Goal: Task Accomplishment & Management: Manage account settings

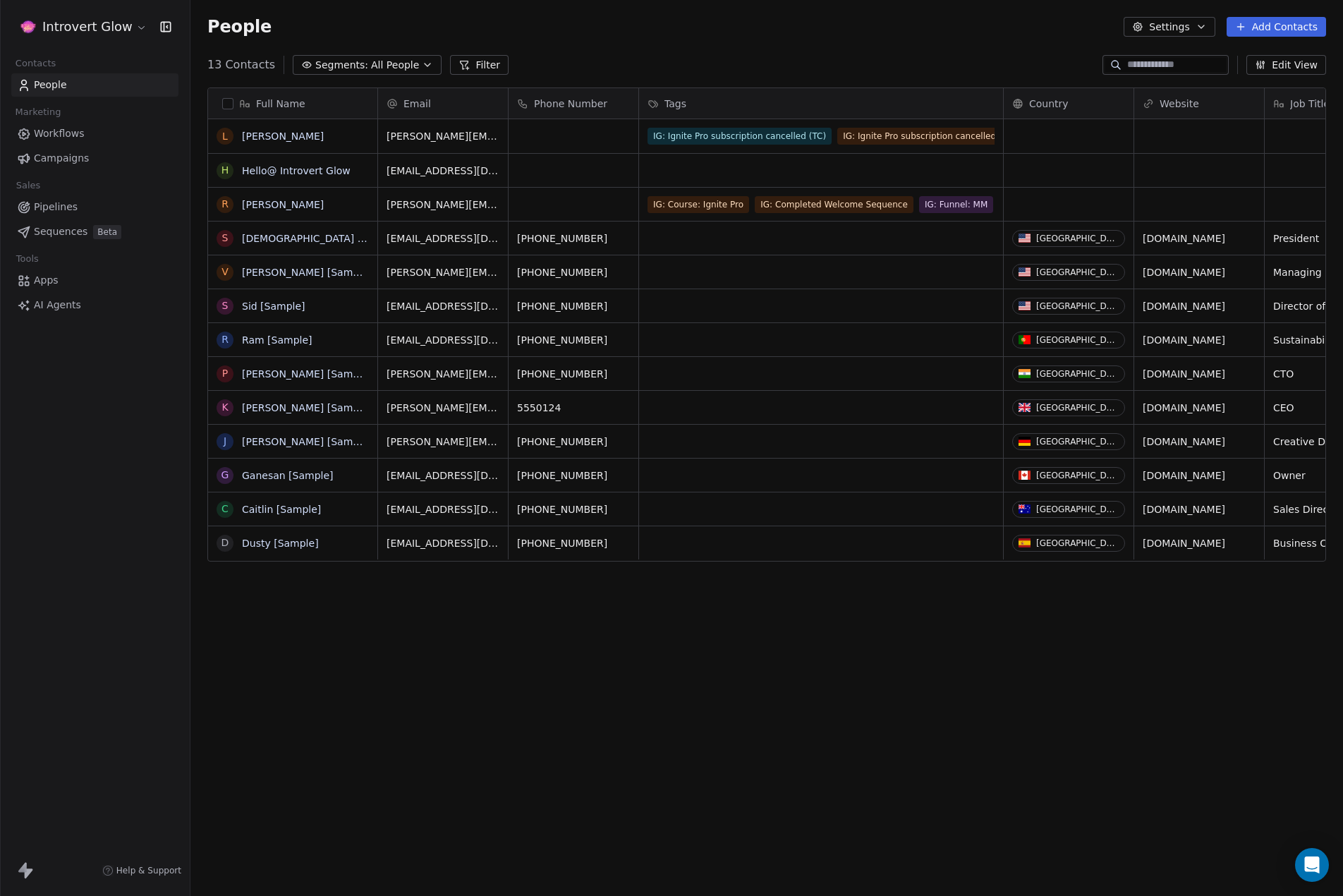
scroll to position [777, 1142]
click at [72, 135] on span "Workflows" at bounding box center [59, 133] width 51 height 15
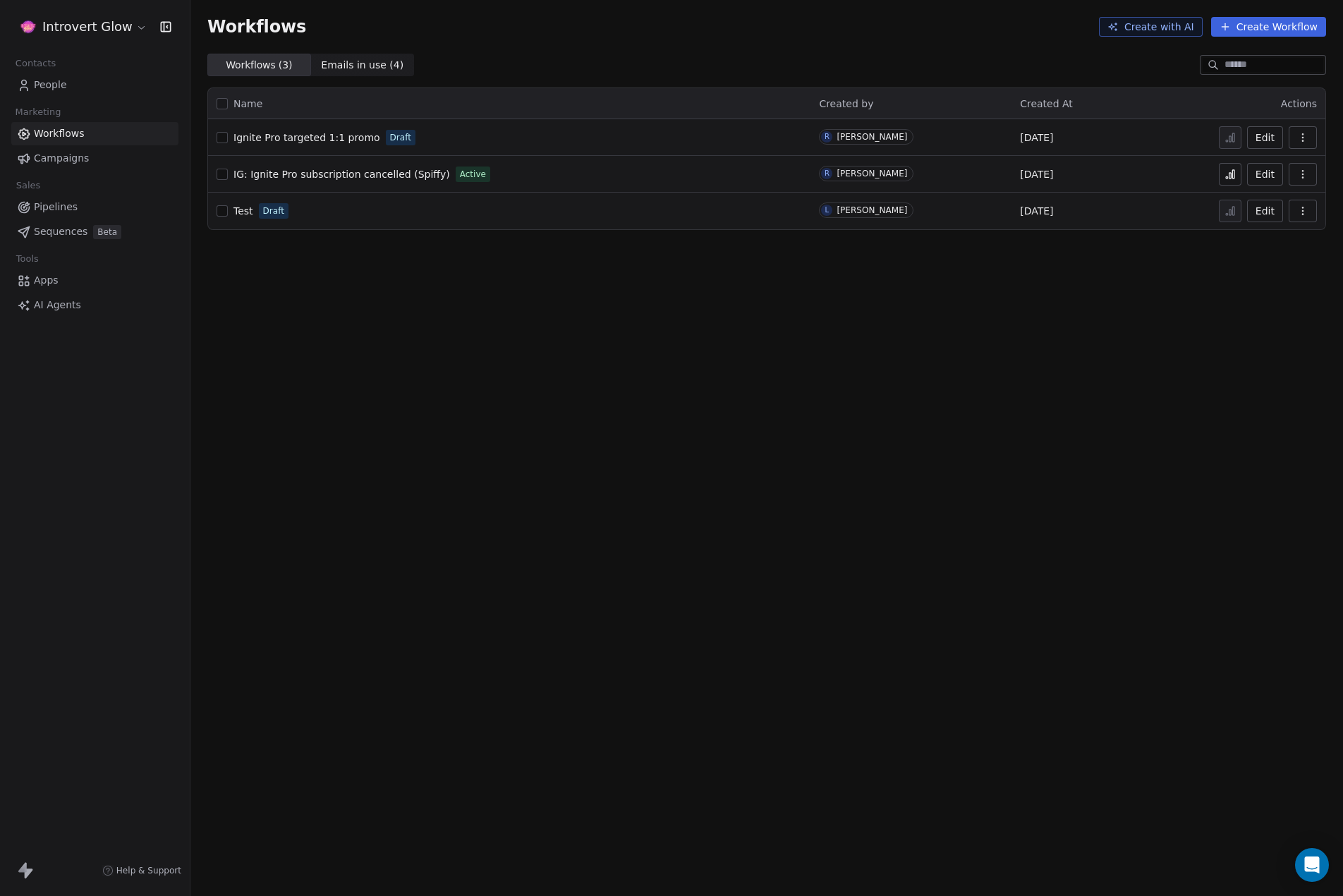
click at [331, 66] on span "Emails in use ( 4 )" at bounding box center [362, 65] width 82 height 15
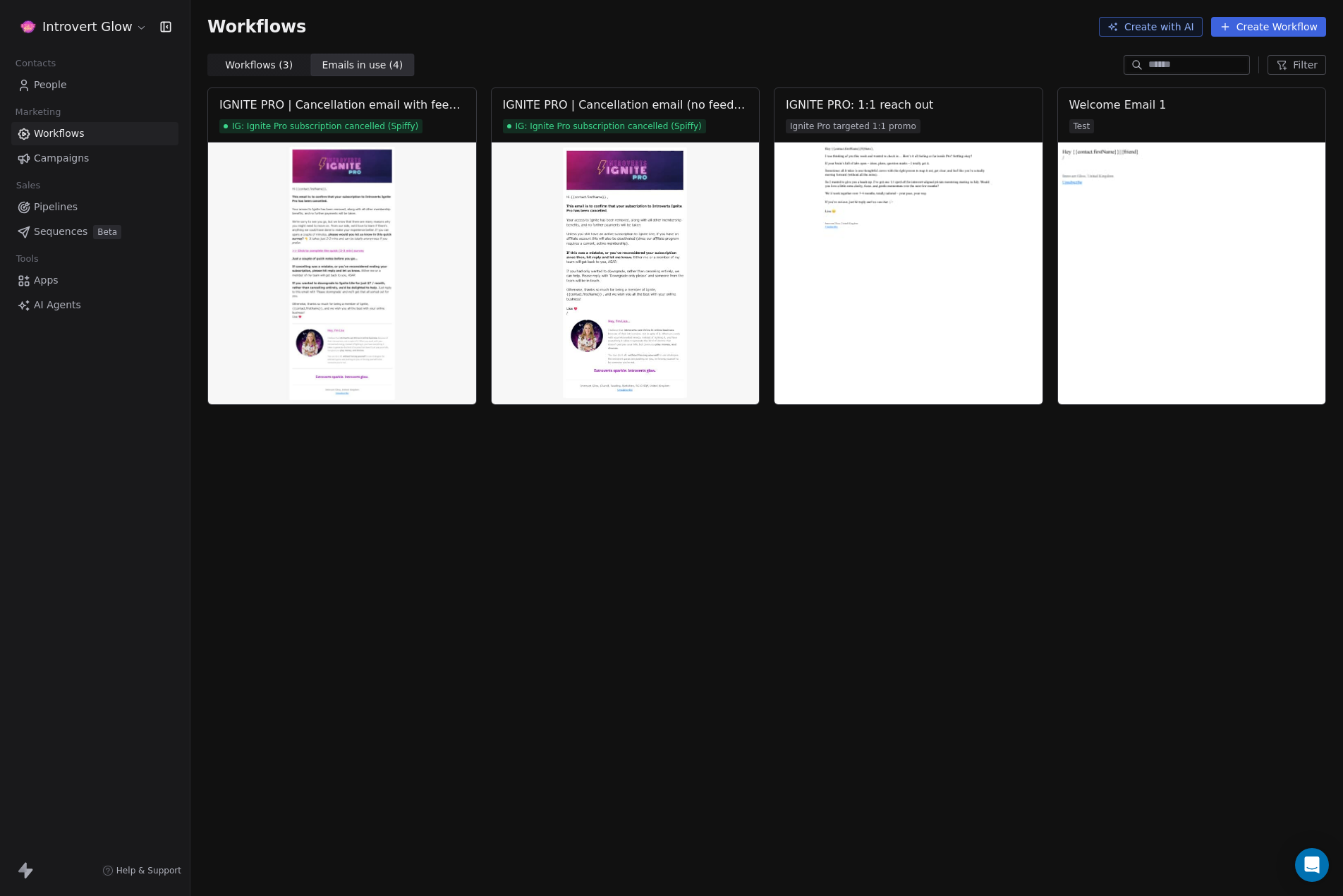
click at [495, 37] on div "Workflows Create with AI Create Workflow" at bounding box center [766, 27] width 1153 height 54
click at [242, 55] on span "Workflows ( 3 ) Workflows ( 3 )" at bounding box center [259, 65] width 104 height 23
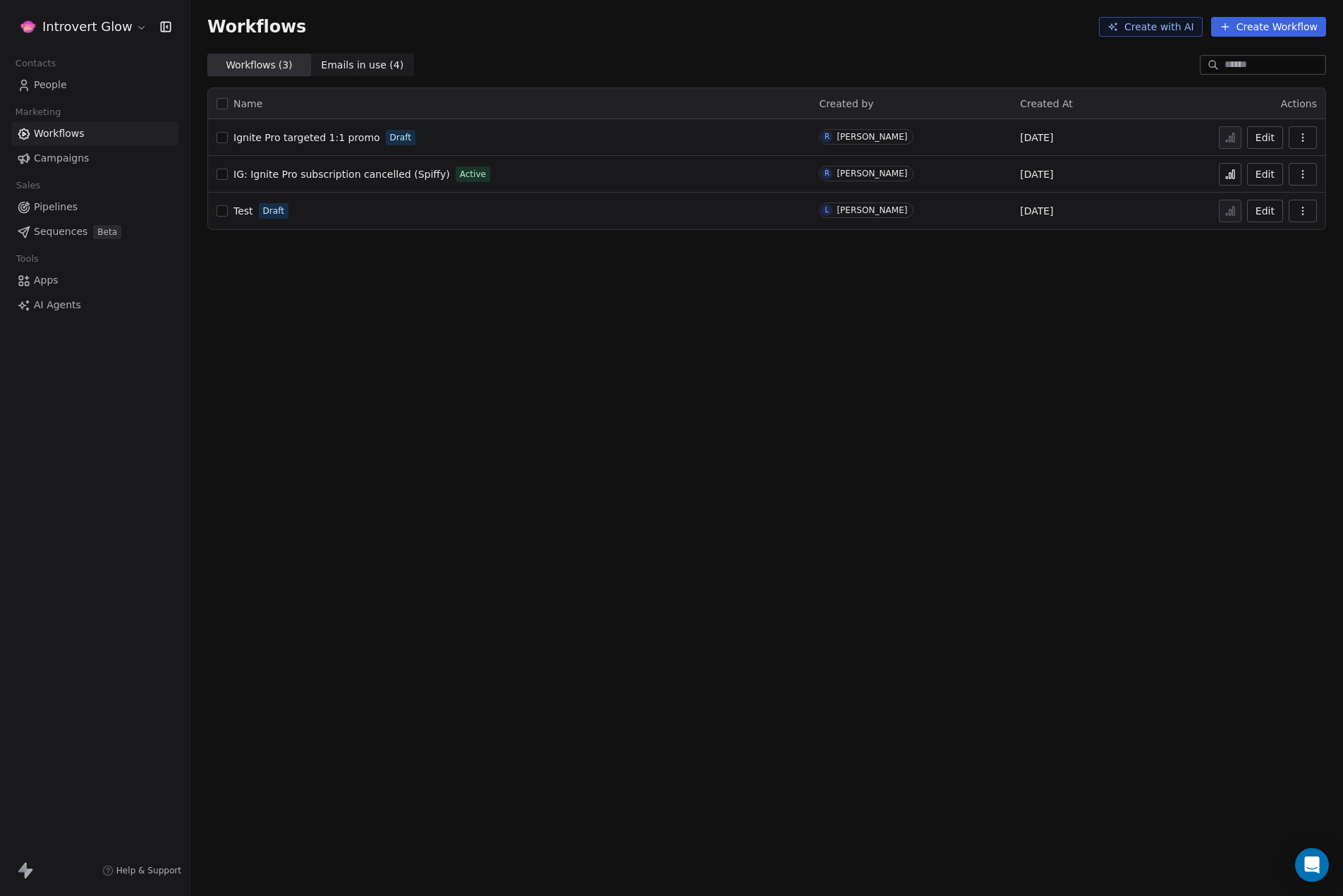
click at [238, 216] on span "Test" at bounding box center [243, 210] width 20 height 11
click at [239, 214] on span "Test" at bounding box center [243, 210] width 20 height 11
click at [1301, 30] on button "Create Workflow" at bounding box center [1269, 27] width 115 height 20
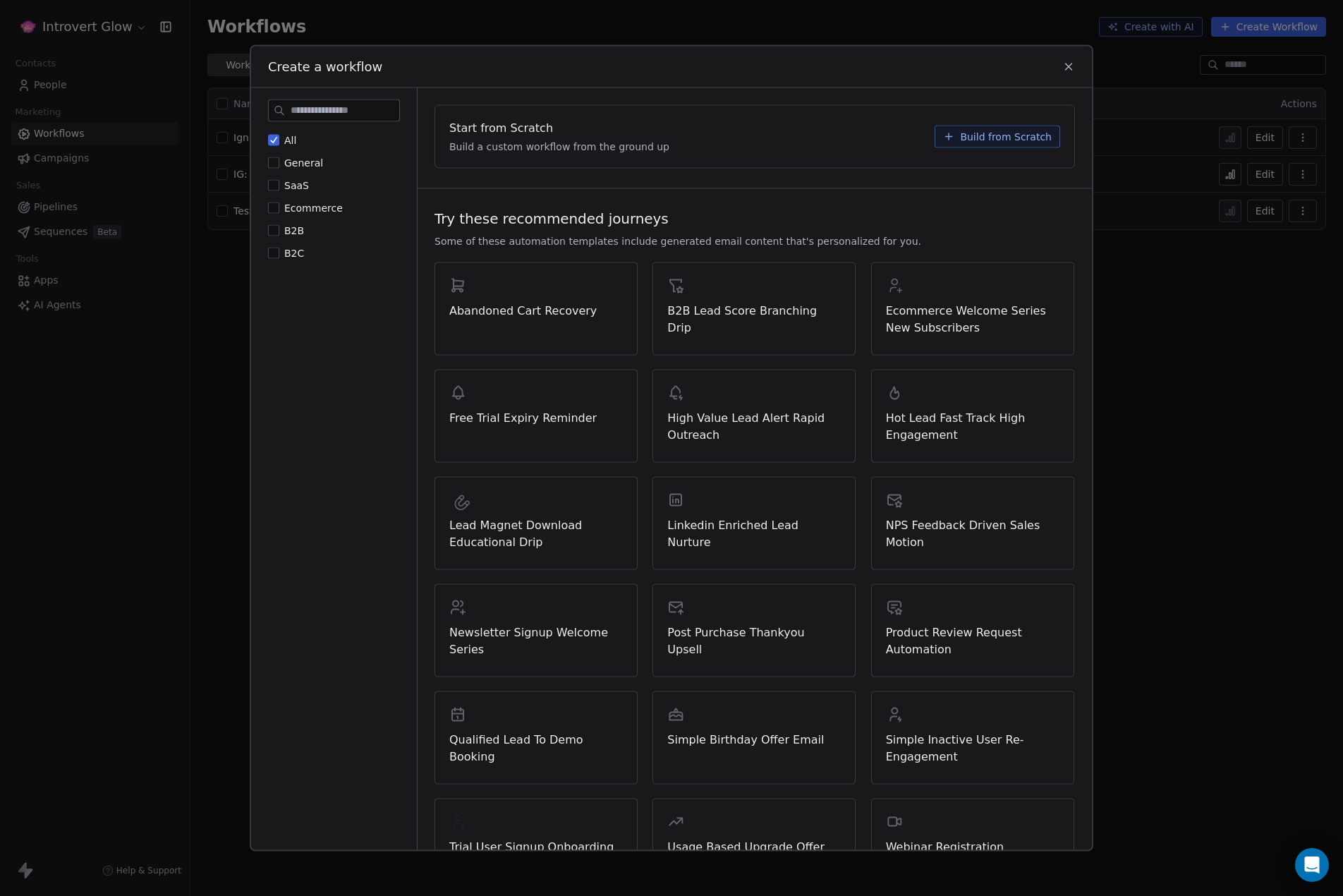
drag, startPoint x: 660, startPoint y: 330, endPoint x: 691, endPoint y: 183, distance: 150.2
click at [691, 183] on div "Start from Scratch Build a custom workflow from the ground up Build from Scratch" at bounding box center [754, 137] width 675 height 97
click at [276, 165] on button "General" at bounding box center [274, 163] width 11 height 14
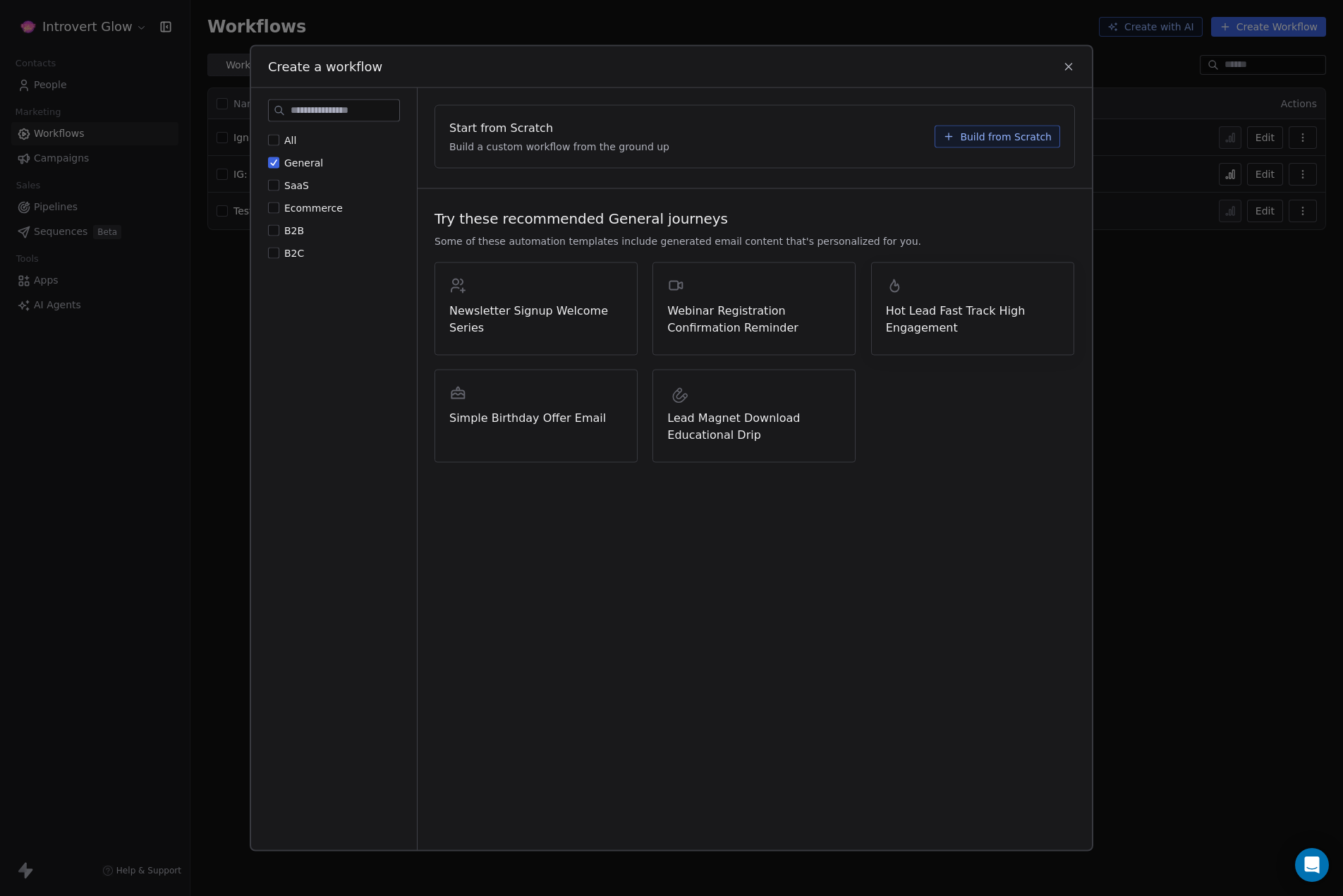
click at [965, 302] on span "Hot Lead Fast Track High Engagement" at bounding box center [972, 319] width 173 height 34
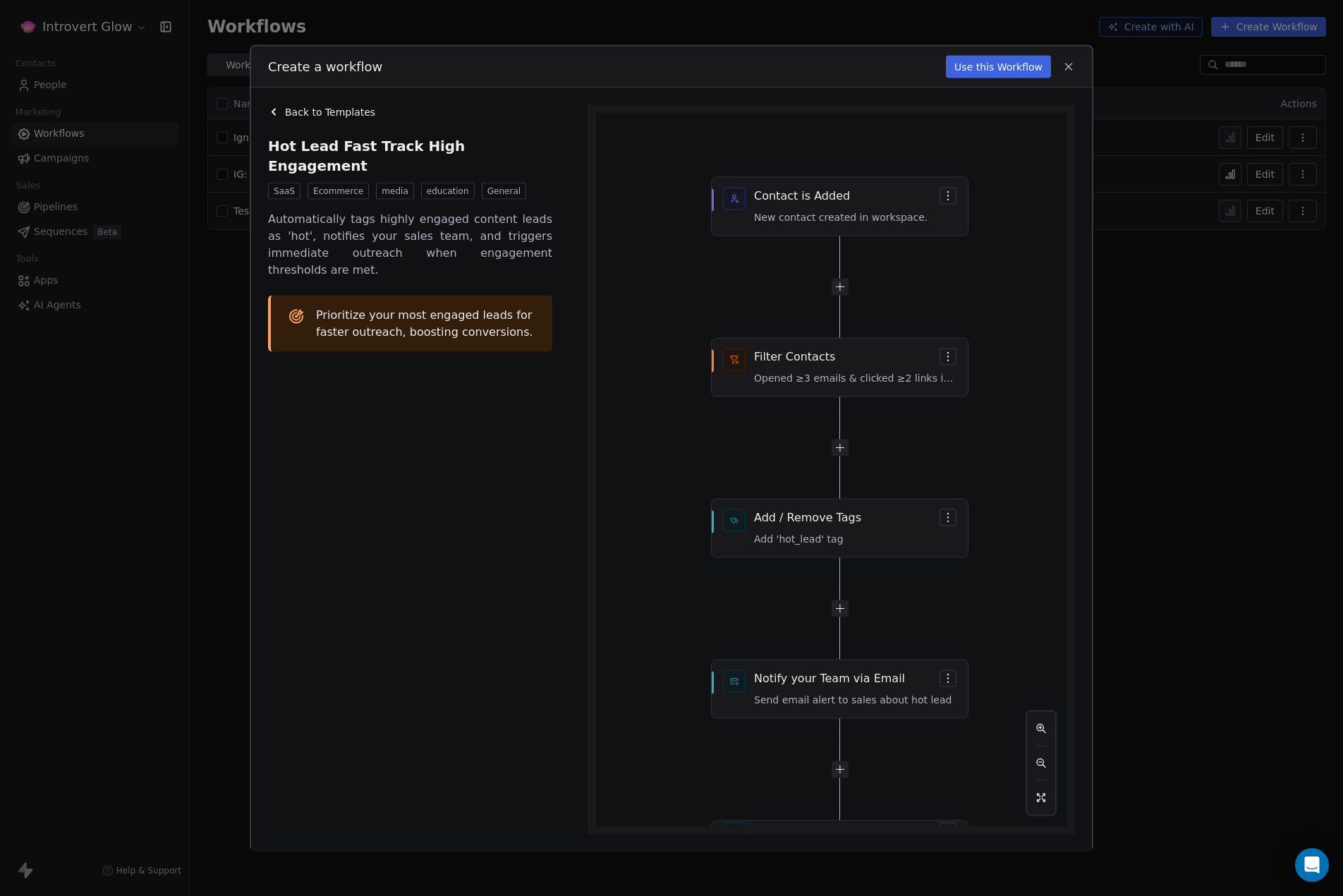
click at [1066, 69] on icon at bounding box center [1069, 66] width 6 height 6
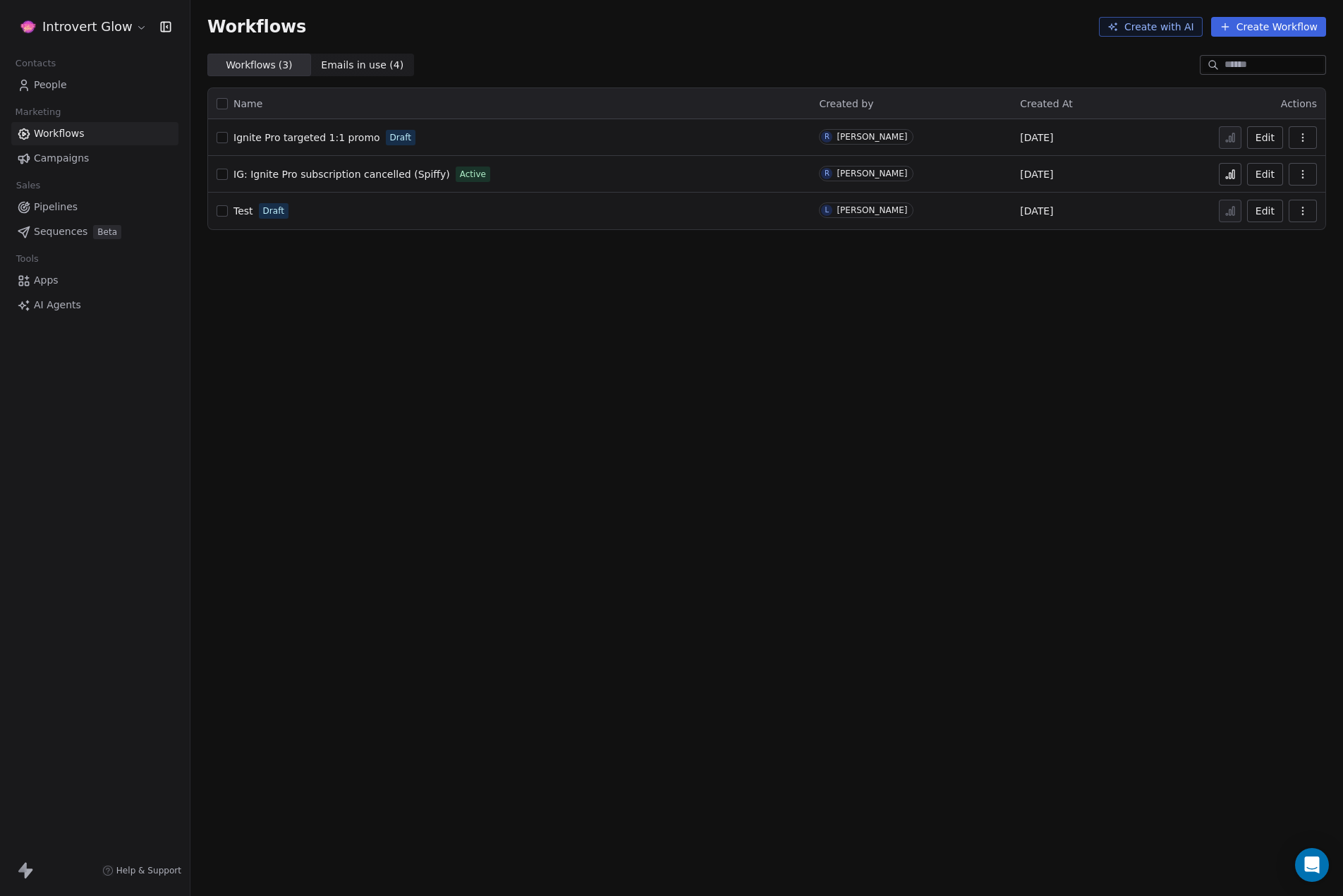
click at [1256, 25] on button "Create Workflow" at bounding box center [1269, 27] width 115 height 20
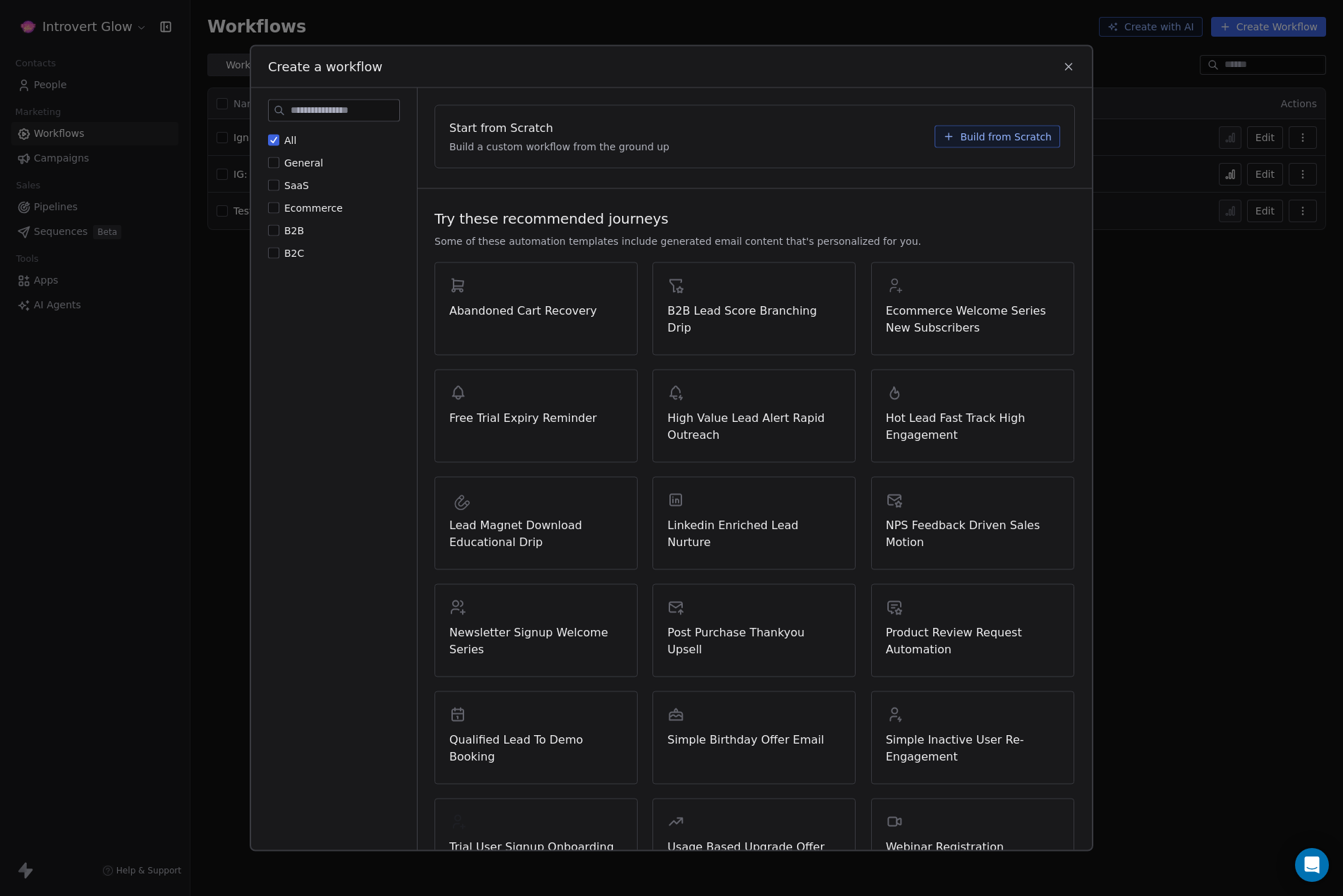
click at [979, 135] on span "Build from Scratch" at bounding box center [1006, 137] width 92 height 14
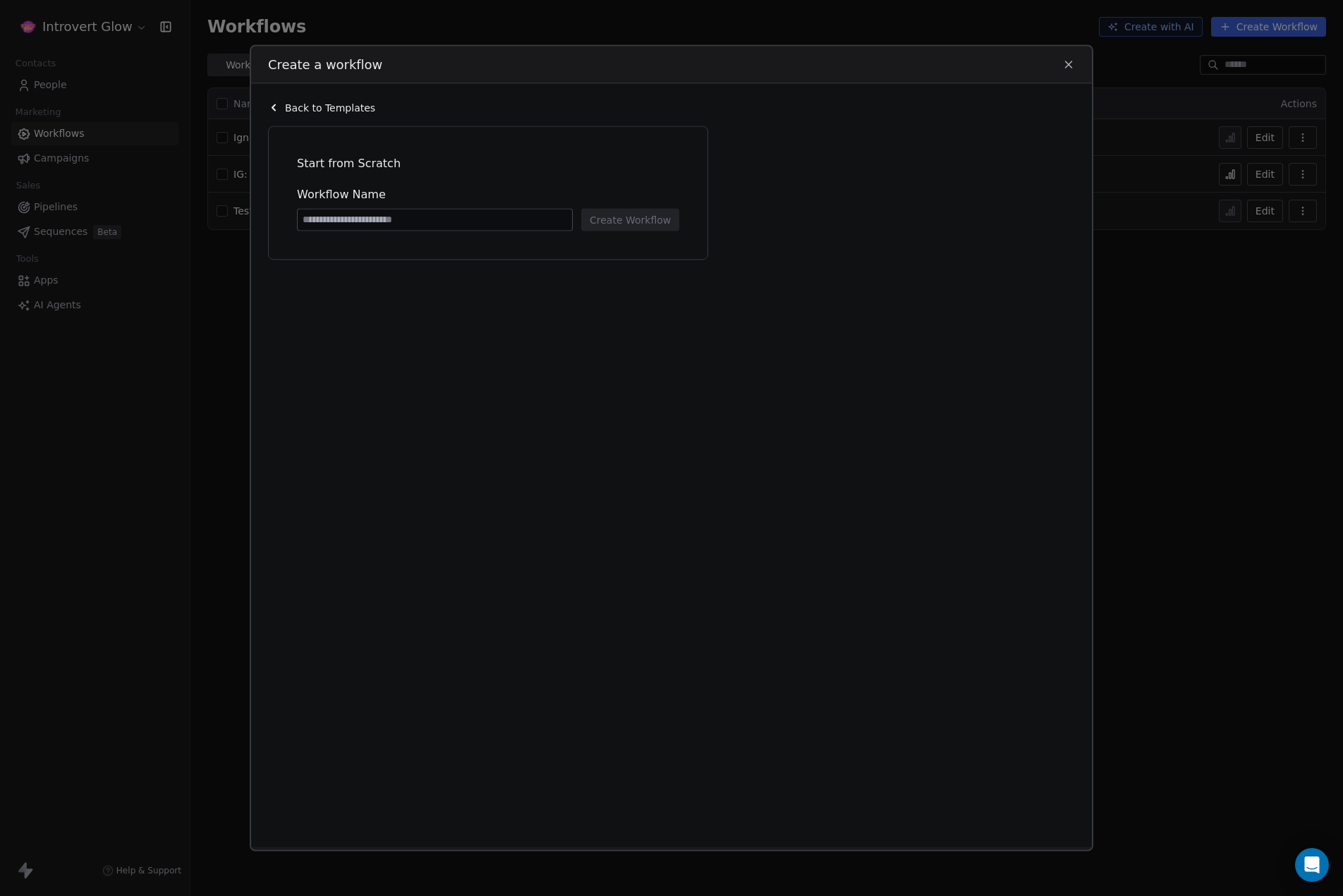
click at [367, 222] on input at bounding box center [435, 220] width 274 height 21
type input "******"
click at [614, 216] on button "Create Workflow" at bounding box center [630, 220] width 98 height 23
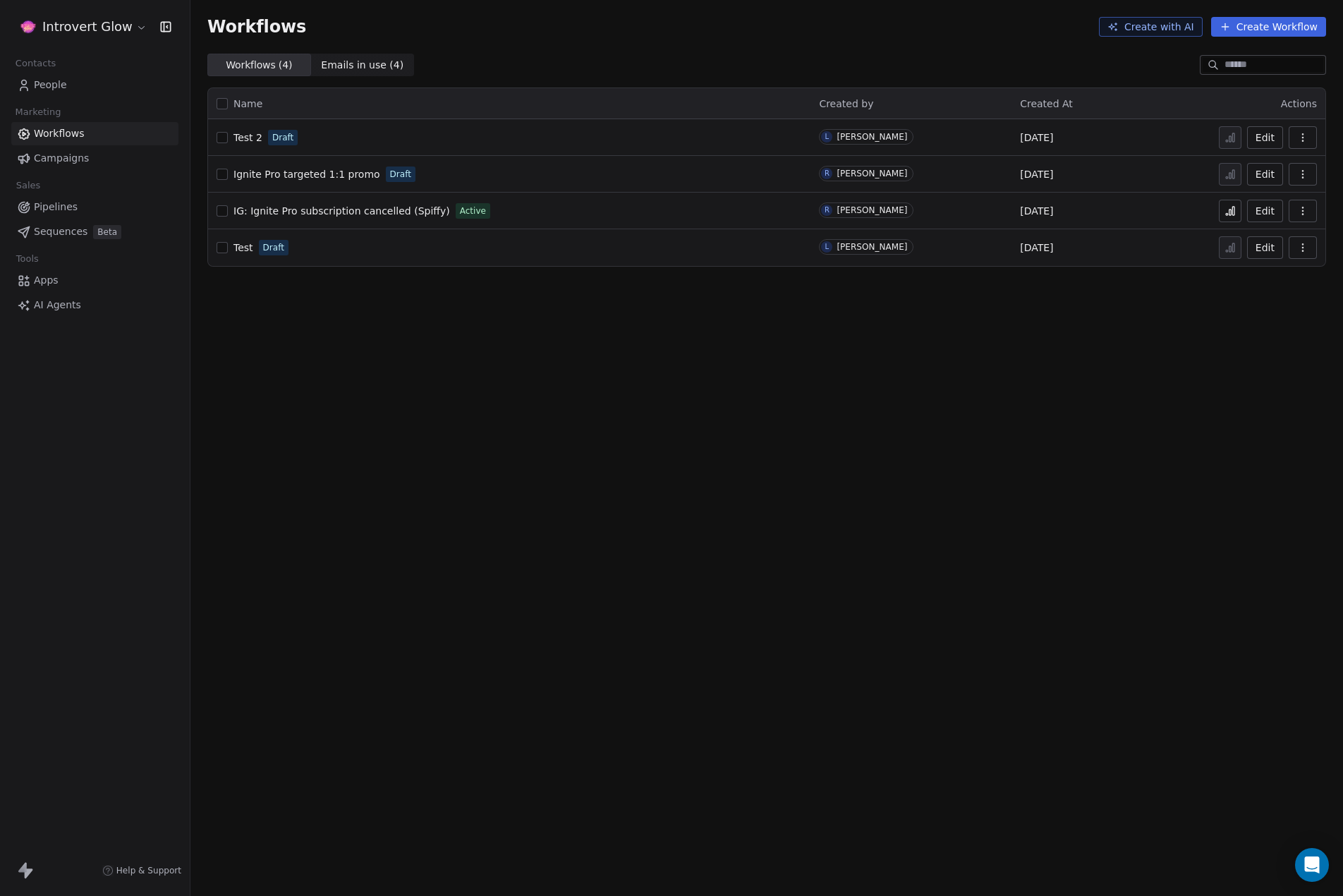
click at [49, 209] on span "Pipelines" at bounding box center [55, 207] width 44 height 15
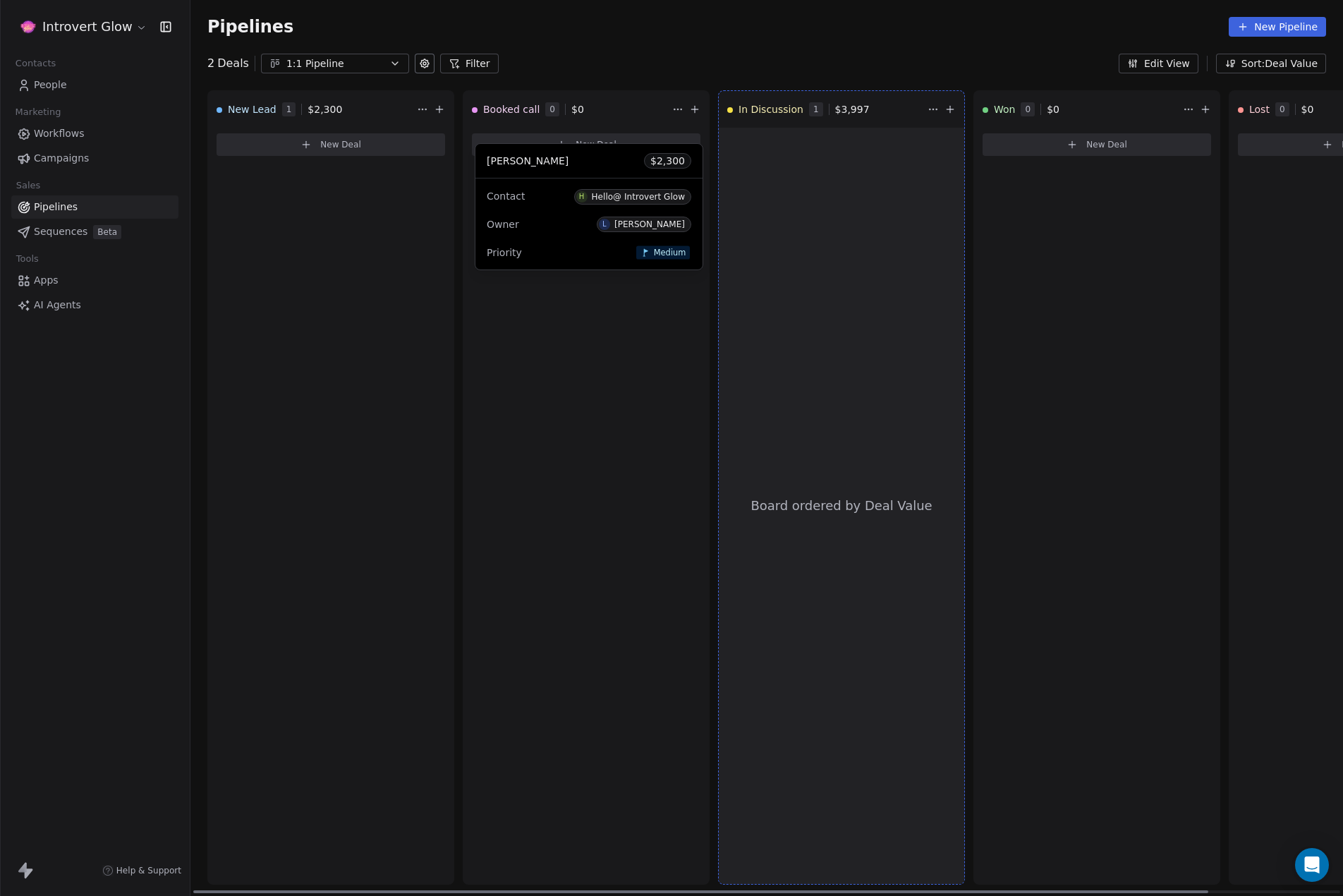
drag, startPoint x: 320, startPoint y: 153, endPoint x: 572, endPoint y: 168, distance: 252.4
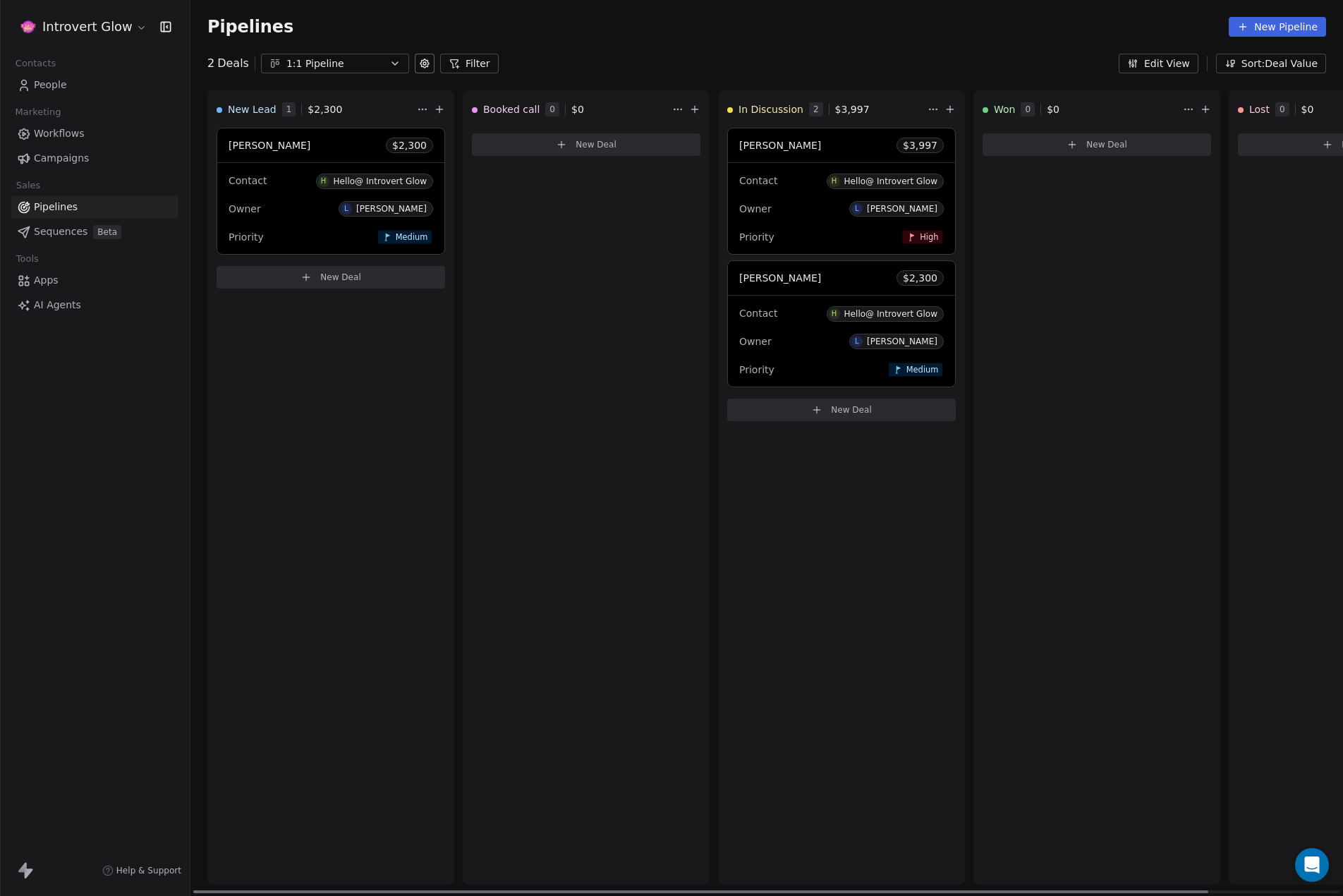
click at [809, 276] on div "[PERSON_NAME] $ 2,300" at bounding box center [842, 277] width 227 height 34
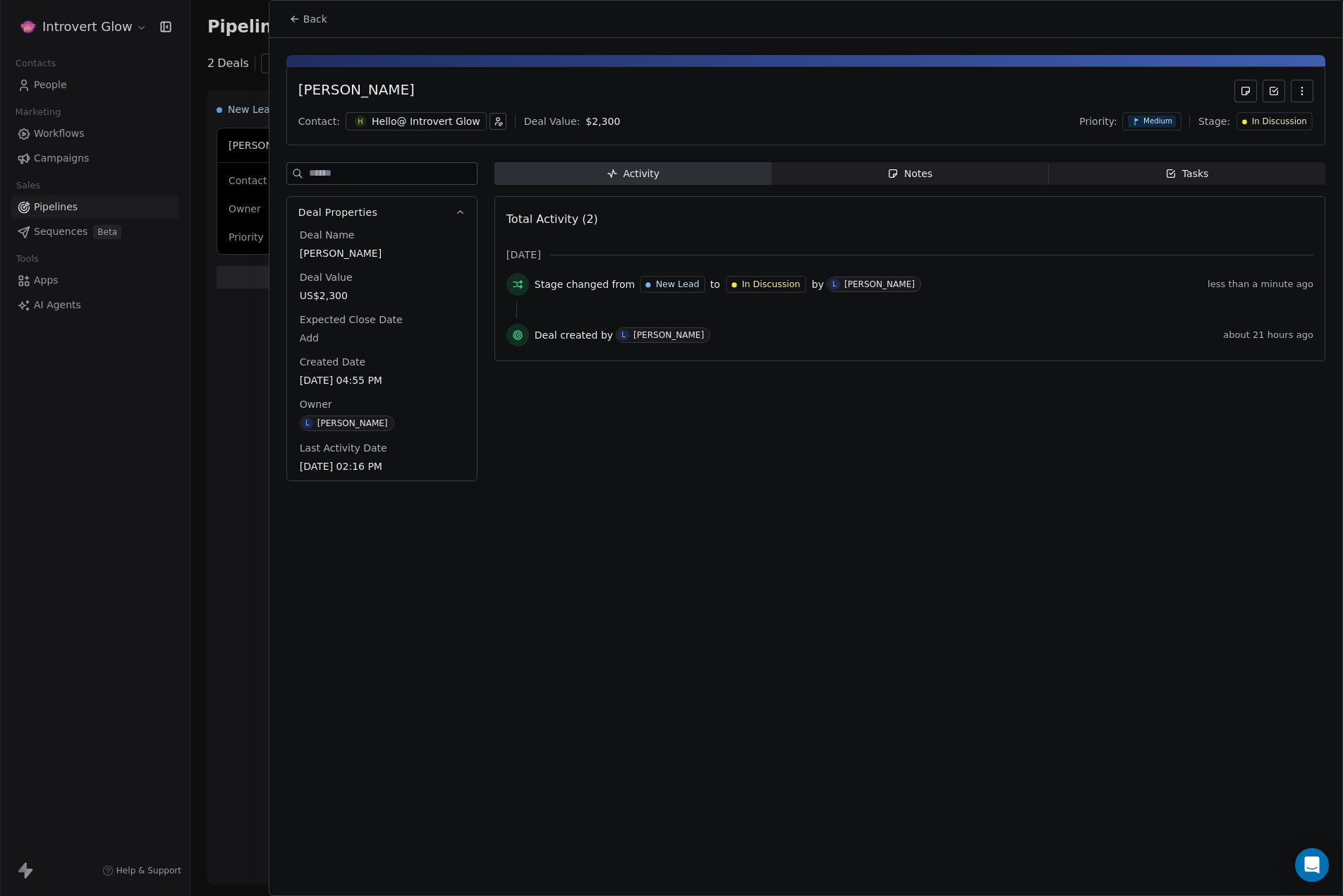
click at [1302, 91] on icon "button" at bounding box center [1301, 90] width 1 height 1
click at [1246, 116] on div "Delete" at bounding box center [1260, 122] width 94 height 23
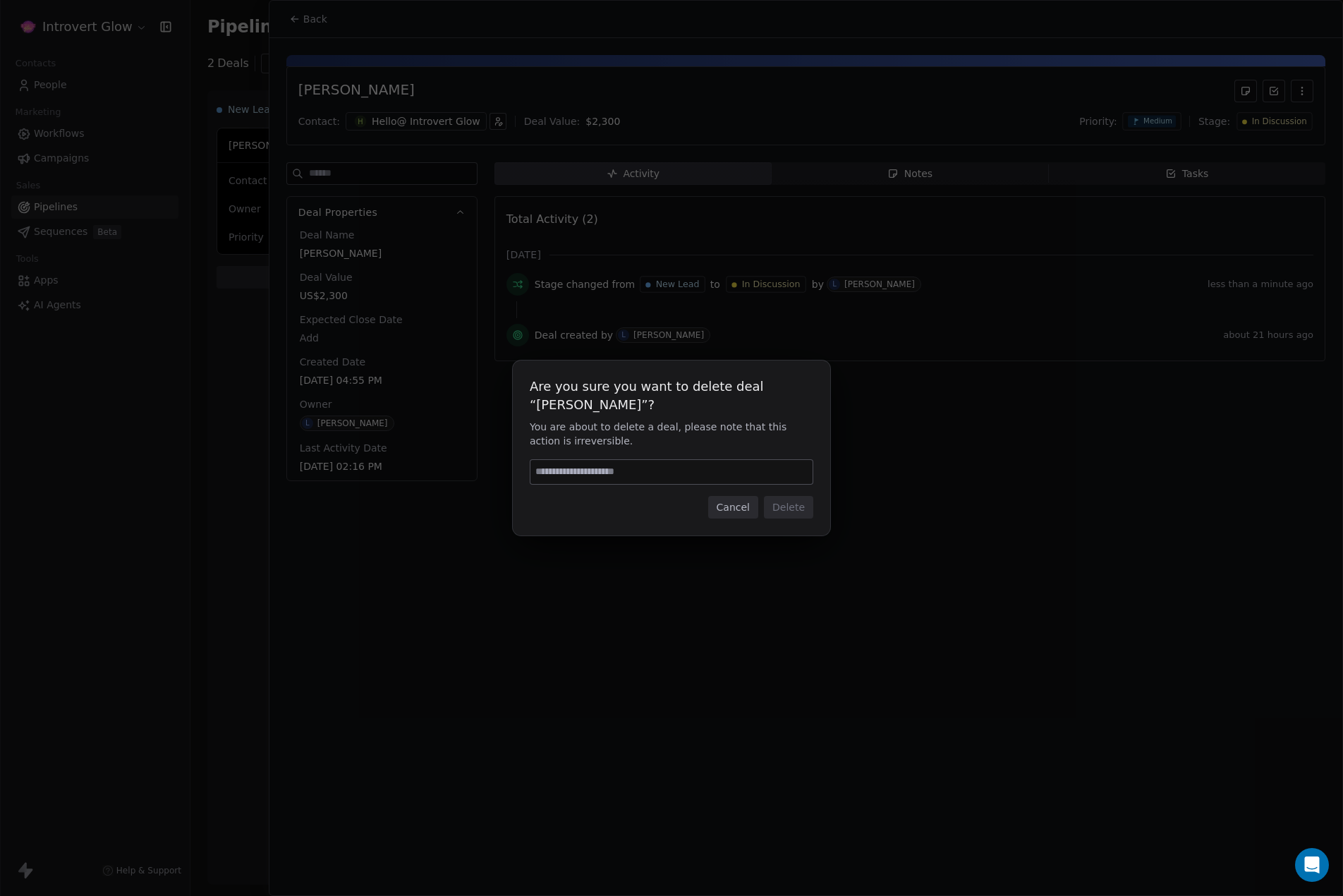
click at [591, 477] on input at bounding box center [672, 472] width 282 height 24
type input "******"
click at [797, 513] on button "Delete" at bounding box center [788, 507] width 49 height 23
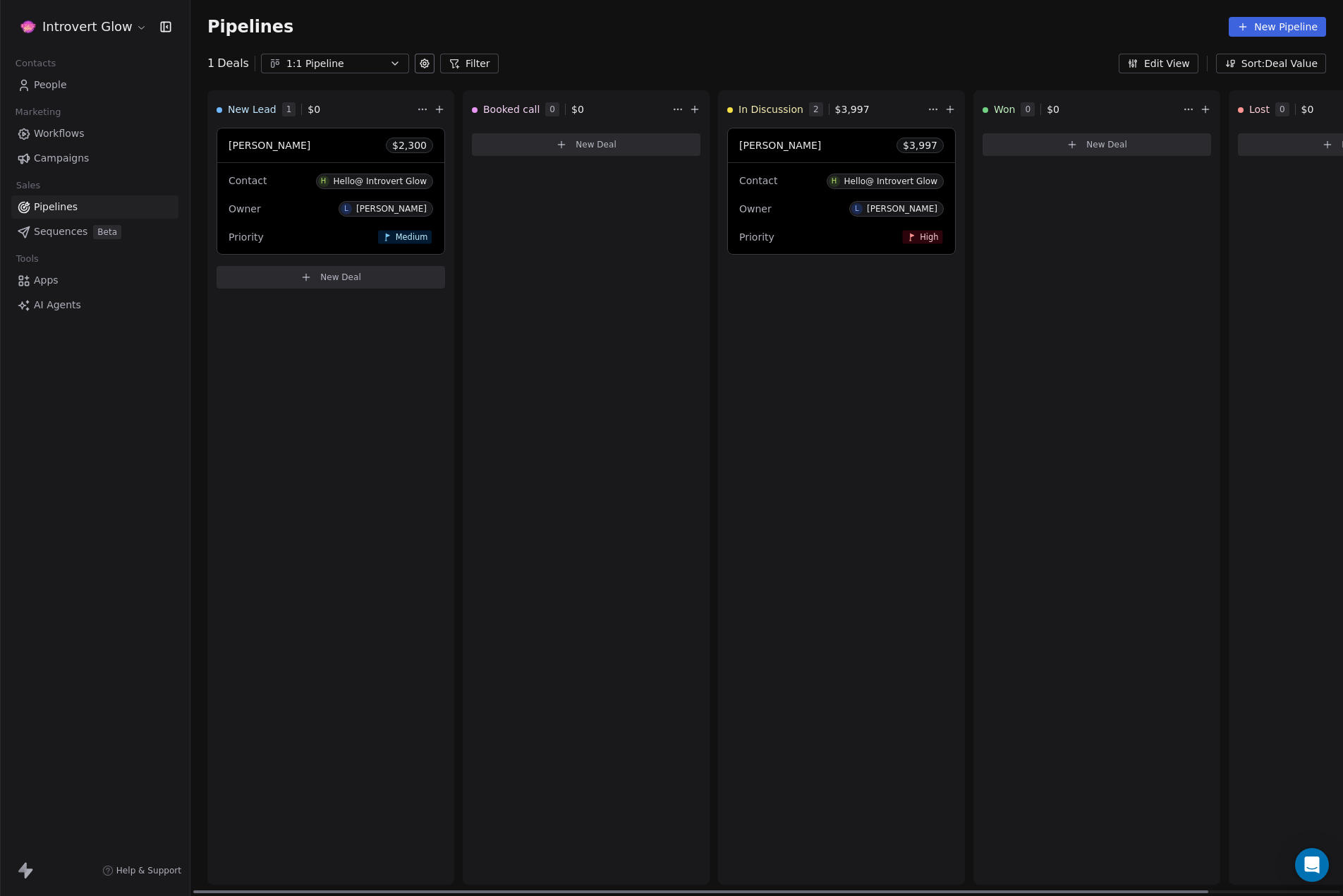
click at [287, 140] on div "[PERSON_NAME] $ 2,300" at bounding box center [331, 145] width 227 height 34
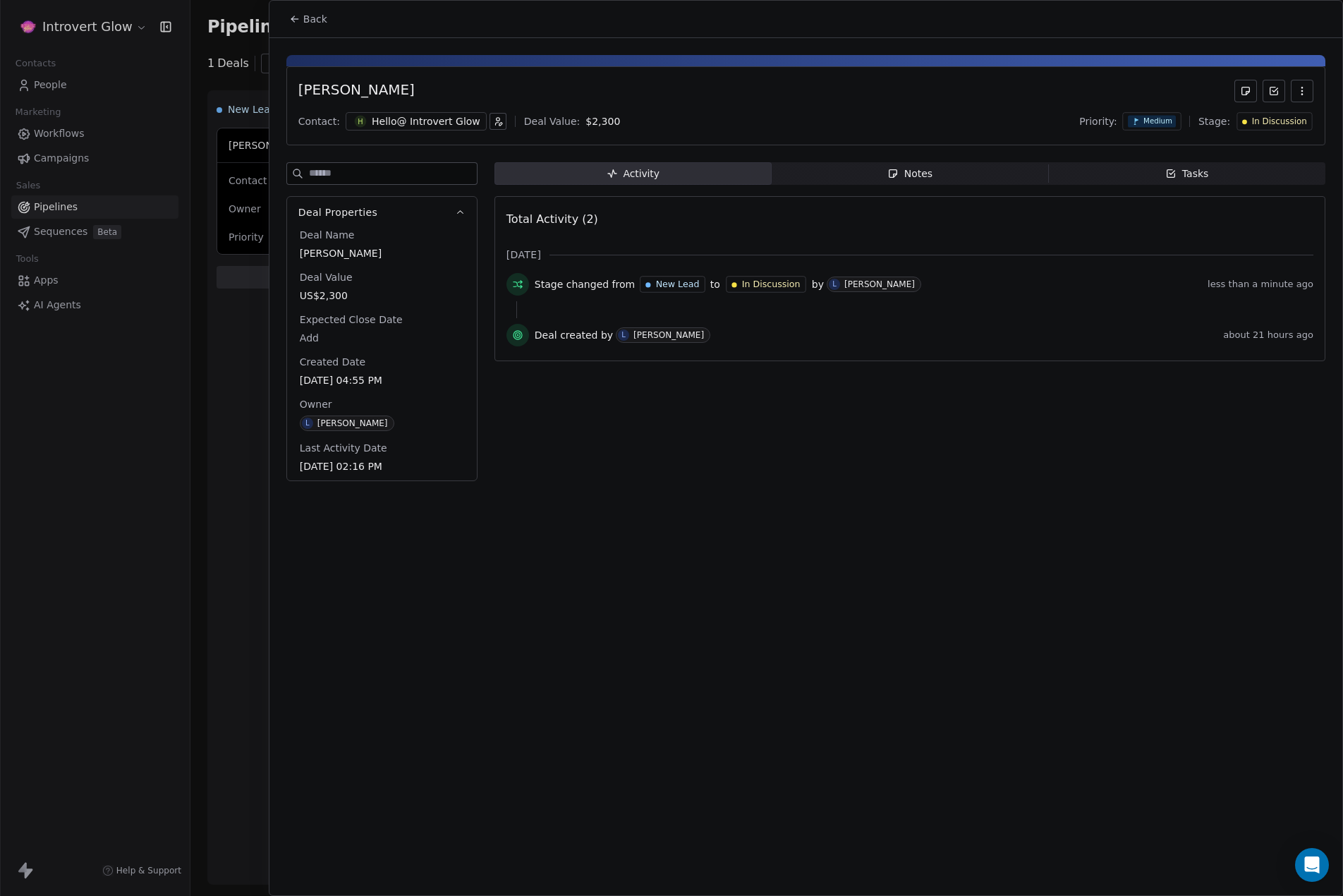
click at [1270, 124] on span "In Discussion" at bounding box center [1280, 122] width 55 height 12
click at [1265, 170] on span "Booked call" at bounding box center [1249, 173] width 56 height 14
click at [821, 41] on li "Failed to update deal" at bounding box center [688, 42] width 282 height 38
click at [817, 39] on button "Close toast" at bounding box center [810, 41] width 18 height 18
click at [707, 462] on div "Activity Activity Notes Notes Tasks Tasks Total Activity (2) [DATE] Stage chang…" at bounding box center [910, 326] width 831 height 327
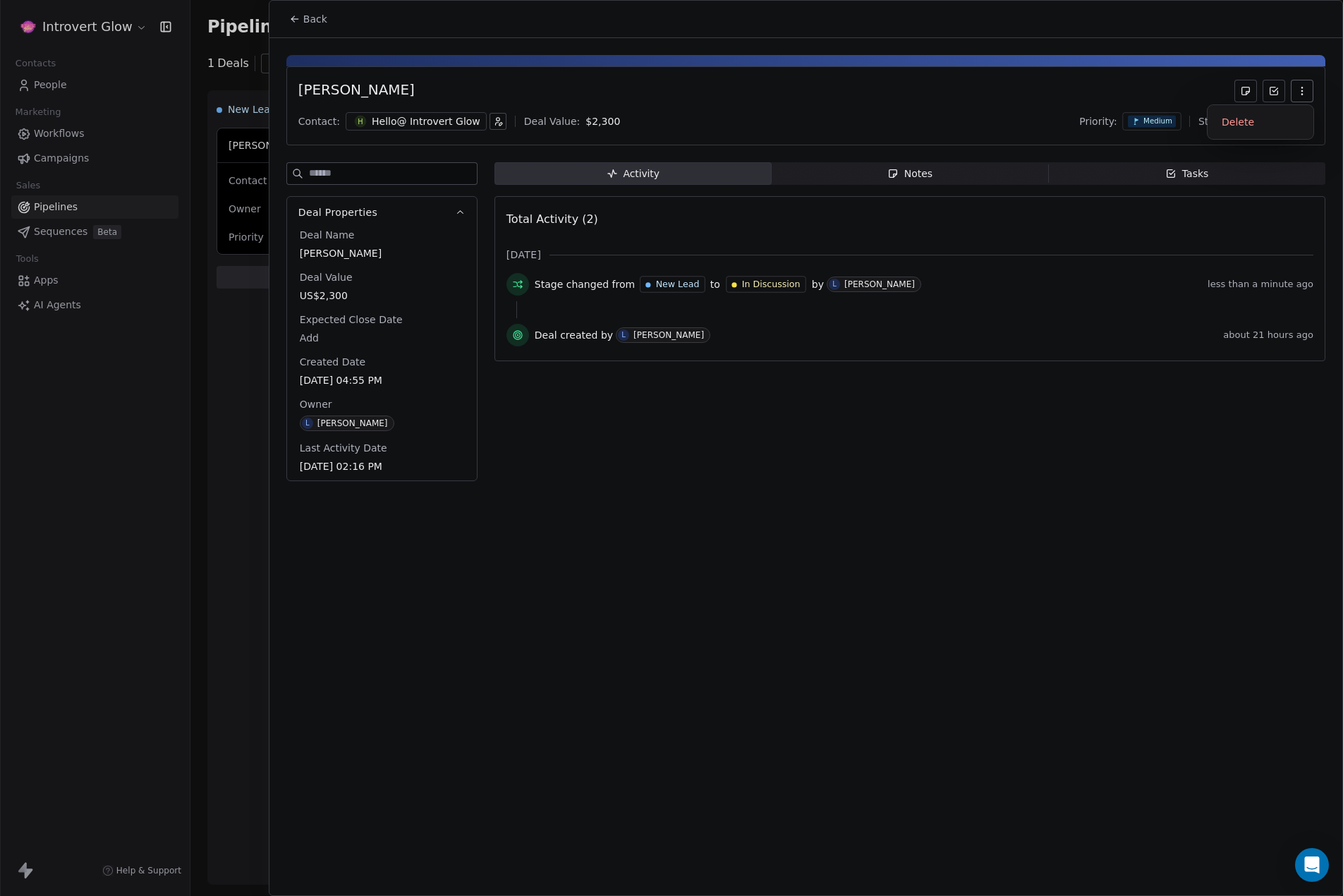
click at [1307, 91] on button "button" at bounding box center [1302, 91] width 23 height 23
click at [1131, 93] on div "[PERSON_NAME]" at bounding box center [806, 91] width 1015 height 23
click at [307, 20] on span "Back" at bounding box center [315, 19] width 24 height 14
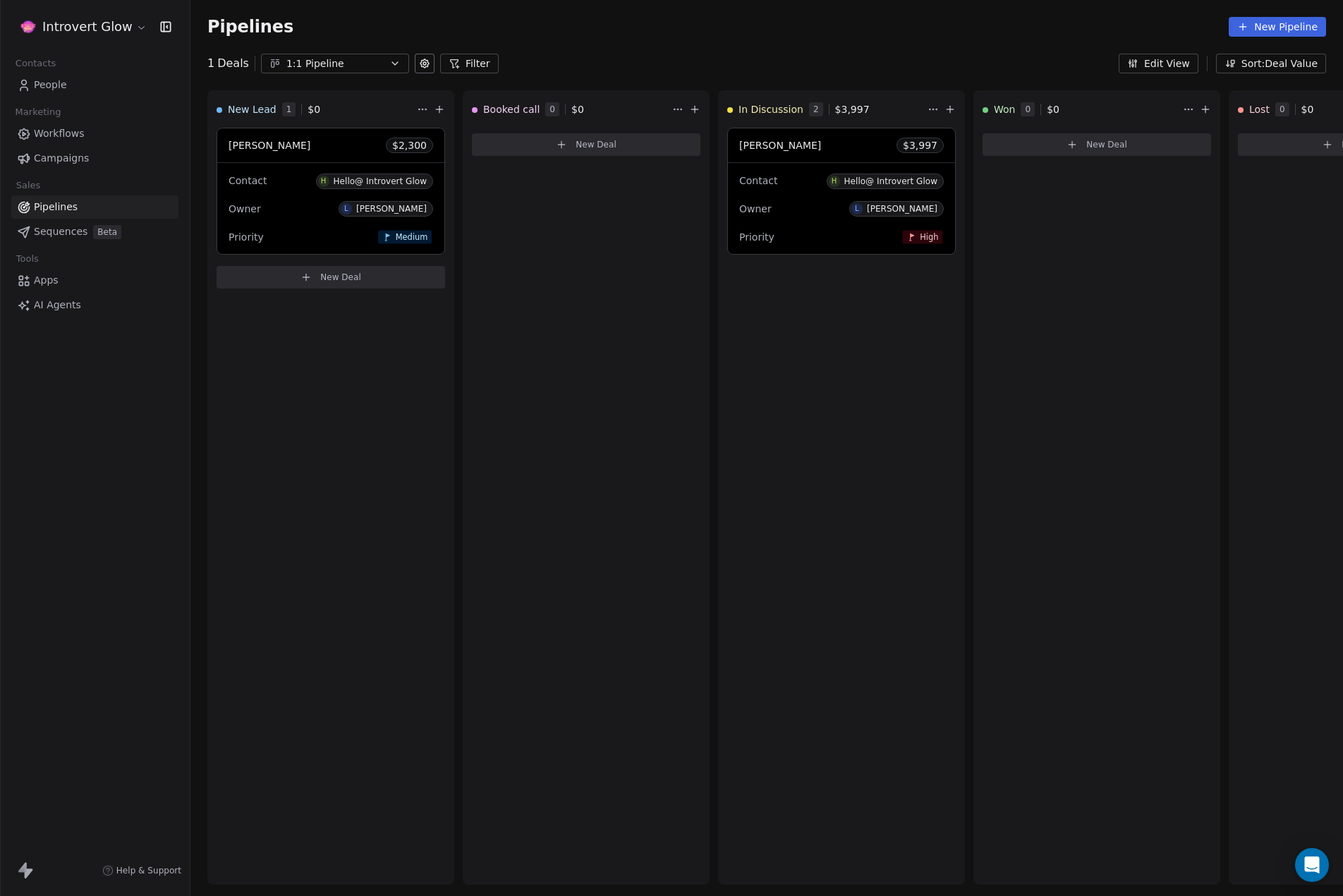
click at [567, 21] on div "Pipelines New Pipeline" at bounding box center [766, 27] width 1119 height 20
click at [787, 201] on div "Owner L [PERSON_NAME]" at bounding box center [842, 209] width 204 height 23
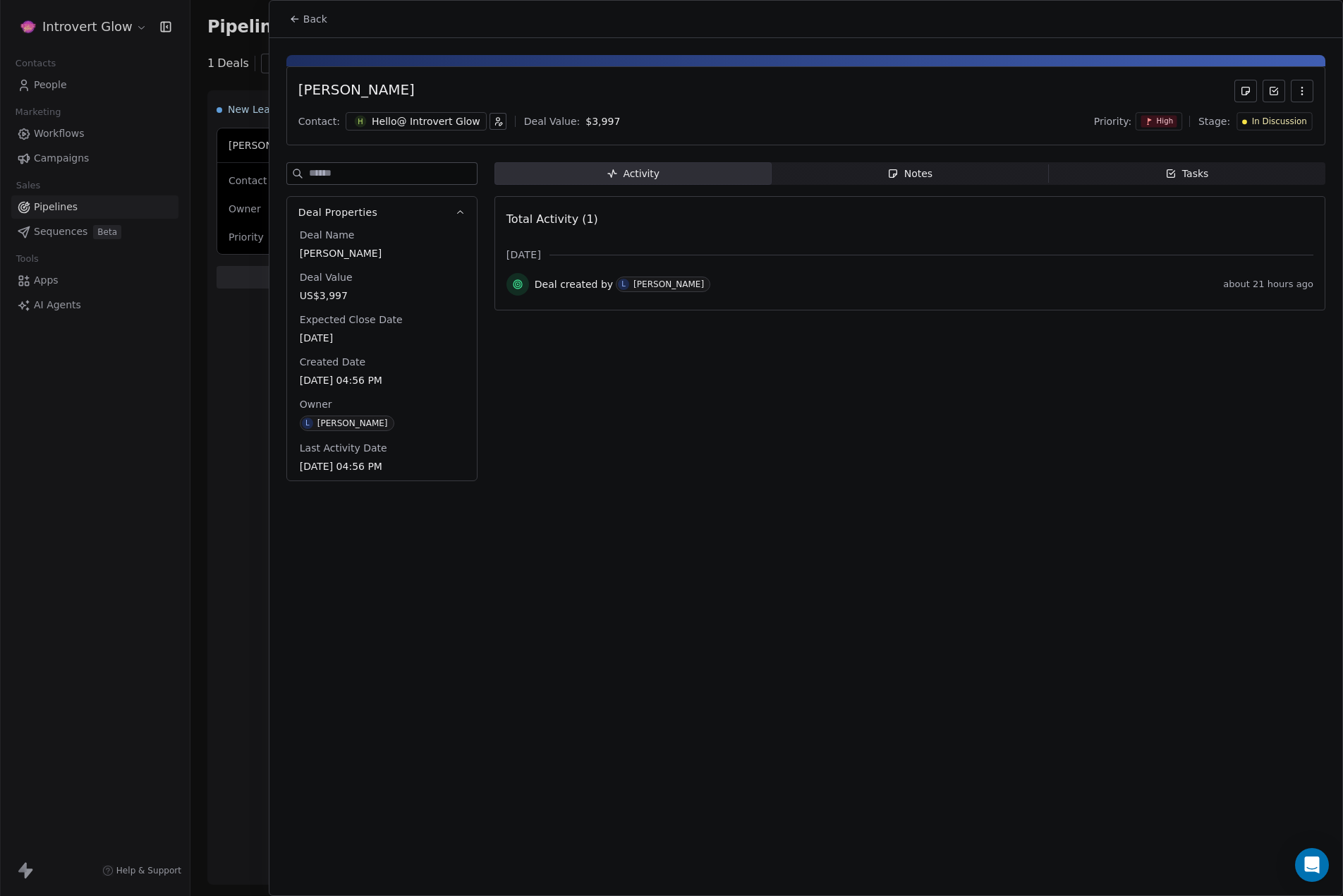
click at [442, 121] on div "Hello@ Introvert Glow" at bounding box center [425, 121] width 108 height 14
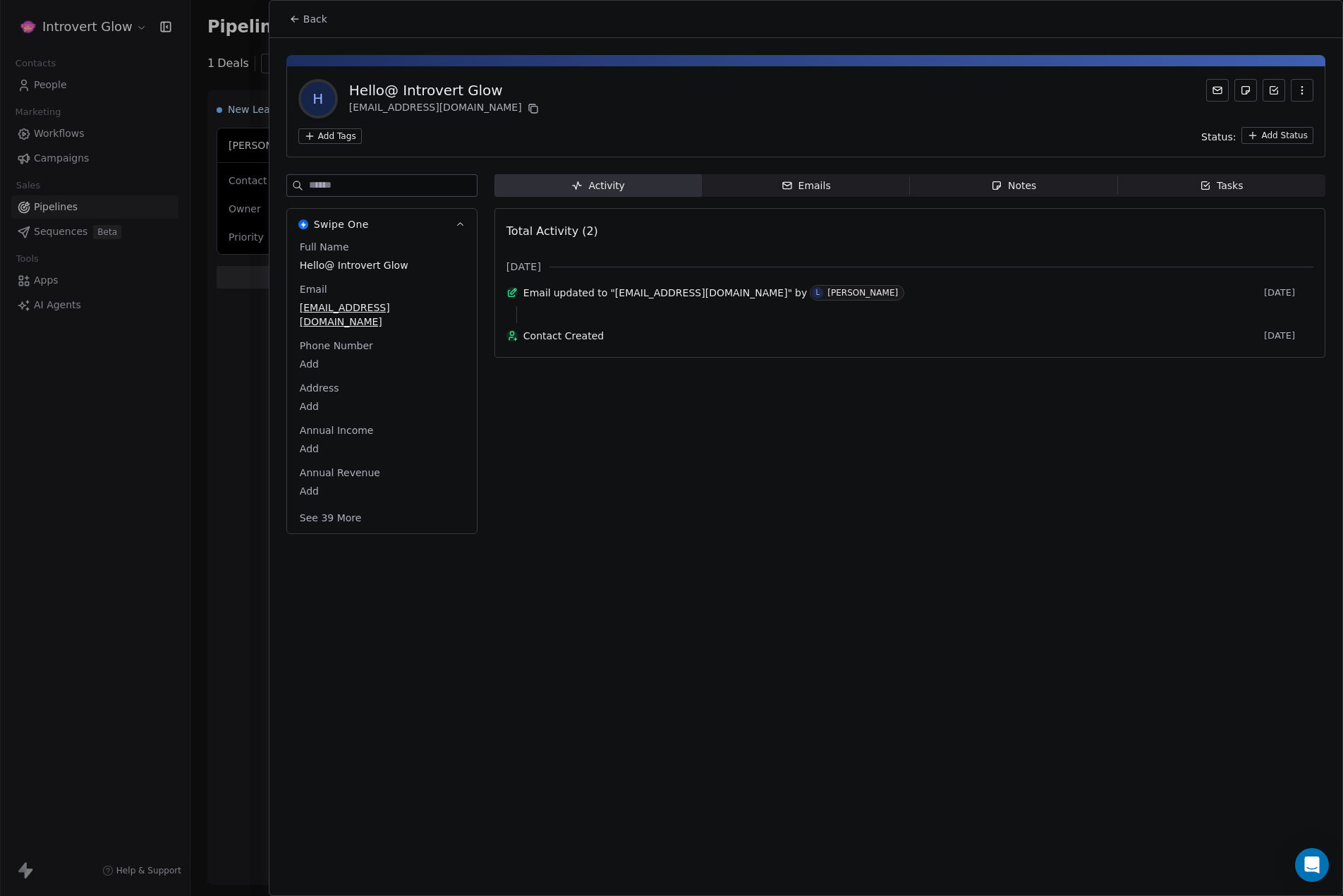
click at [1281, 51] on div "H Hello@ Introvert Glow [EMAIL_ADDRESS][DOMAIN_NAME] Add Tags Status: Add Statu…" at bounding box center [805, 290] width 1073 height 504
click at [1167, 687] on div "Back H Hello@ Introvert Glow [EMAIL_ADDRESS][DOMAIN_NAME] Add Tags Status: Add …" at bounding box center [805, 448] width 1073 height 894
click at [507, 33] on div "Back" at bounding box center [805, 19] width 1073 height 36
click at [313, 15] on span "Back" at bounding box center [315, 19] width 24 height 14
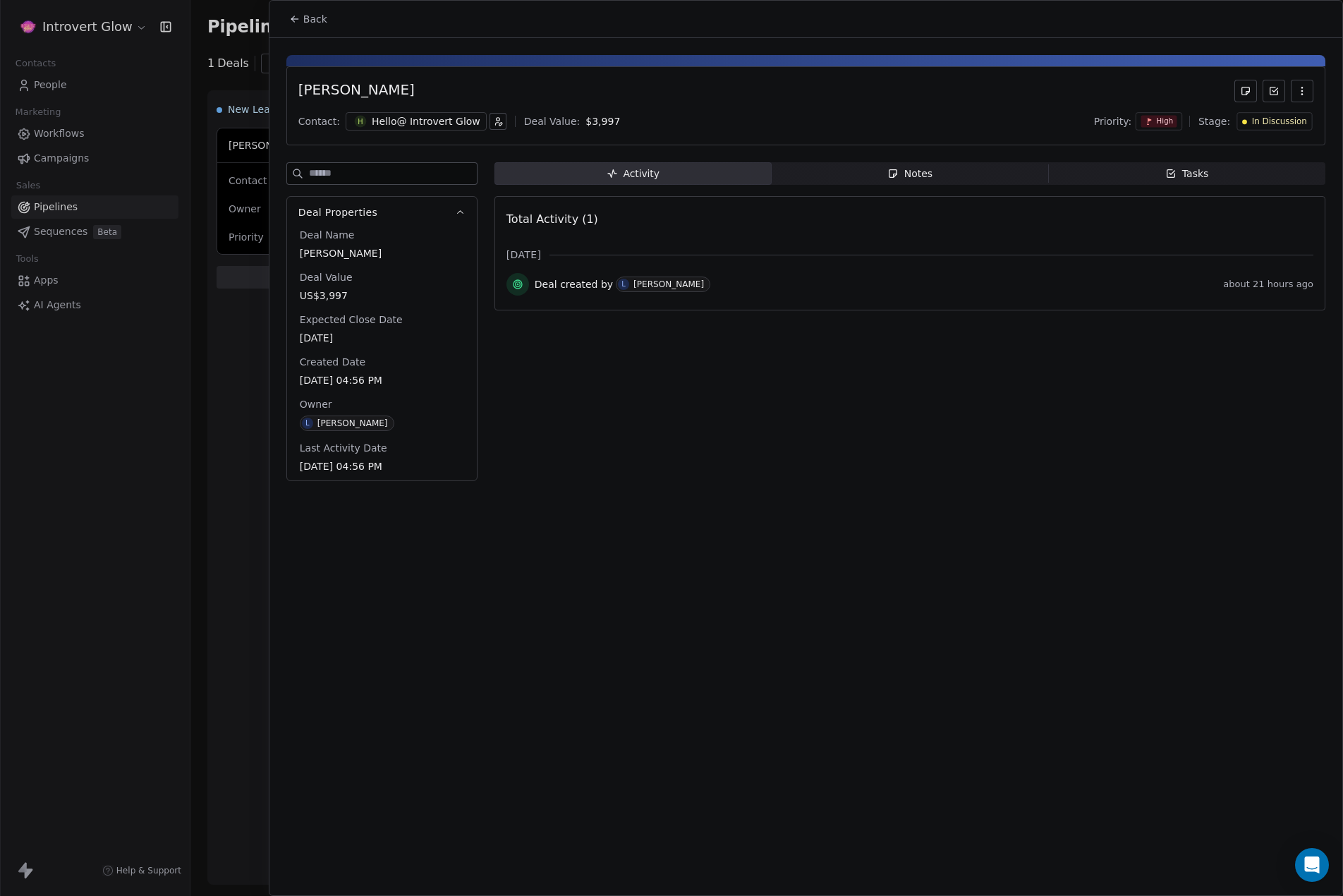
click at [1300, 91] on icon "button" at bounding box center [1301, 91] width 11 height 11
click at [1135, 88] on div "[PERSON_NAME]" at bounding box center [806, 91] width 1015 height 23
click at [424, 116] on div "Hello@ Introvert Glow" at bounding box center [425, 121] width 108 height 14
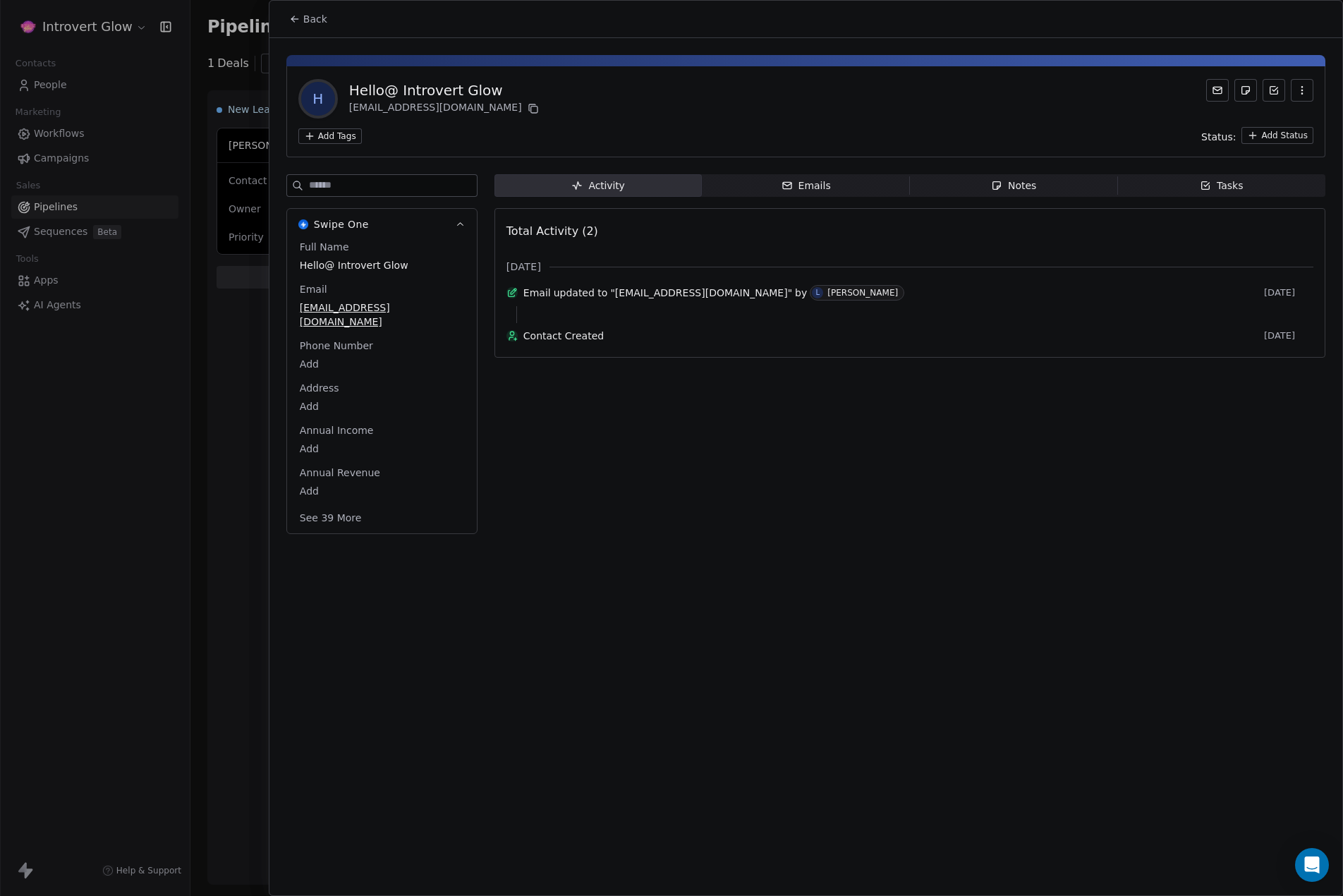
click at [1294, 81] on button "button" at bounding box center [1302, 90] width 23 height 23
click at [1259, 125] on div "Delete" at bounding box center [1282, 121] width 94 height 23
click at [817, 26] on div "Back" at bounding box center [805, 19] width 1073 height 36
click at [324, 18] on span "Back" at bounding box center [315, 19] width 24 height 14
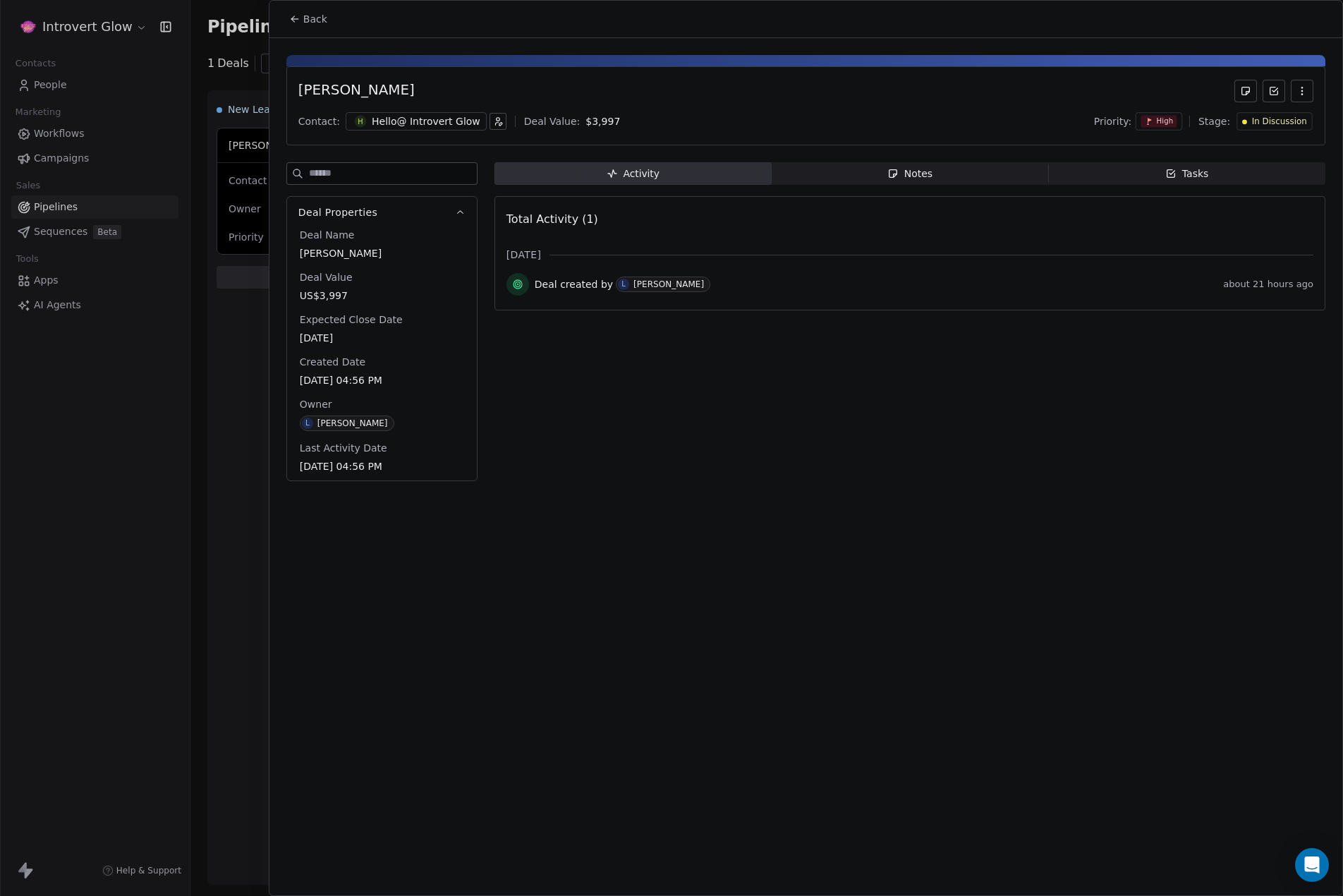
click at [302, 11] on button "Back" at bounding box center [308, 18] width 55 height 25
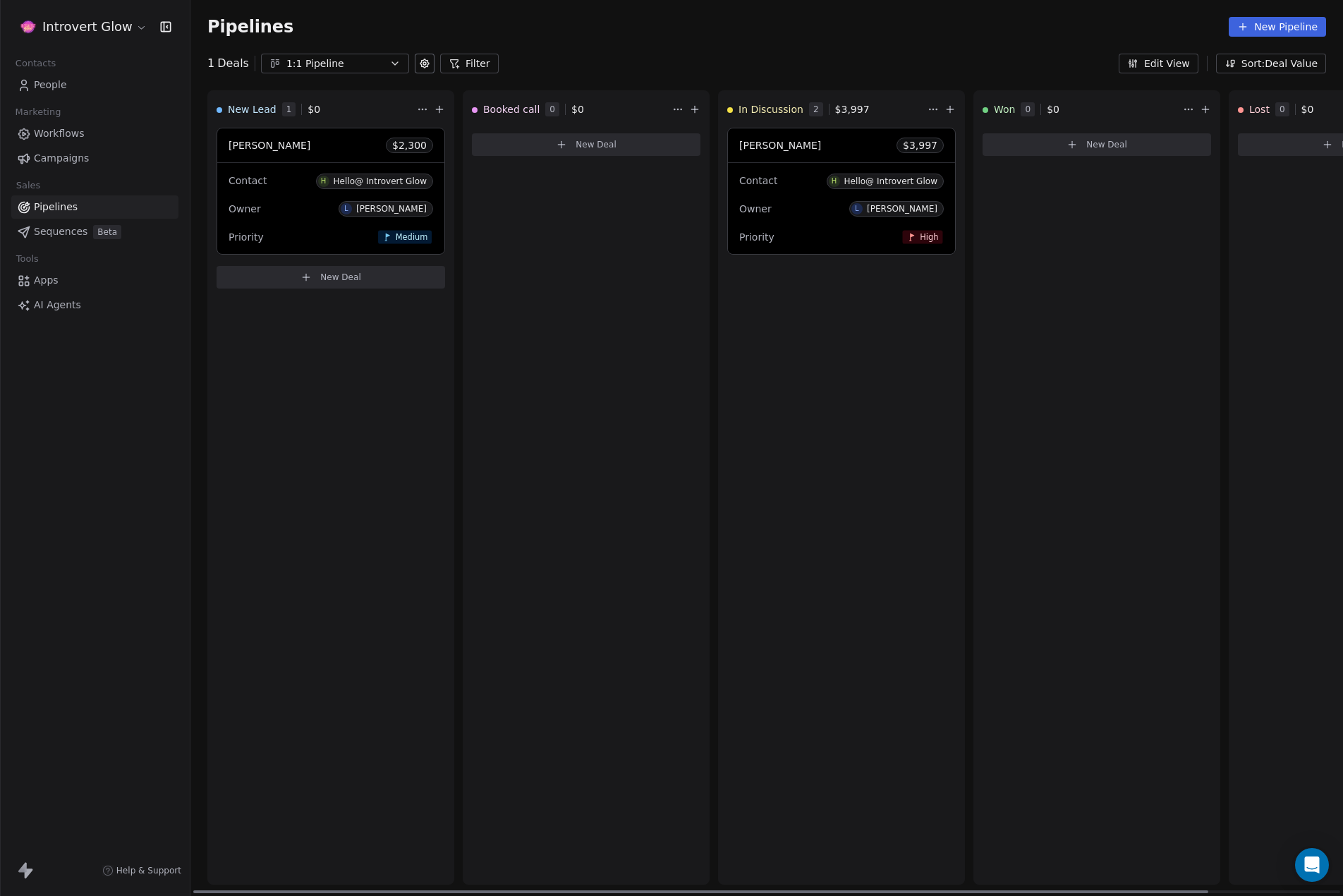
click at [801, 230] on div "Priority High" at bounding box center [842, 237] width 204 height 23
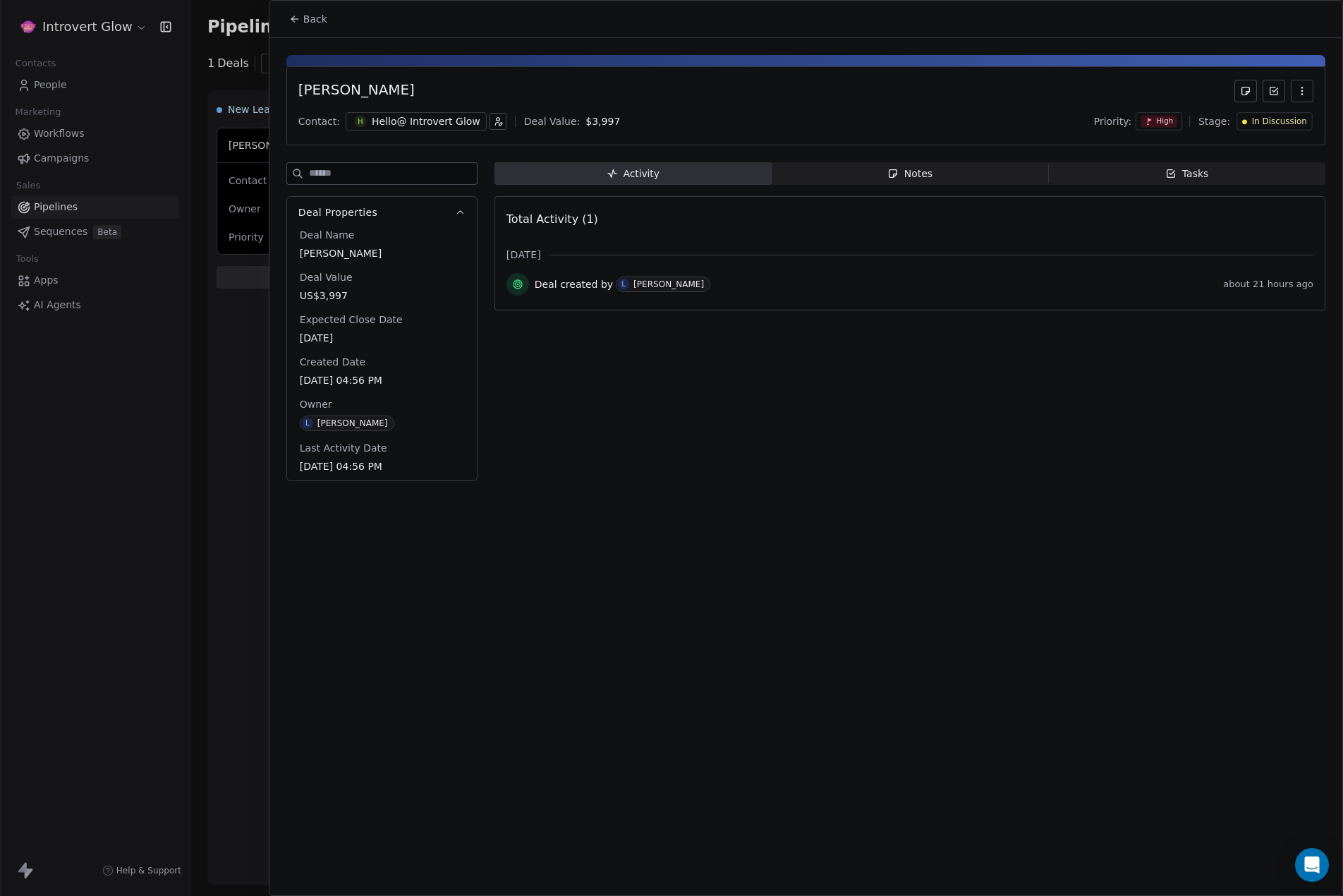
click at [1302, 84] on button "button" at bounding box center [1302, 91] width 23 height 23
click at [1254, 124] on div "Delete" at bounding box center [1260, 122] width 94 height 23
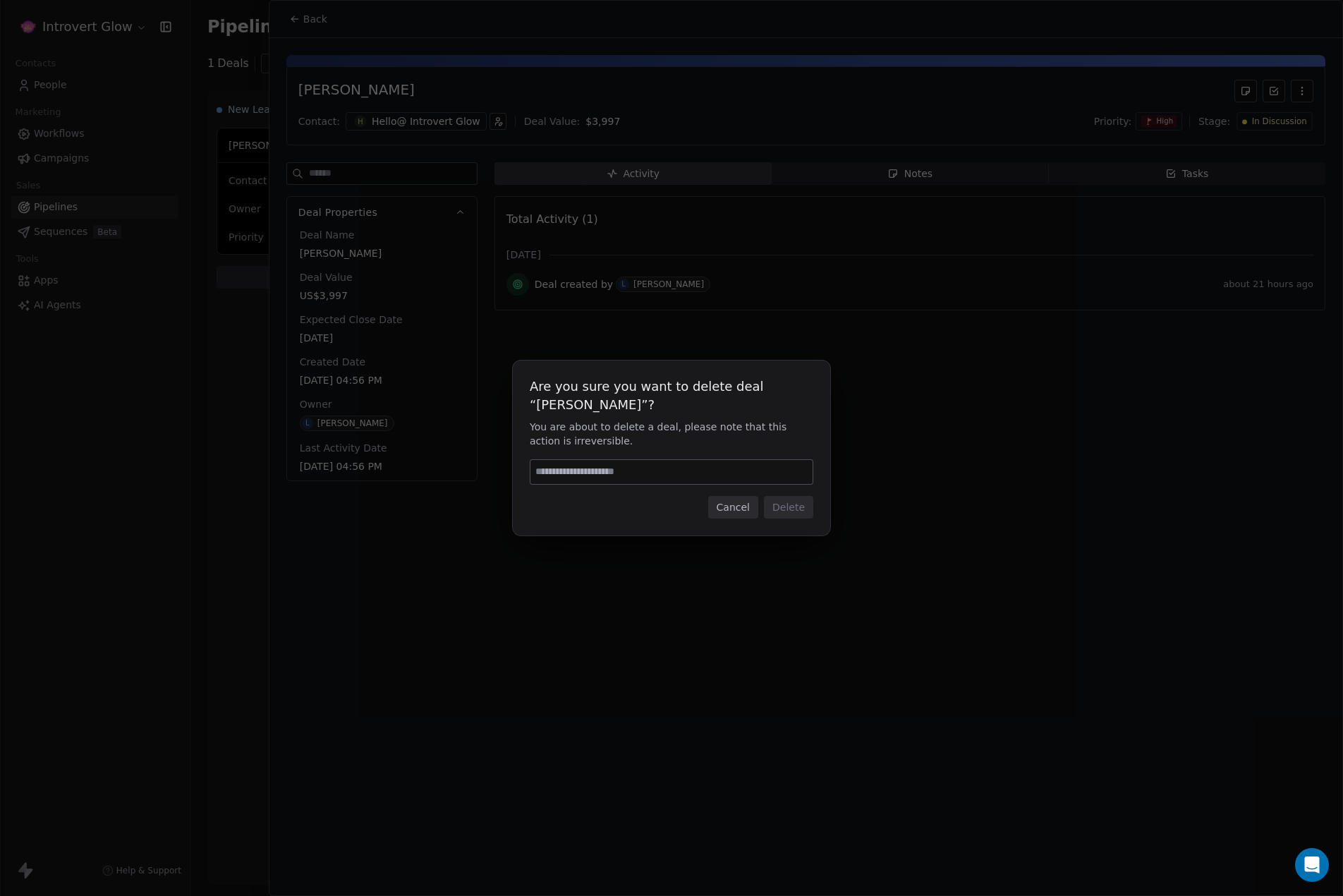
click at [695, 470] on input at bounding box center [672, 472] width 282 height 24
type input "******"
click at [780, 500] on button "Delete" at bounding box center [788, 507] width 49 height 23
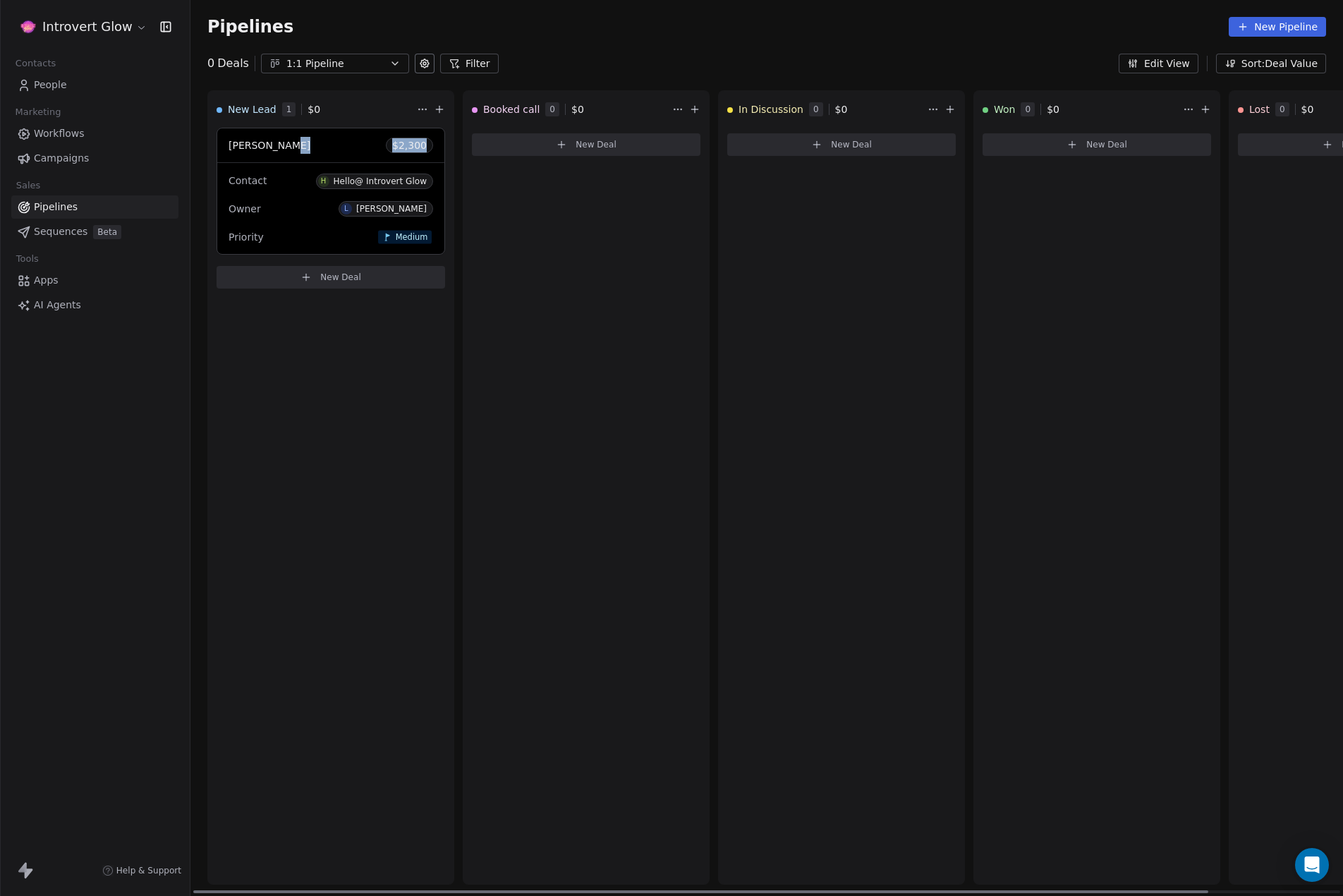
drag, startPoint x: 318, startPoint y: 146, endPoint x: 441, endPoint y: 144, distance: 123.0
click at [441, 144] on div "[PERSON_NAME] $ 2,300" at bounding box center [331, 145] width 227 height 34
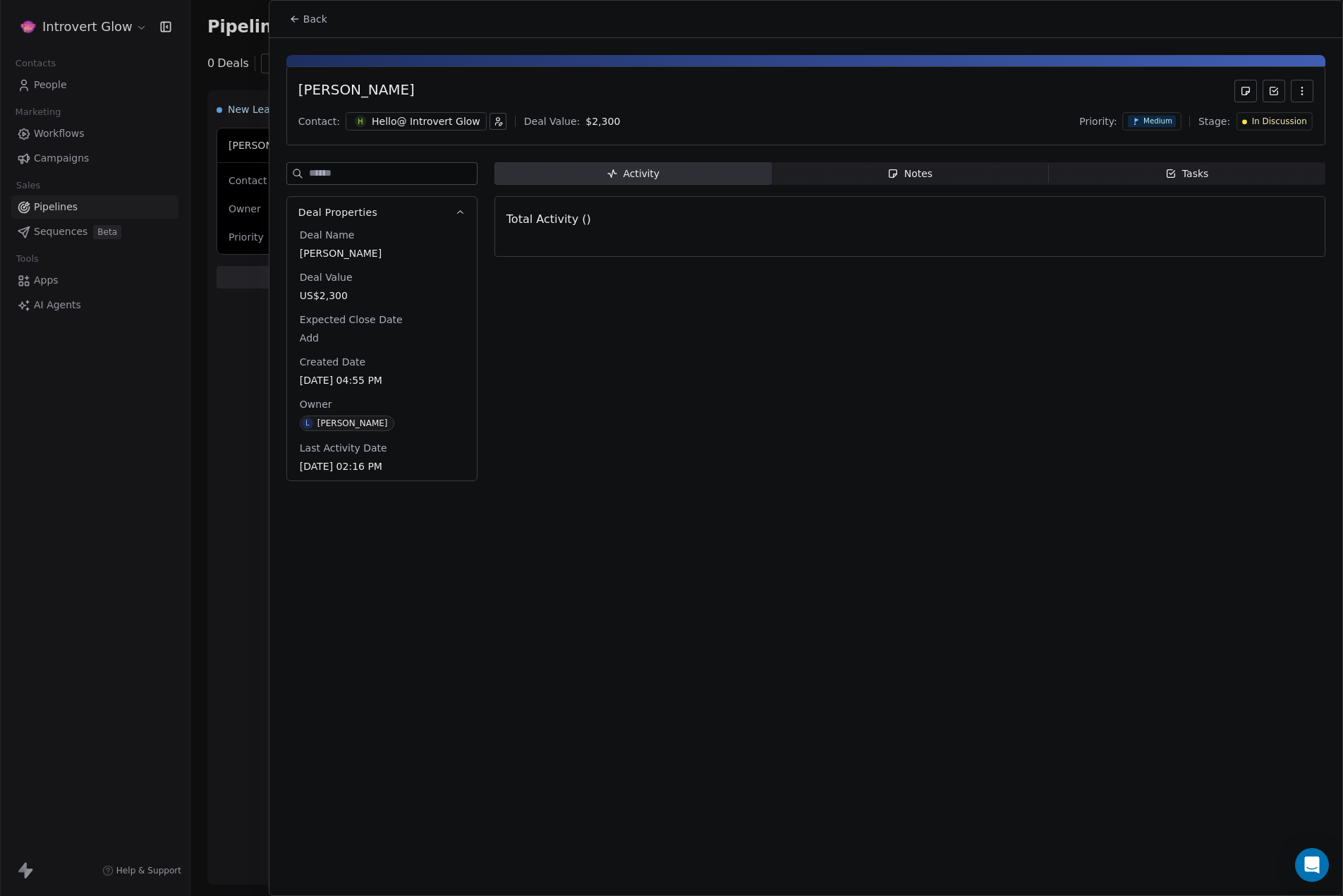
click at [371, 895] on div "Back [PERSON_NAME] Contact: H Hello@ Introvert Glow Deal Value: $ 2,300 Priorit…" at bounding box center [671, 896] width 1343 height 0
click at [1288, 119] on span "In Discussion" at bounding box center [1280, 122] width 55 height 12
click at [1247, 171] on span "Booked call" at bounding box center [1249, 173] width 56 height 14
click at [807, 45] on line "Close toast" at bounding box center [810, 42] width 6 height 6
click at [318, 16] on span "Back" at bounding box center [315, 19] width 24 height 14
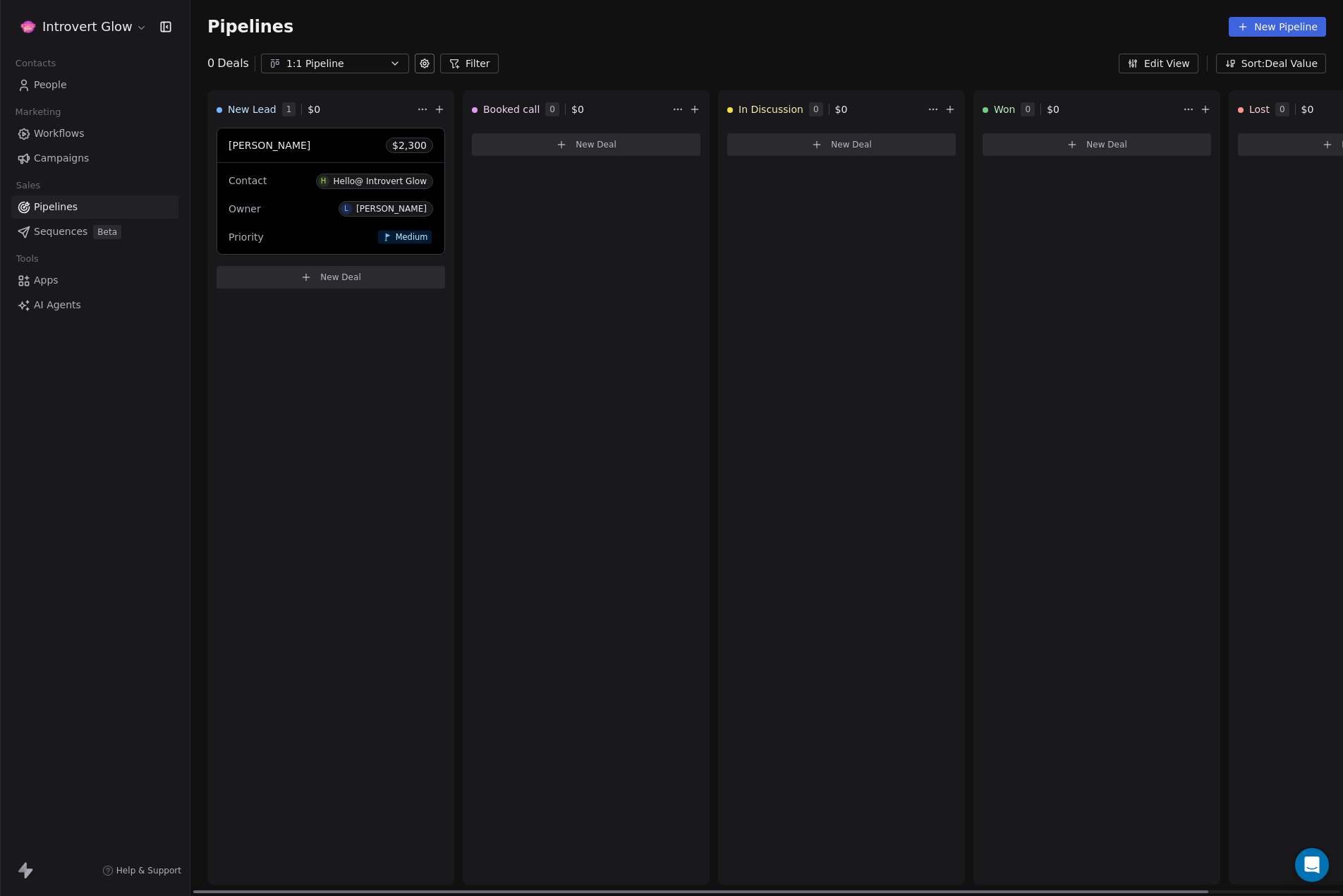
click at [349, 133] on div "[PERSON_NAME] $ 2,300" at bounding box center [331, 145] width 227 height 34
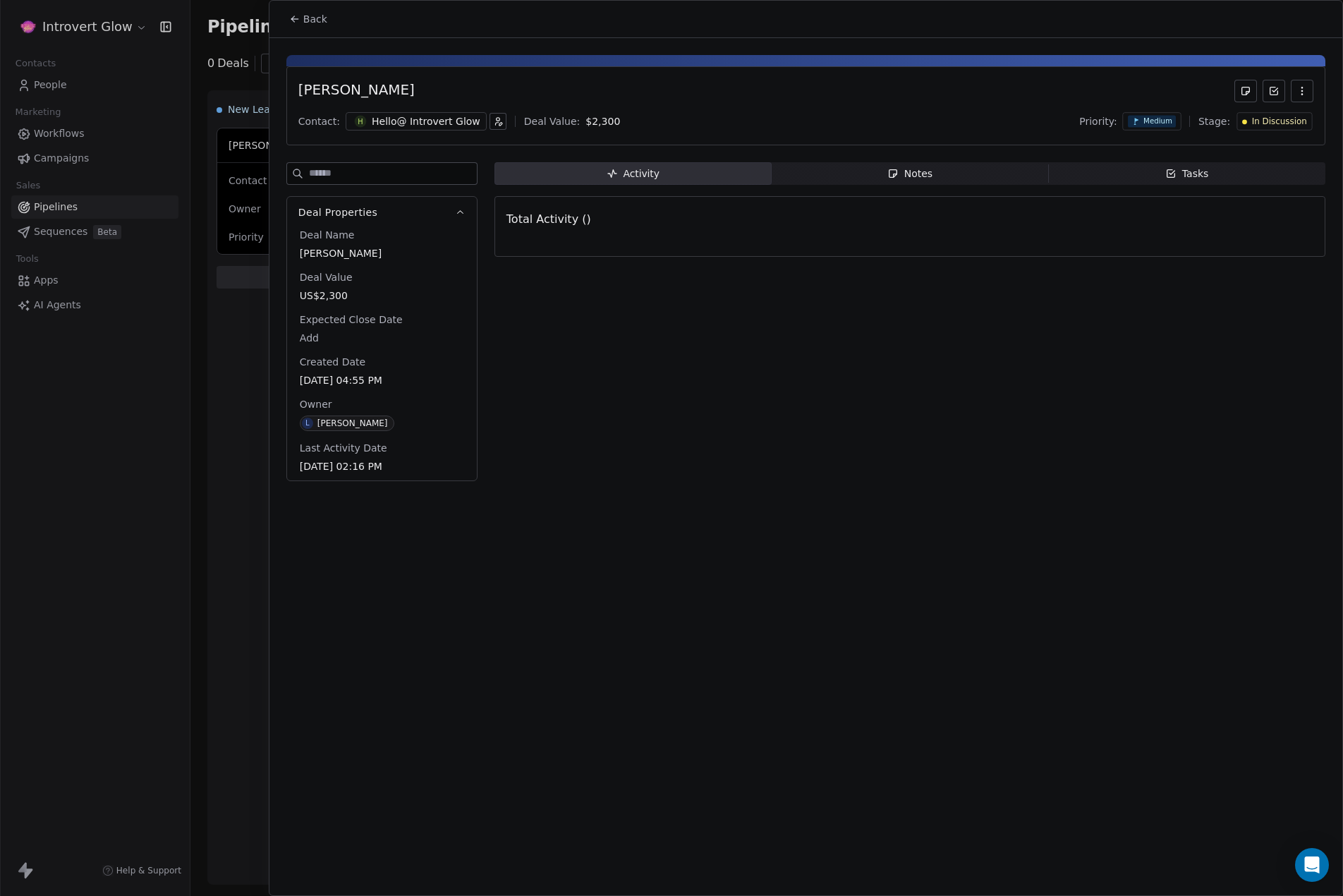
click at [1307, 89] on button "button" at bounding box center [1302, 91] width 23 height 23
click at [1235, 124] on div "Delete" at bounding box center [1260, 122] width 94 height 23
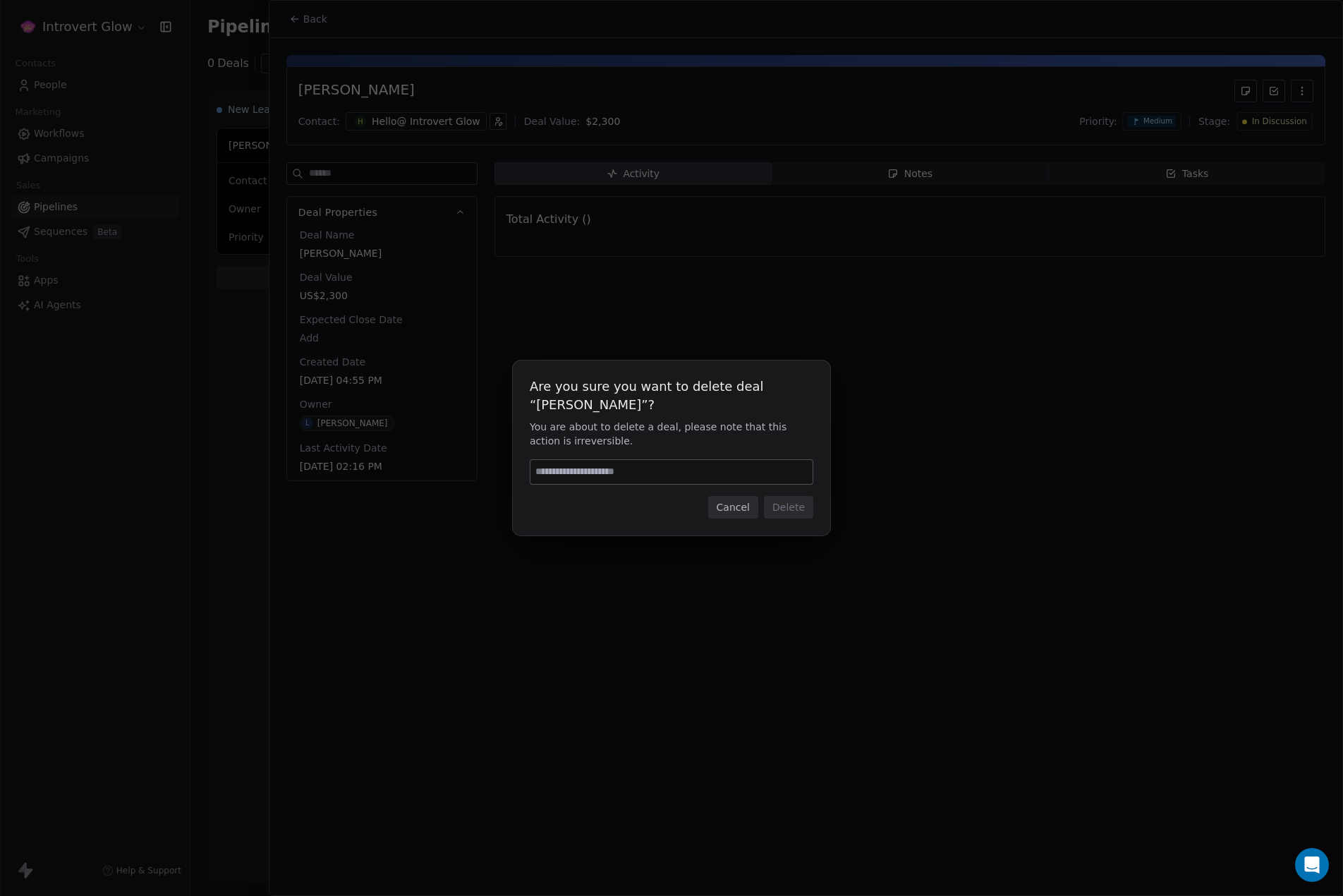
click at [611, 469] on input at bounding box center [672, 472] width 282 height 24
type input "******"
click at [797, 509] on button "Delete" at bounding box center [788, 507] width 49 height 23
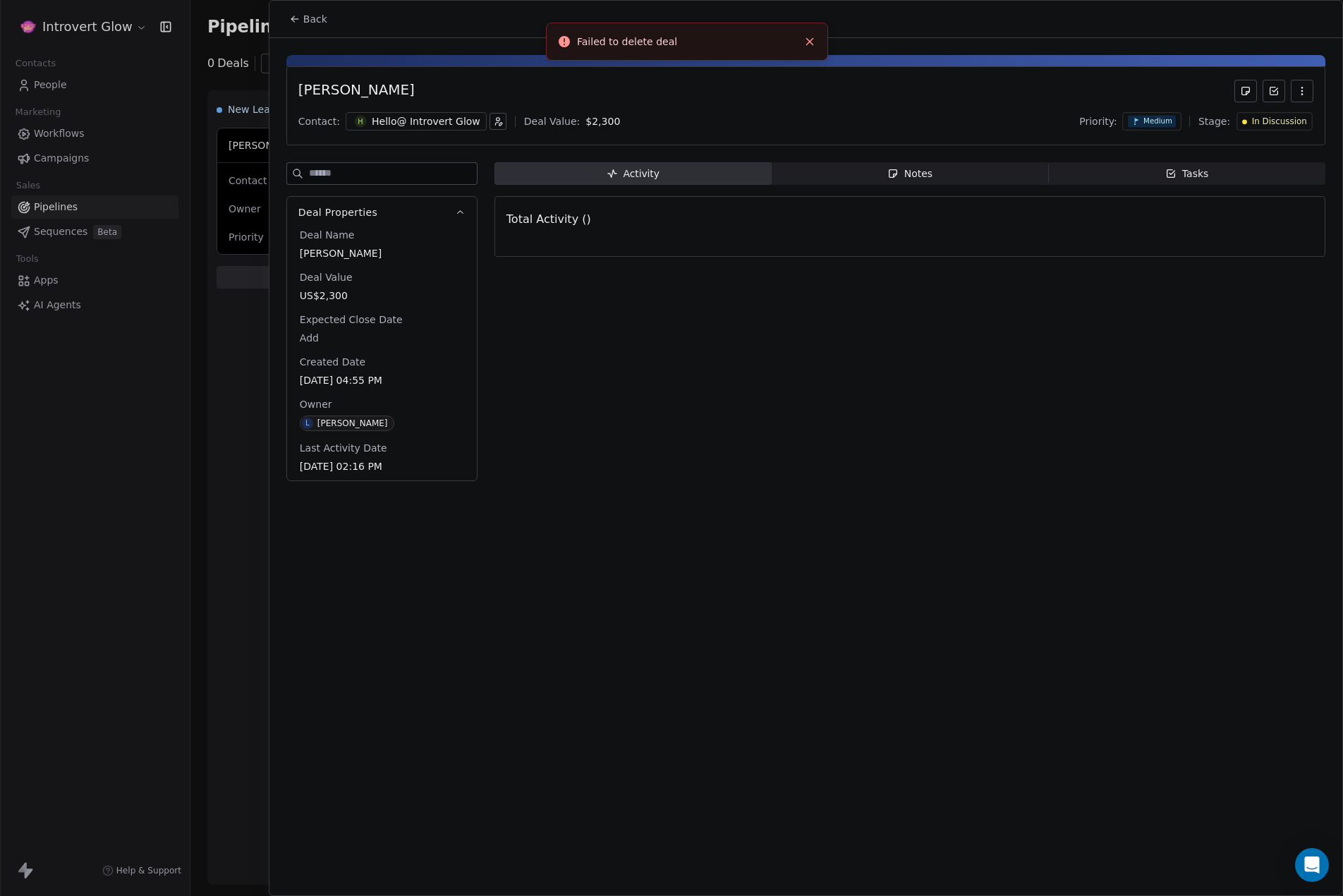
click at [812, 41] on icon "Close toast" at bounding box center [810, 42] width 13 height 13
click at [294, 19] on icon at bounding box center [294, 19] width 6 height 0
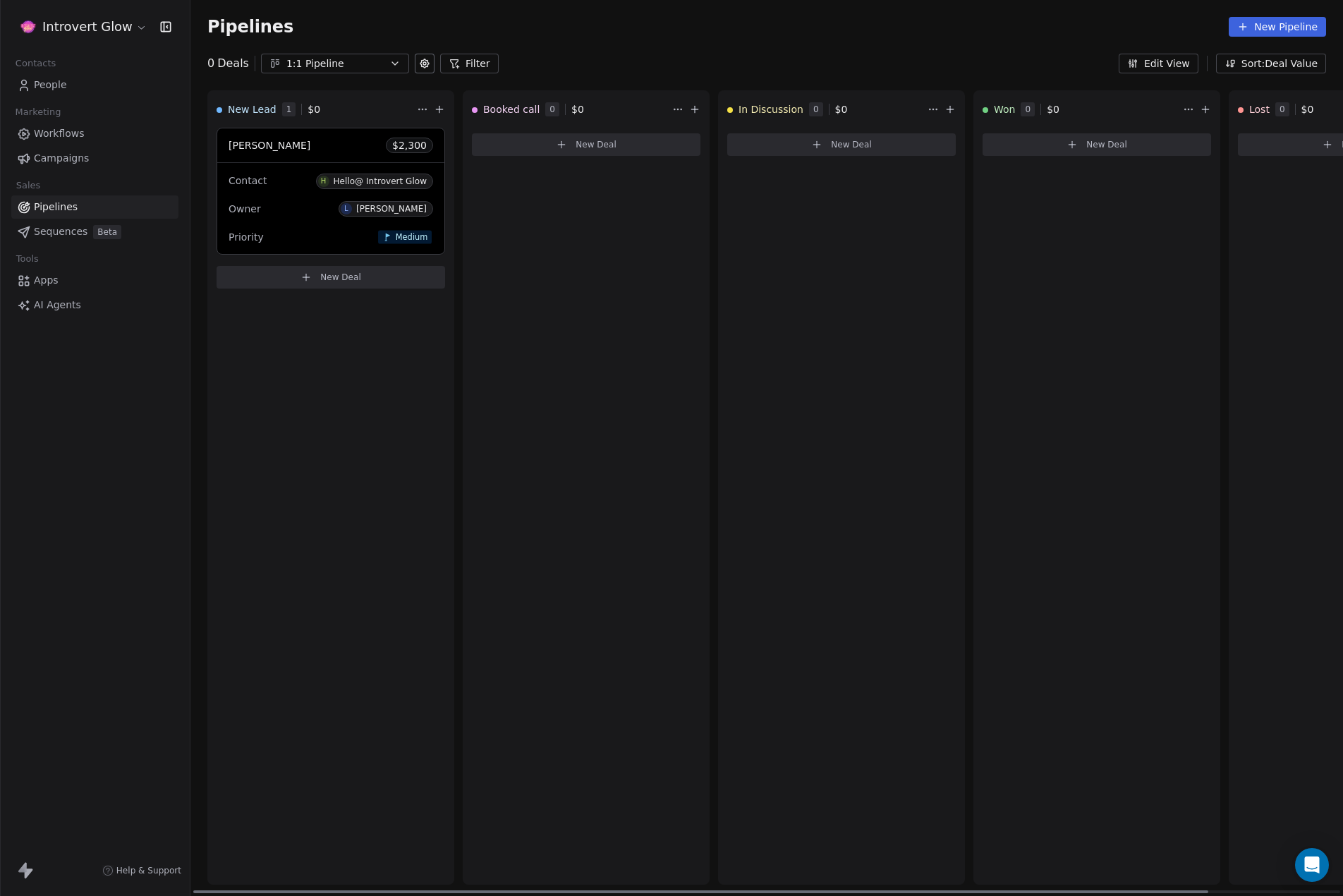
click at [302, 230] on div "Priority Medium" at bounding box center [331, 237] width 204 height 23
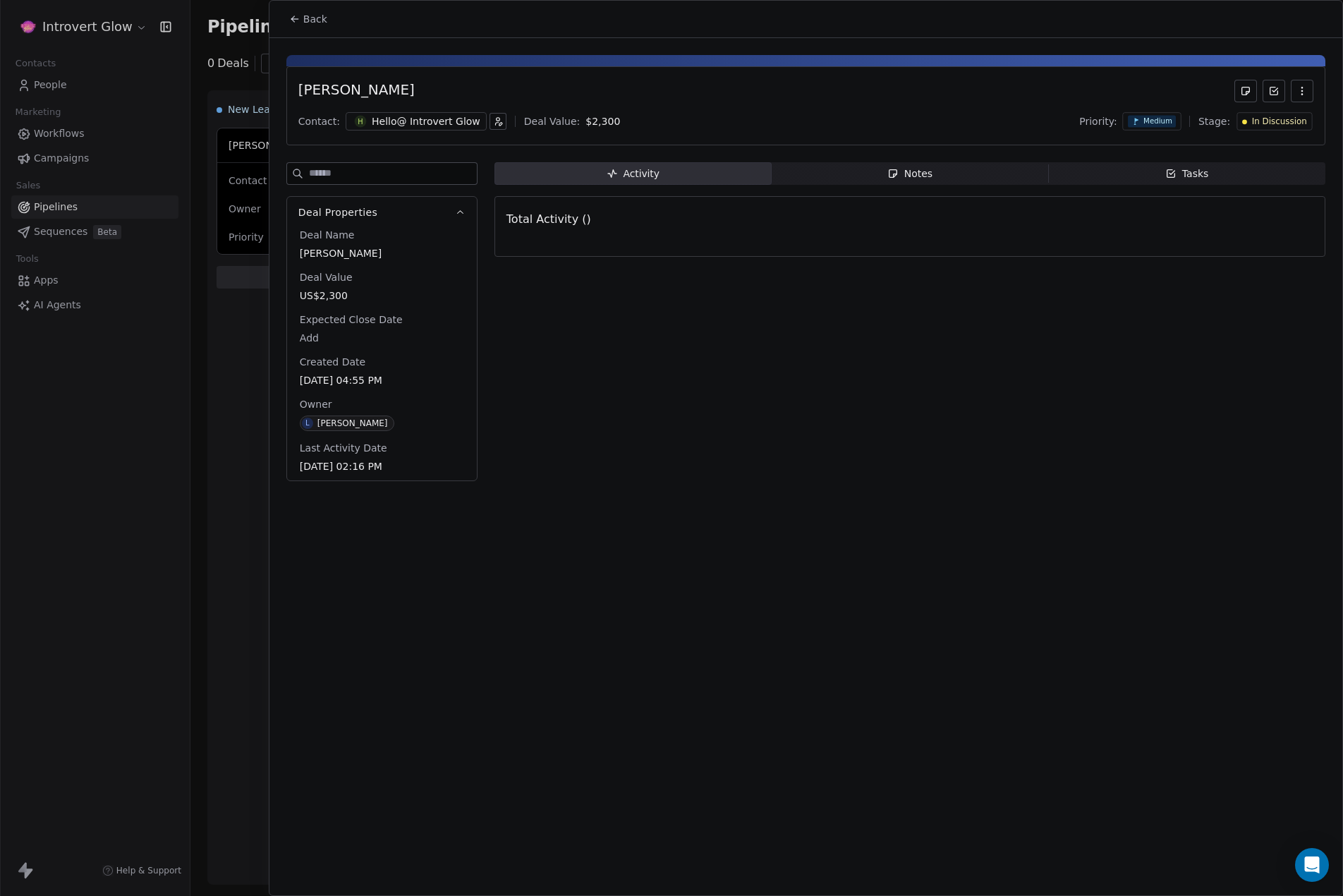
click at [301, 27] on button "Back" at bounding box center [308, 18] width 55 height 25
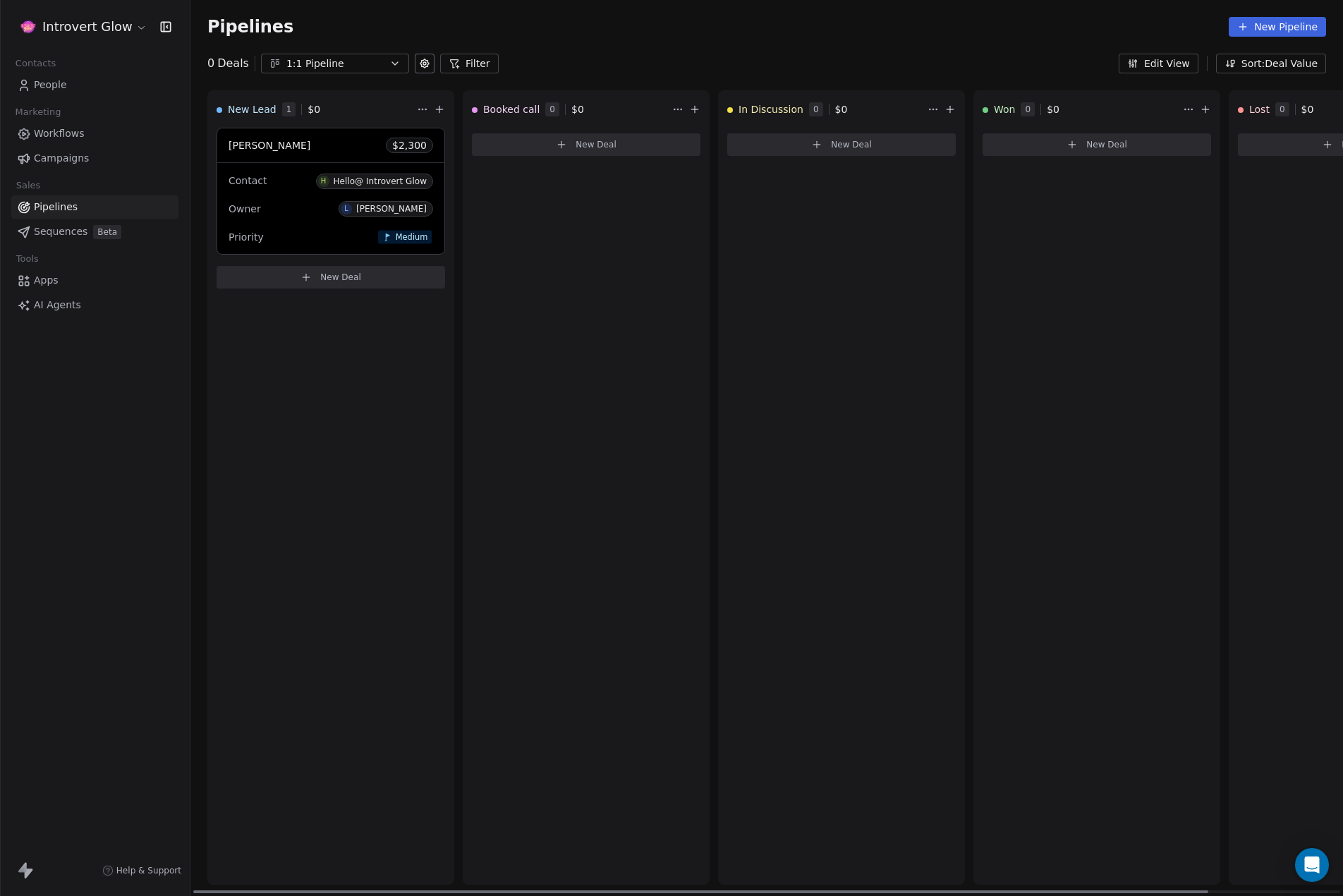
click at [416, 106] on html "Introvert Glow Contacts People Marketing Workflows Campaigns Sales Pipelines Se…" at bounding box center [671, 448] width 1343 height 896
click at [443, 137] on div "Delete" at bounding box center [453, 138] width 67 height 23
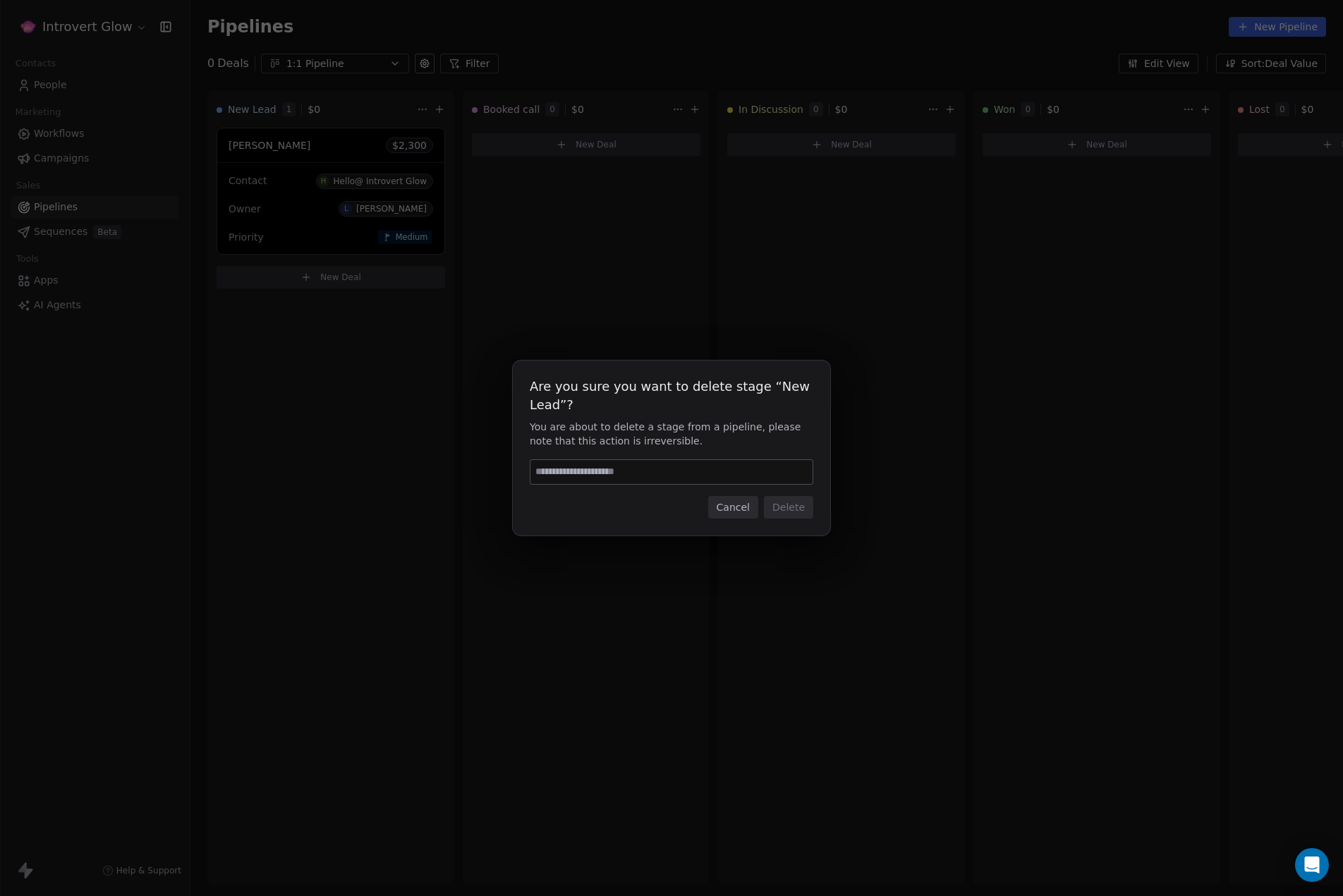
click at [636, 474] on input at bounding box center [672, 472] width 282 height 24
type input "******"
click at [793, 503] on button "Delete" at bounding box center [788, 507] width 49 height 23
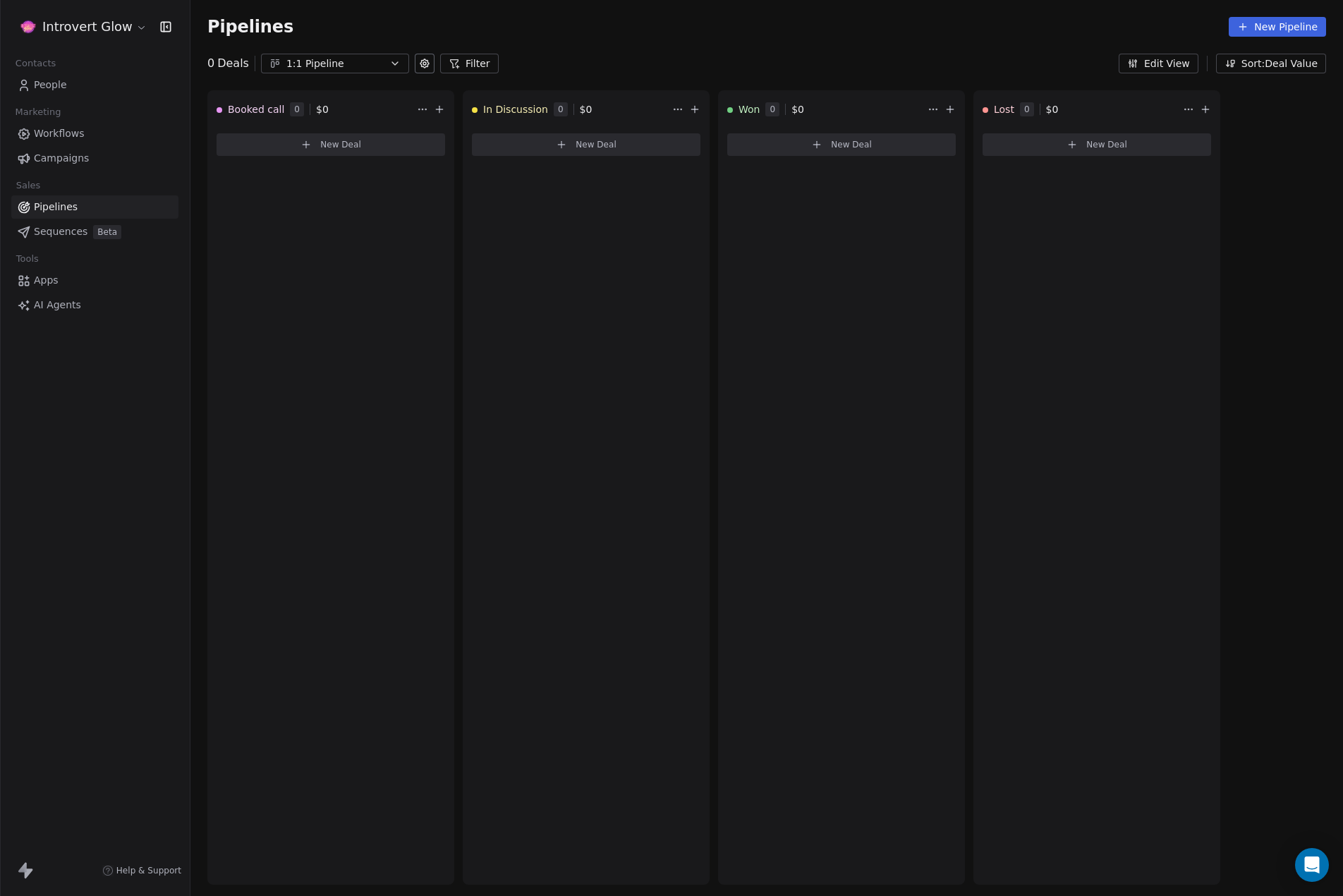
click at [424, 61] on icon at bounding box center [424, 63] width 11 height 11
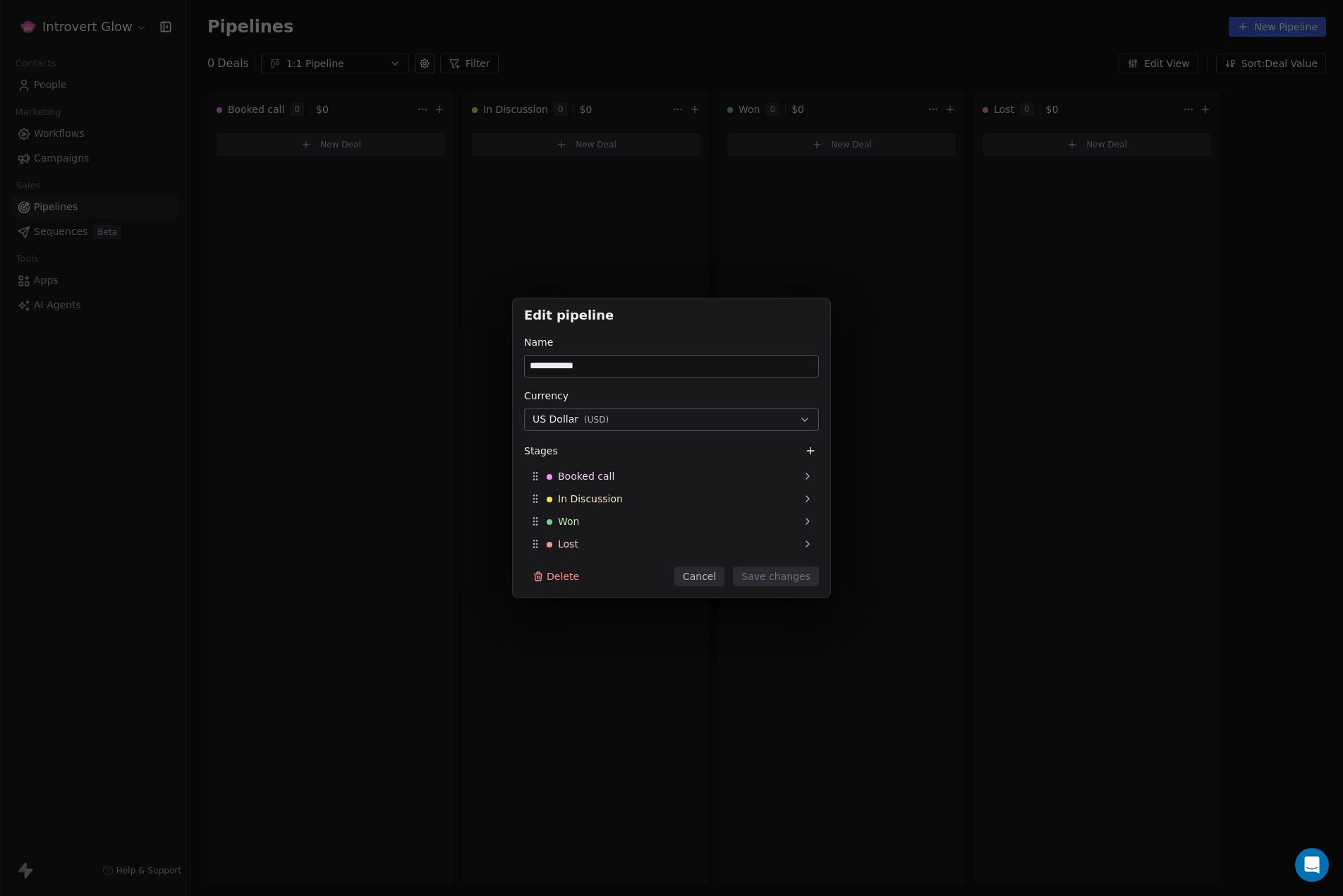
click at [808, 449] on icon at bounding box center [810, 450] width 11 height 11
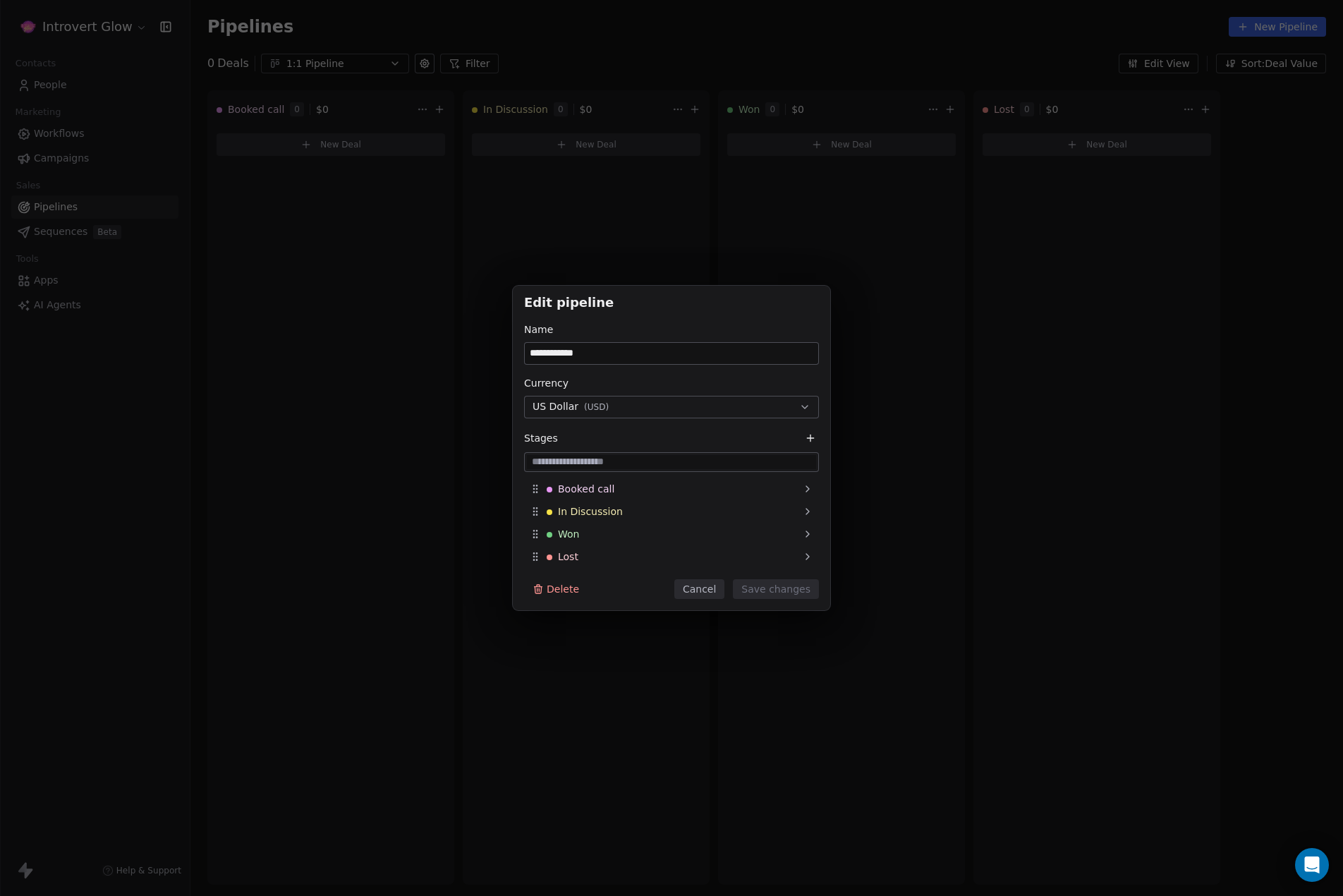
click at [584, 456] on input at bounding box center [672, 461] width 289 height 14
type input "********"
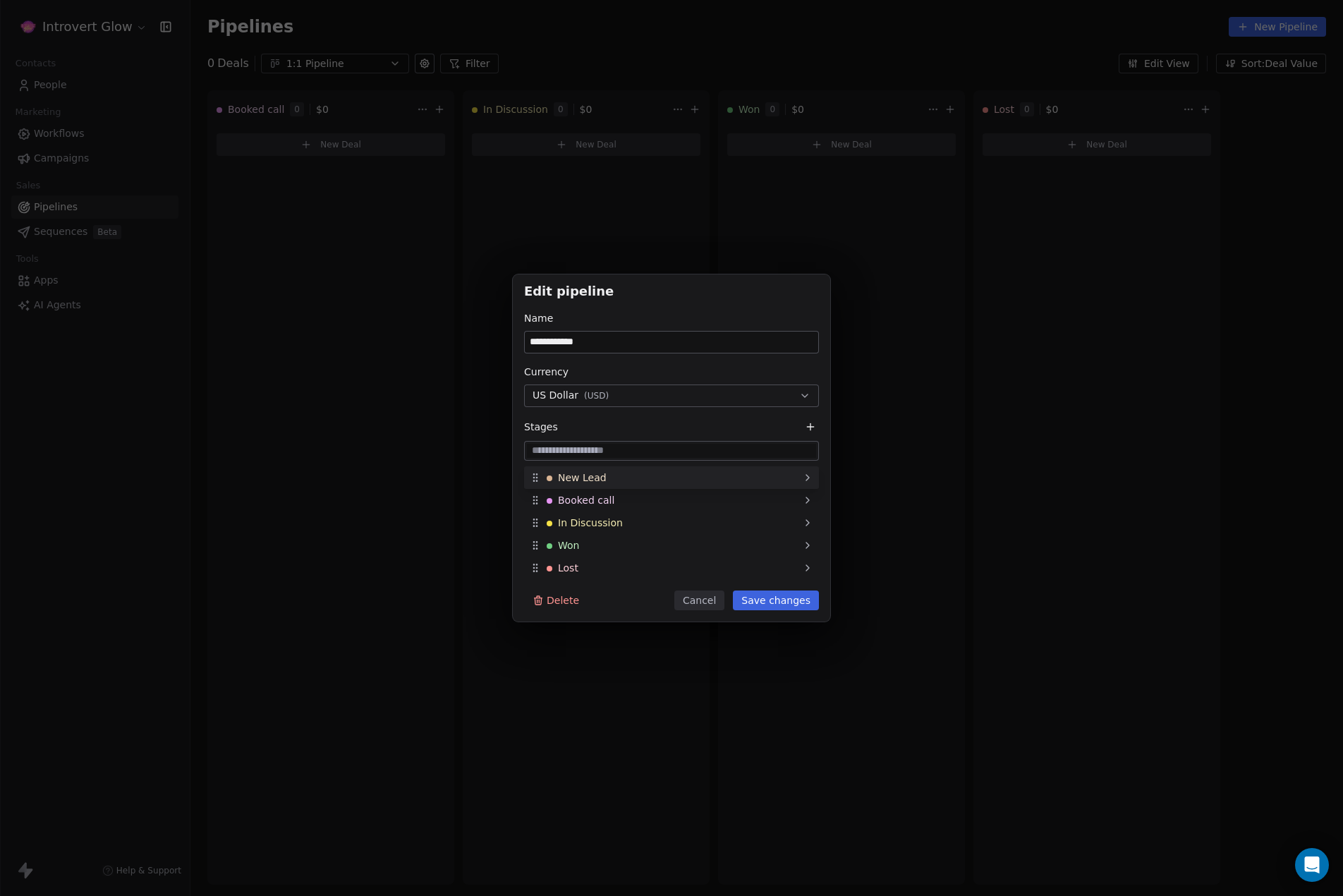
drag, startPoint x: 586, startPoint y: 570, endPoint x: 581, endPoint y: 472, distance: 98.1
click at [581, 472] on span "New Lead" at bounding box center [582, 477] width 48 height 14
click at [780, 601] on button "Save changes" at bounding box center [775, 600] width 86 height 20
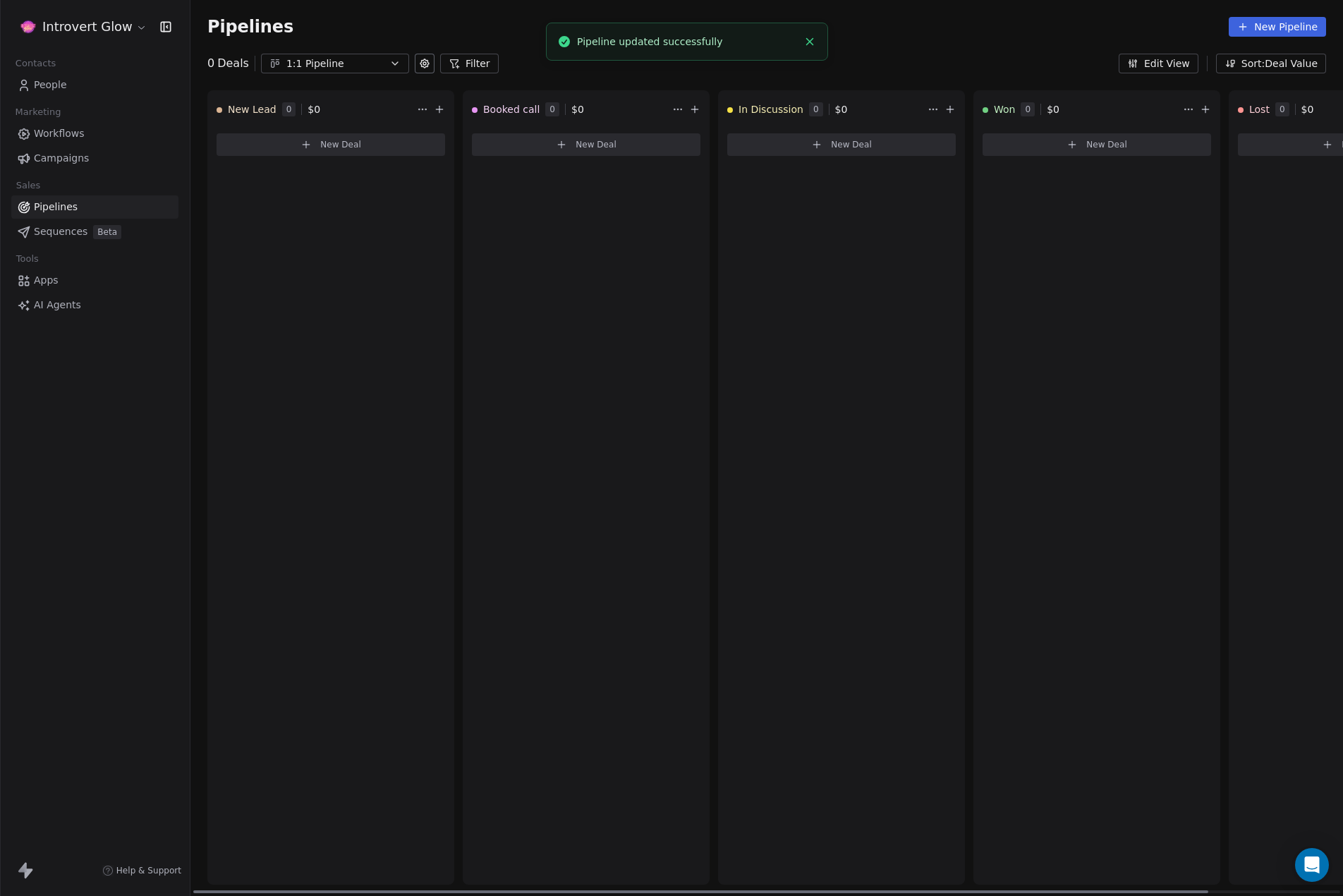
click at [333, 145] on span "New Deal" at bounding box center [340, 144] width 41 height 11
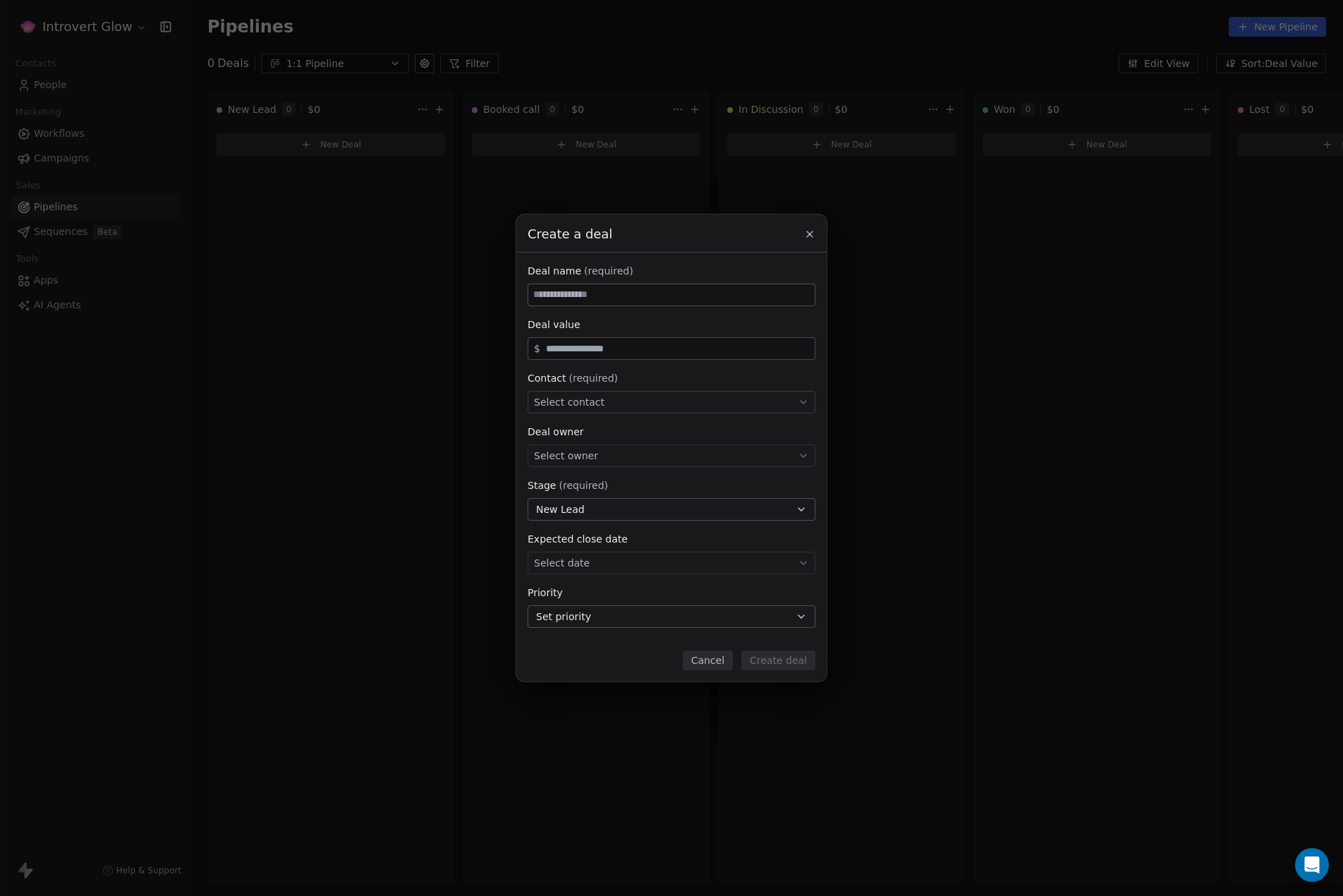
click at [589, 295] on input at bounding box center [671, 294] width 287 height 21
click at [581, 409] on span "Select contact" at bounding box center [569, 402] width 70 height 14
click at [607, 392] on div at bounding box center [671, 409] width 285 height 34
click at [649, 406] on input at bounding box center [673, 409] width 265 height 16
click at [607, 408] on input at bounding box center [673, 409] width 265 height 16
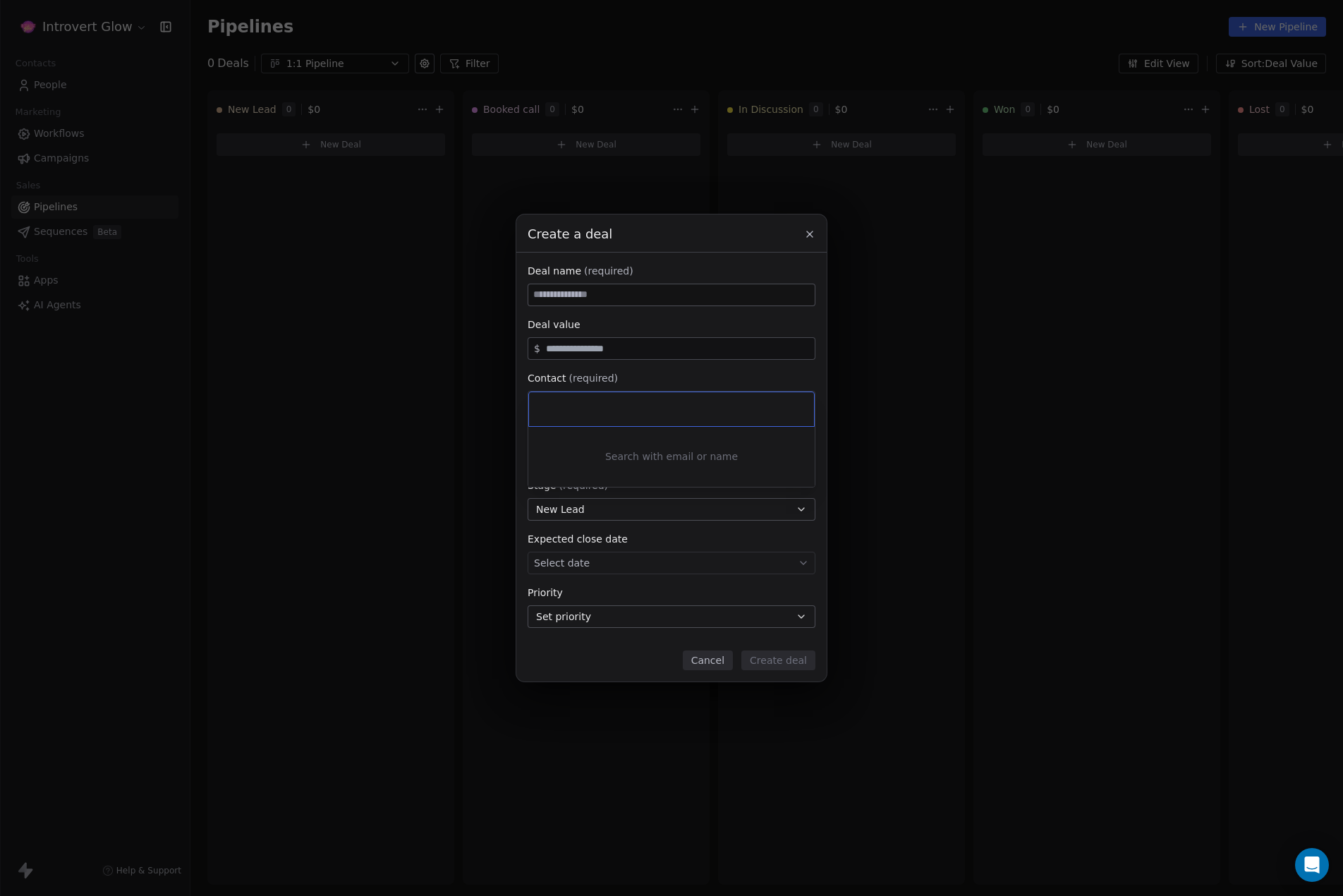
click at [636, 375] on div "Create a deal Deal name (required) Deal value $ Contact (required) Select conta…" at bounding box center [671, 448] width 1343 height 467
click at [805, 238] on icon at bounding box center [810, 234] width 11 height 11
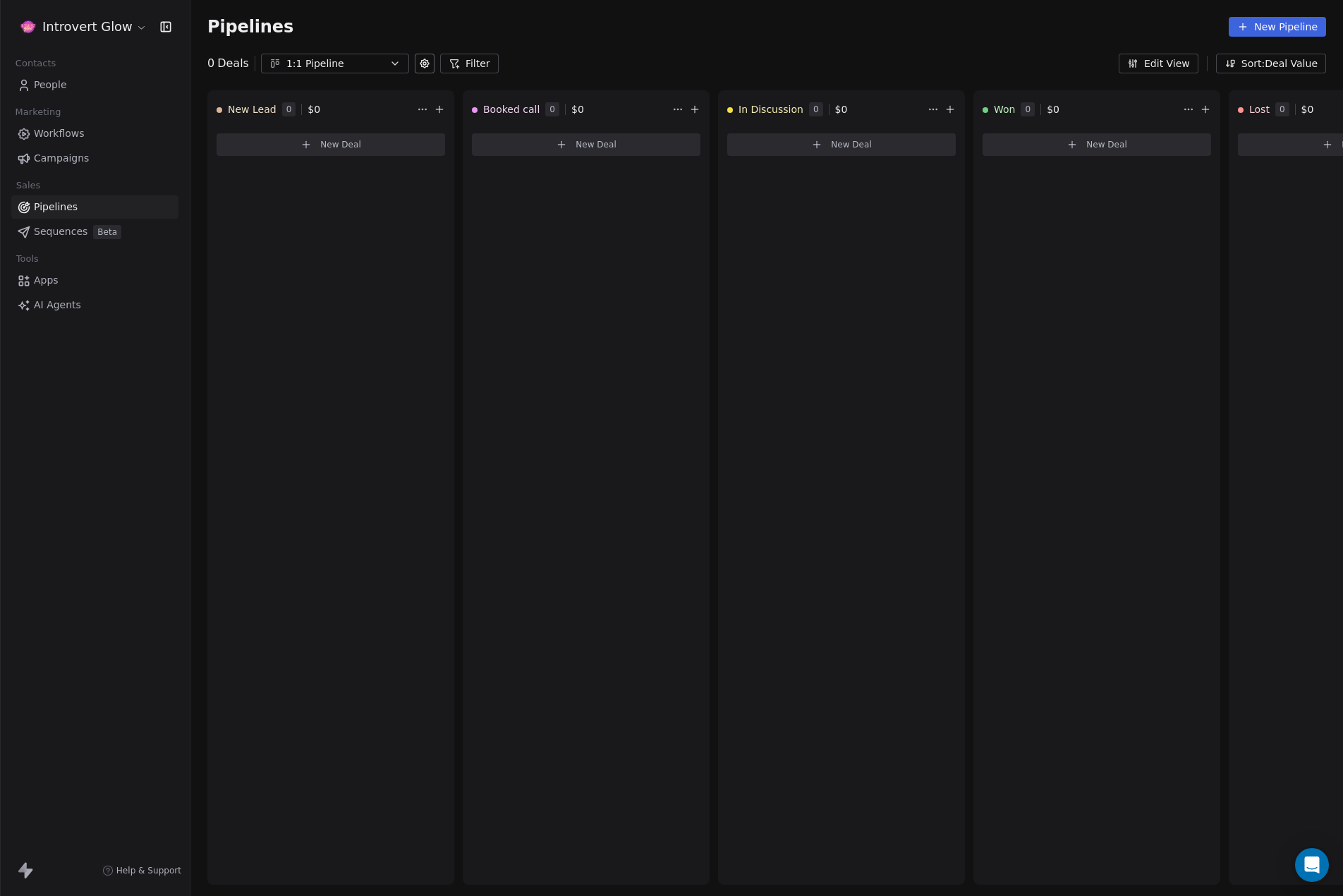
click at [631, 54] on div "0 Deals 1:1 Pipeline Filter Edit View Sort: Deal Value" at bounding box center [766, 63] width 1153 height 20
click at [51, 78] on span "People" at bounding box center [50, 85] width 33 height 15
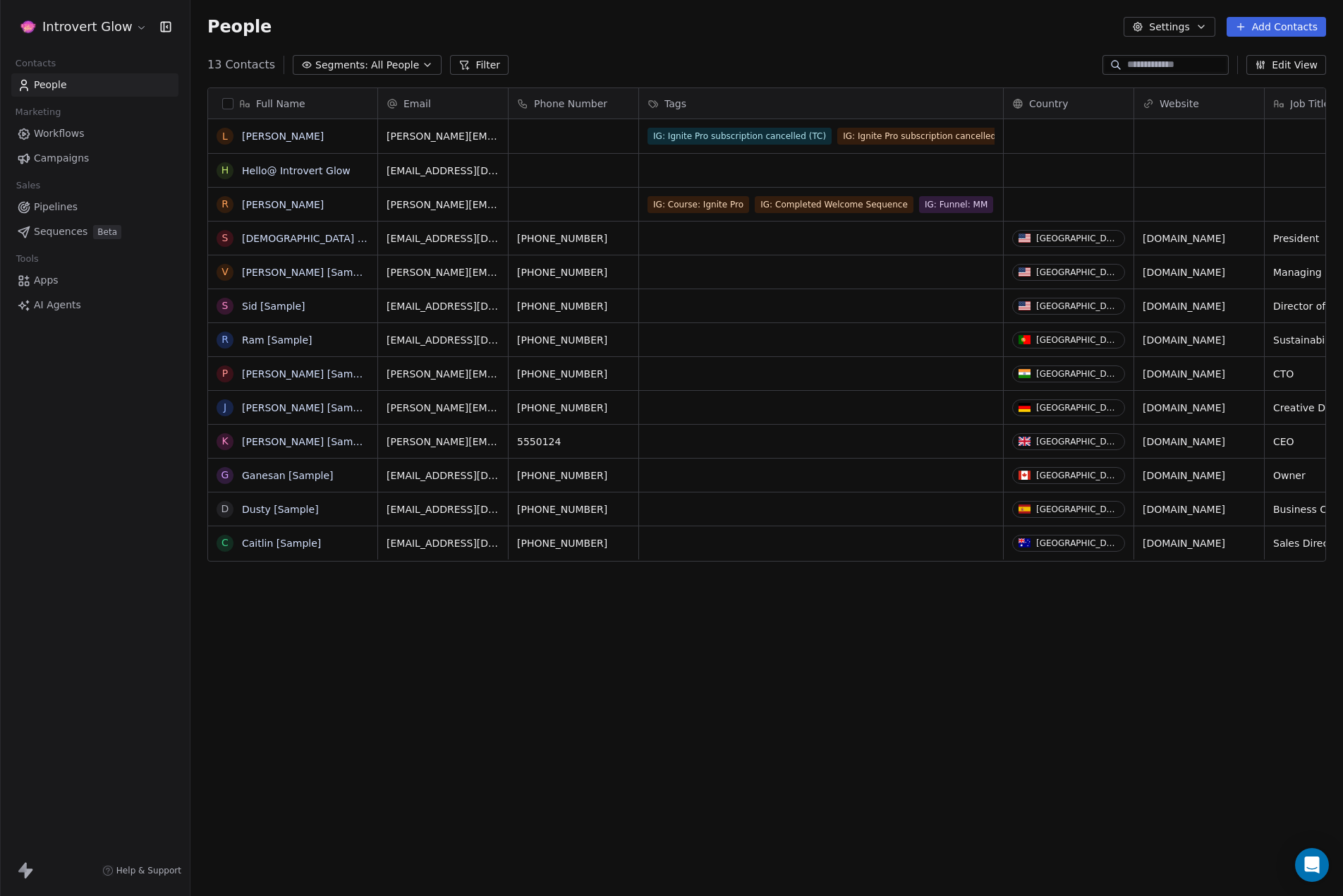
scroll to position [777, 1142]
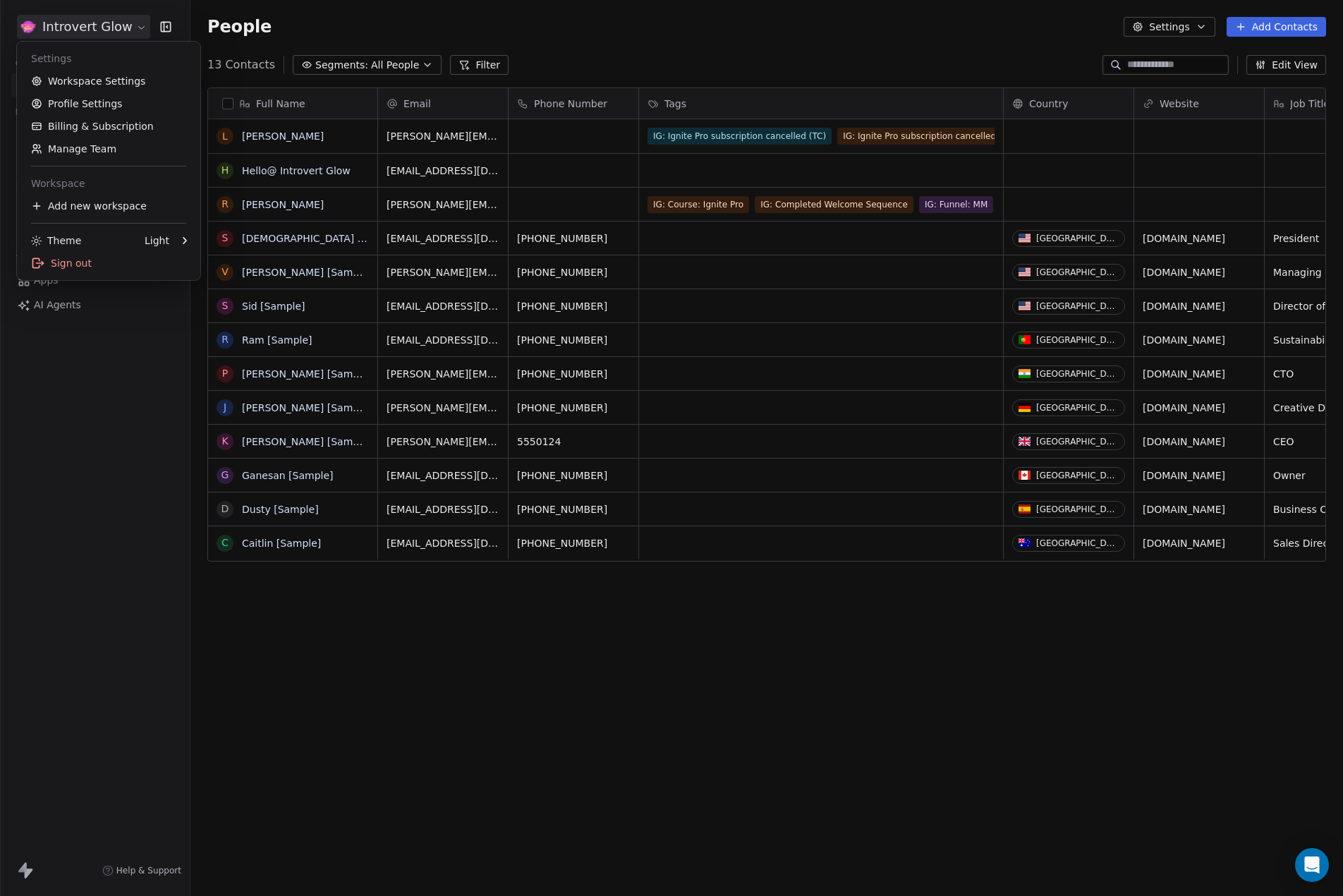
click at [77, 20] on html "Introvert Glow Contacts People Marketing Workflows Campaigns Sales Pipelines Se…" at bounding box center [671, 448] width 1343 height 896
click at [70, 78] on link "Workspace Settings" at bounding box center [108, 81] width 172 height 23
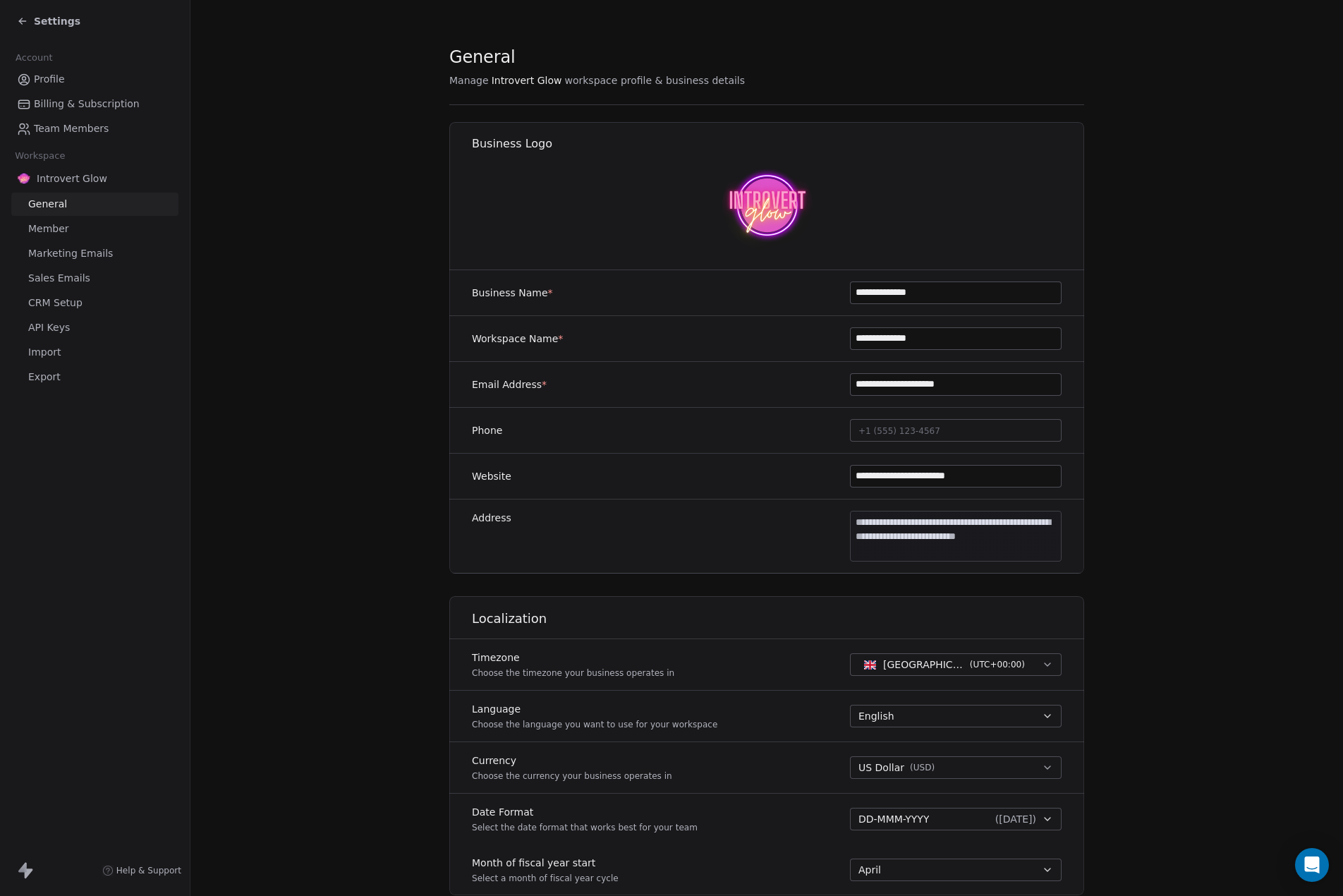
click at [66, 211] on link "General" at bounding box center [94, 203] width 167 height 23
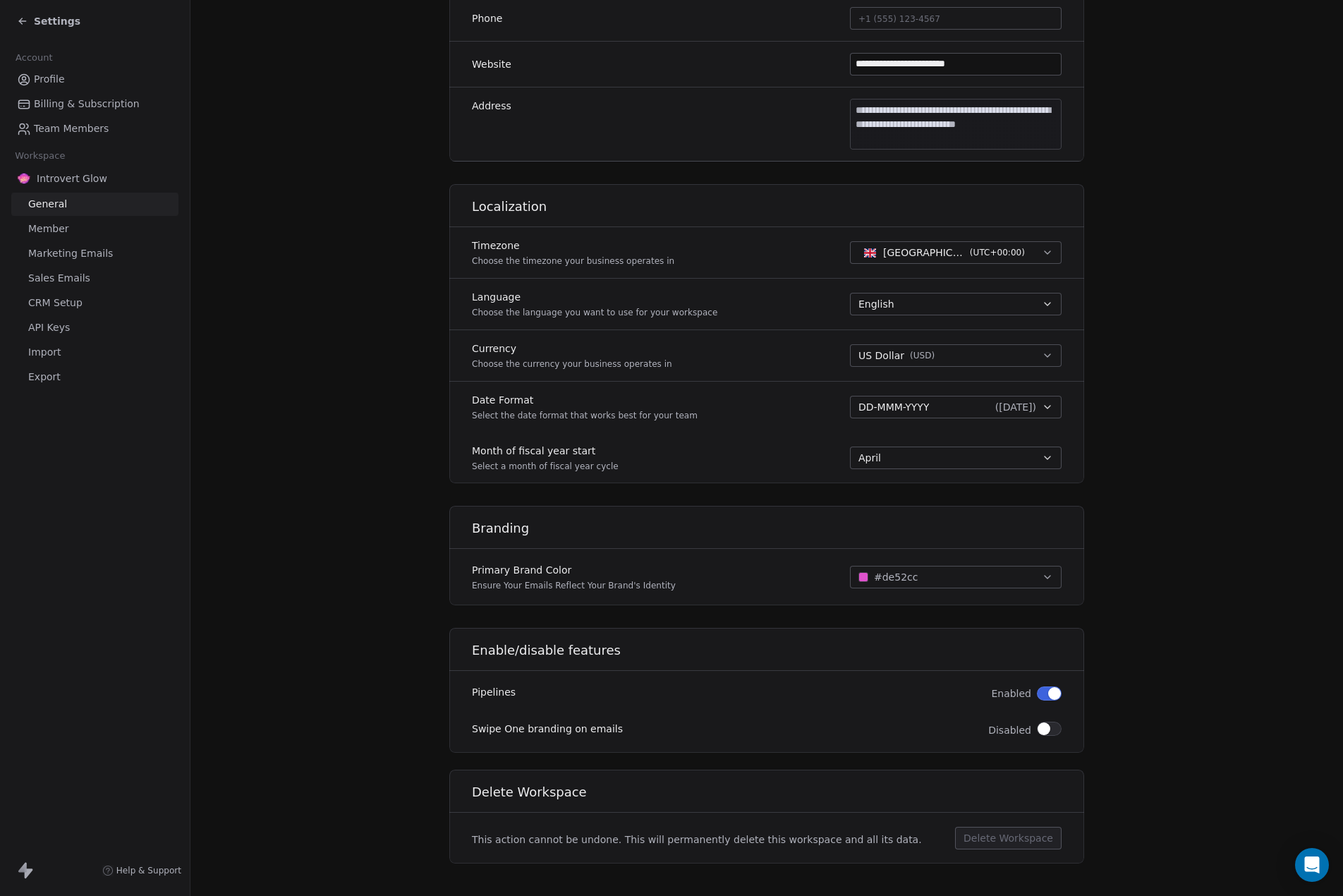
scroll to position [424, 0]
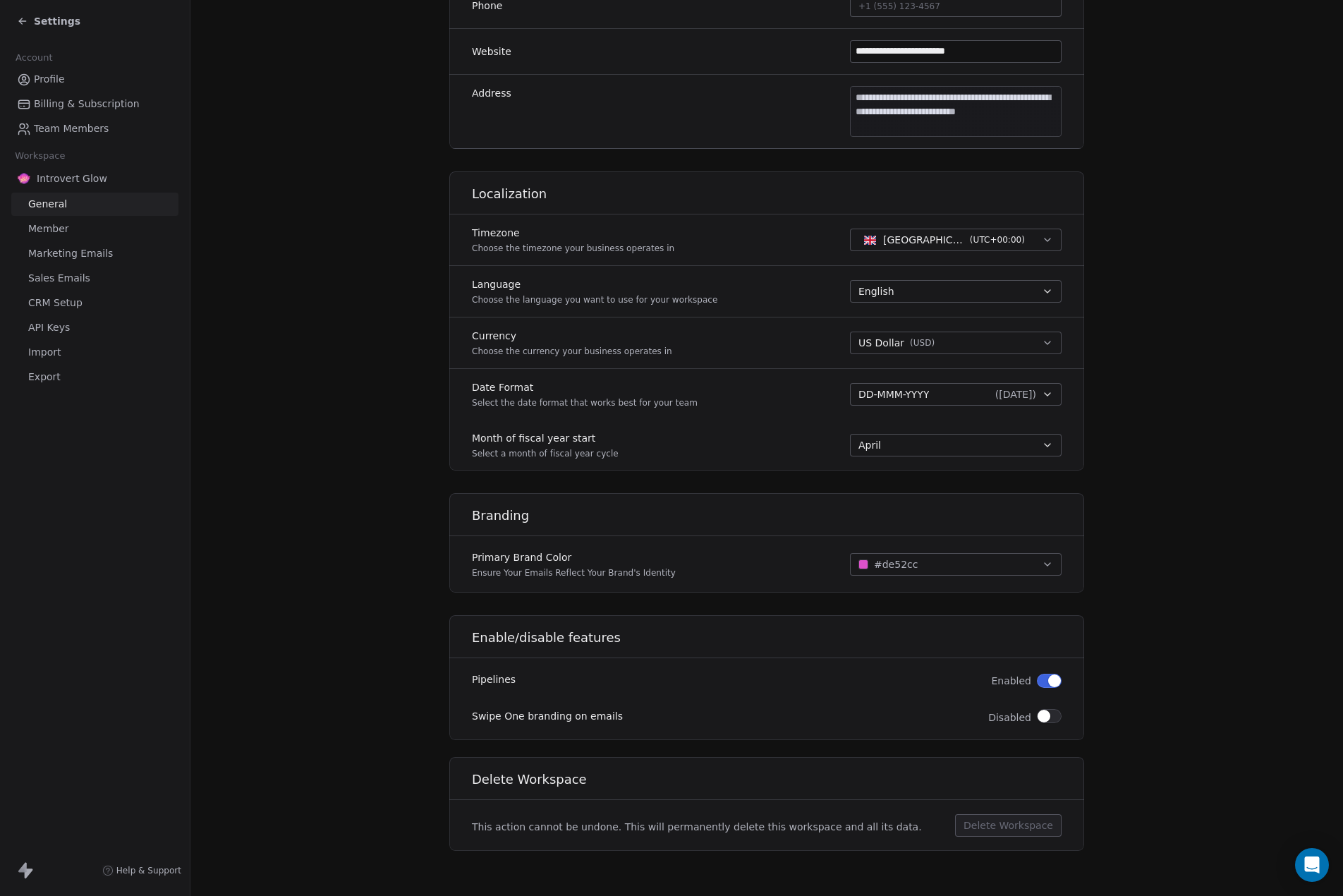
click at [63, 306] on span "CRM Setup" at bounding box center [55, 302] width 55 height 15
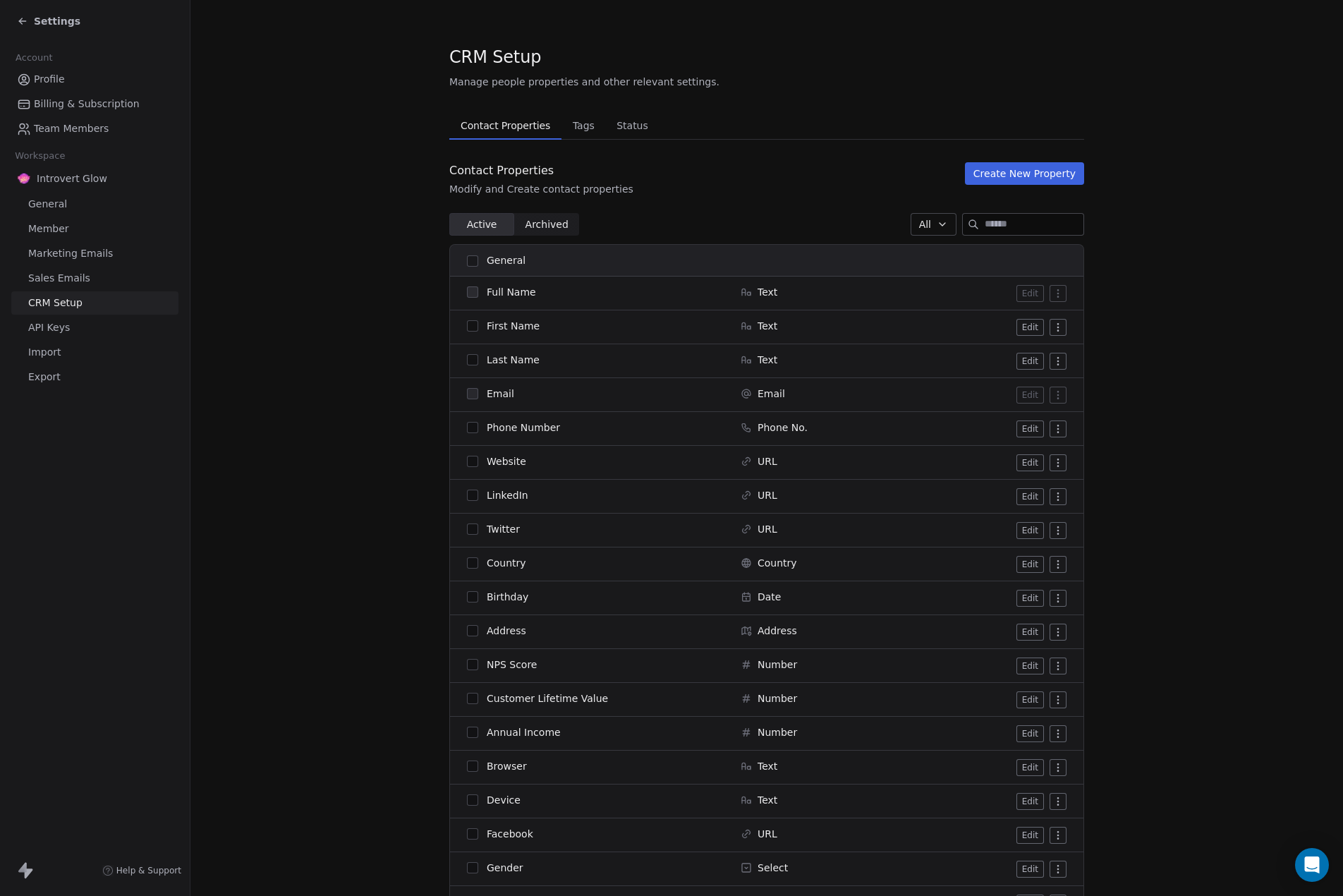
click at [546, 215] on span "Archived Archived" at bounding box center [546, 224] width 65 height 23
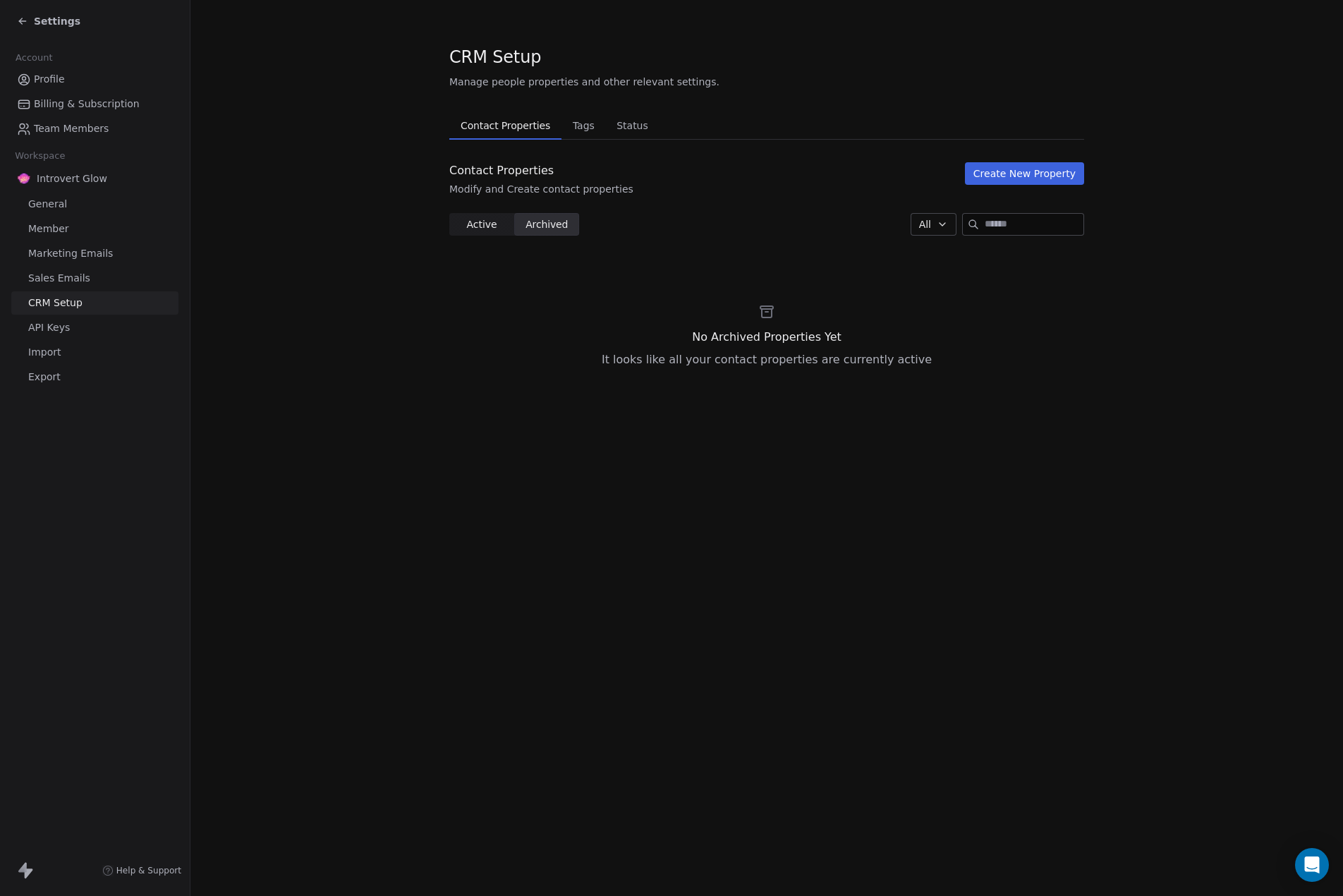
click at [490, 213] on span "Active Active" at bounding box center [481, 224] width 65 height 23
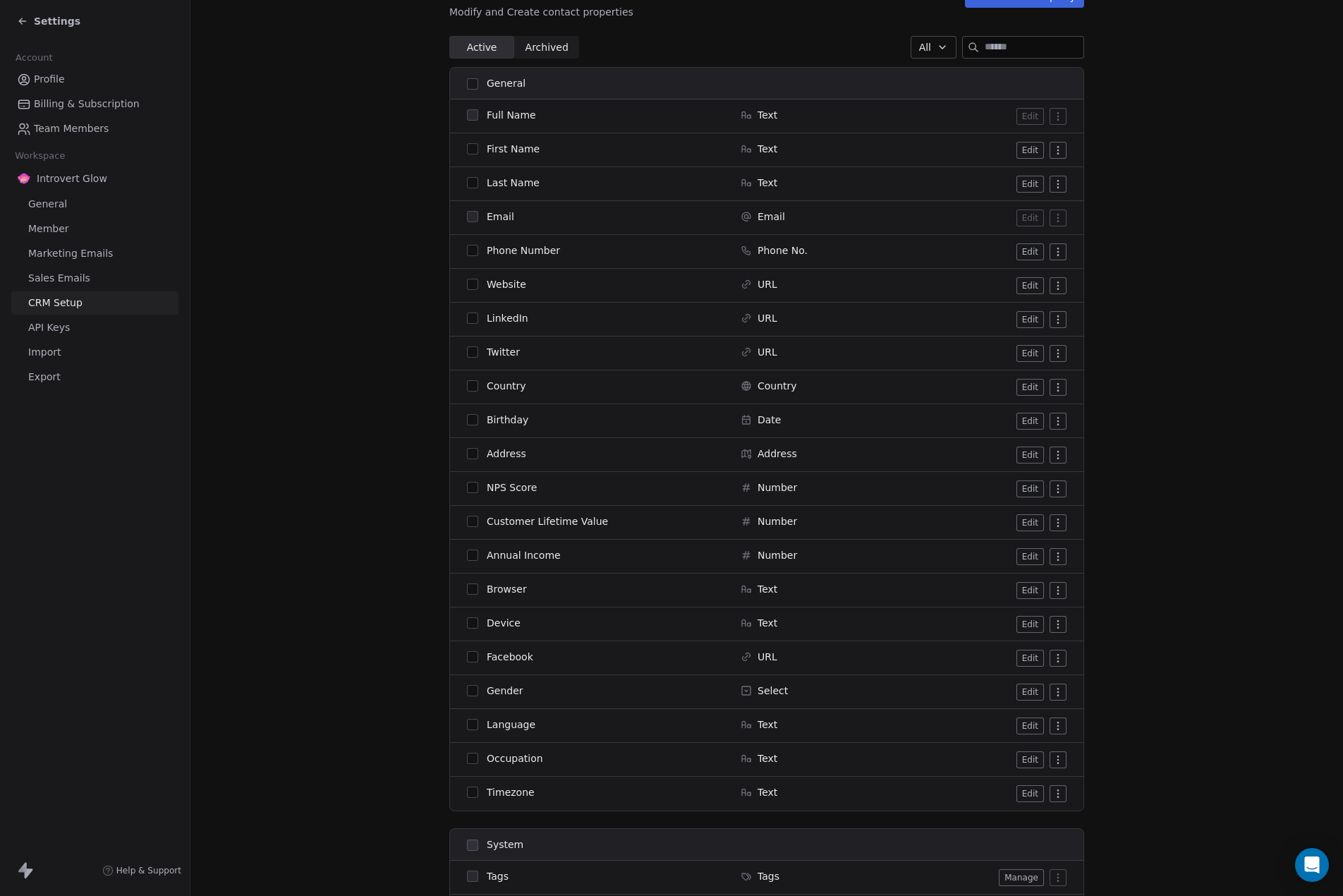
scroll to position [235, 0]
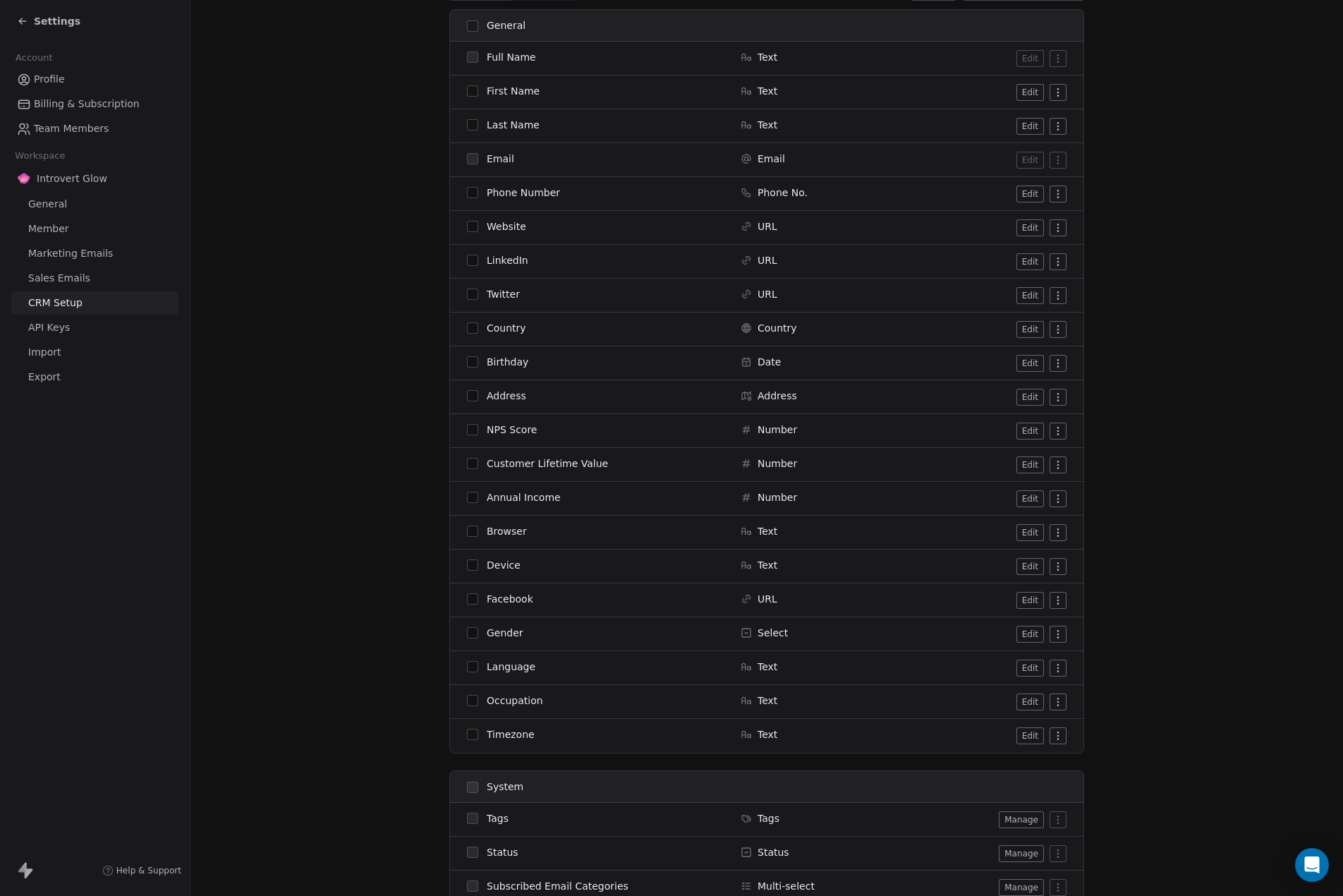
click at [467, 699] on button "button" at bounding box center [472, 699] width 11 height 11
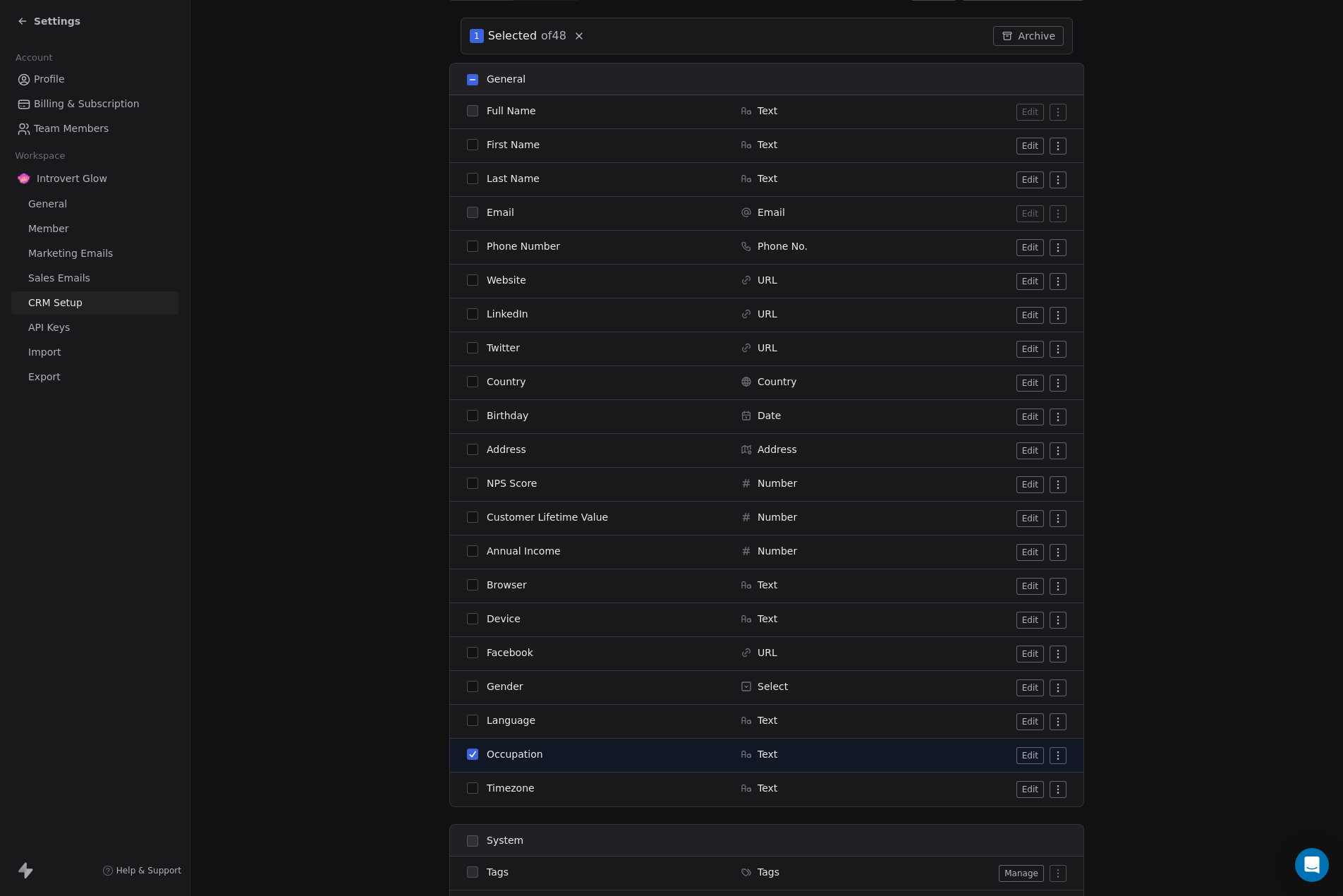
click at [467, 686] on button "button" at bounding box center [472, 686] width 11 height 11
click at [469, 550] on button "button" at bounding box center [472, 551] width 11 height 11
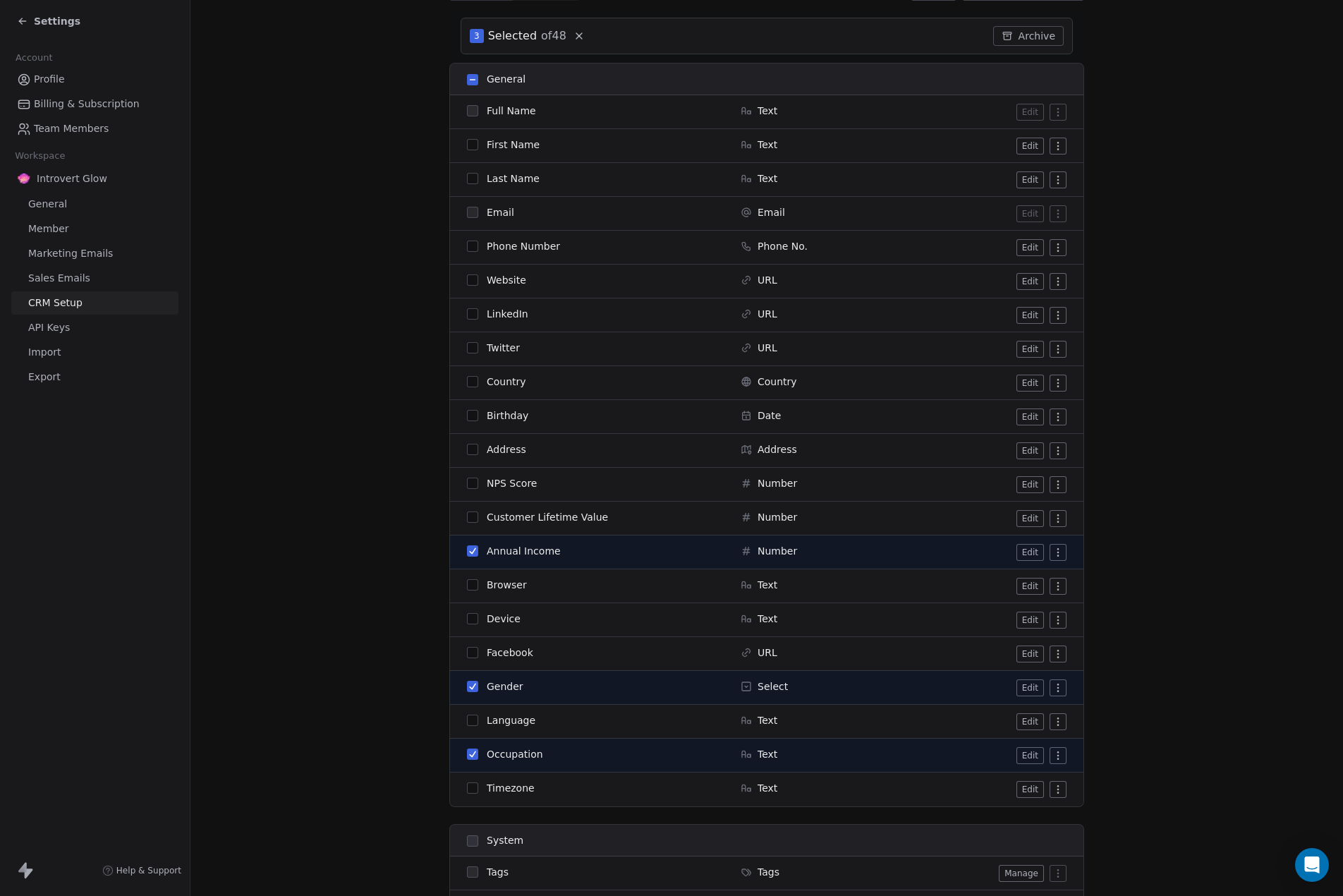
click at [470, 477] on div "NPS Score" at bounding box center [595, 483] width 257 height 14
click at [470, 478] on button "button" at bounding box center [472, 482] width 11 height 11
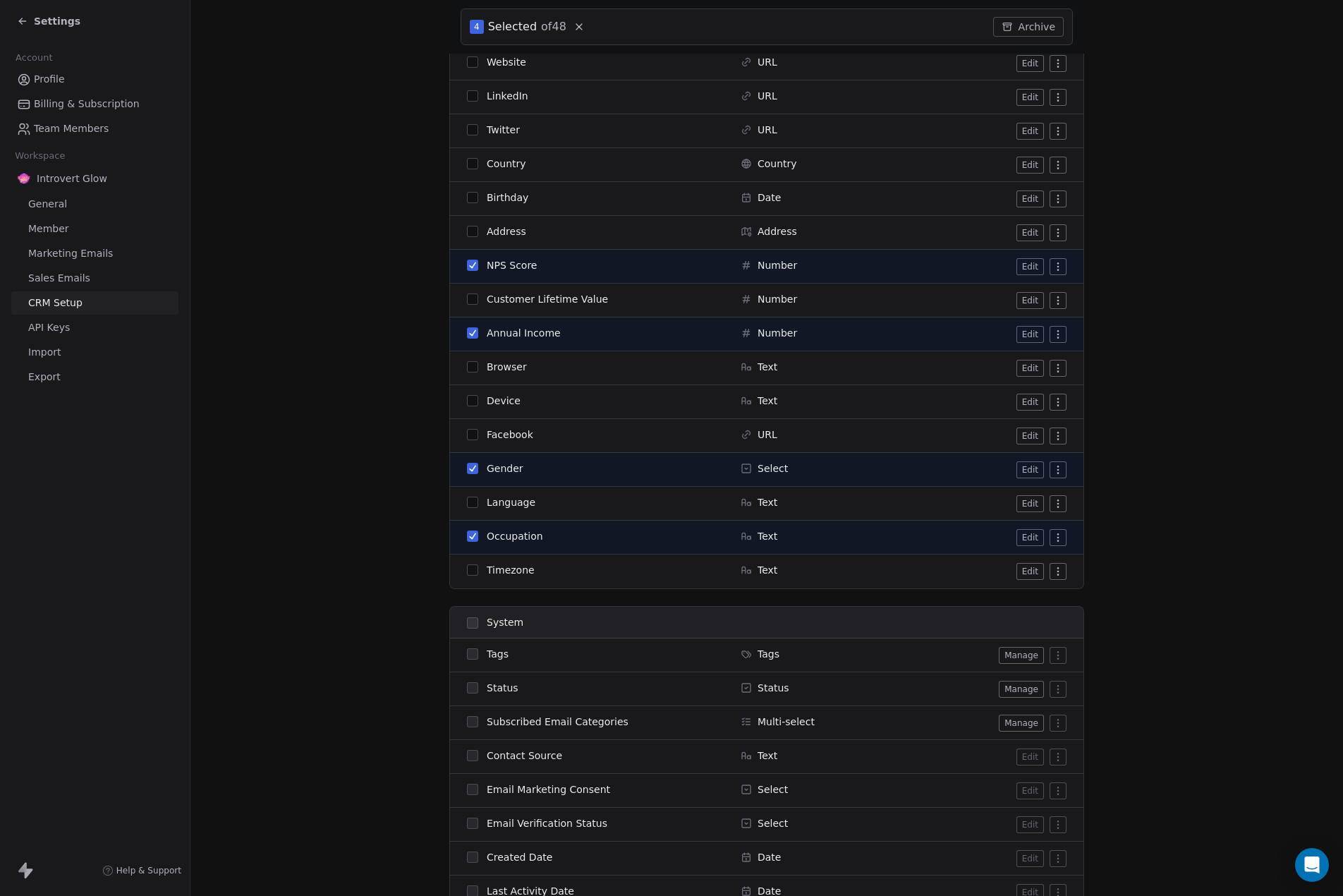
scroll to position [470, 0]
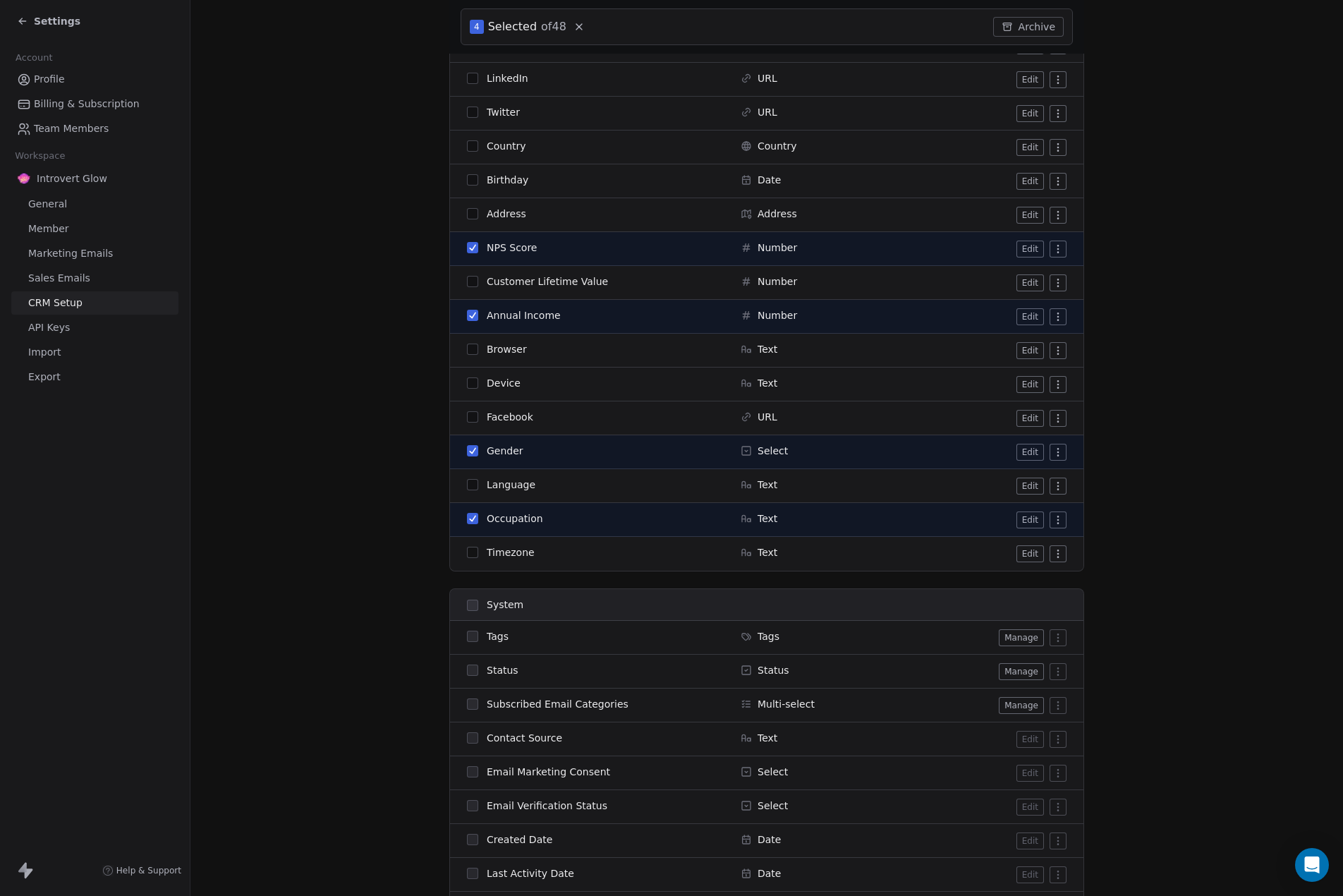
click at [468, 482] on button "button" at bounding box center [472, 484] width 11 height 11
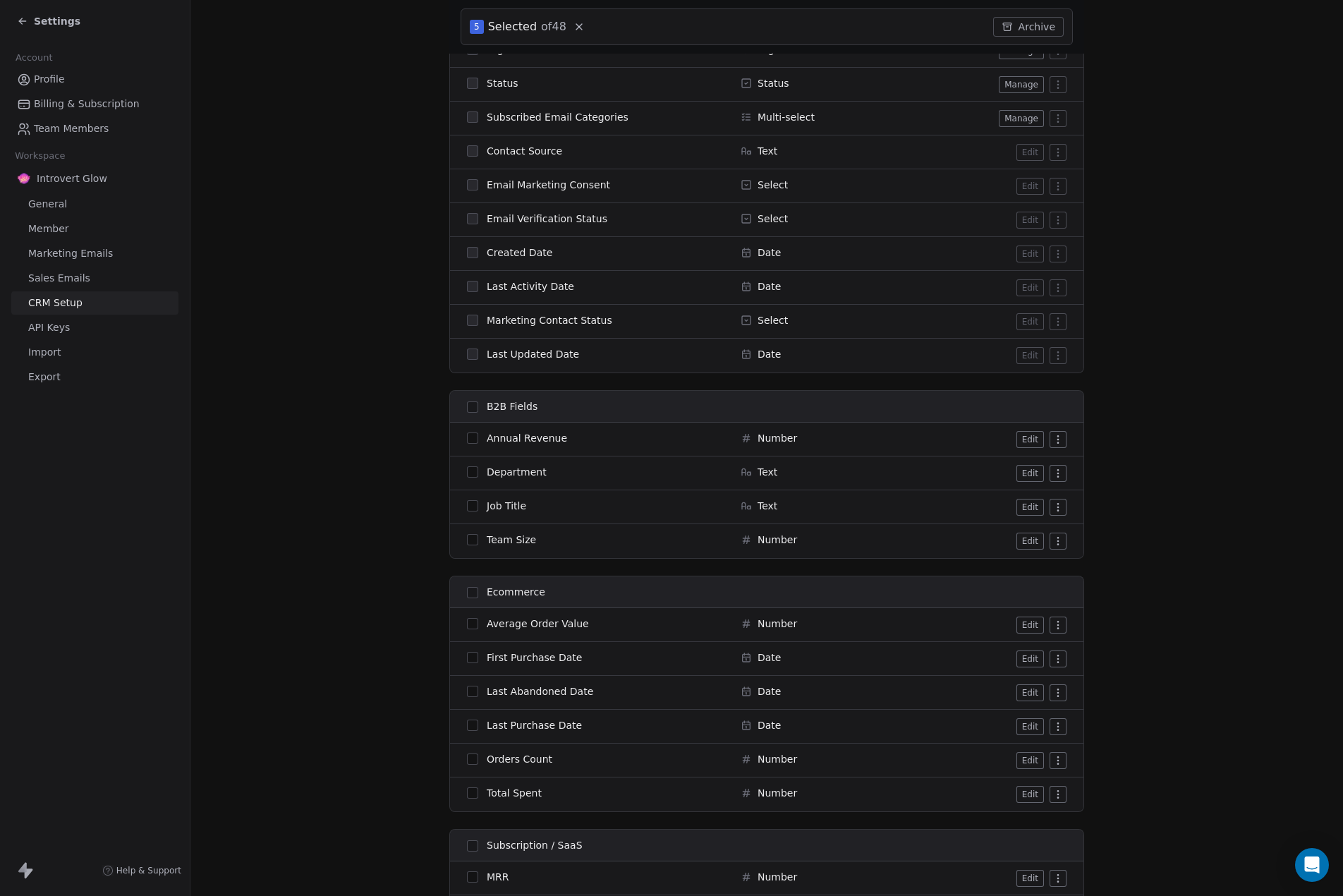
scroll to position [1058, 0]
click at [467, 405] on button "button" at bounding box center [472, 406] width 11 height 11
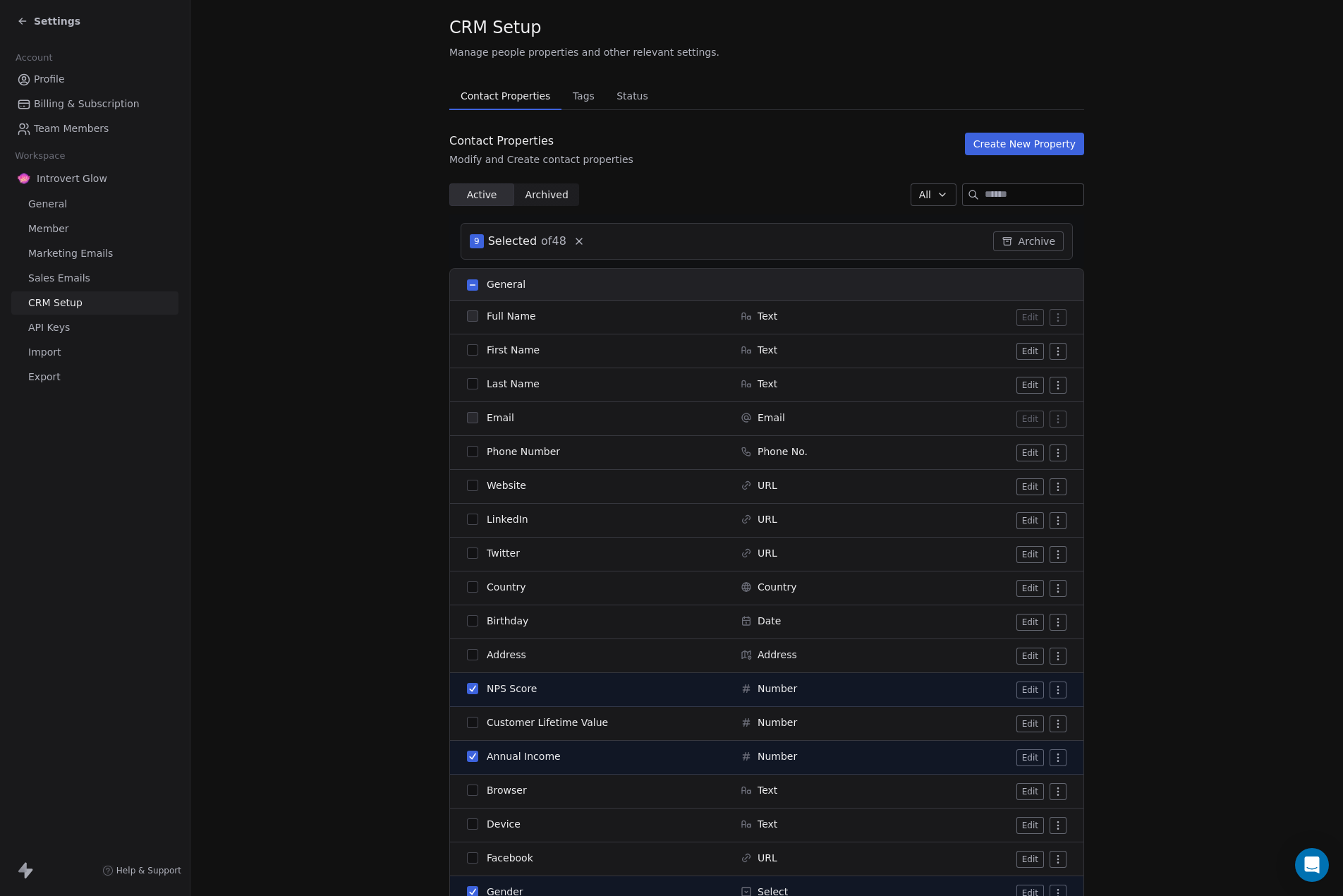
scroll to position [0, 0]
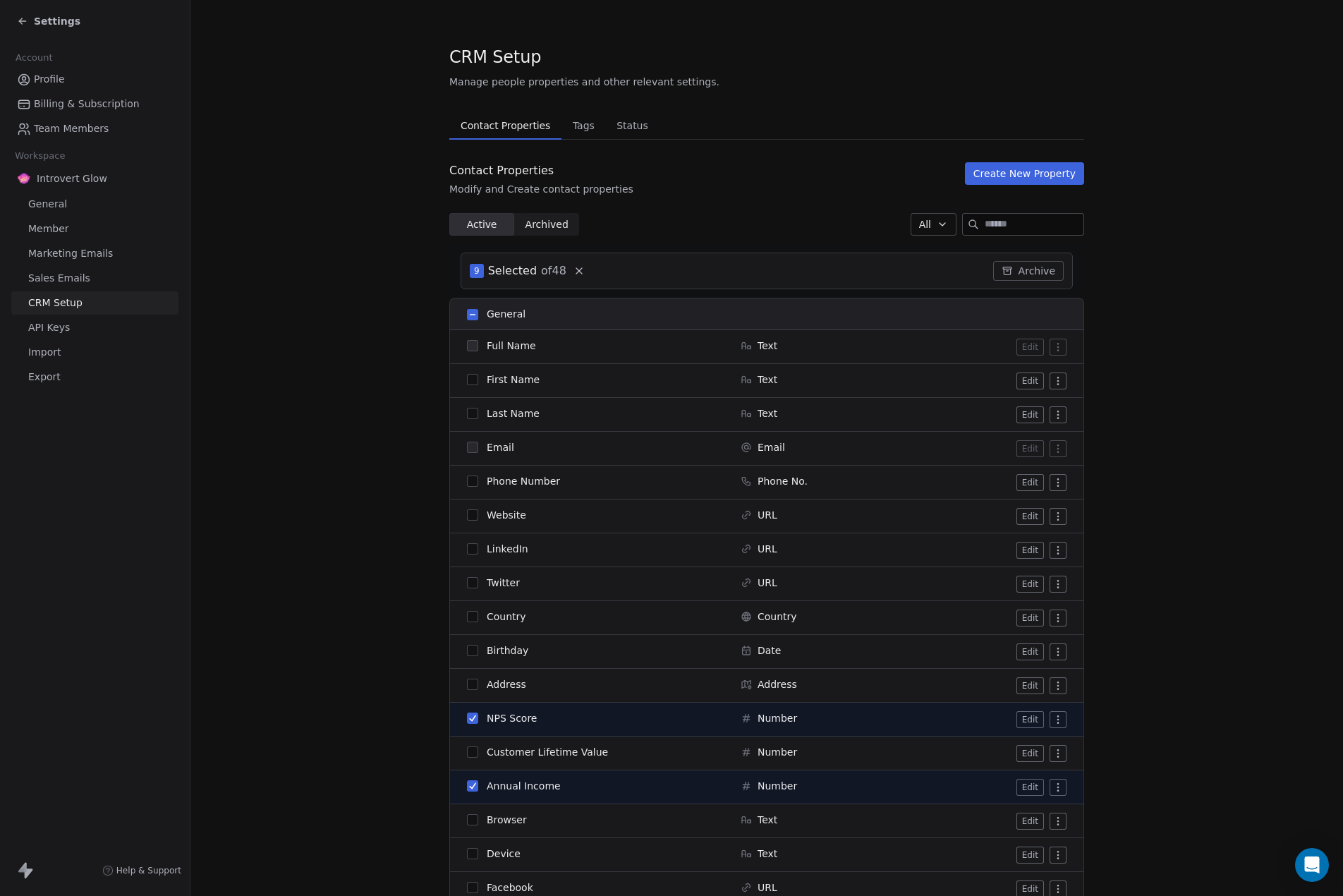
click at [1025, 266] on button "Archive" at bounding box center [1028, 270] width 70 height 20
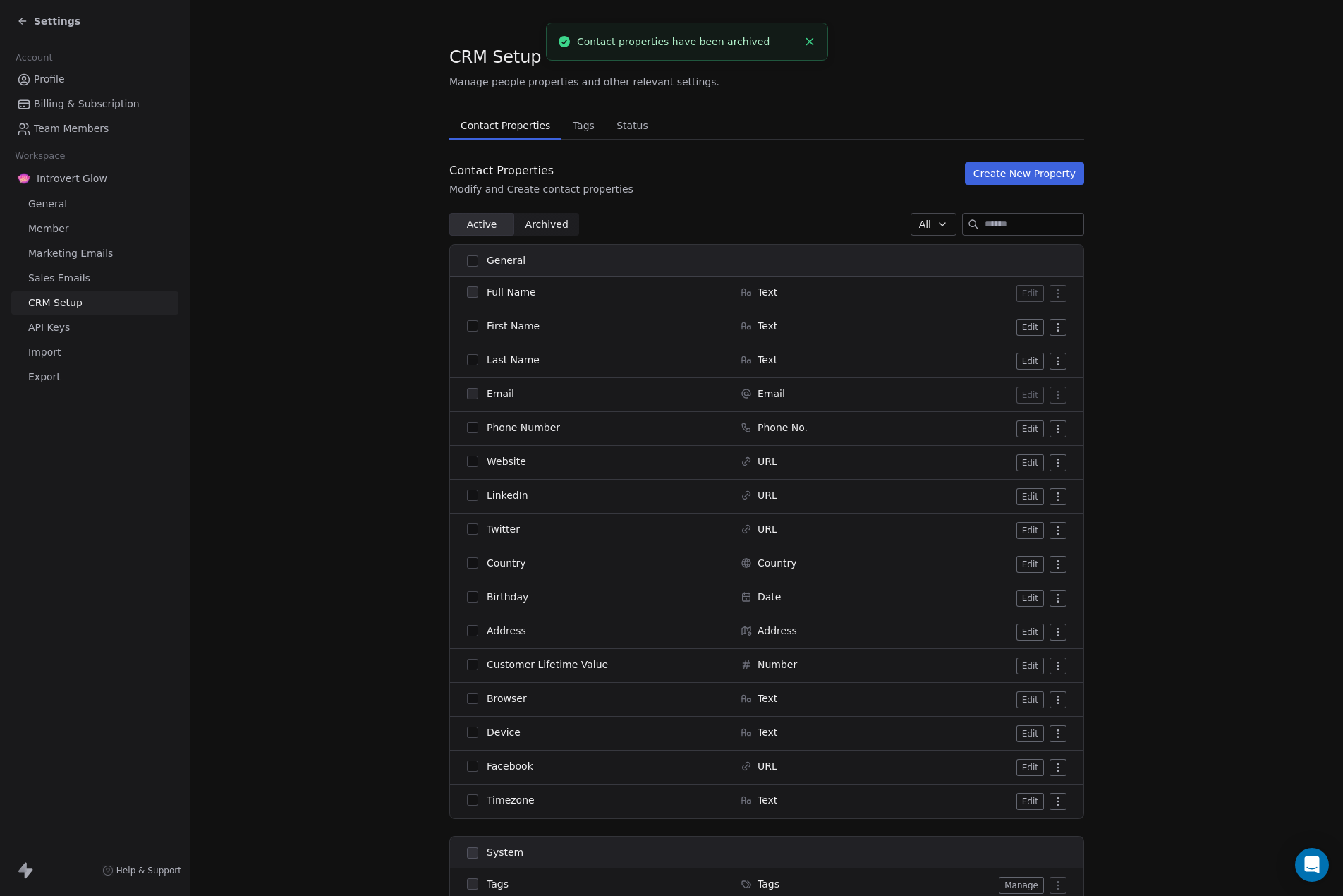
click at [551, 219] on span "Archived" at bounding box center [547, 224] width 43 height 15
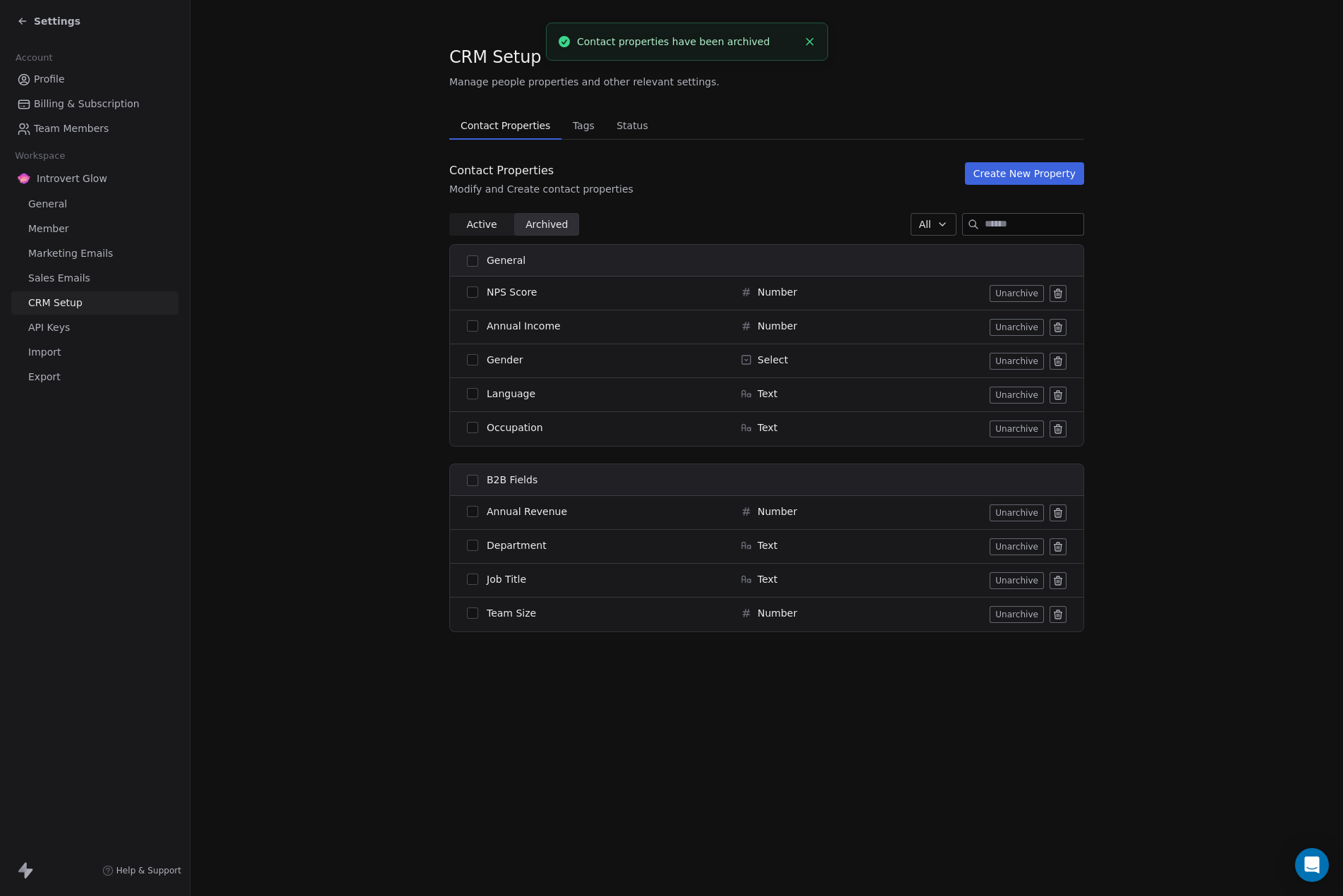
click at [470, 223] on span "Active" at bounding box center [481, 224] width 30 height 15
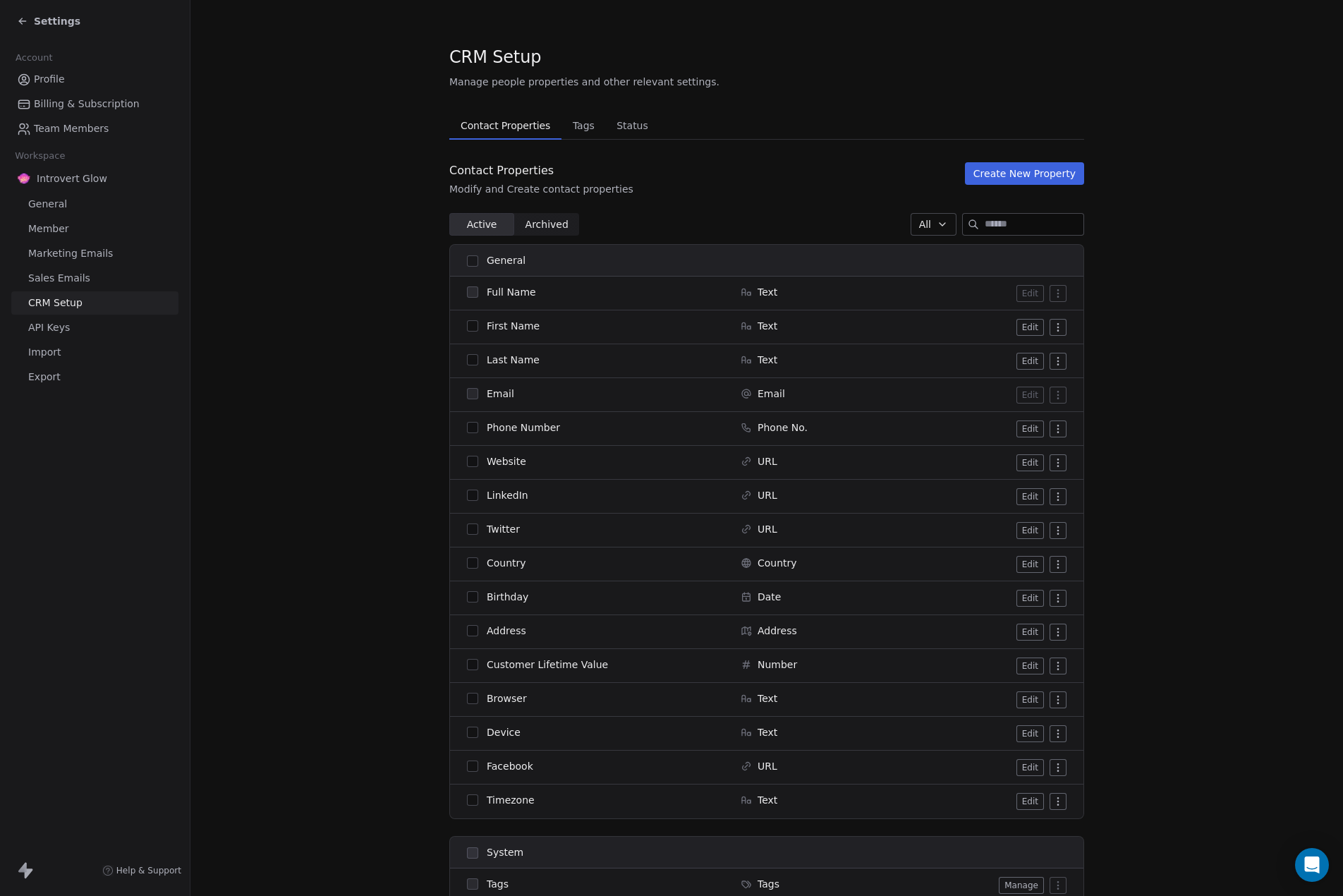
click at [631, 128] on span "Status" at bounding box center [632, 126] width 43 height 20
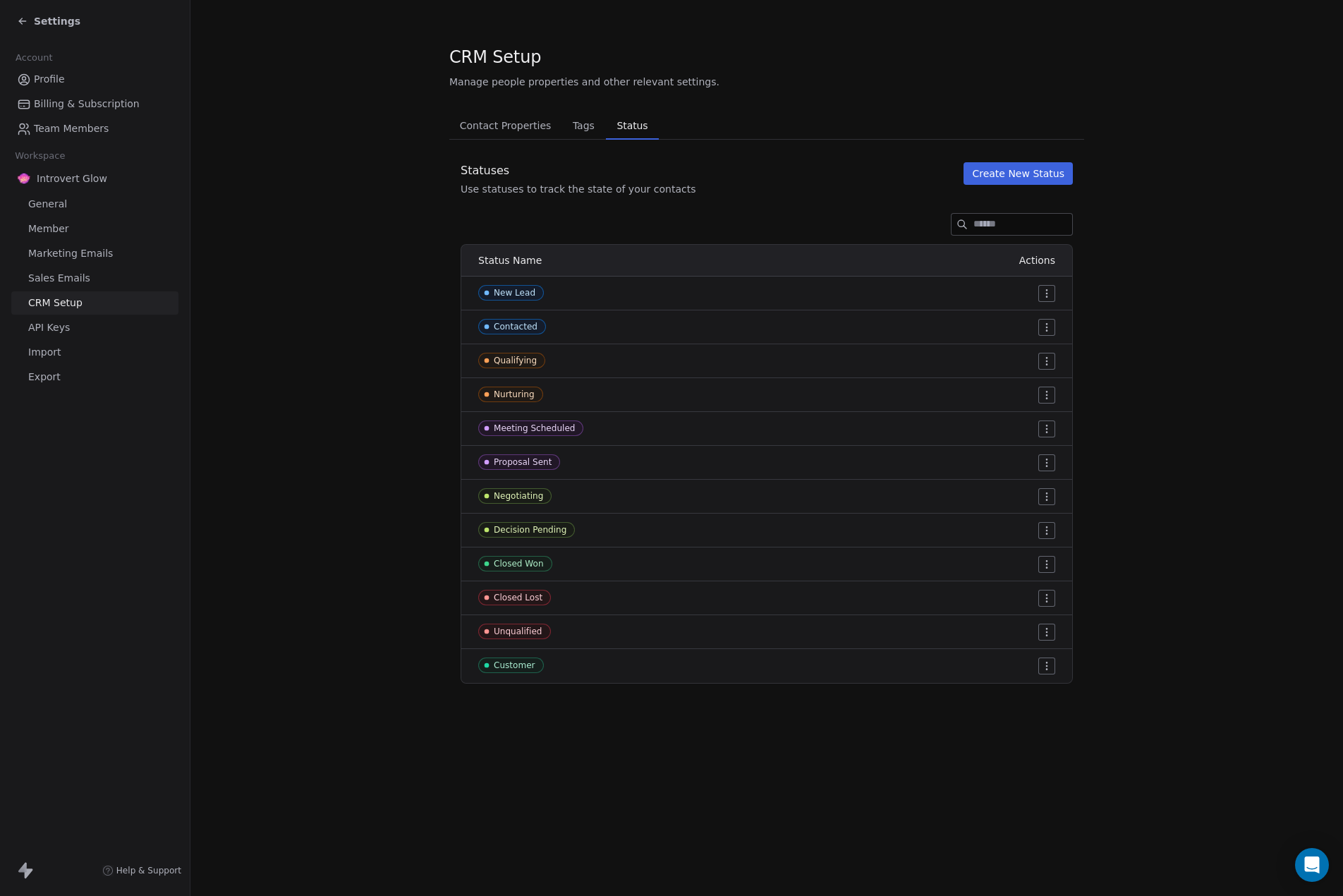
click at [23, 17] on icon at bounding box center [23, 21] width 11 height 11
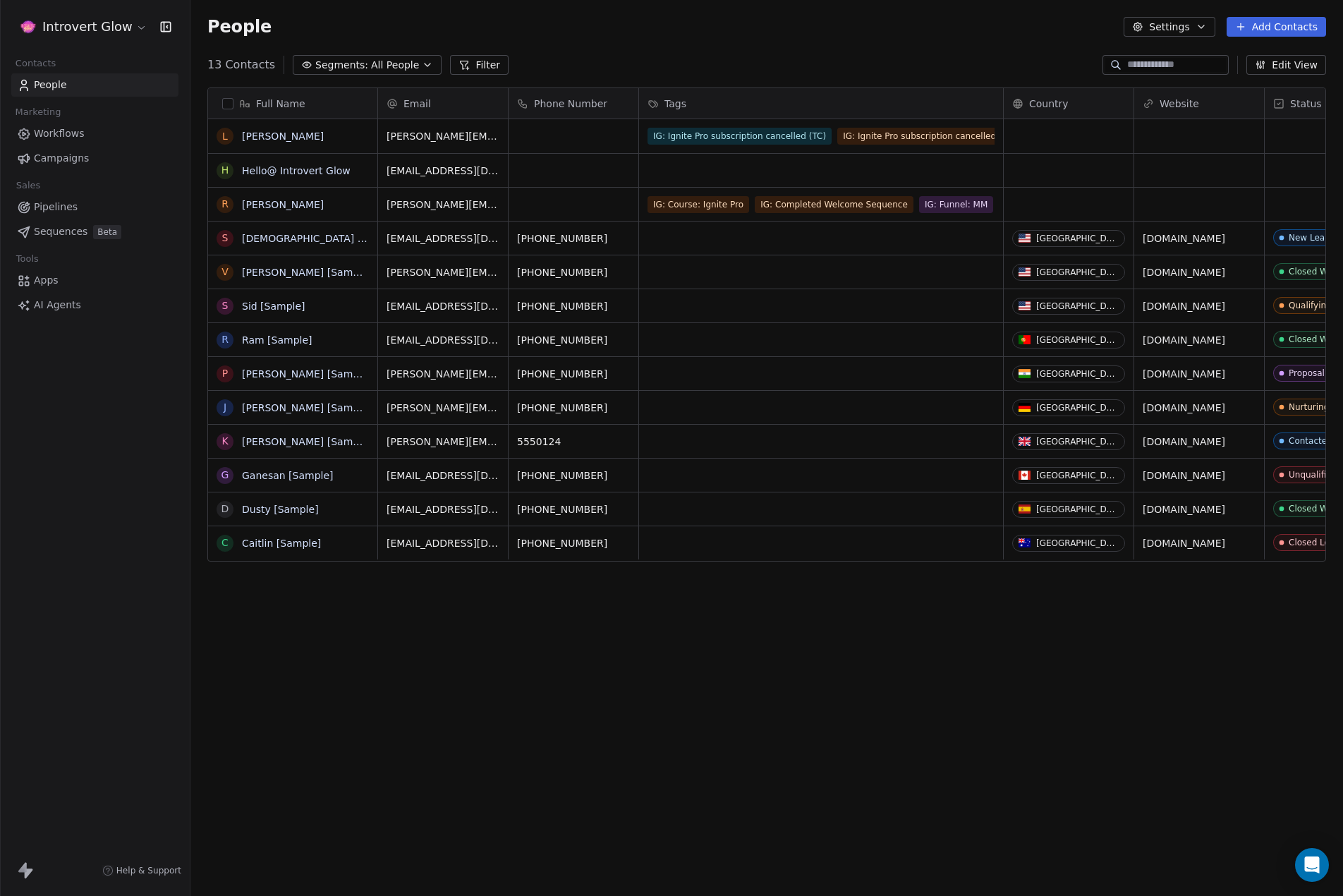
scroll to position [777, 1142]
click at [55, 213] on span "Pipelines" at bounding box center [55, 207] width 44 height 15
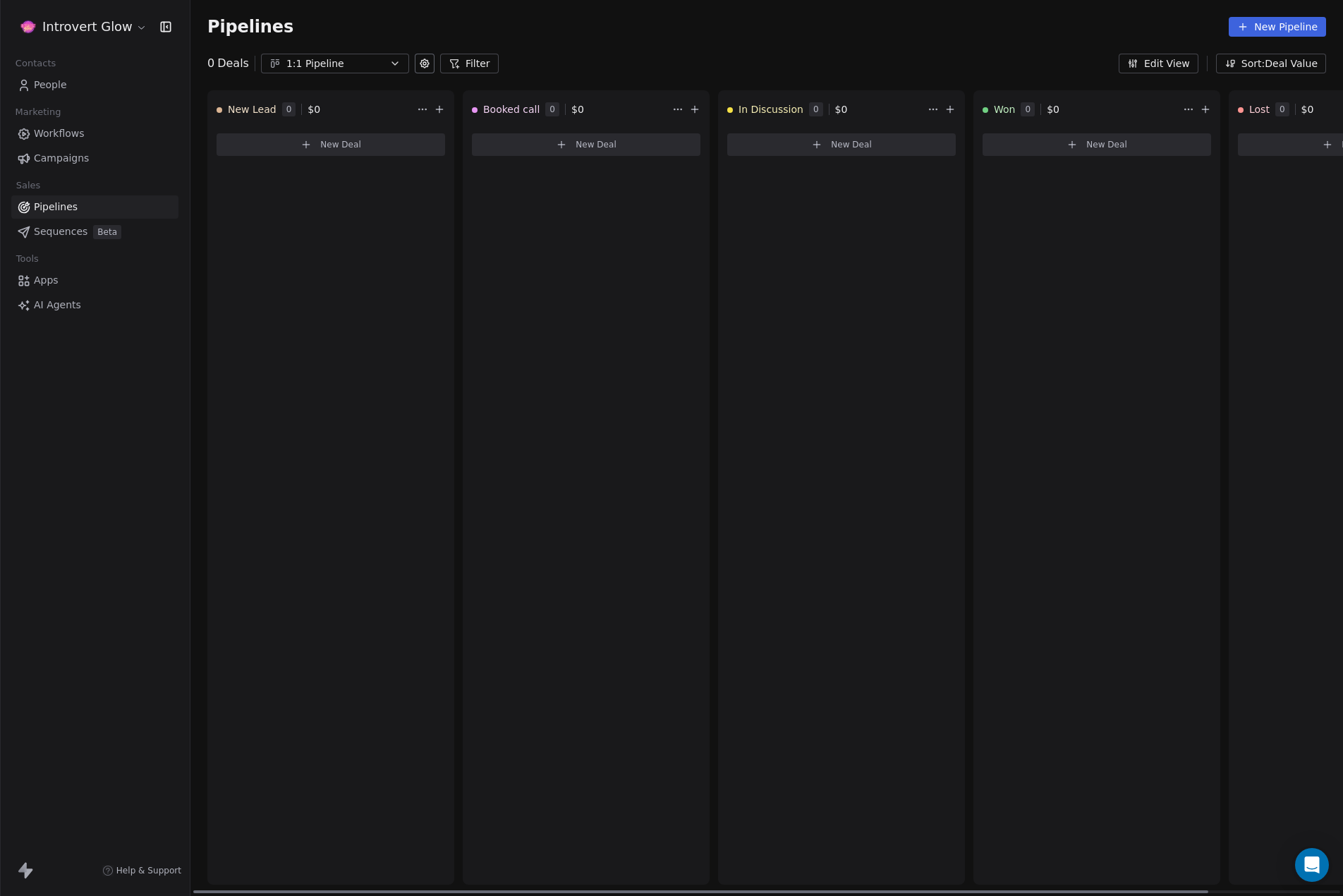
click at [350, 108] on div "New Lead 0 $ 0" at bounding box center [315, 109] width 197 height 36
click at [423, 63] on icon at bounding box center [424, 63] width 11 height 11
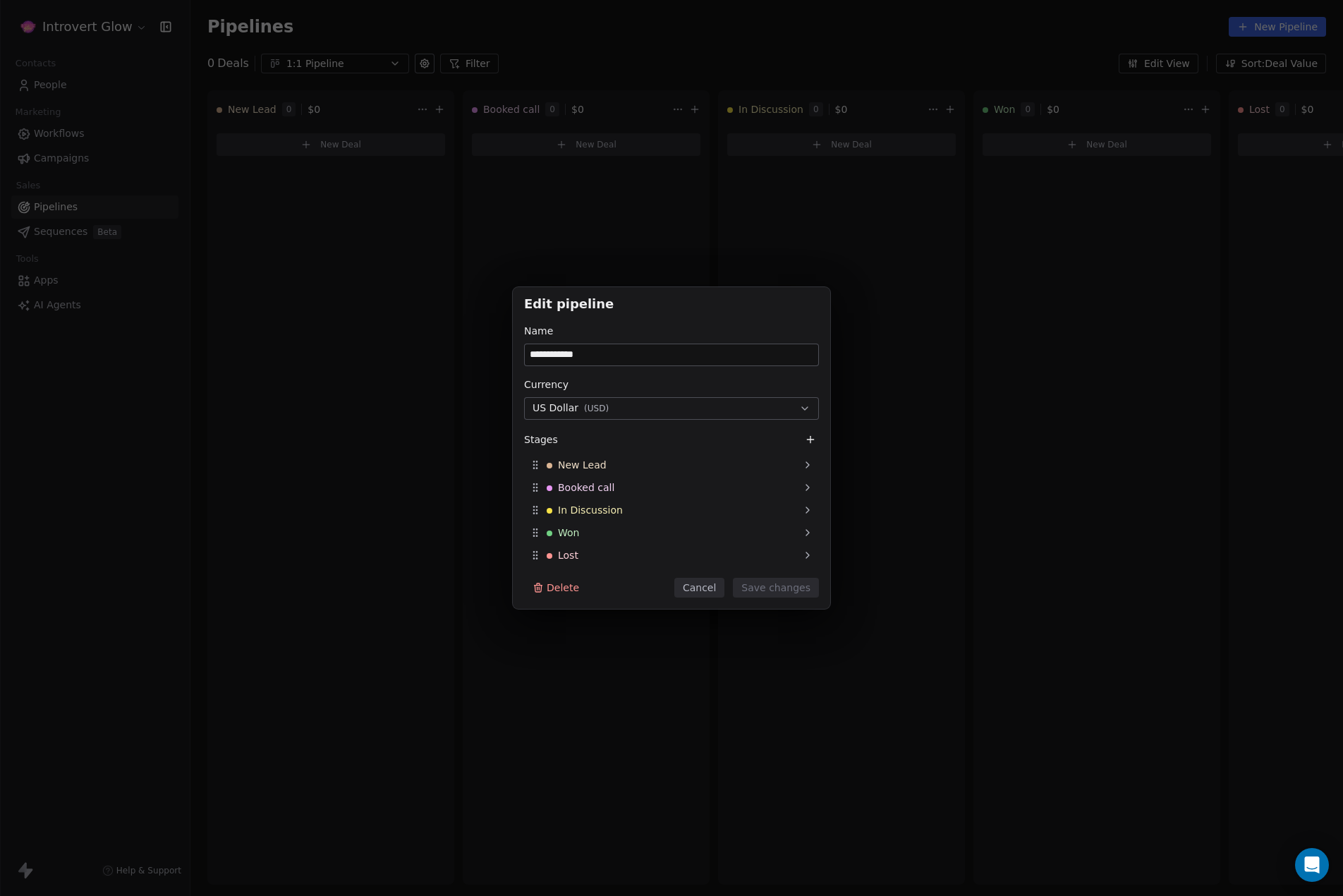
click at [714, 587] on button "Cancel" at bounding box center [700, 587] width 50 height 20
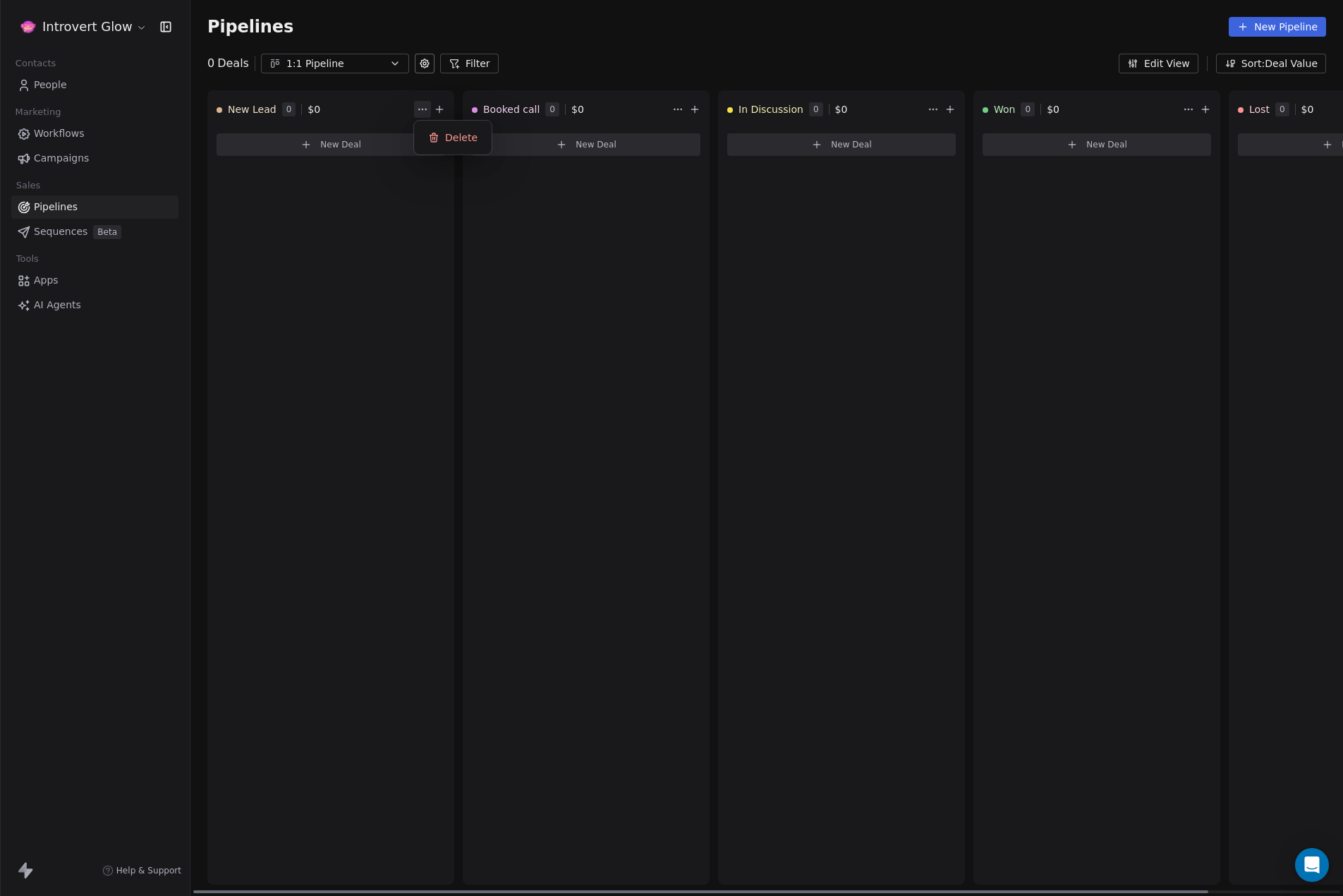
click at [419, 113] on html "Introvert Glow Contacts People Marketing Workflows Campaigns Sales Pipelines Se…" at bounding box center [671, 448] width 1343 height 896
click at [356, 107] on html "Introvert Glow Contacts People Marketing Workflows Campaigns Sales Pipelines Se…" at bounding box center [671, 448] width 1343 height 896
click at [355, 107] on div "New Lead 0 $ 0" at bounding box center [315, 109] width 197 height 36
click at [99, 17] on html "Introvert Glow Contacts People Marketing Workflows Campaigns Sales Pipelines Se…" at bounding box center [671, 448] width 1343 height 896
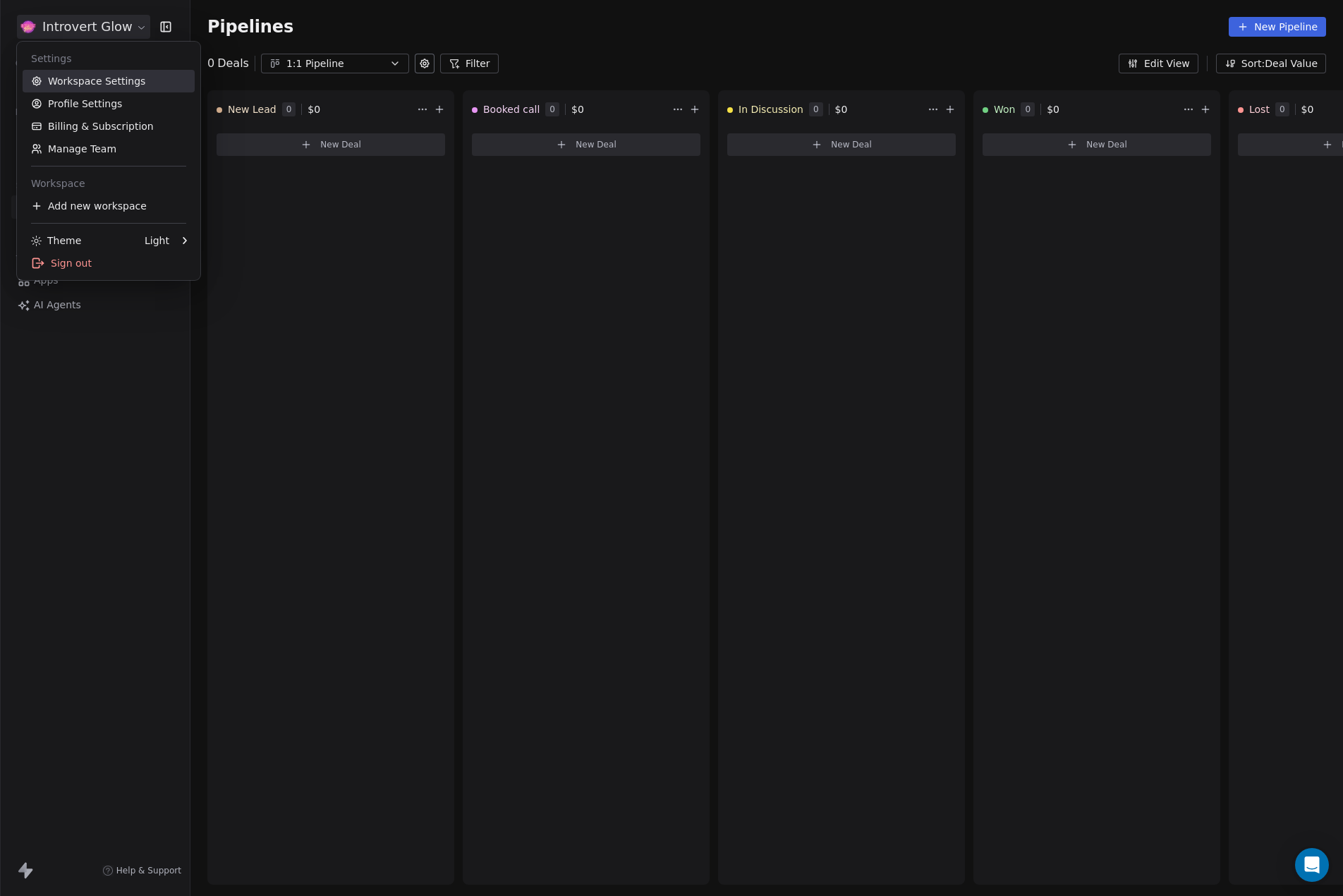
click at [94, 80] on link "Workspace Settings" at bounding box center [108, 81] width 172 height 23
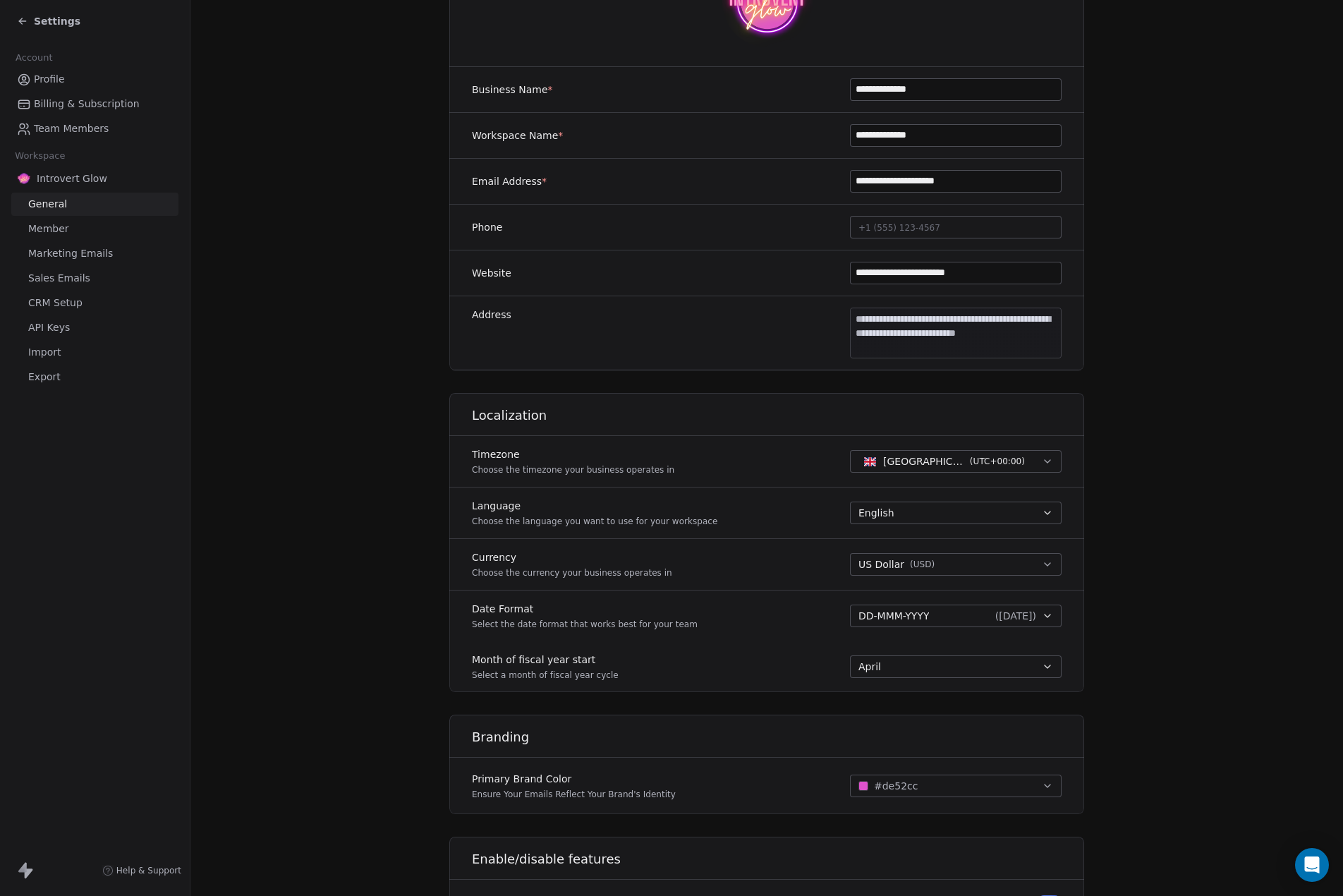
scroll to position [235, 0]
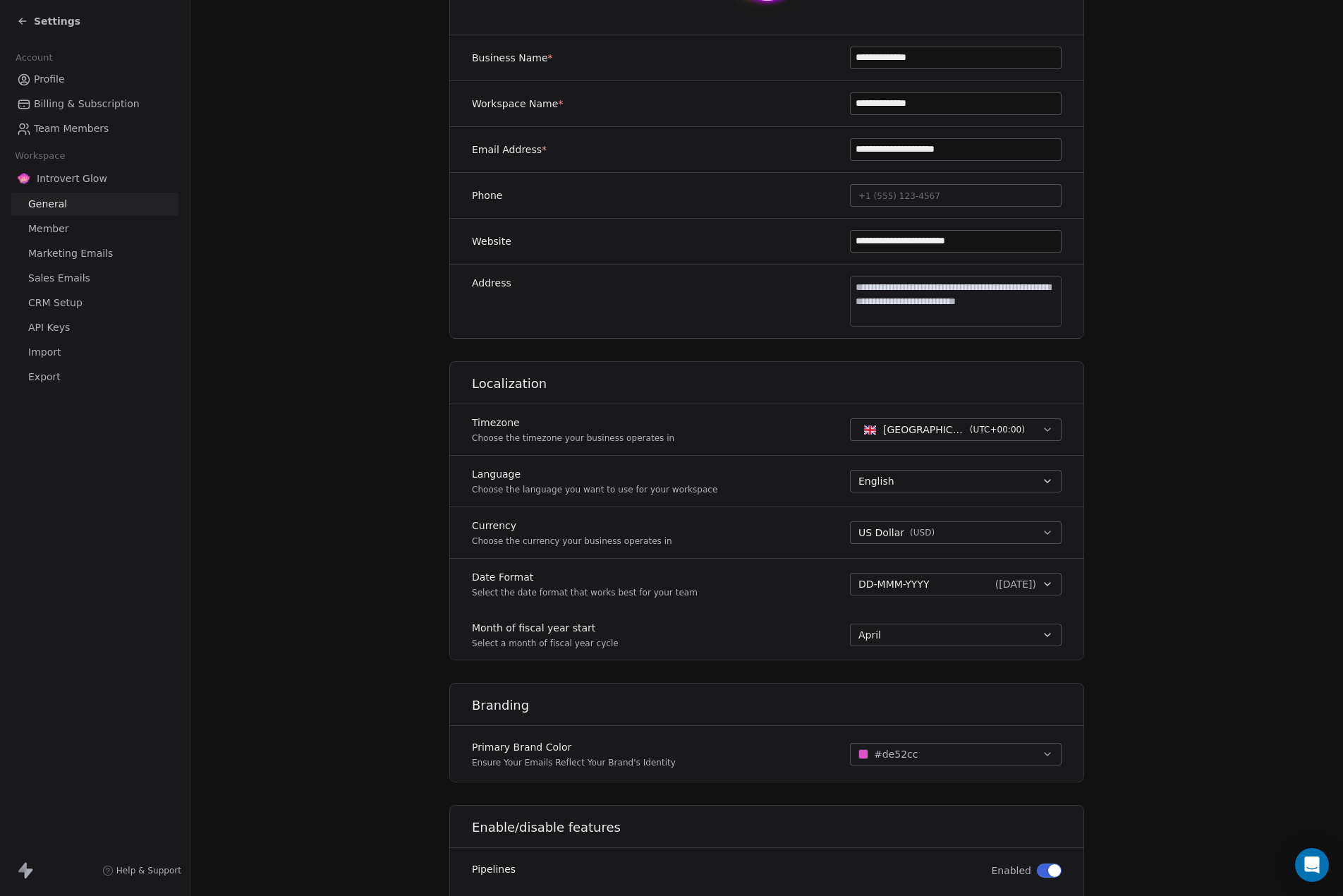
click at [54, 303] on span "CRM Setup" at bounding box center [55, 302] width 55 height 15
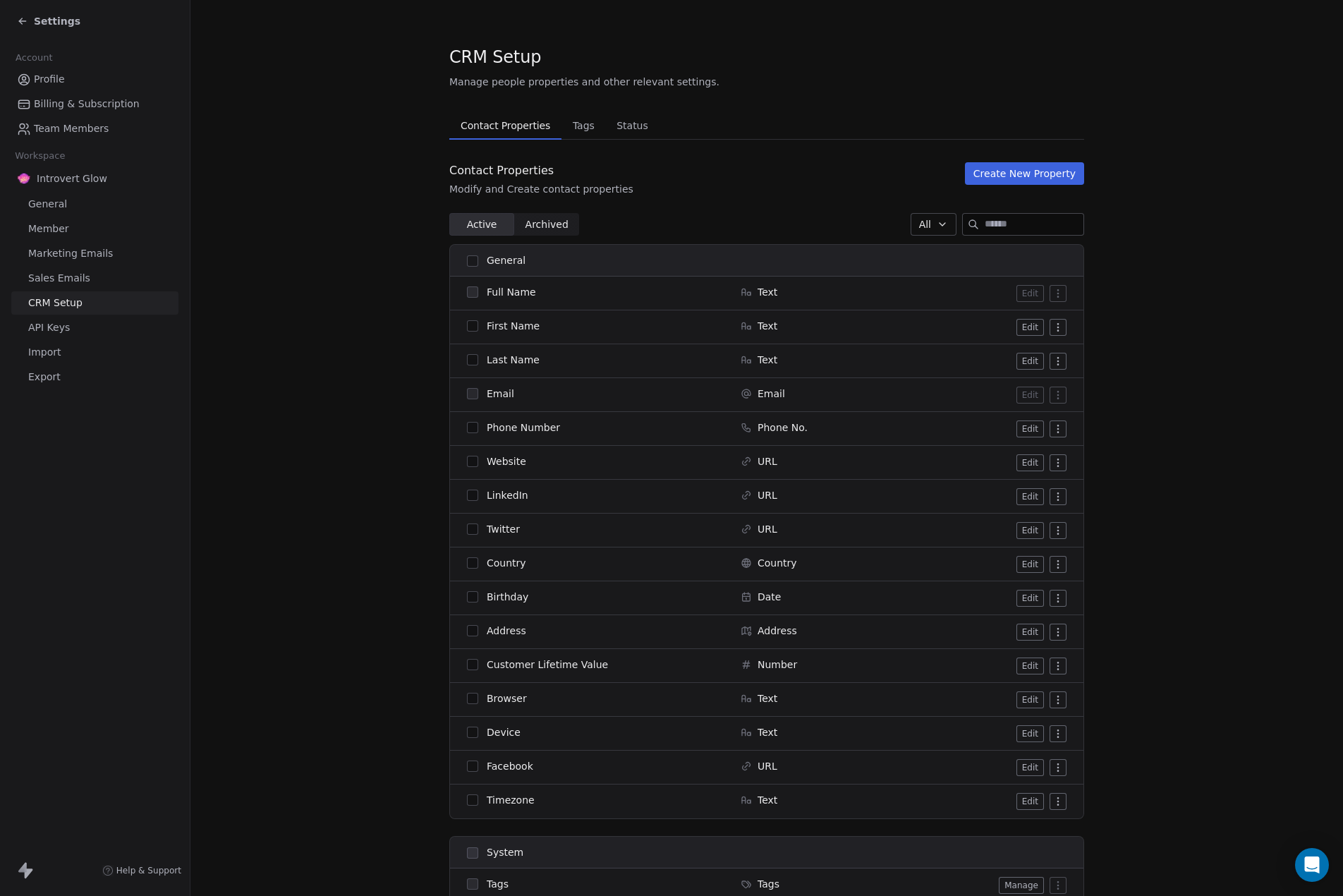
click at [626, 125] on span "Status" at bounding box center [632, 126] width 43 height 20
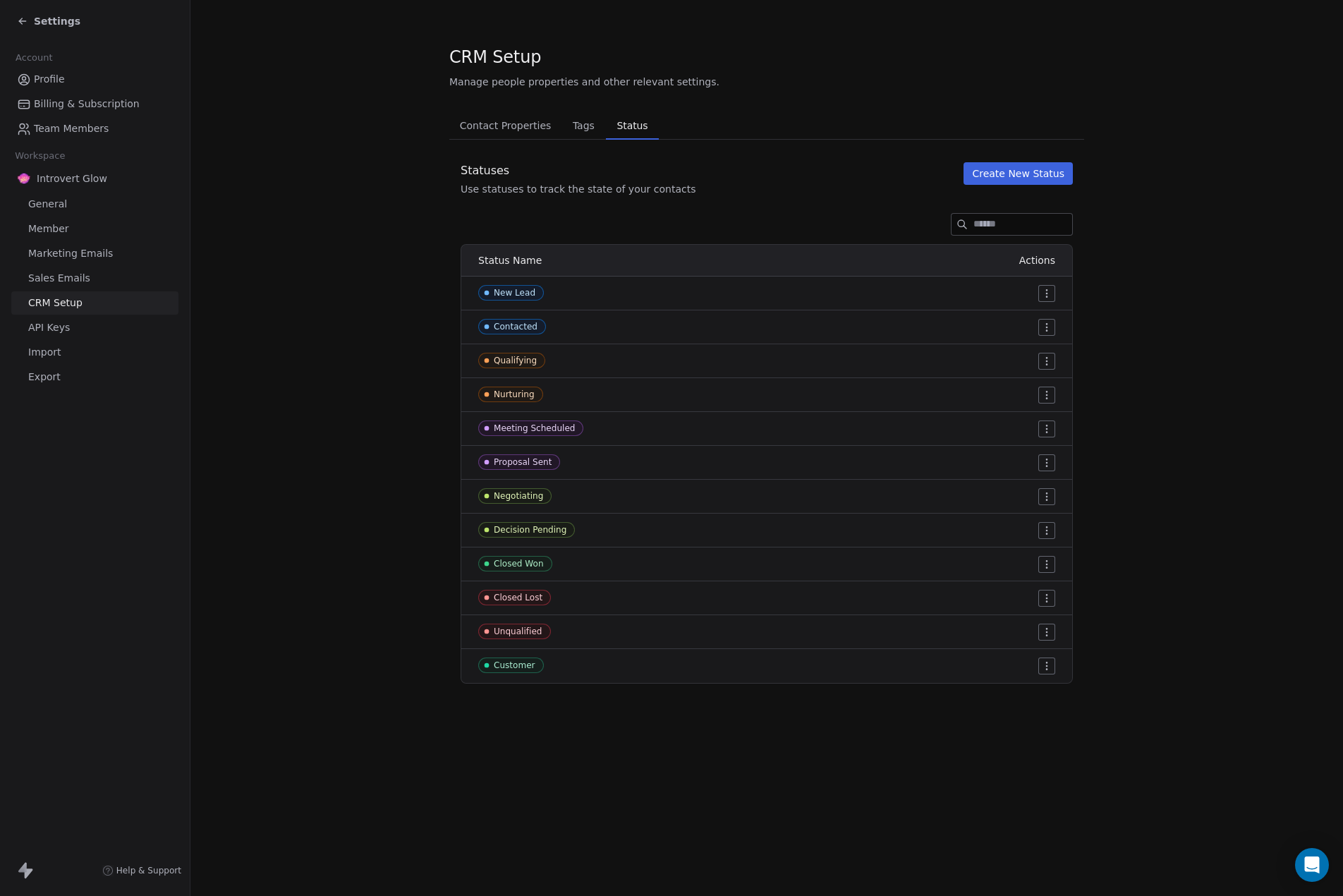
click at [1048, 322] on html "Settings Account Profile Billing & Subscription Team Members Workspace Introver…" at bounding box center [671, 448] width 1343 height 896
click at [1030, 376] on span "Delete" at bounding box center [1028, 377] width 32 height 14
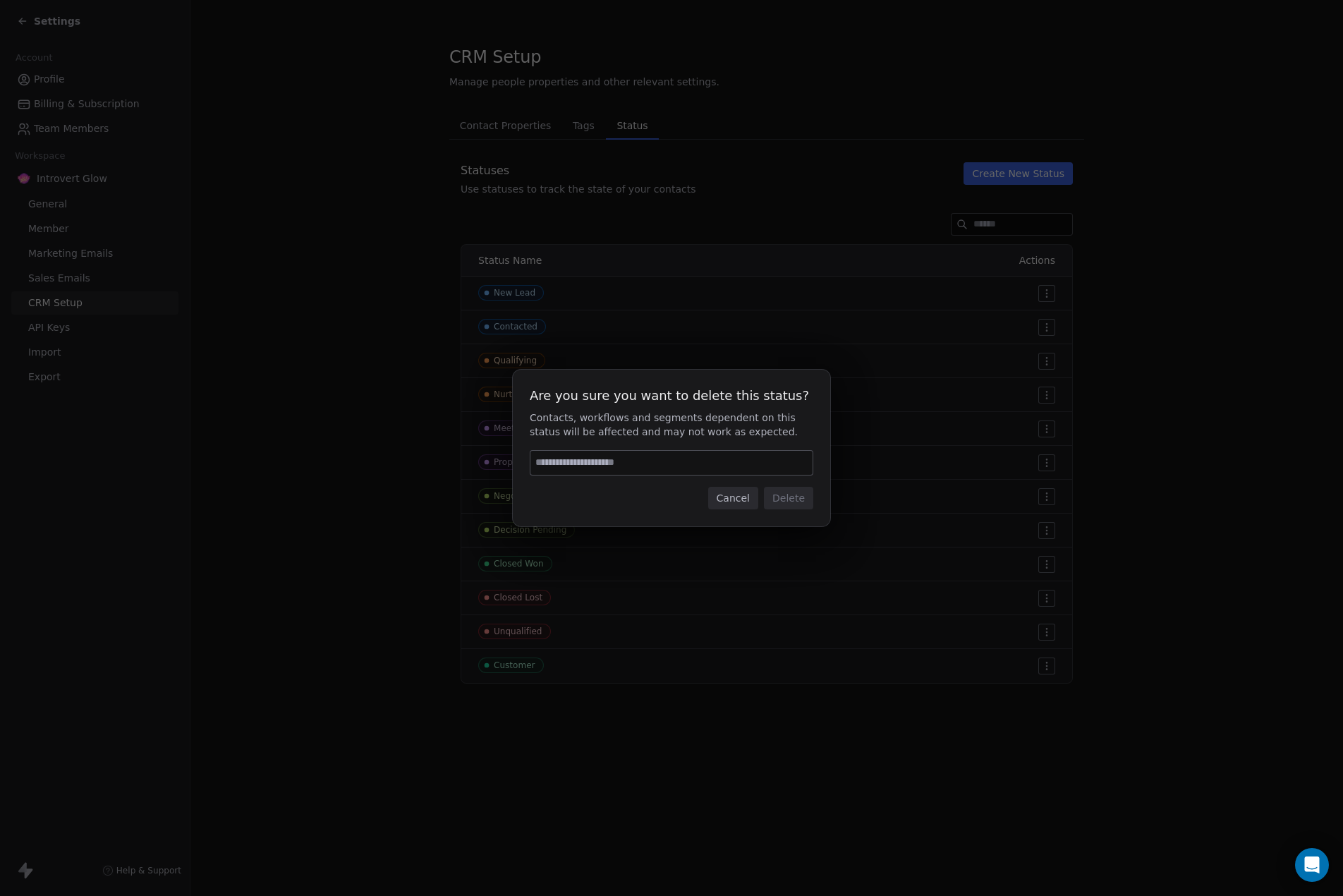
click at [630, 460] on input at bounding box center [672, 463] width 282 height 24
type input "******"
click at [797, 499] on button "Delete" at bounding box center [788, 498] width 49 height 23
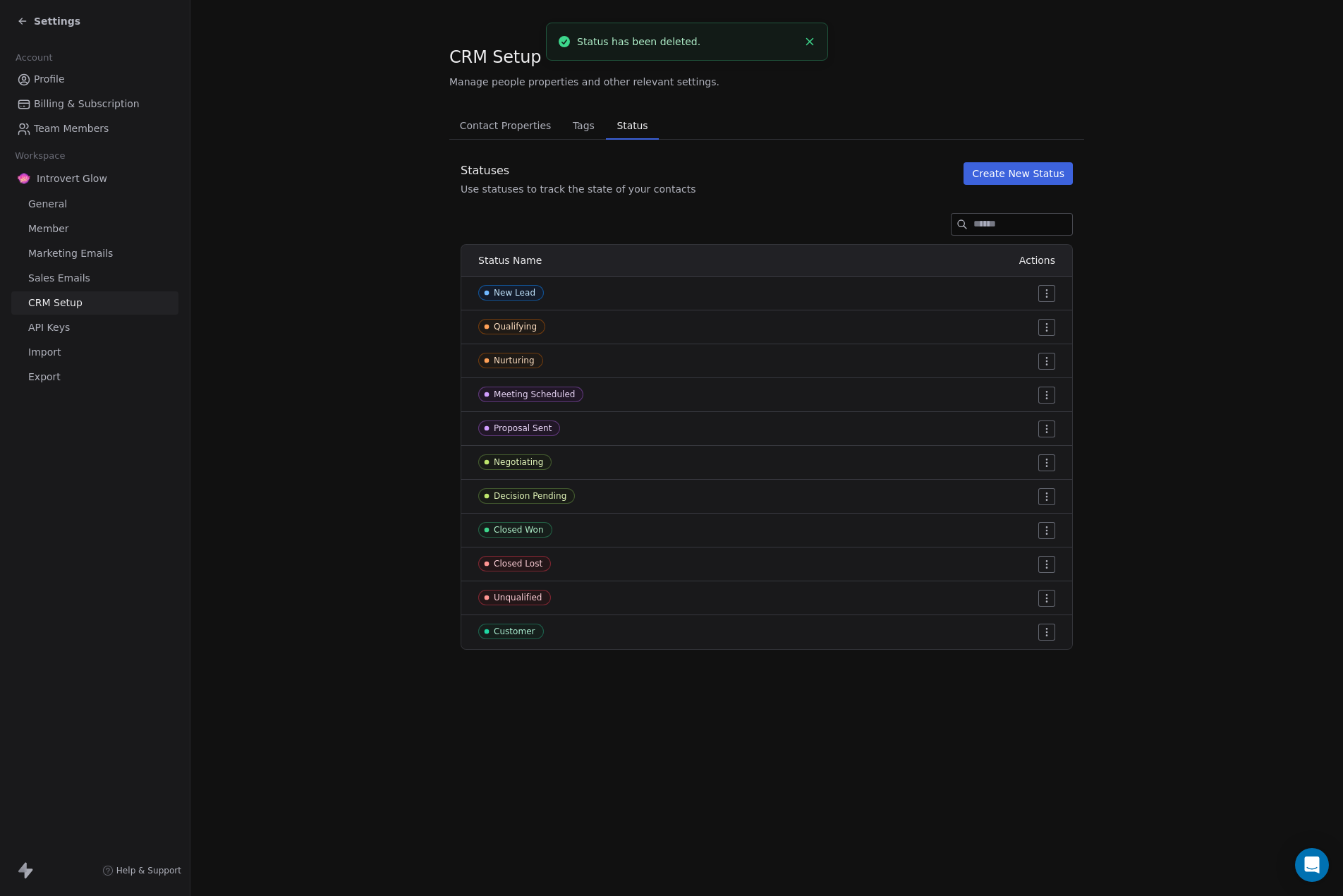
click at [1049, 323] on html "Settings Account Profile Billing & Subscription Team Members Workspace Introver…" at bounding box center [671, 448] width 1343 height 896
click at [1036, 377] on span "Delete" at bounding box center [1028, 377] width 32 height 14
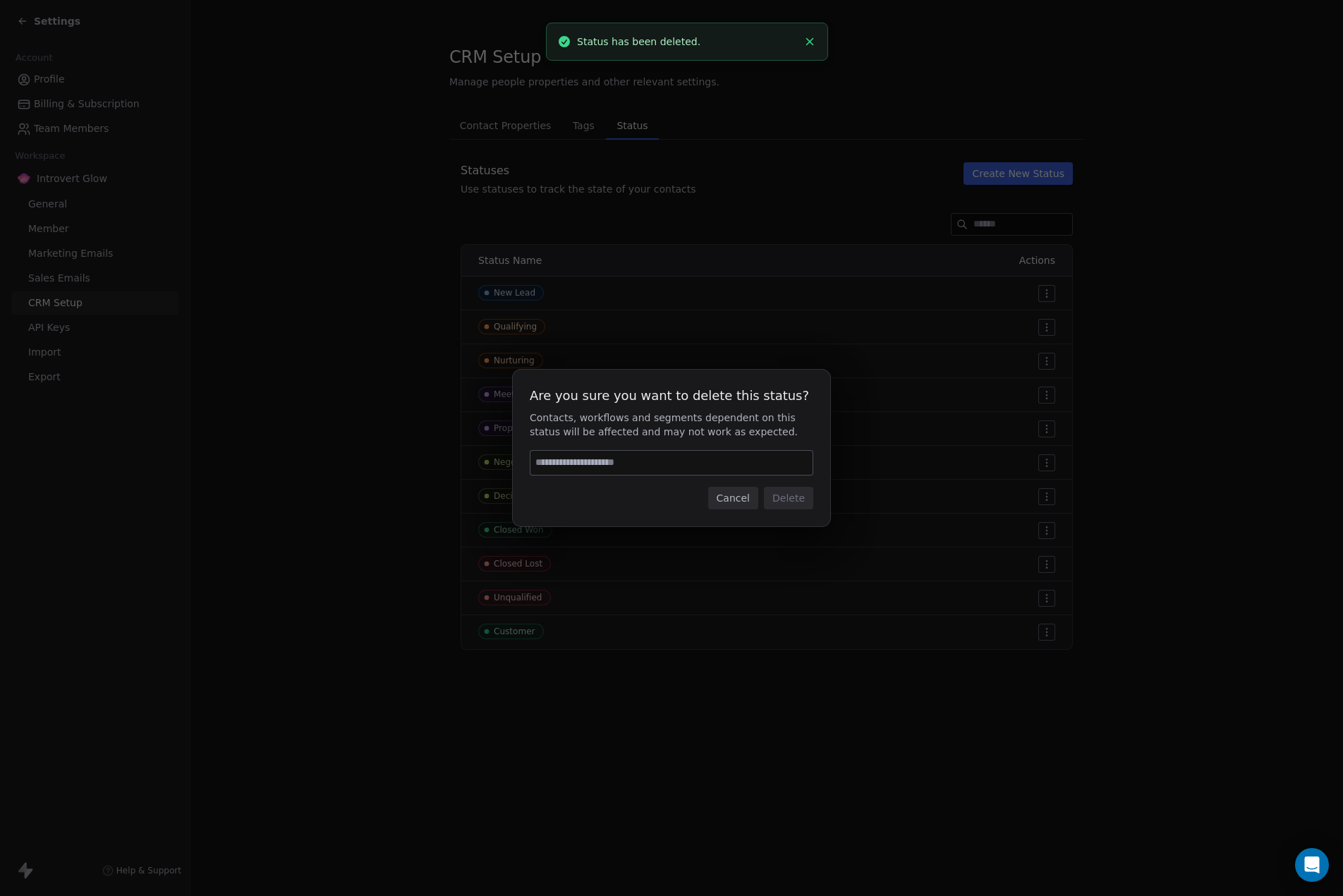
click at [630, 462] on input at bounding box center [672, 463] width 282 height 24
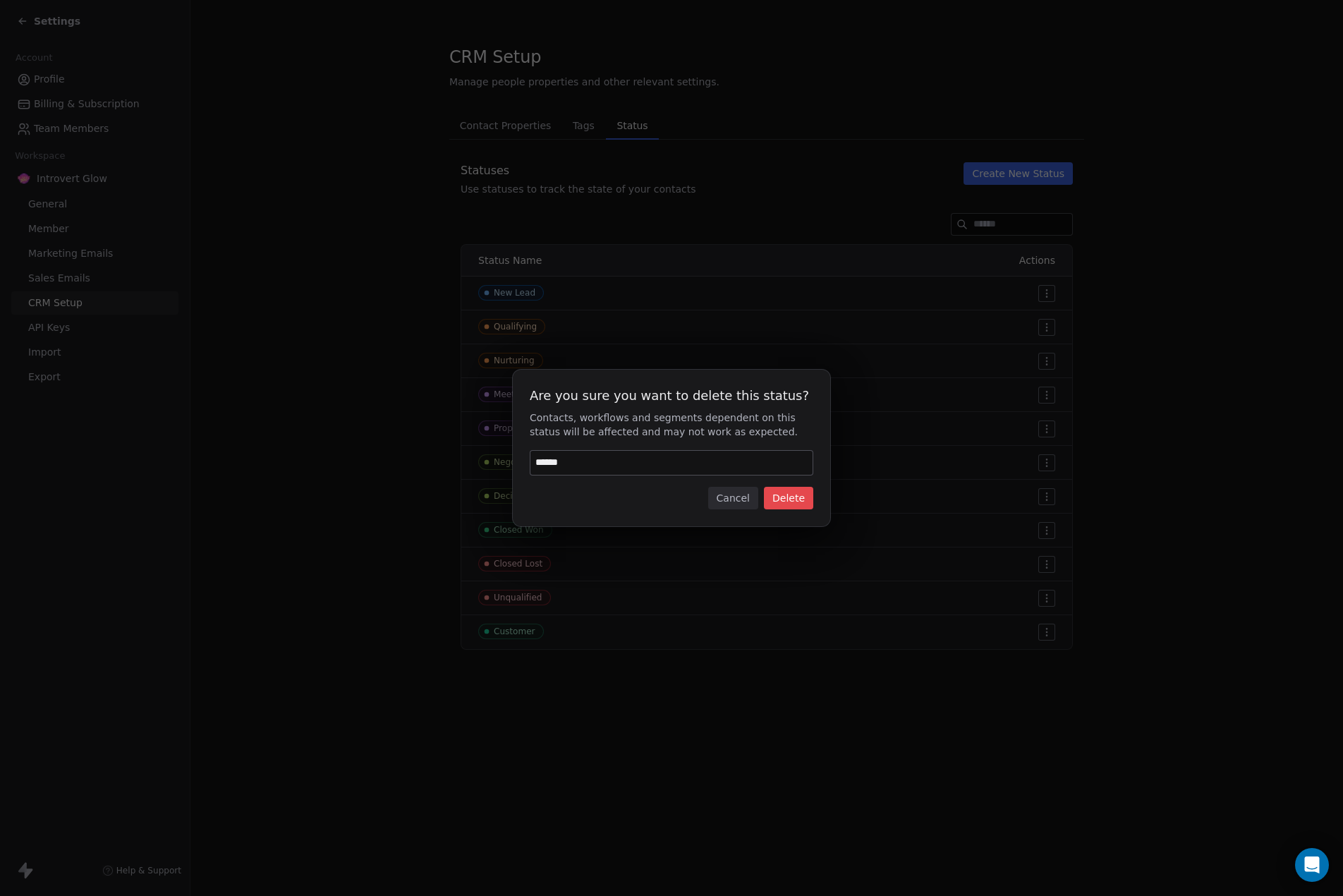
type input "******"
click at [794, 495] on button "Delete" at bounding box center [788, 498] width 49 height 23
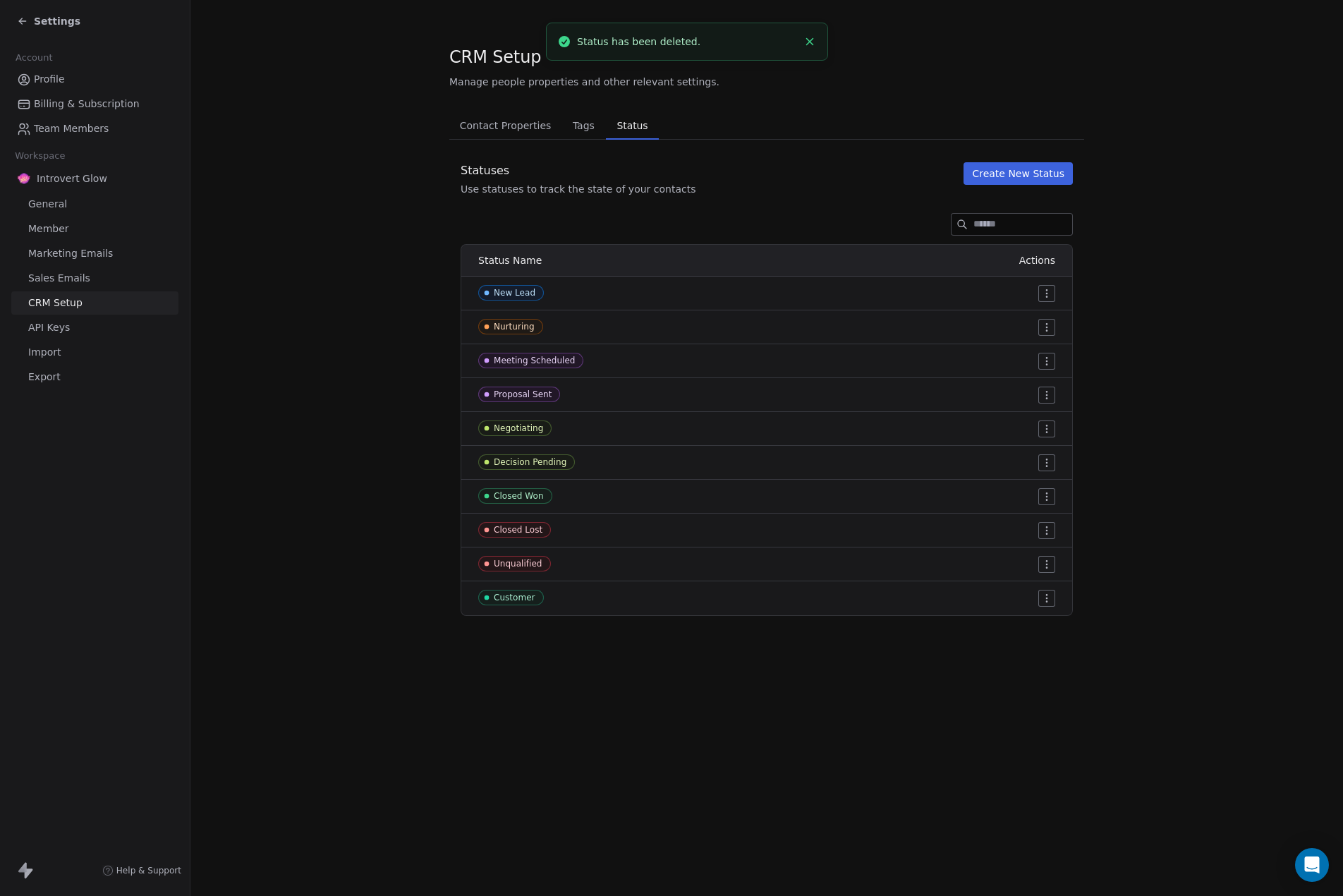
click at [1049, 356] on html "Settings Account Profile Billing & Subscription Team Members Workspace Introver…" at bounding box center [671, 448] width 1343 height 896
click at [1031, 409] on span "Delete" at bounding box center [1028, 412] width 32 height 14
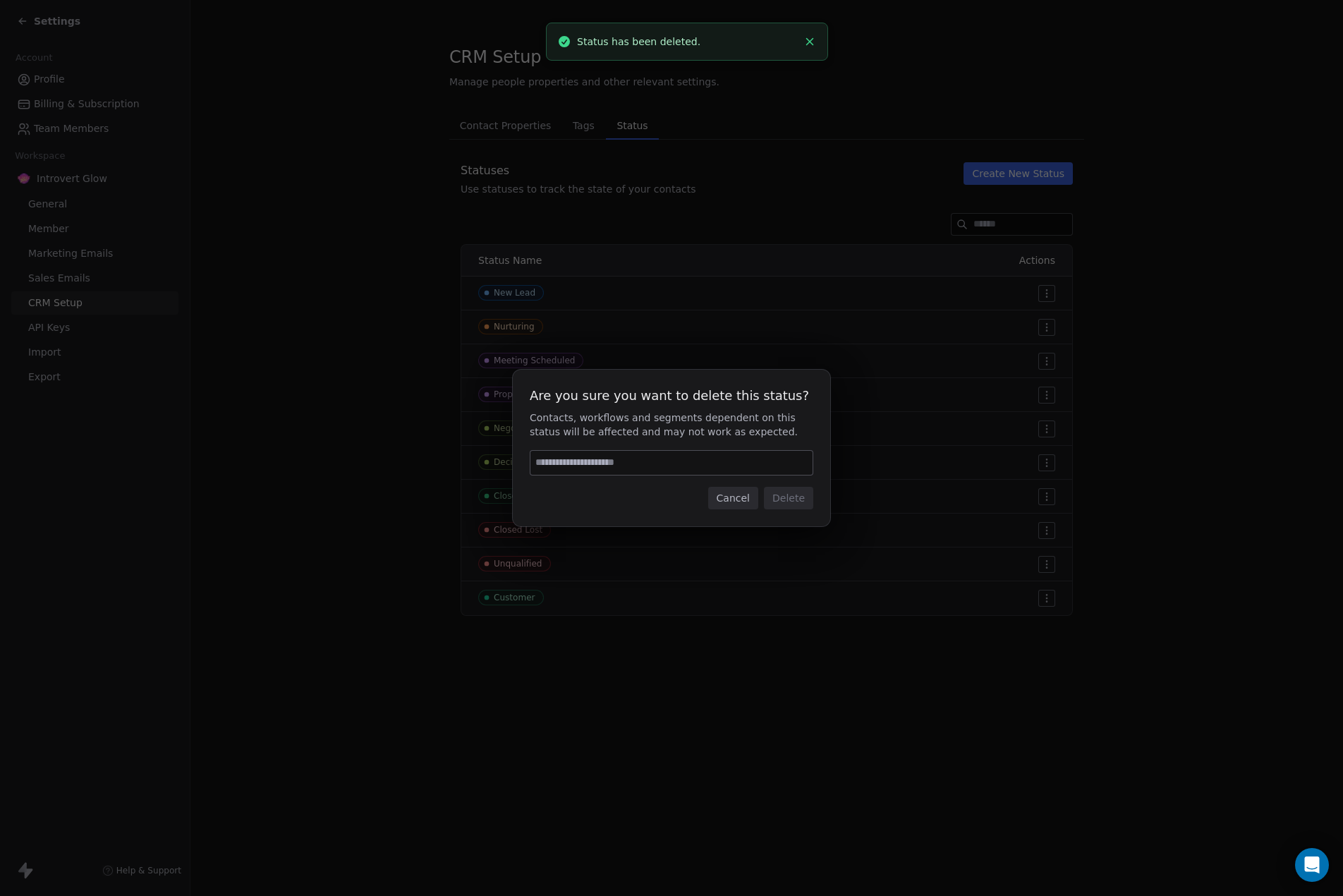
click at [619, 456] on input at bounding box center [672, 463] width 282 height 24
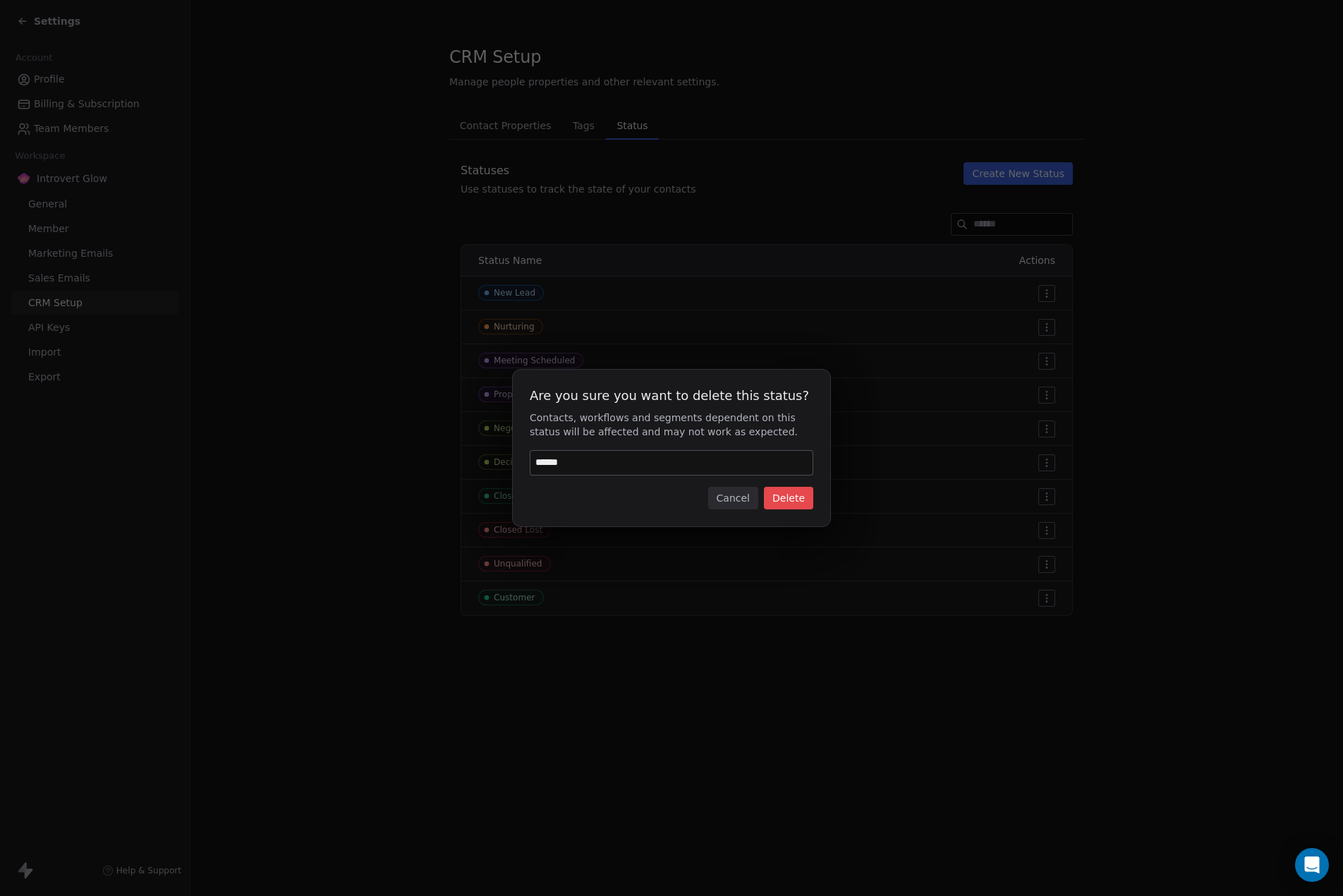
type input "******"
click at [781, 496] on button "Delete" at bounding box center [788, 498] width 49 height 23
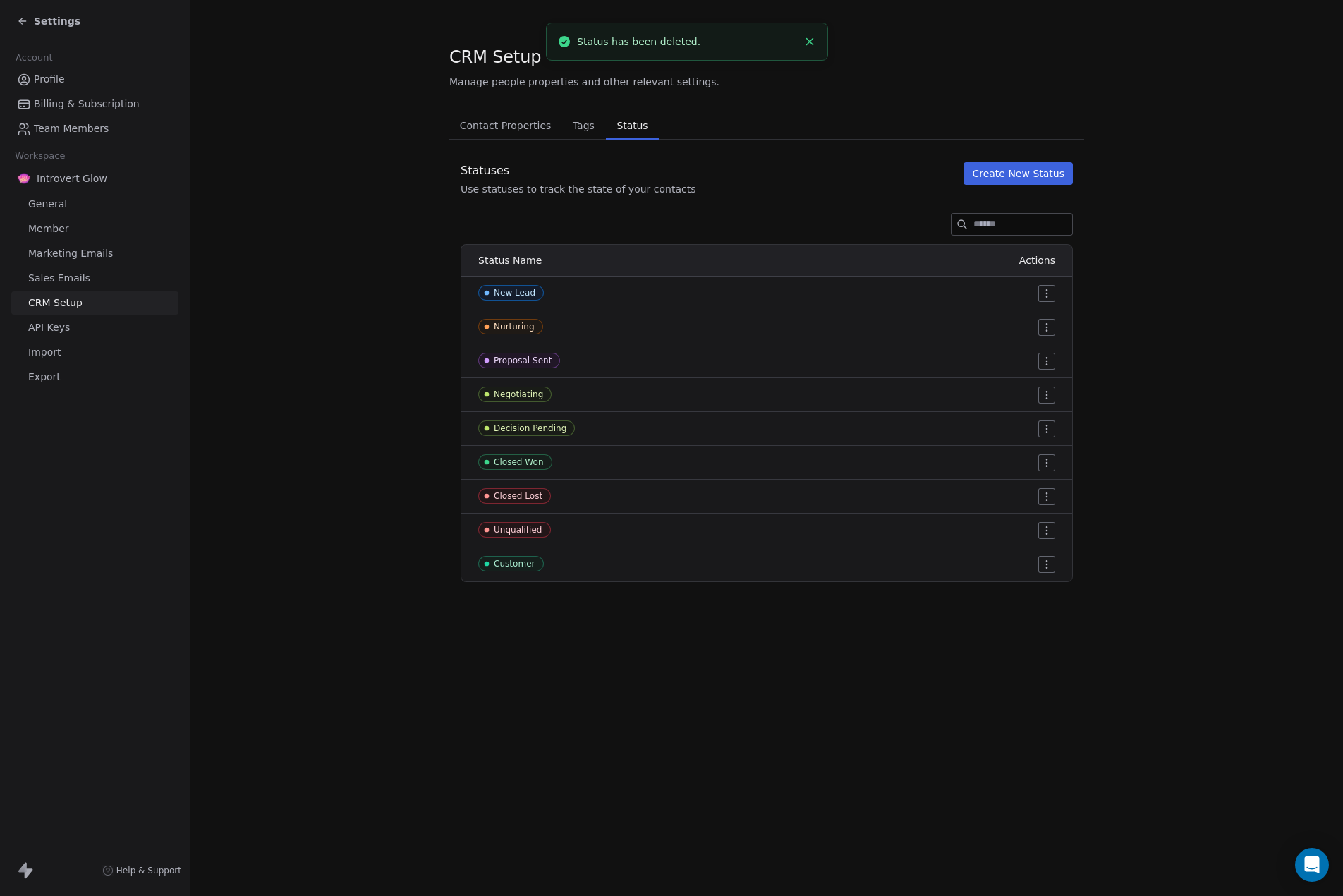
click at [1052, 358] on html "Settings Account Profile Billing & Subscription Team Members Workspace Introver…" at bounding box center [671, 448] width 1343 height 896
click at [1043, 416] on div "Delete" at bounding box center [1020, 412] width 67 height 23
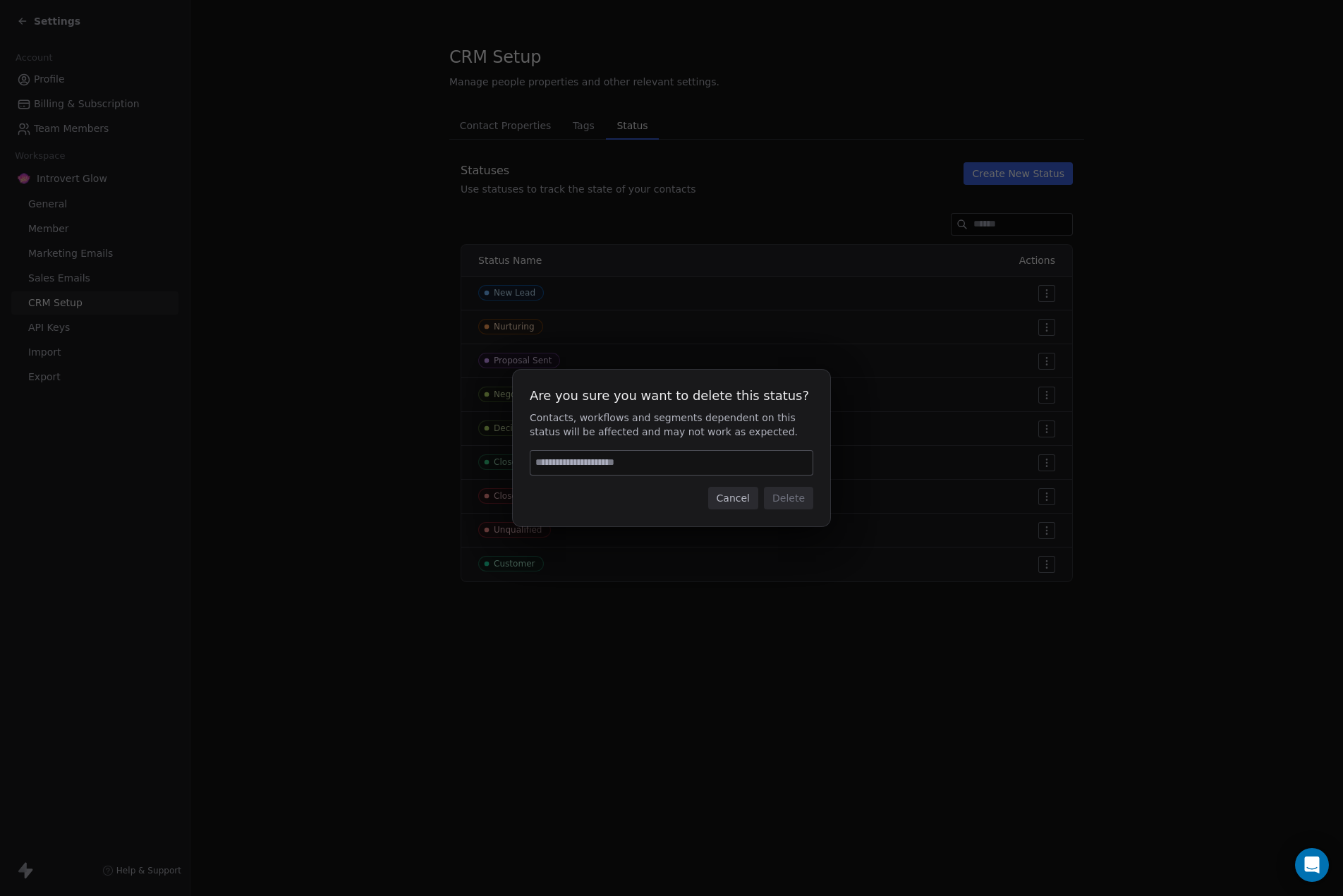
click at [601, 456] on input at bounding box center [672, 463] width 282 height 24
type input "******"
click at [786, 498] on button "Delete" at bounding box center [788, 498] width 49 height 23
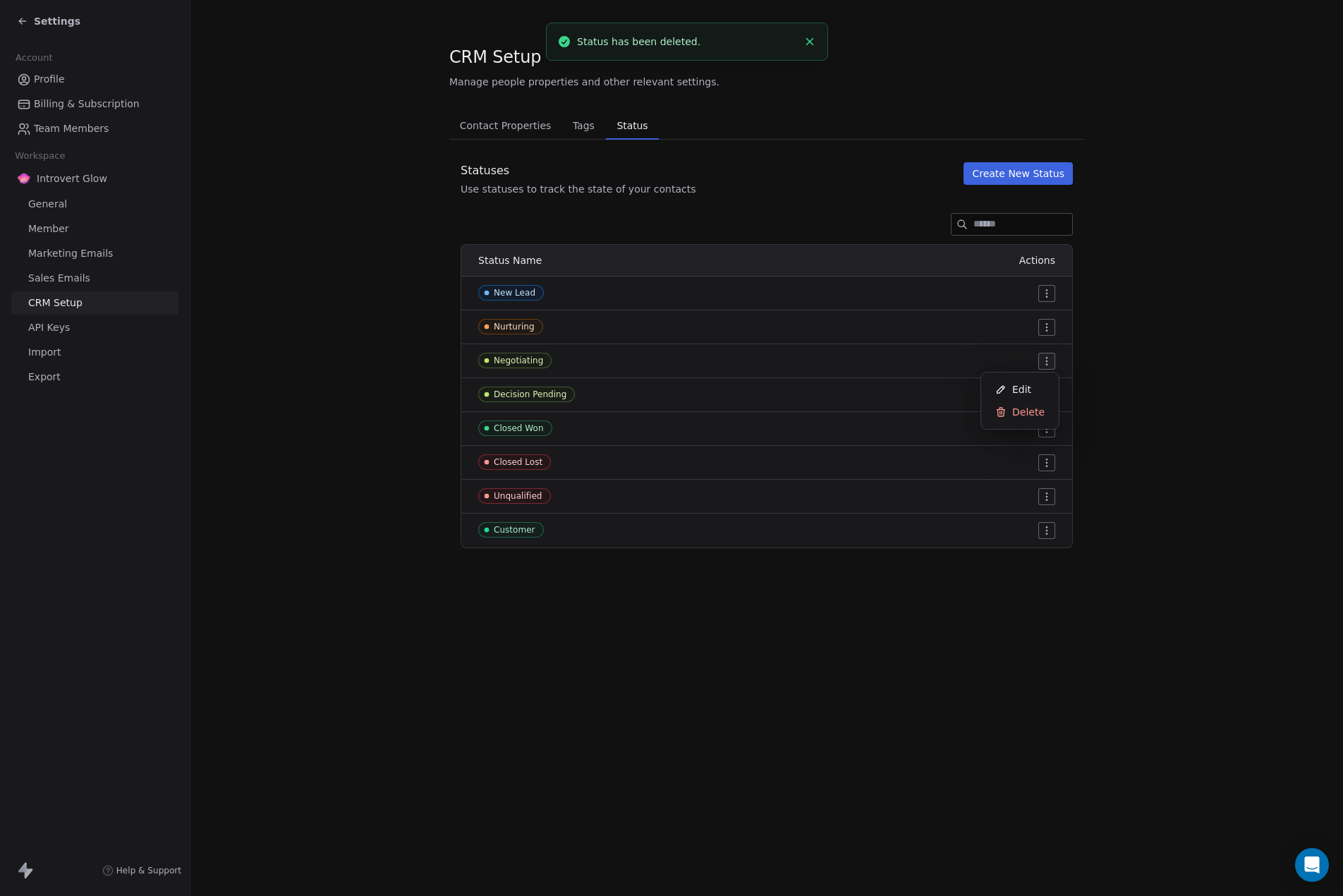
click at [1048, 364] on html "Settings Account Profile Billing & Subscription Team Members Workspace Introver…" at bounding box center [671, 448] width 1343 height 896
click at [1025, 409] on span "Delete" at bounding box center [1028, 412] width 32 height 14
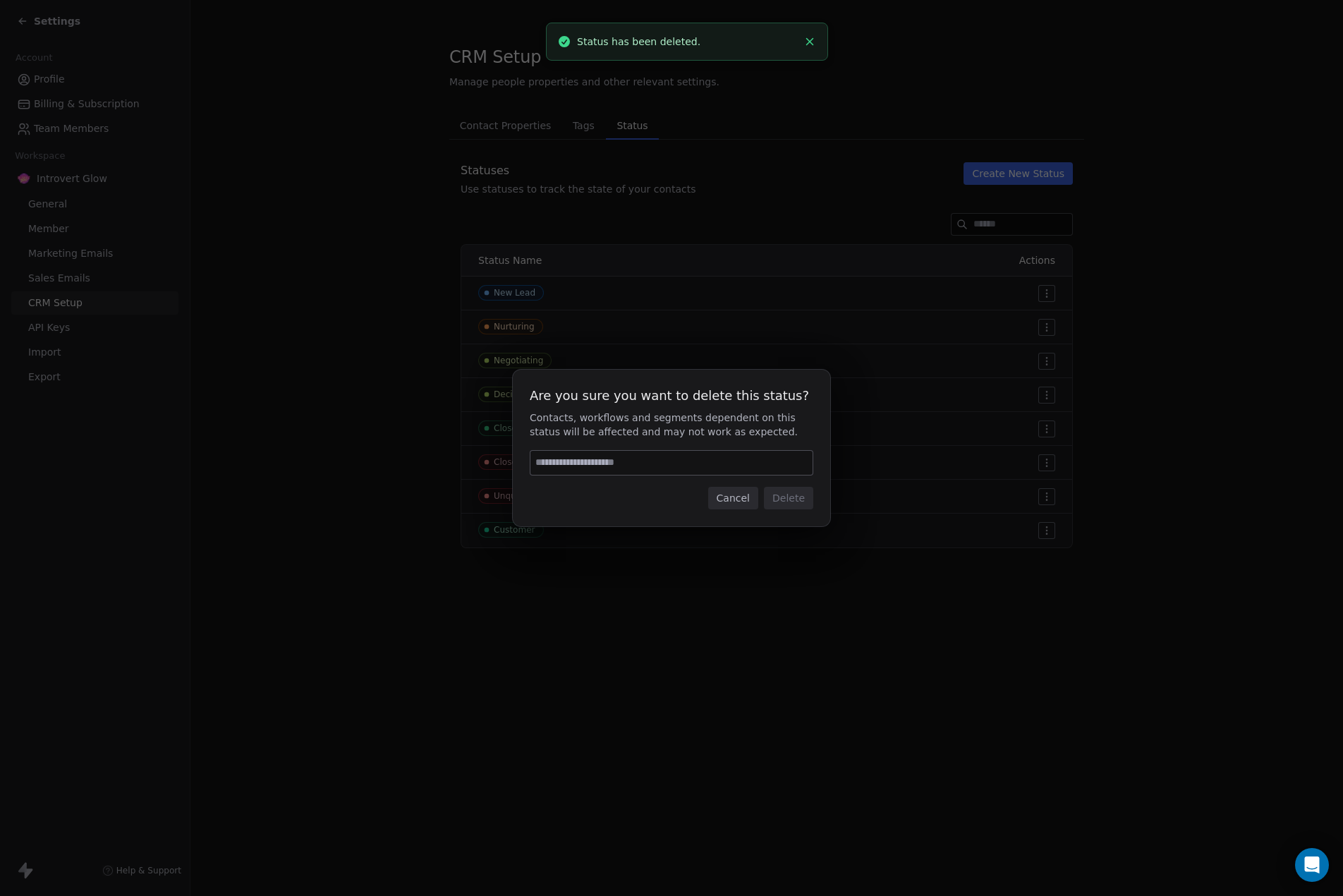
click at [577, 460] on input at bounding box center [672, 463] width 282 height 24
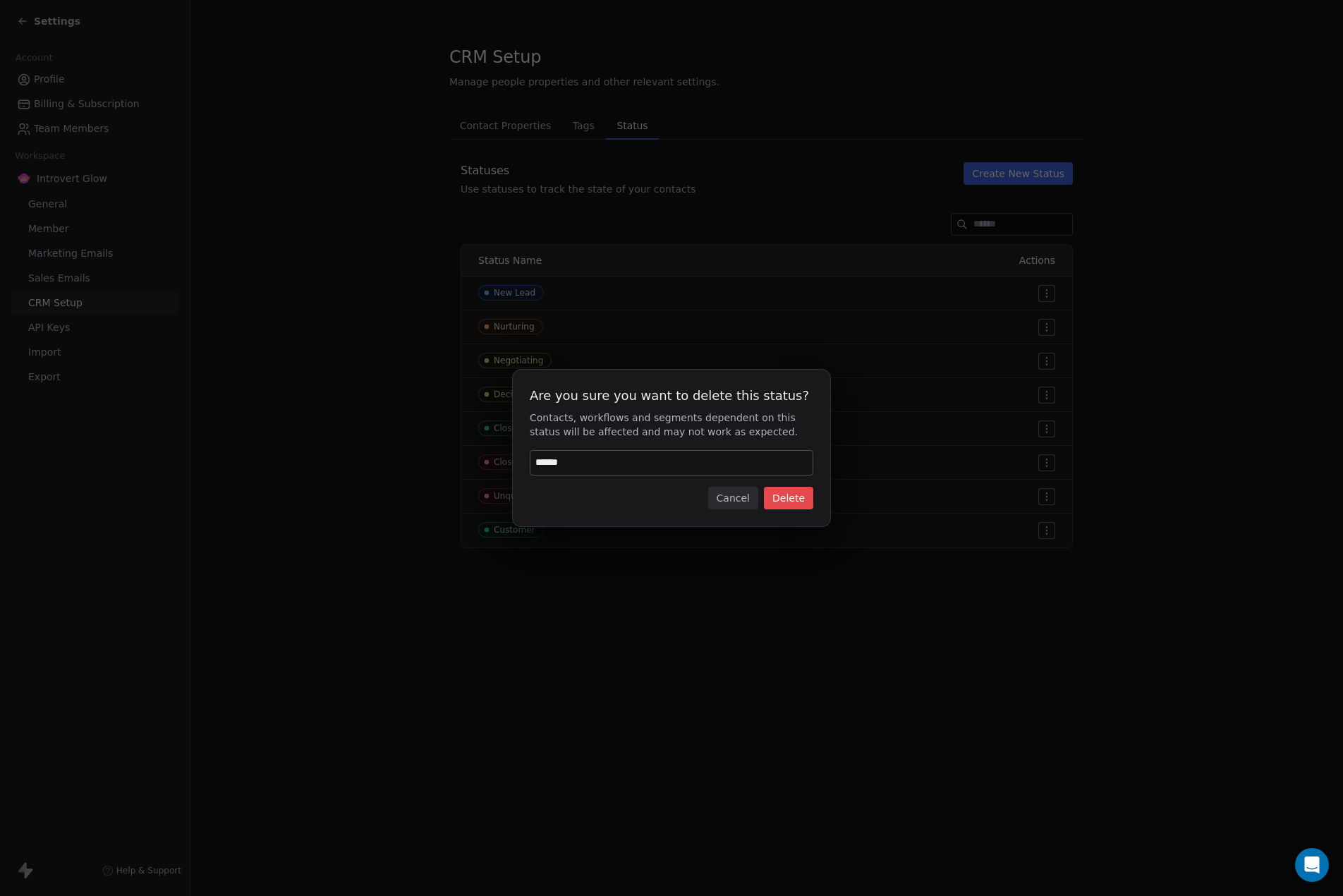
type input "******"
click at [781, 504] on button "Delete" at bounding box center [788, 498] width 49 height 23
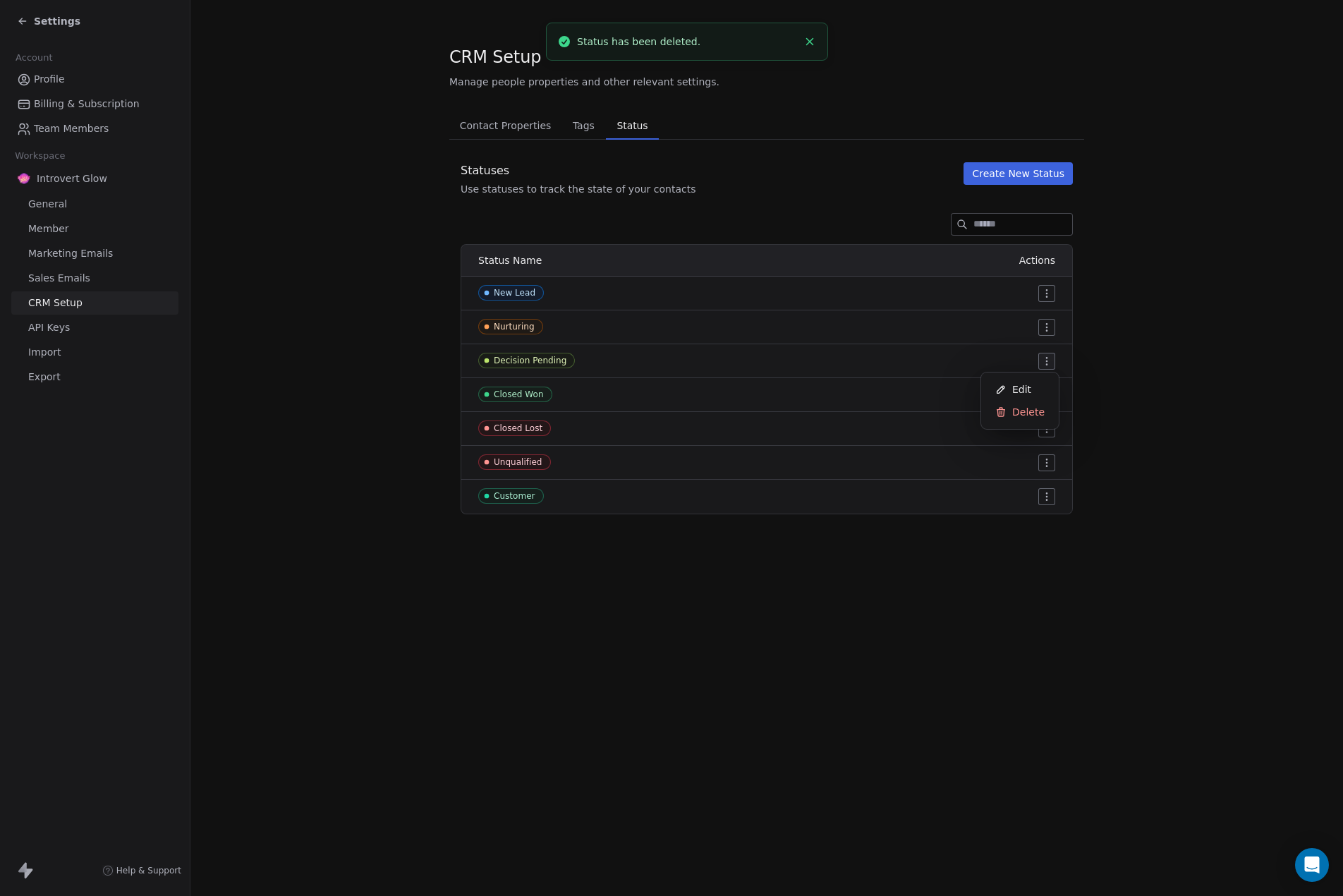
click at [1046, 358] on html "Settings Account Profile Billing & Subscription Team Members Workspace Introver…" at bounding box center [671, 448] width 1343 height 896
click at [1014, 421] on div "Delete" at bounding box center [1020, 412] width 67 height 23
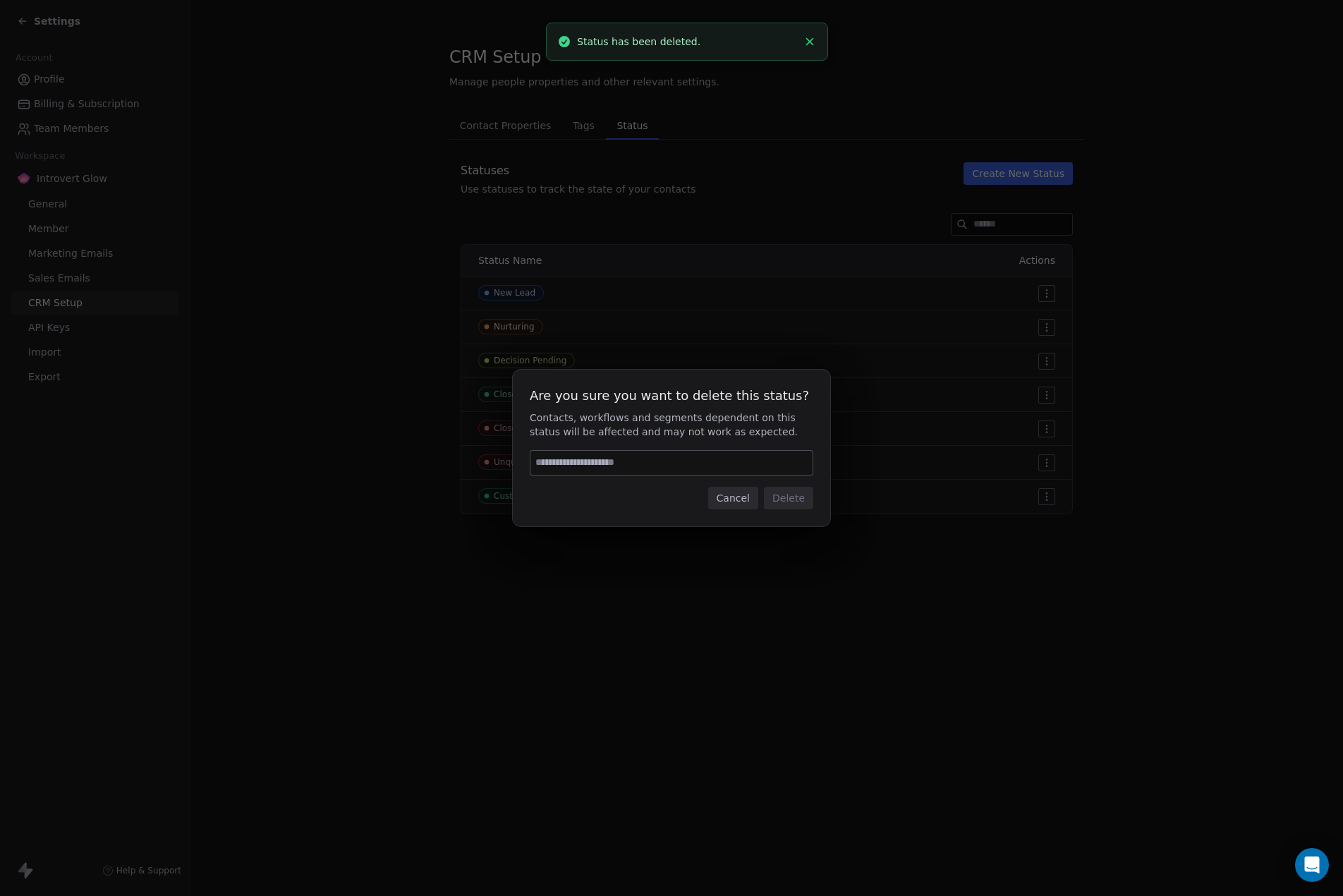
click at [610, 457] on input at bounding box center [672, 463] width 282 height 24
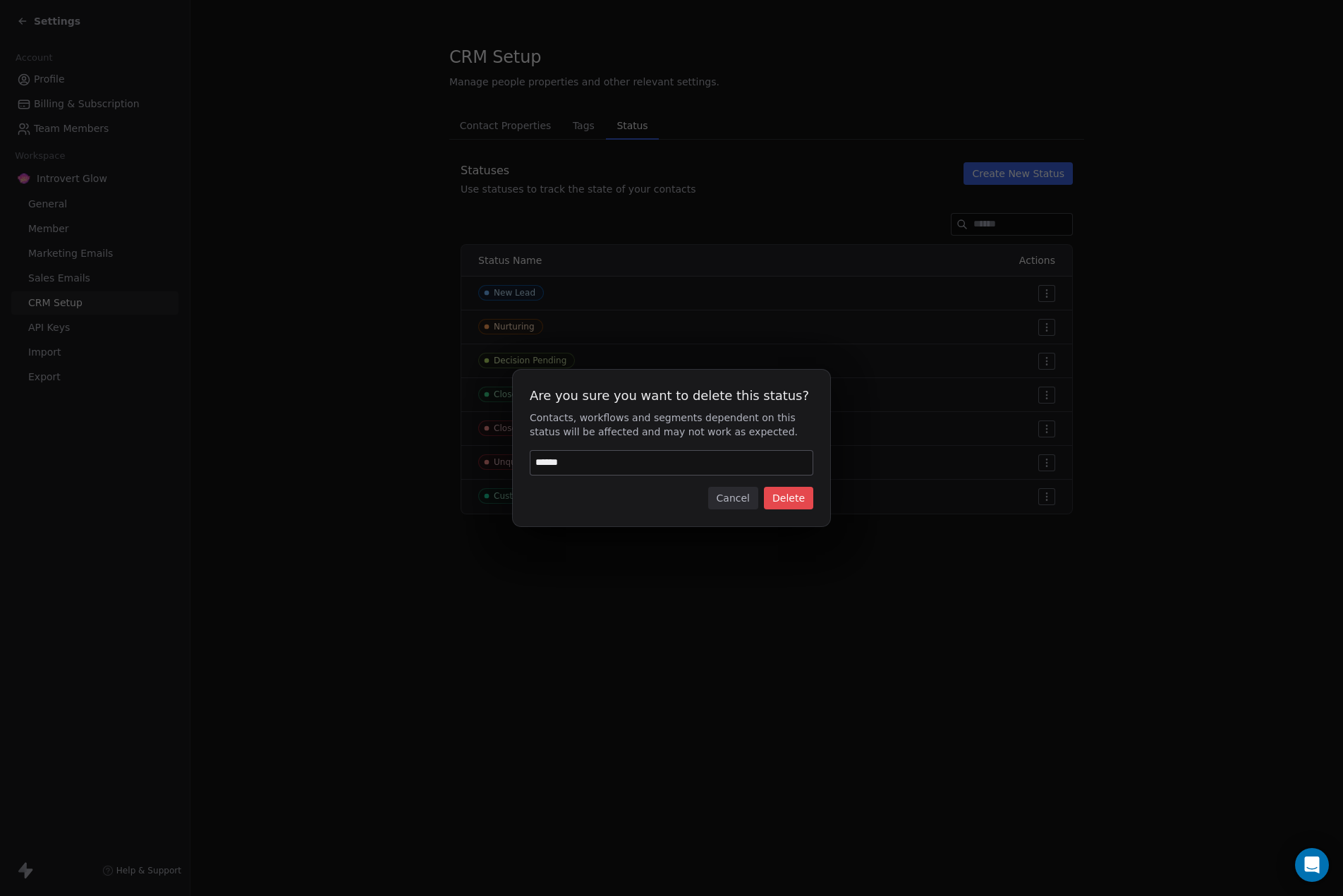
type input "******"
click at [795, 497] on button "Delete" at bounding box center [788, 498] width 49 height 23
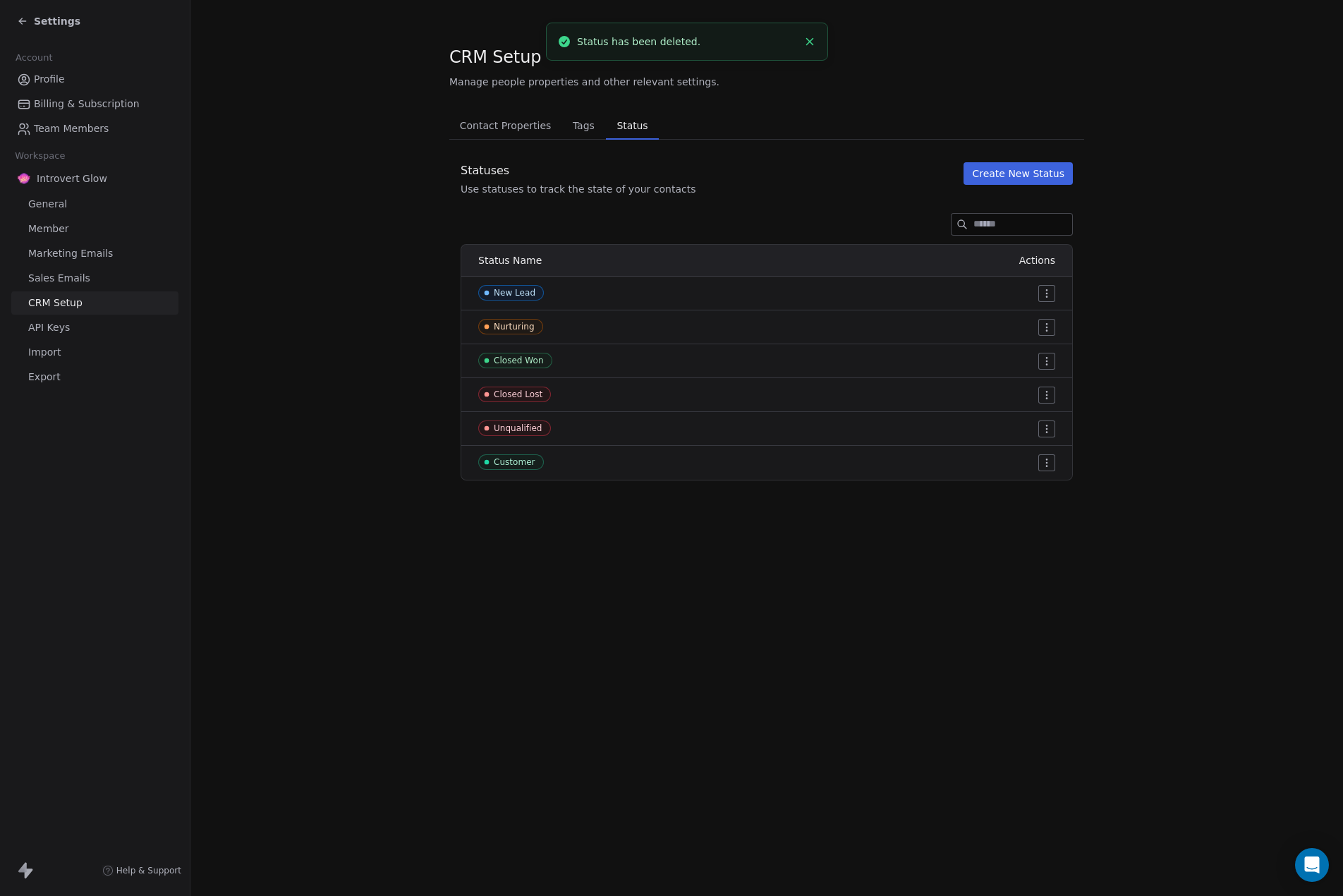
click at [1050, 363] on html "Settings Account Profile Billing & Subscription Team Members Workspace Introver…" at bounding box center [671, 448] width 1343 height 896
click at [1033, 416] on span "Delete" at bounding box center [1028, 412] width 32 height 14
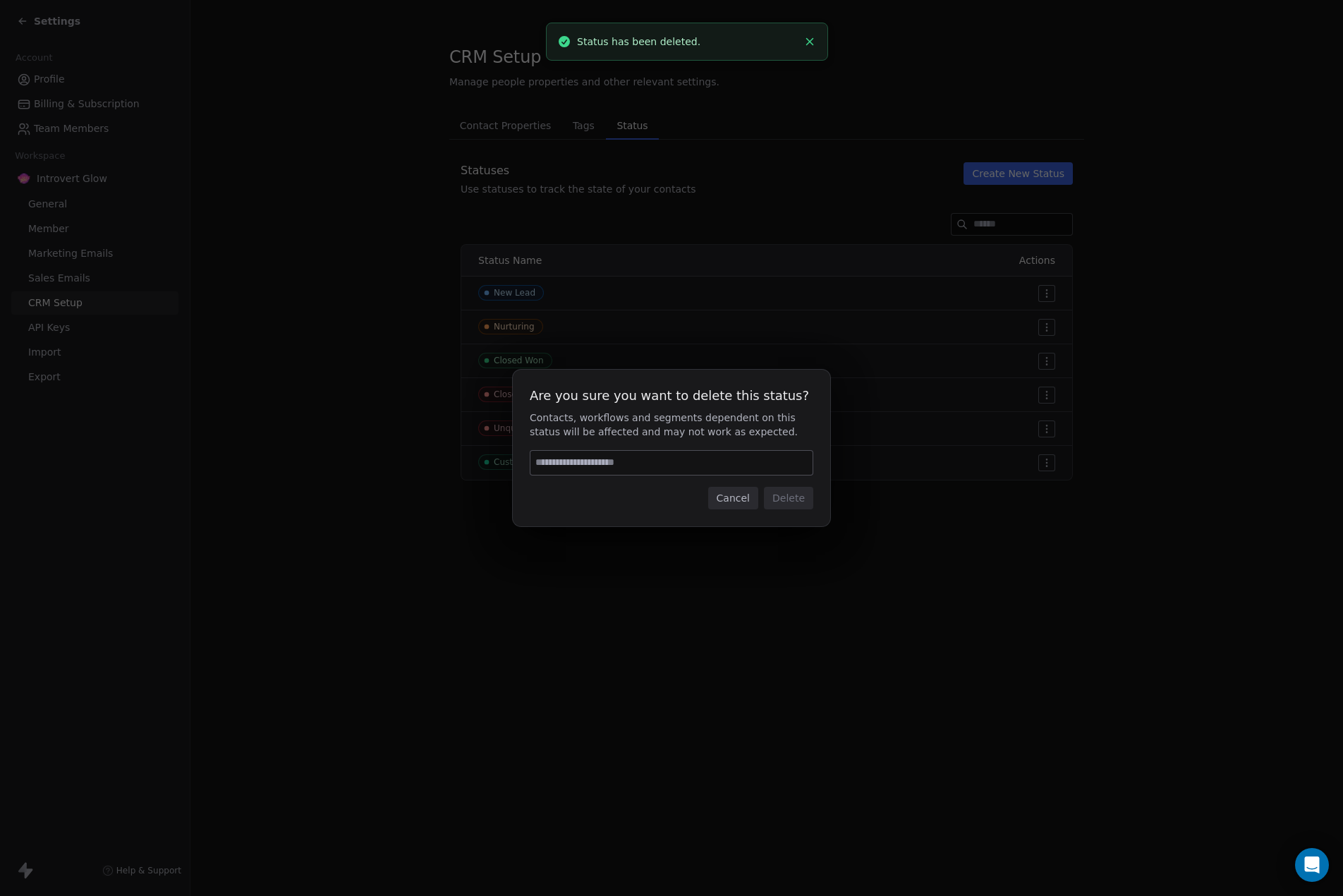
click at [615, 470] on input at bounding box center [672, 463] width 282 height 24
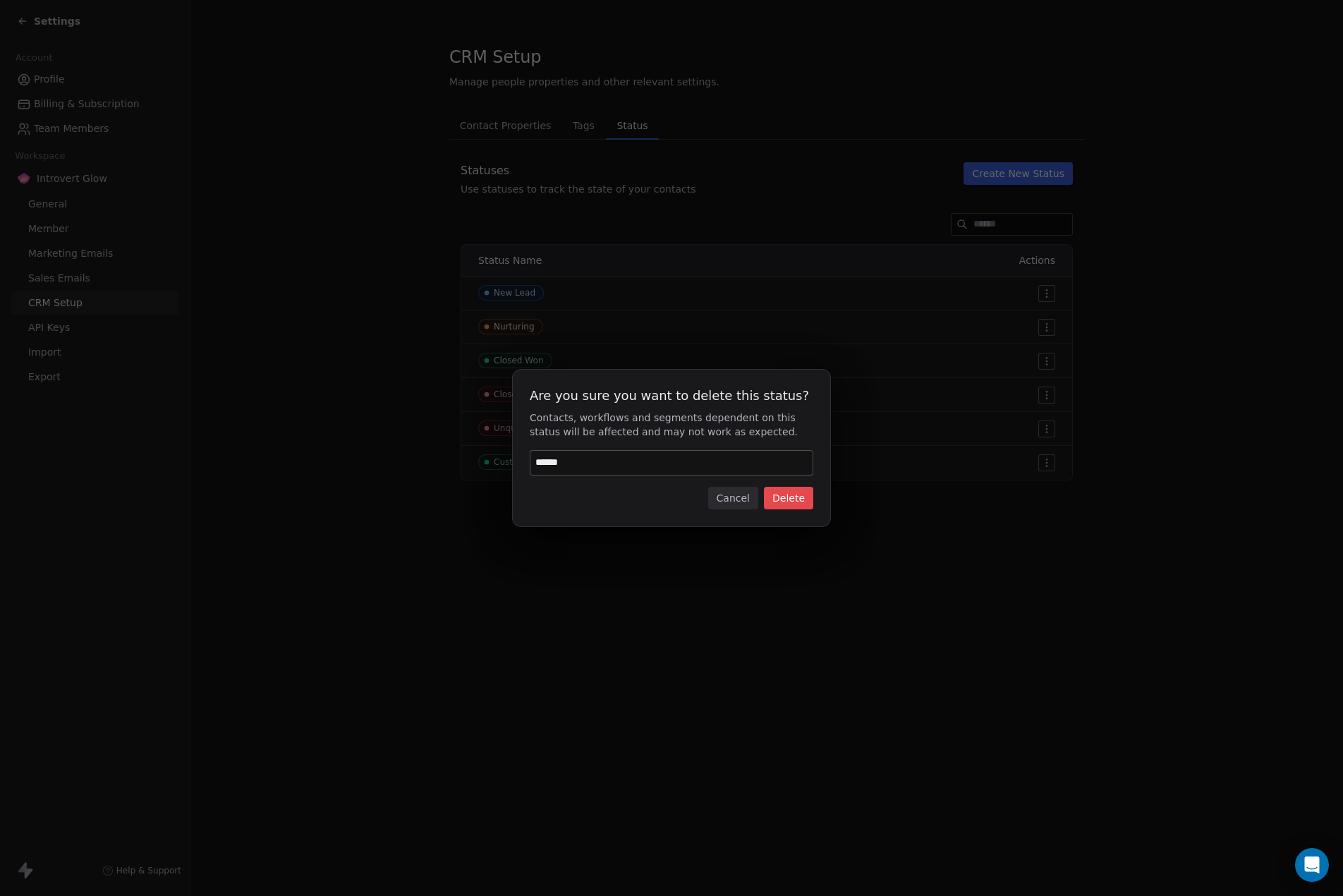
type input "******"
click at [780, 489] on button "Delete" at bounding box center [788, 498] width 49 height 23
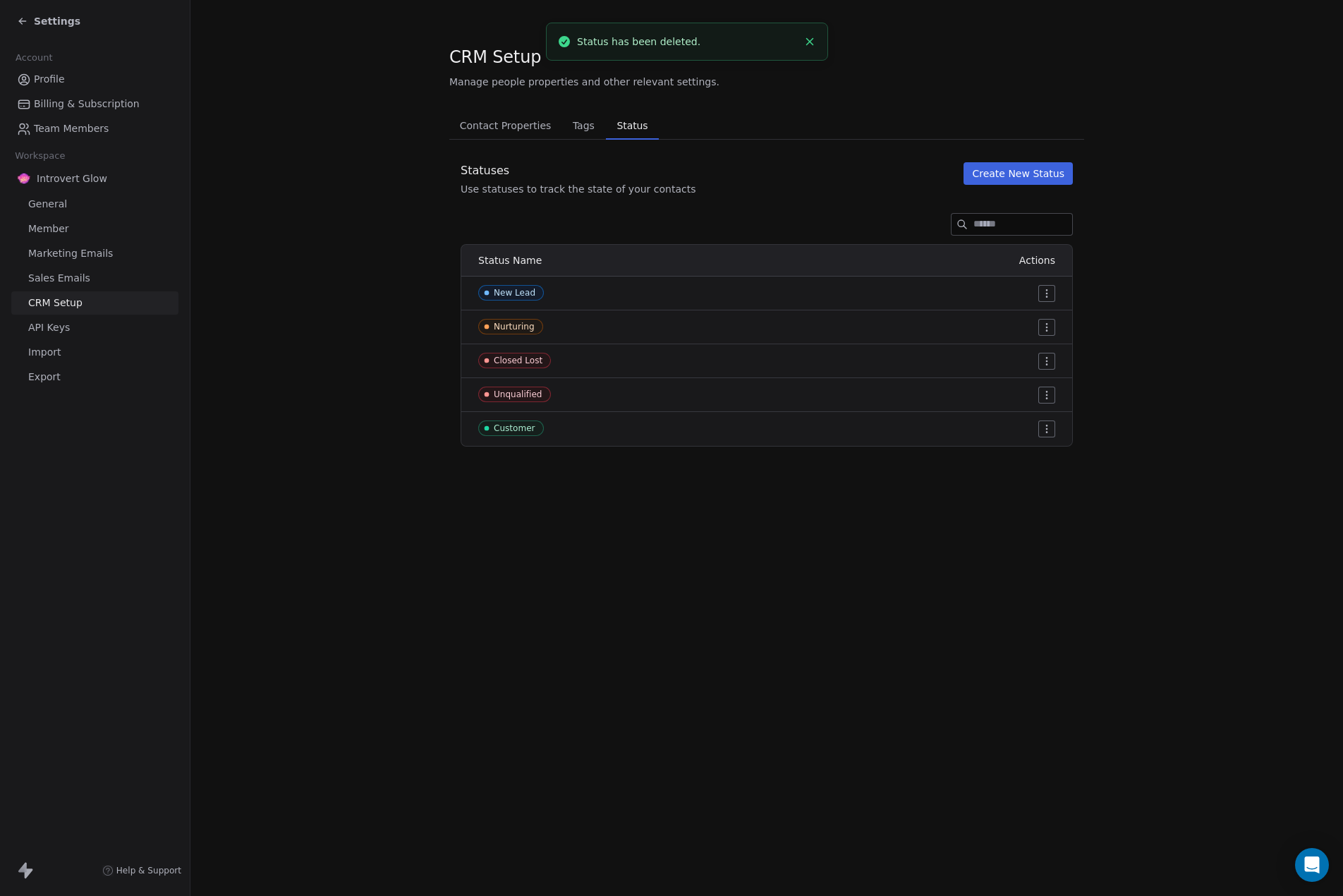
click at [1046, 359] on html "Settings Account Profile Billing & Subscription Team Members Workspace Introver…" at bounding box center [671, 448] width 1343 height 896
click at [1020, 410] on span "Delete" at bounding box center [1028, 412] width 32 height 14
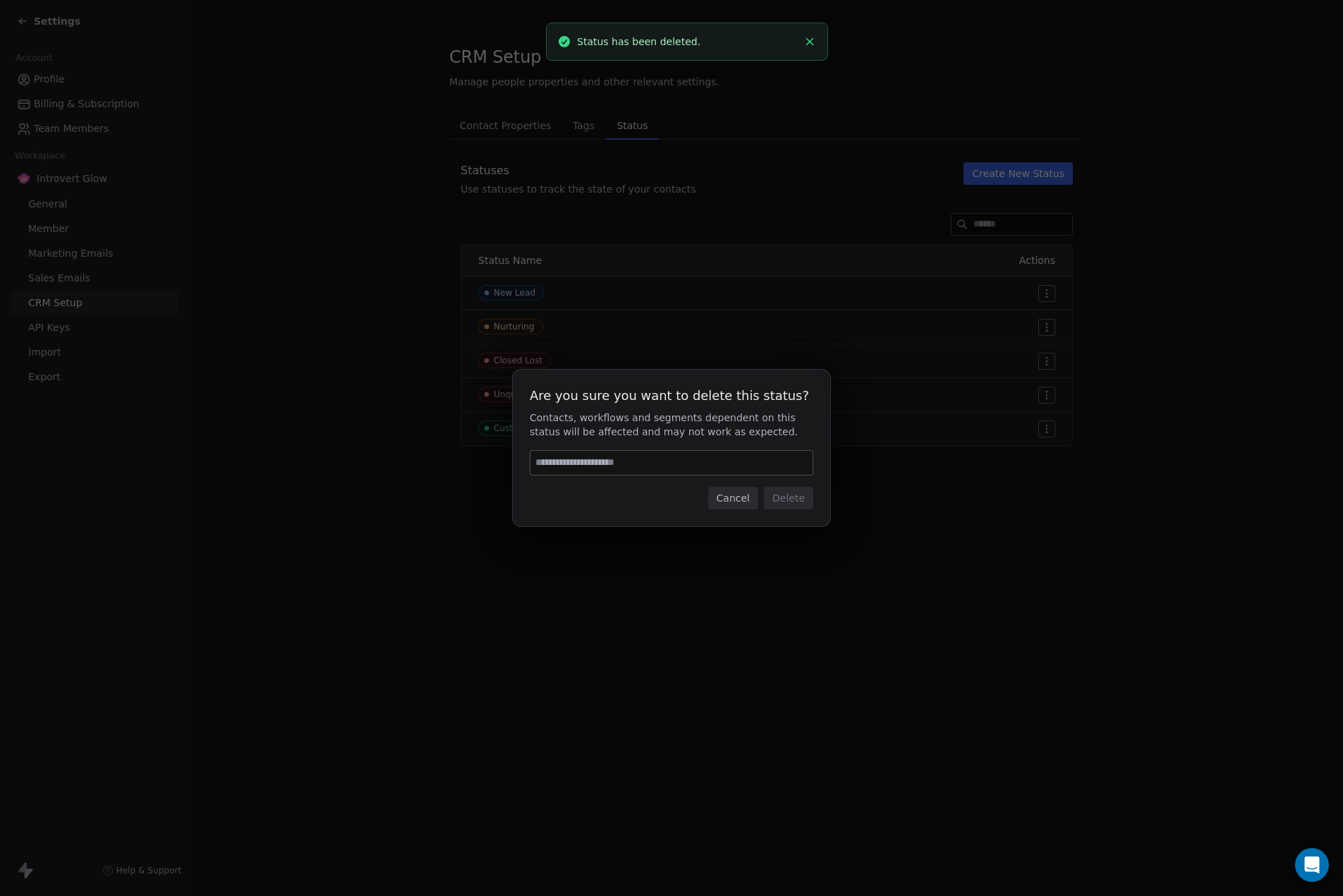
click at [617, 466] on input at bounding box center [672, 463] width 282 height 24
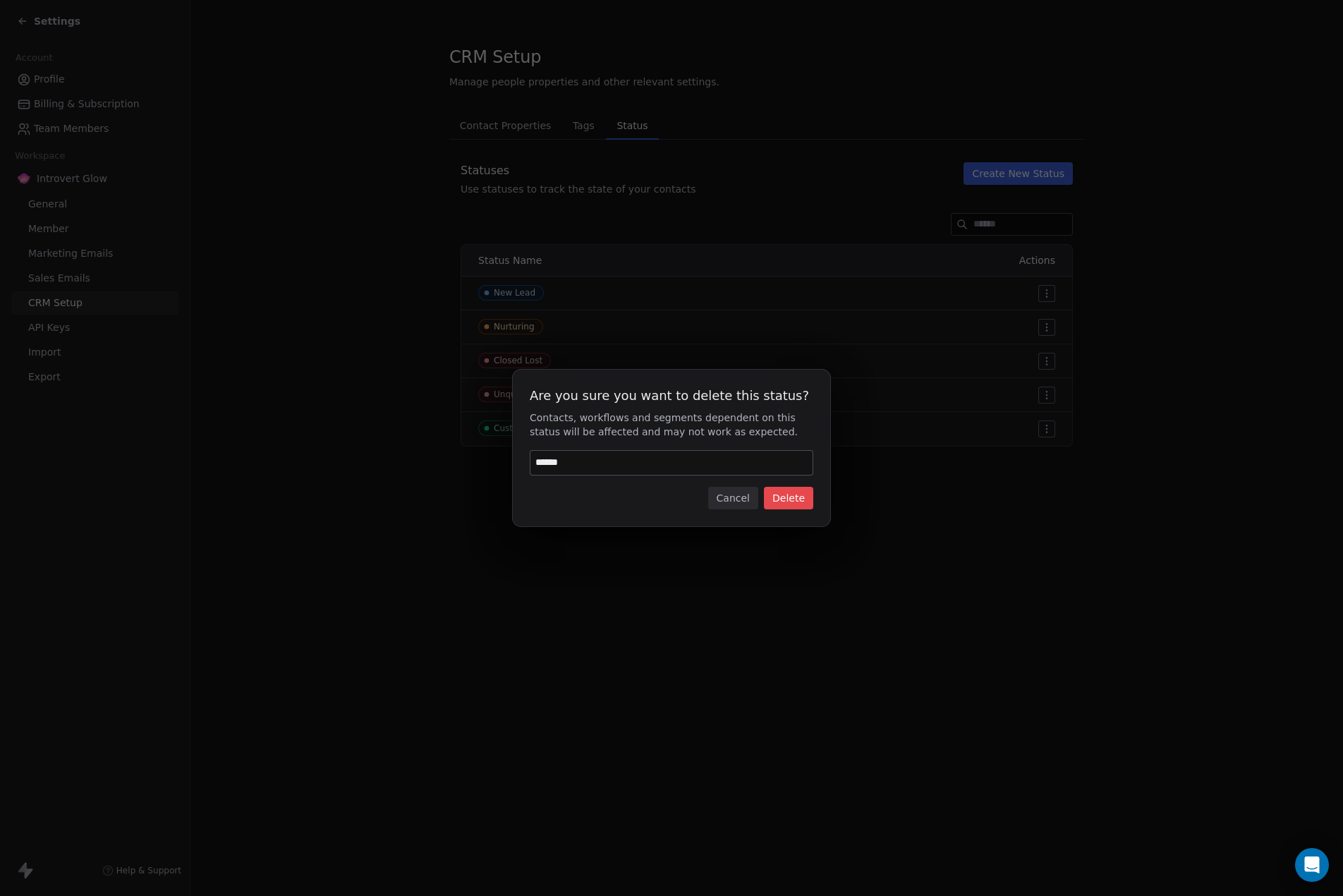
type input "******"
click at [804, 502] on button "Delete" at bounding box center [788, 498] width 49 height 23
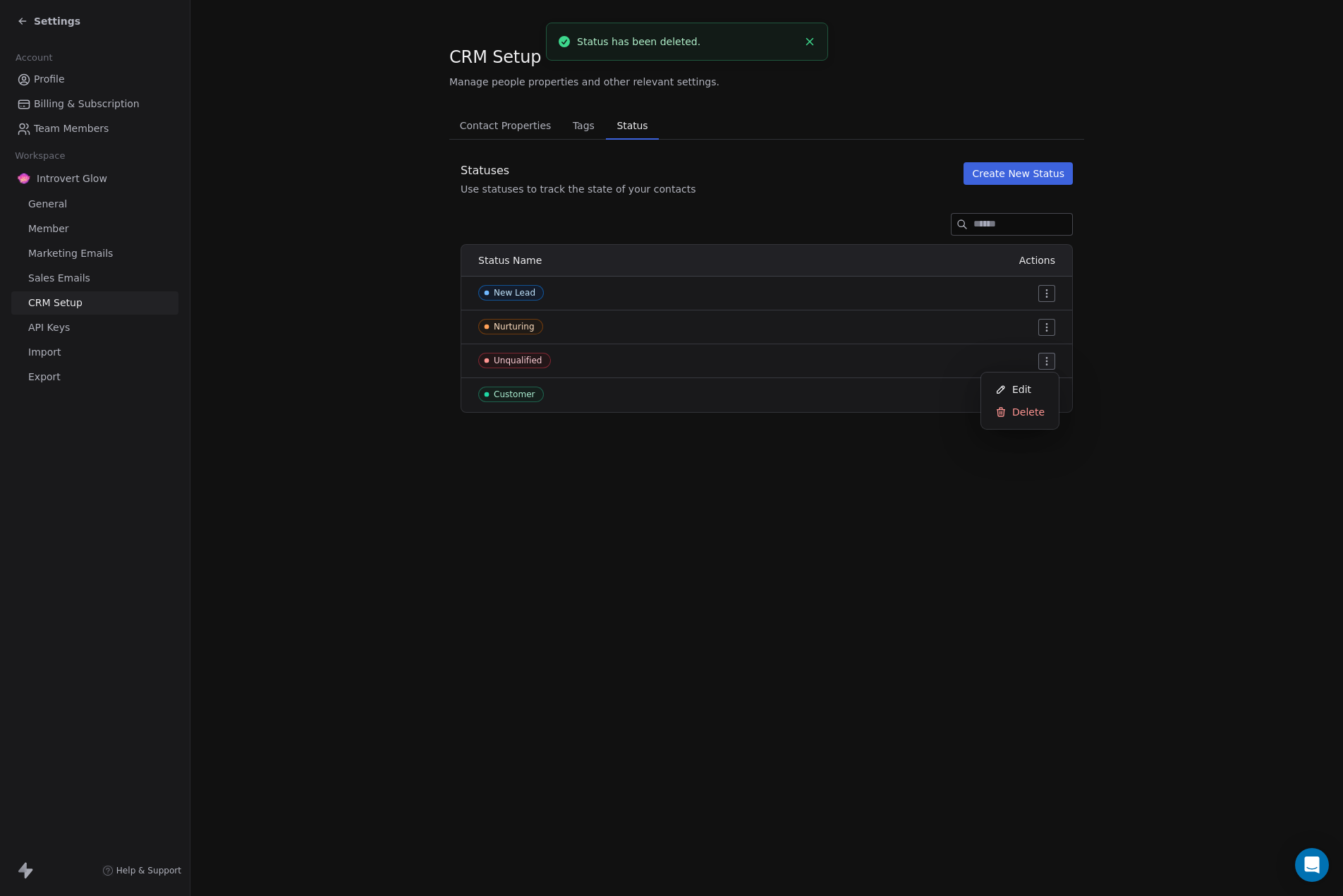
click at [1054, 362] on html "Settings Account Profile Billing & Subscription Team Members Workspace Introver…" at bounding box center [671, 448] width 1343 height 896
click at [1006, 413] on div "Delete" at bounding box center [1020, 412] width 67 height 23
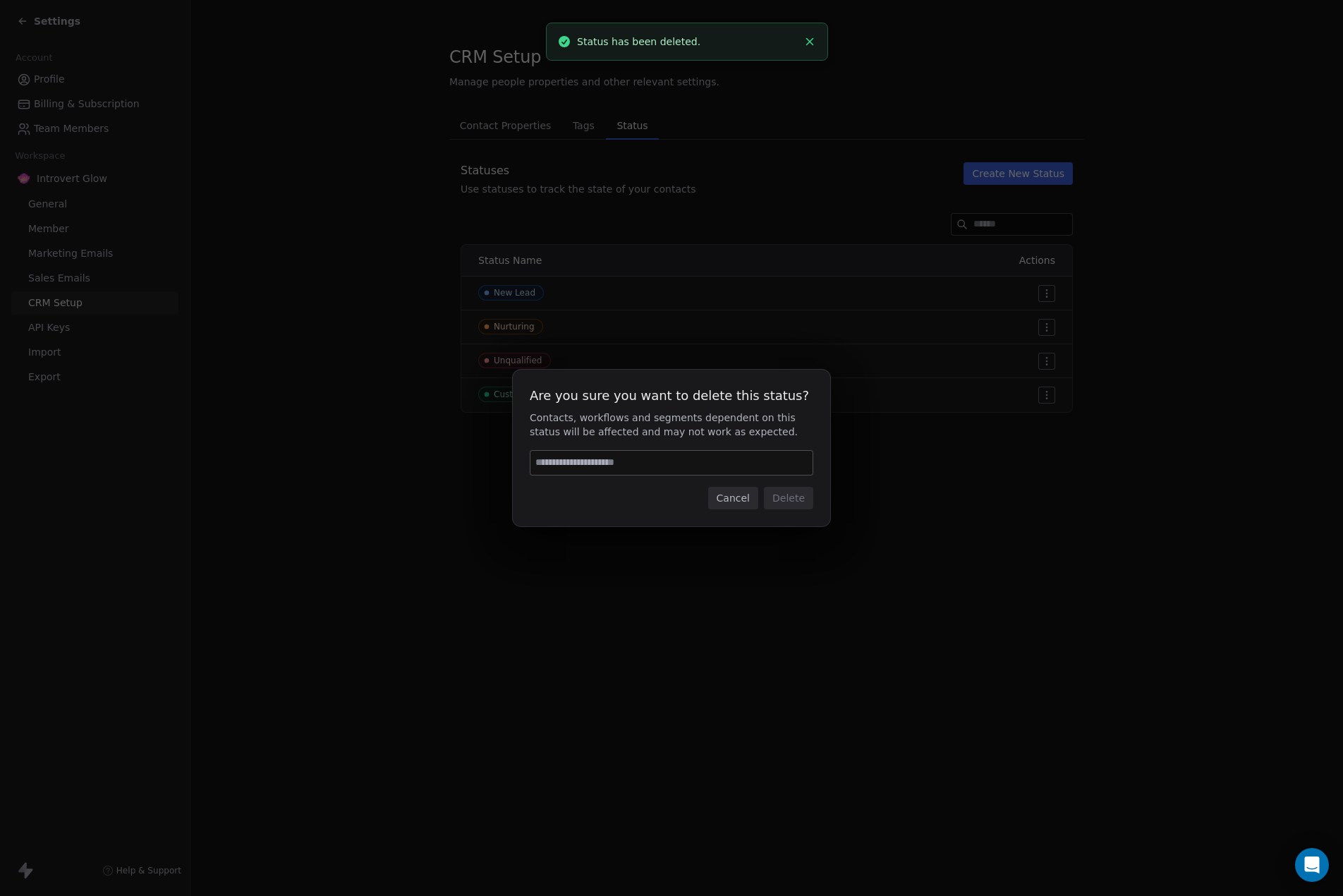
click at [601, 458] on input at bounding box center [672, 463] width 282 height 24
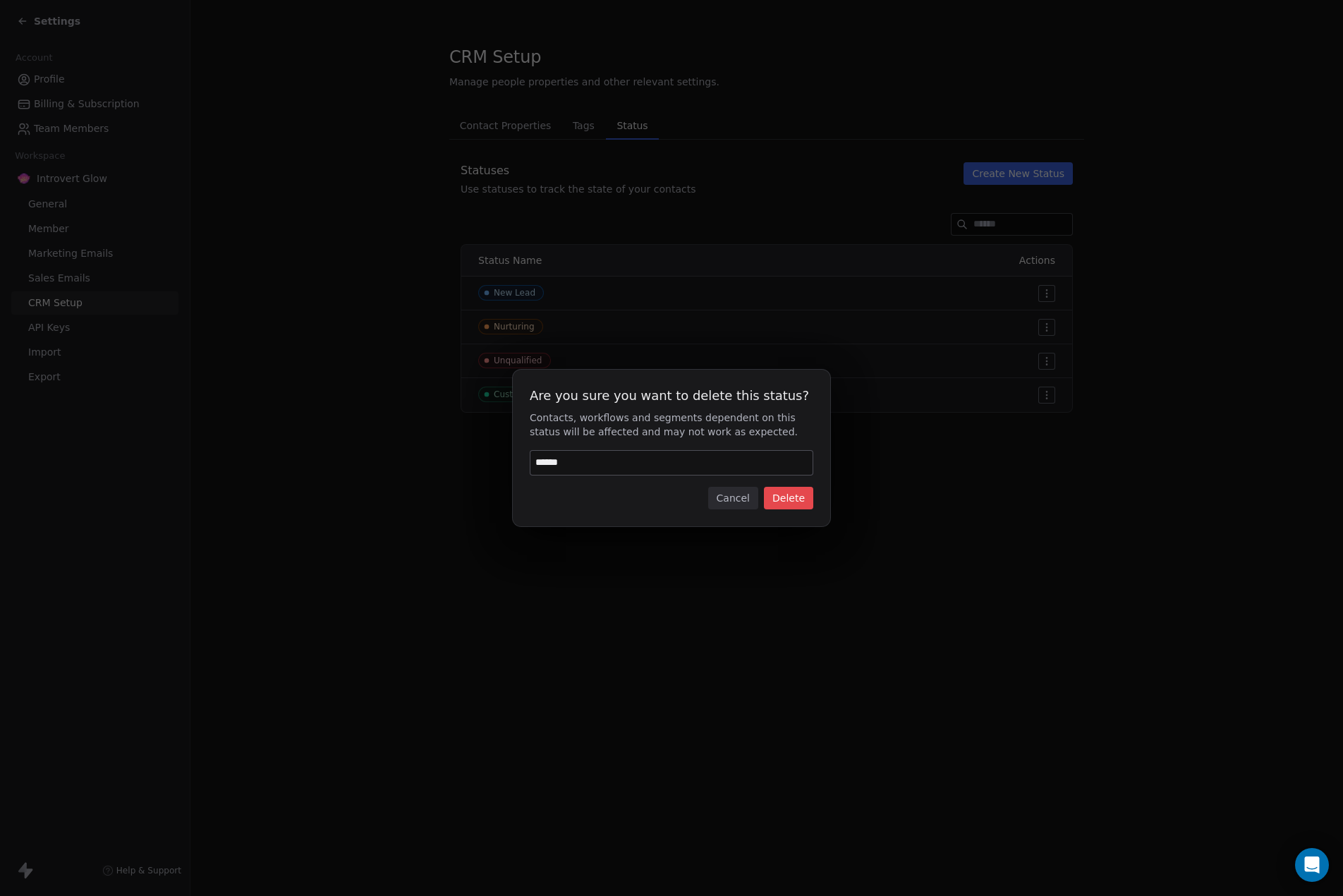
type input "******"
click at [782, 496] on button "Delete" at bounding box center [788, 498] width 49 height 23
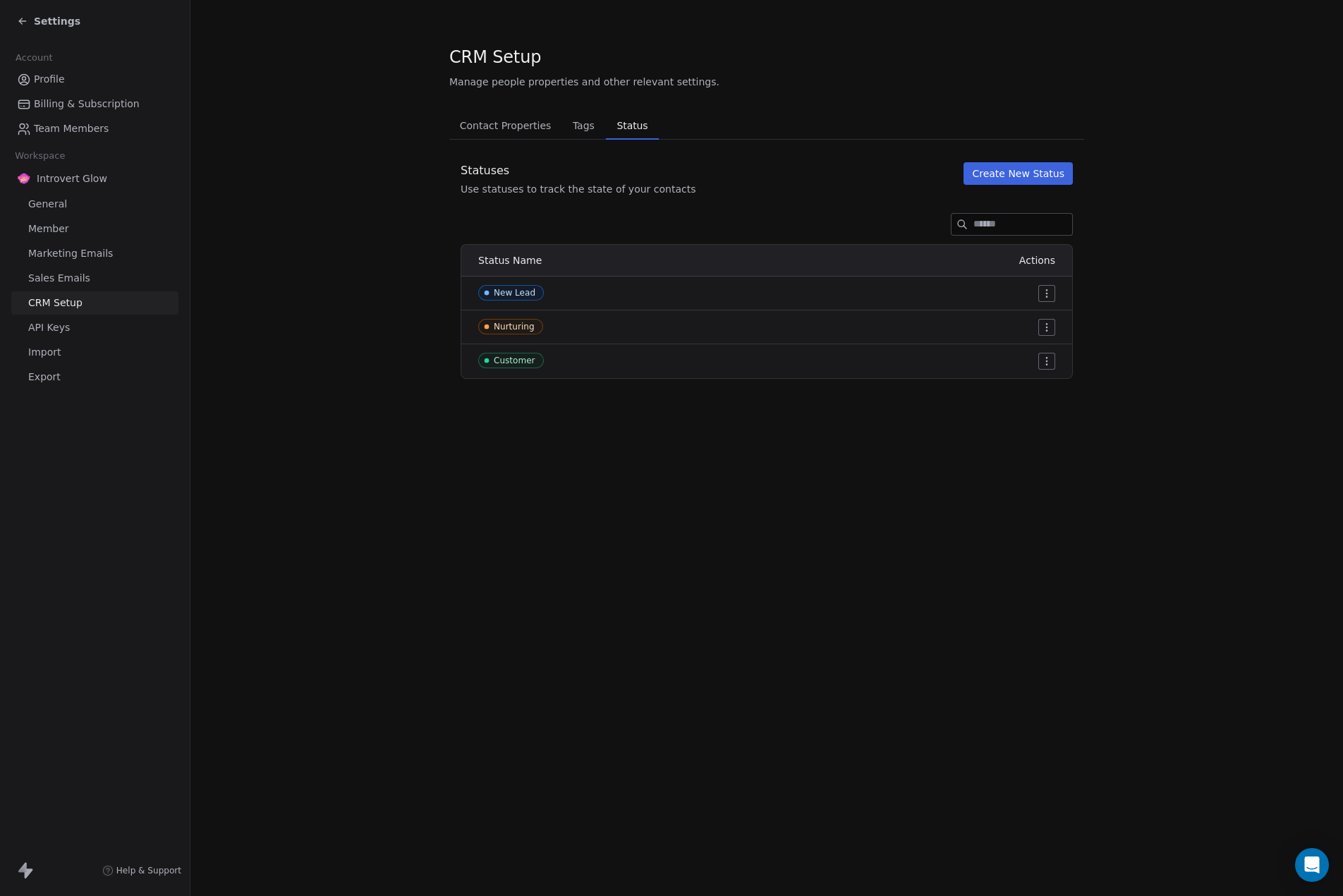
click at [1022, 176] on button "Create New Status" at bounding box center [1018, 173] width 109 height 23
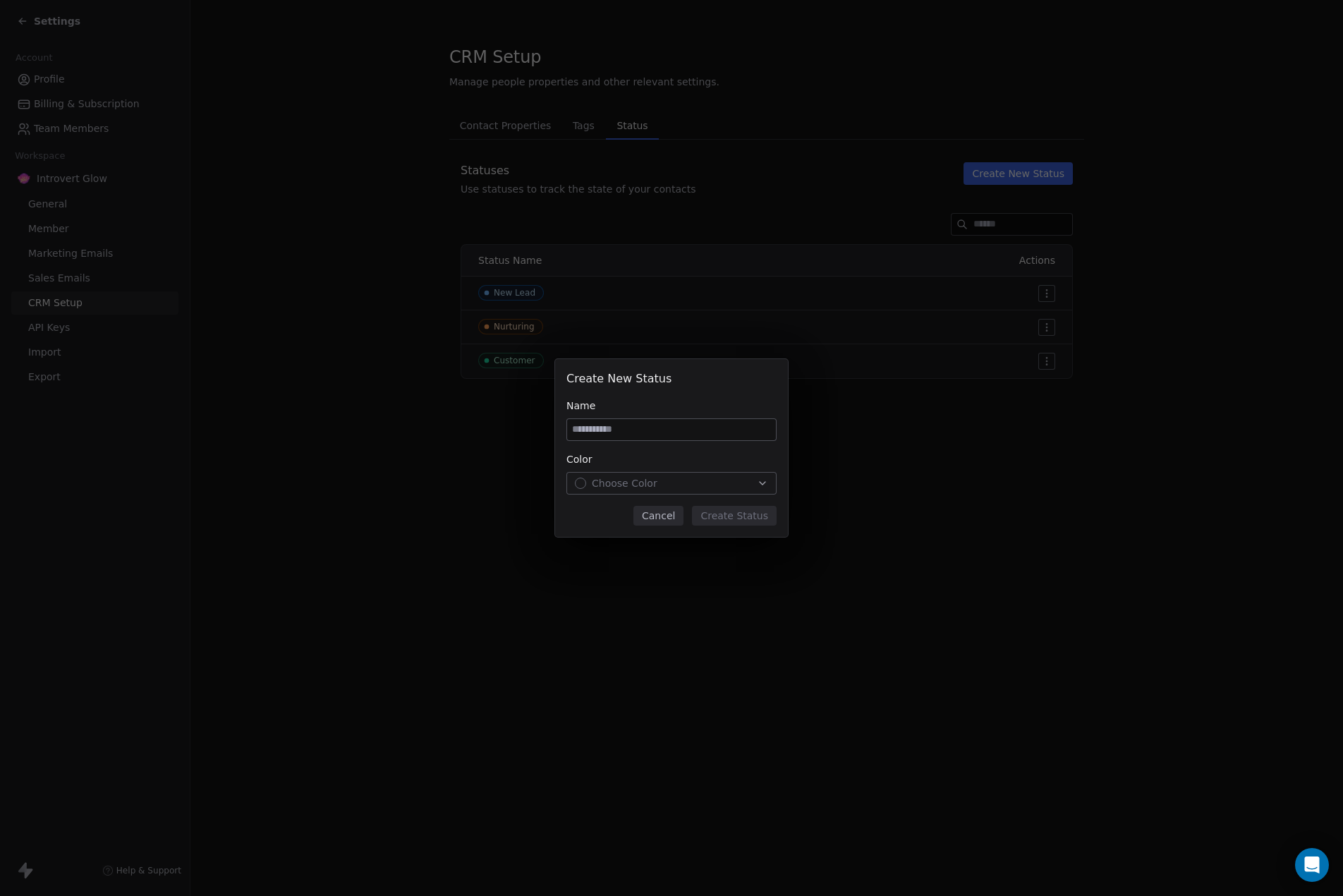
click at [679, 426] on input at bounding box center [671, 429] width 209 height 21
type input "**********"
click at [647, 485] on span "Choose Color" at bounding box center [624, 483] width 66 height 14
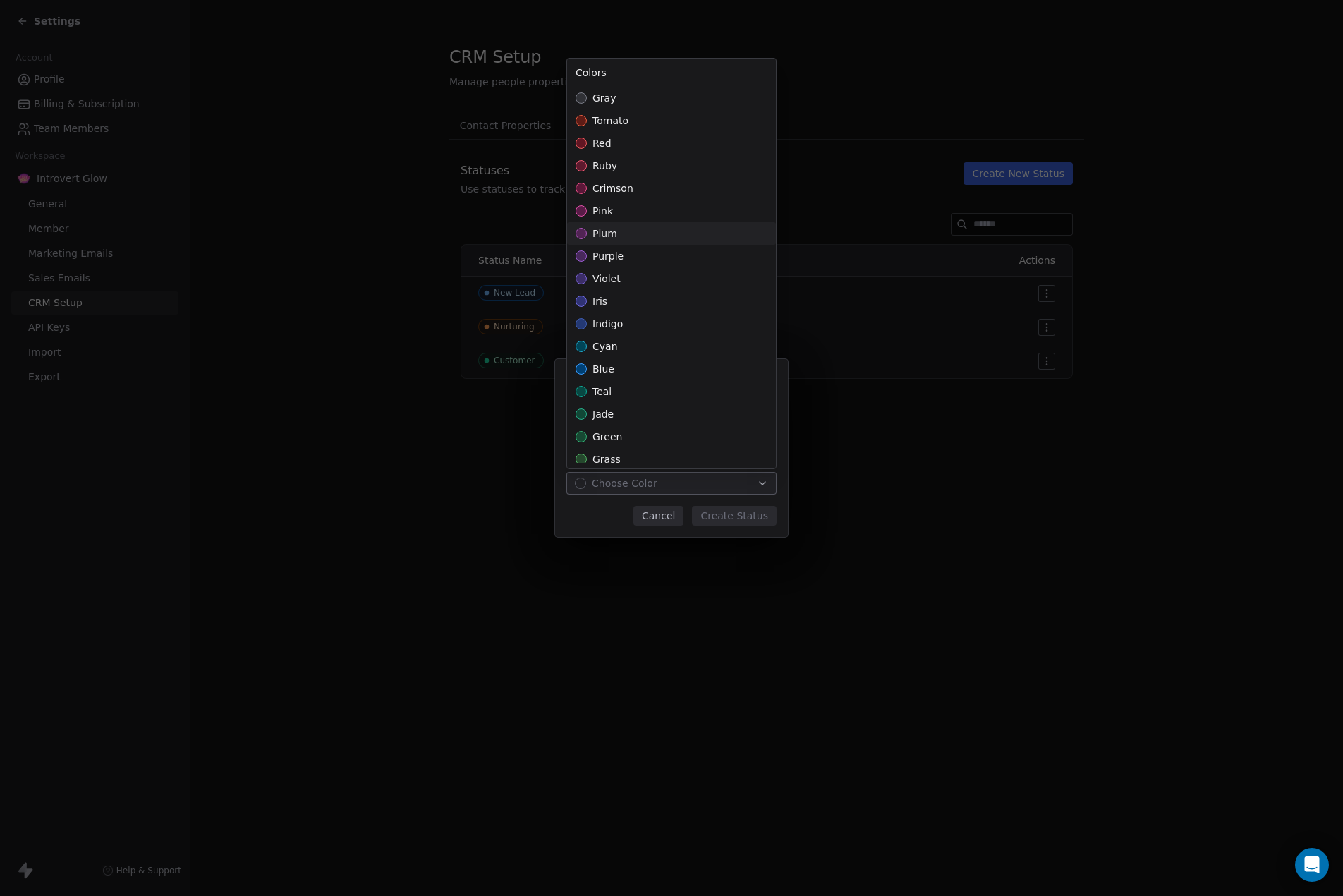
click at [610, 231] on span "plum" at bounding box center [604, 233] width 25 height 14
click at [617, 515] on div "**********" at bounding box center [671, 448] width 1343 height 177
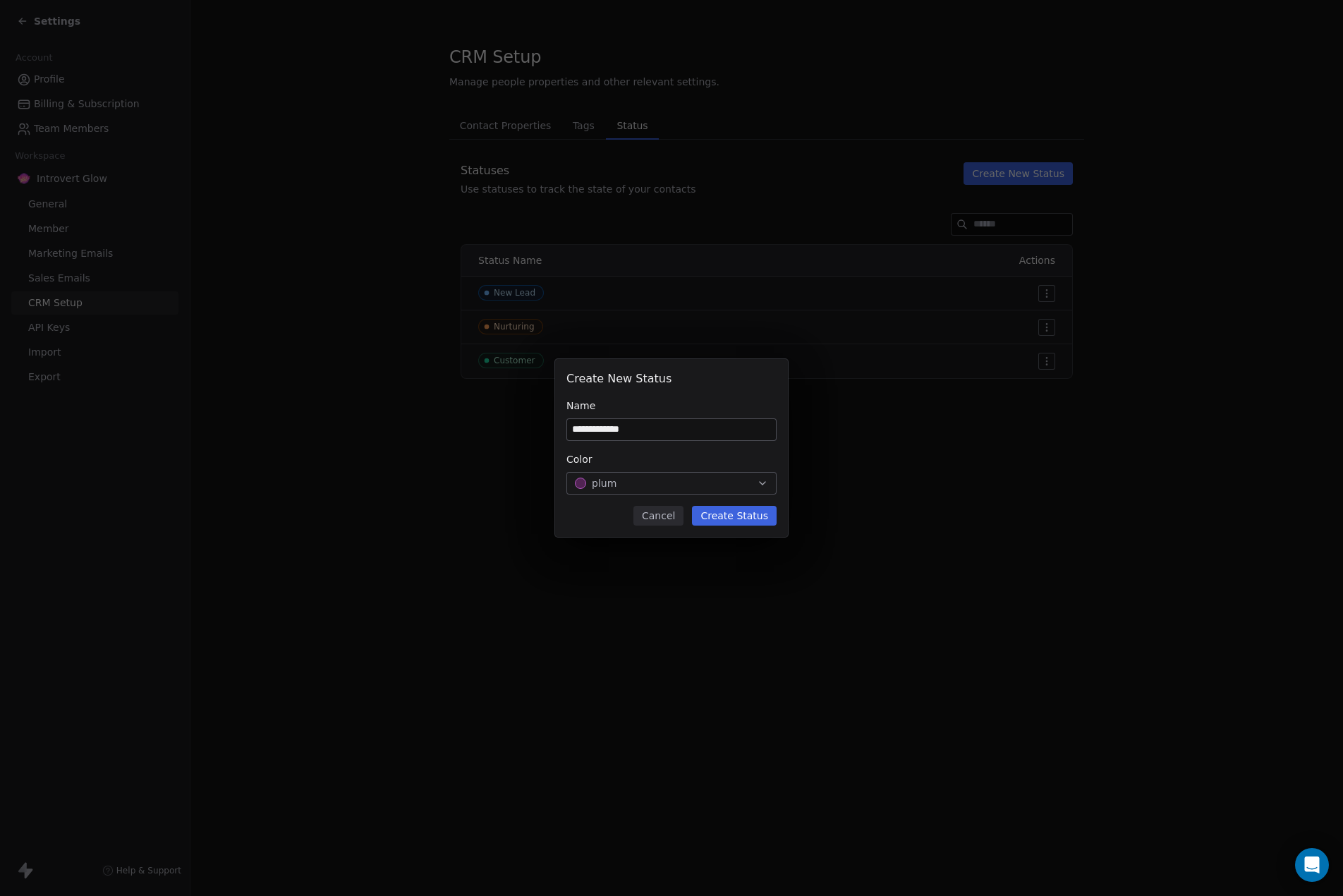
click at [733, 514] on button "Create Status" at bounding box center [734, 515] width 85 height 20
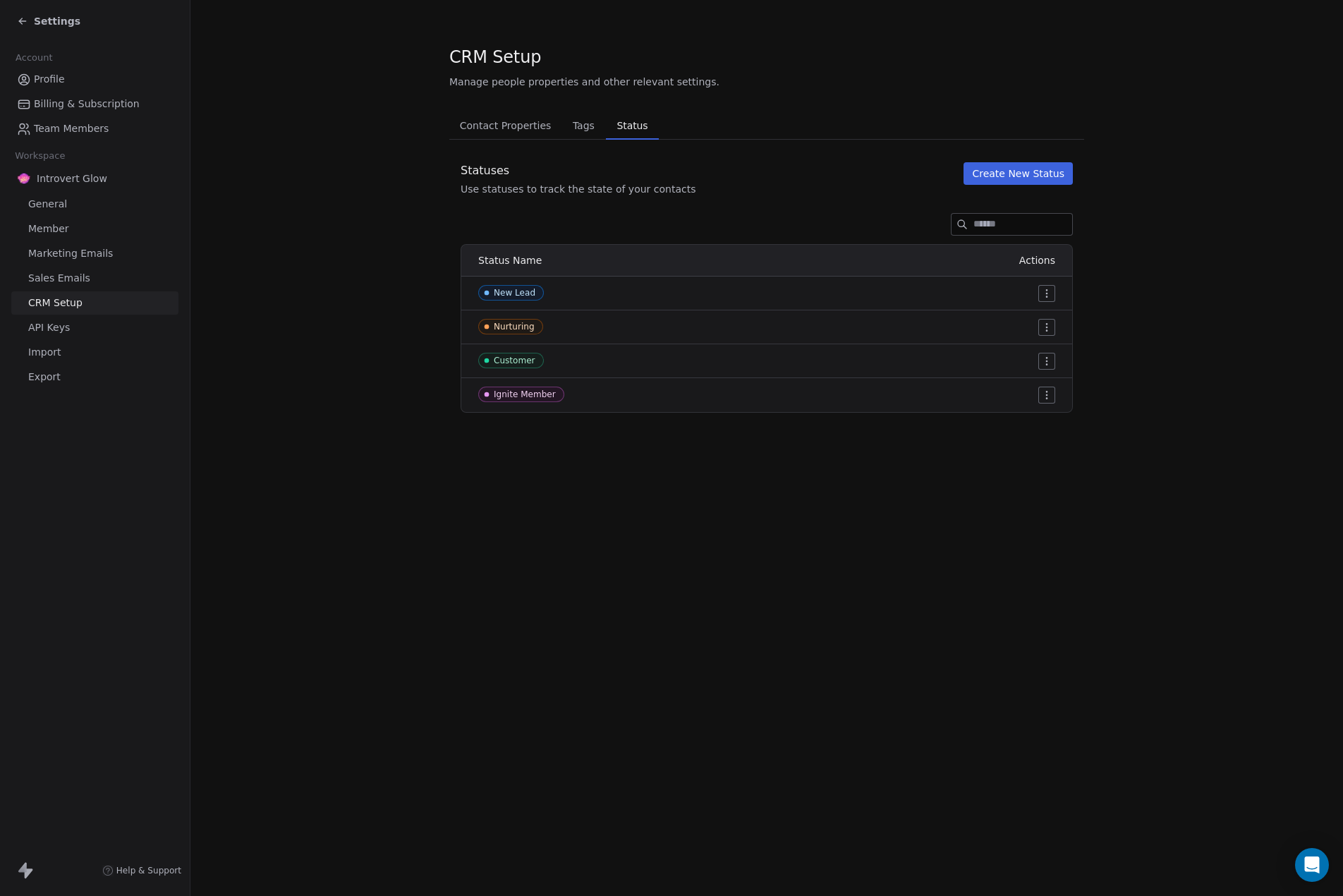
click at [1050, 369] on html "Settings Account Profile Billing & Subscription Team Members Workspace Introver…" at bounding box center [671, 448] width 1343 height 896
click at [1032, 383] on div "Edit" at bounding box center [1020, 390] width 67 height 23
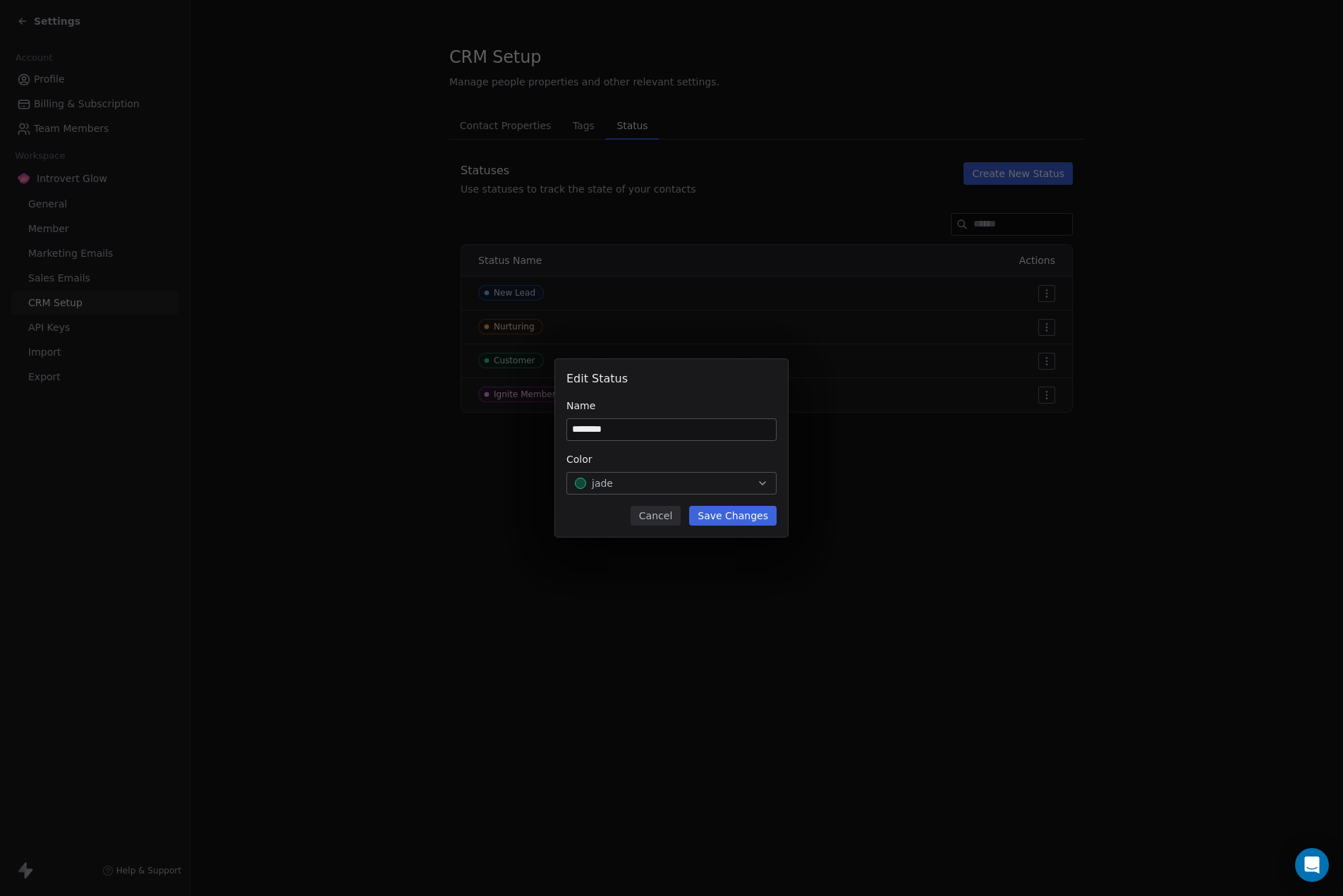
click at [630, 428] on input "********" at bounding box center [671, 429] width 209 height 21
drag, startPoint x: 570, startPoint y: 439, endPoint x: 553, endPoint y: 442, distance: 17.3
click at [553, 442] on div "Edit Status Name ******** Color jade Cancel Save Changes" at bounding box center [671, 448] width 1343 height 177
type input "*****"
click at [727, 516] on button "Save Changes" at bounding box center [733, 515] width 87 height 20
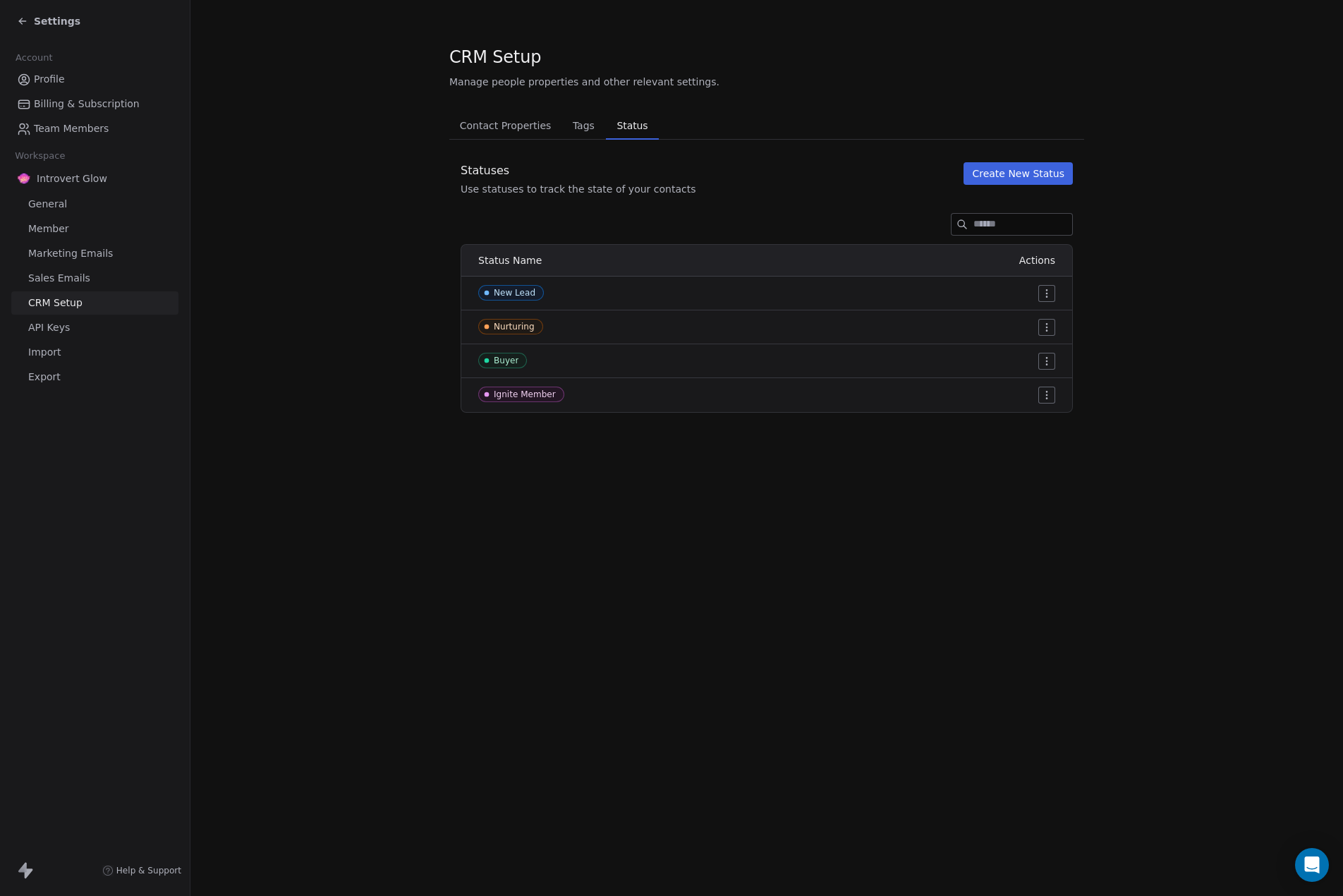
click at [1008, 170] on button "Create New Status" at bounding box center [1018, 173] width 109 height 23
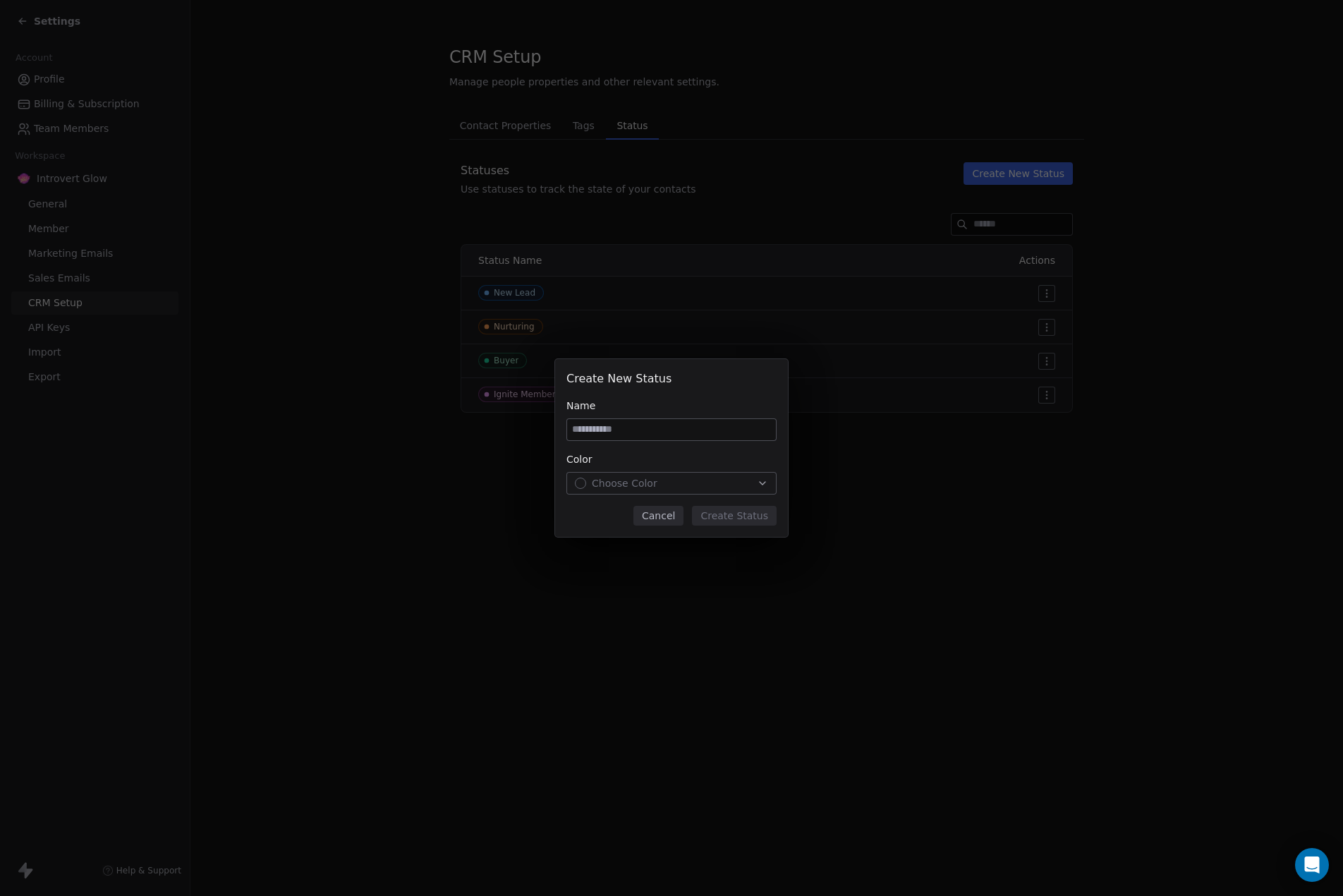
click at [613, 424] on input at bounding box center [671, 429] width 209 height 21
type input "********"
click at [649, 482] on span "Choose Color" at bounding box center [624, 483] width 66 height 14
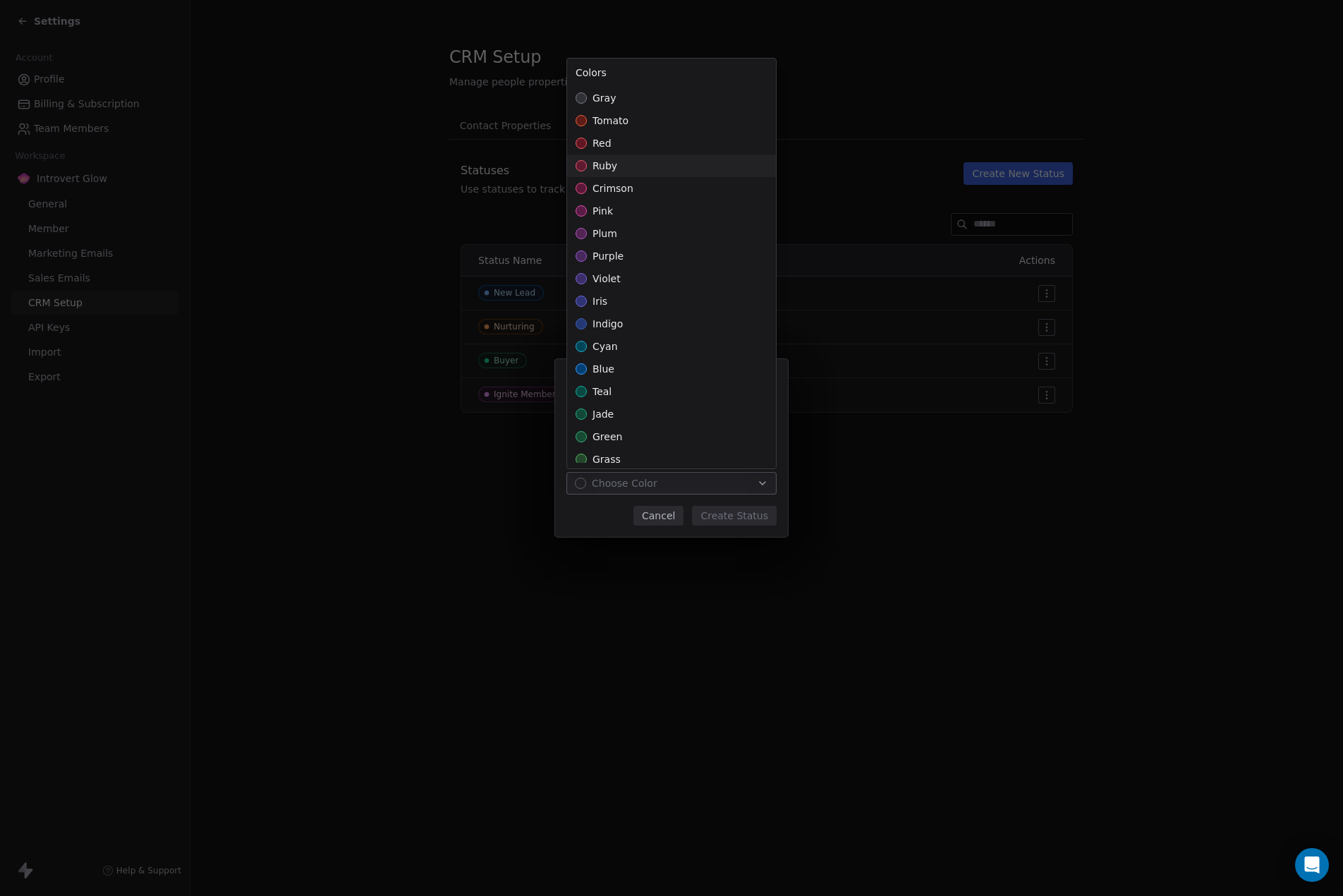
click at [588, 164] on div "ruby" at bounding box center [671, 165] width 209 height 23
click at [710, 510] on div "Create New Status Name ******** Color ruby Cancel Create Status" at bounding box center [671, 448] width 1343 height 177
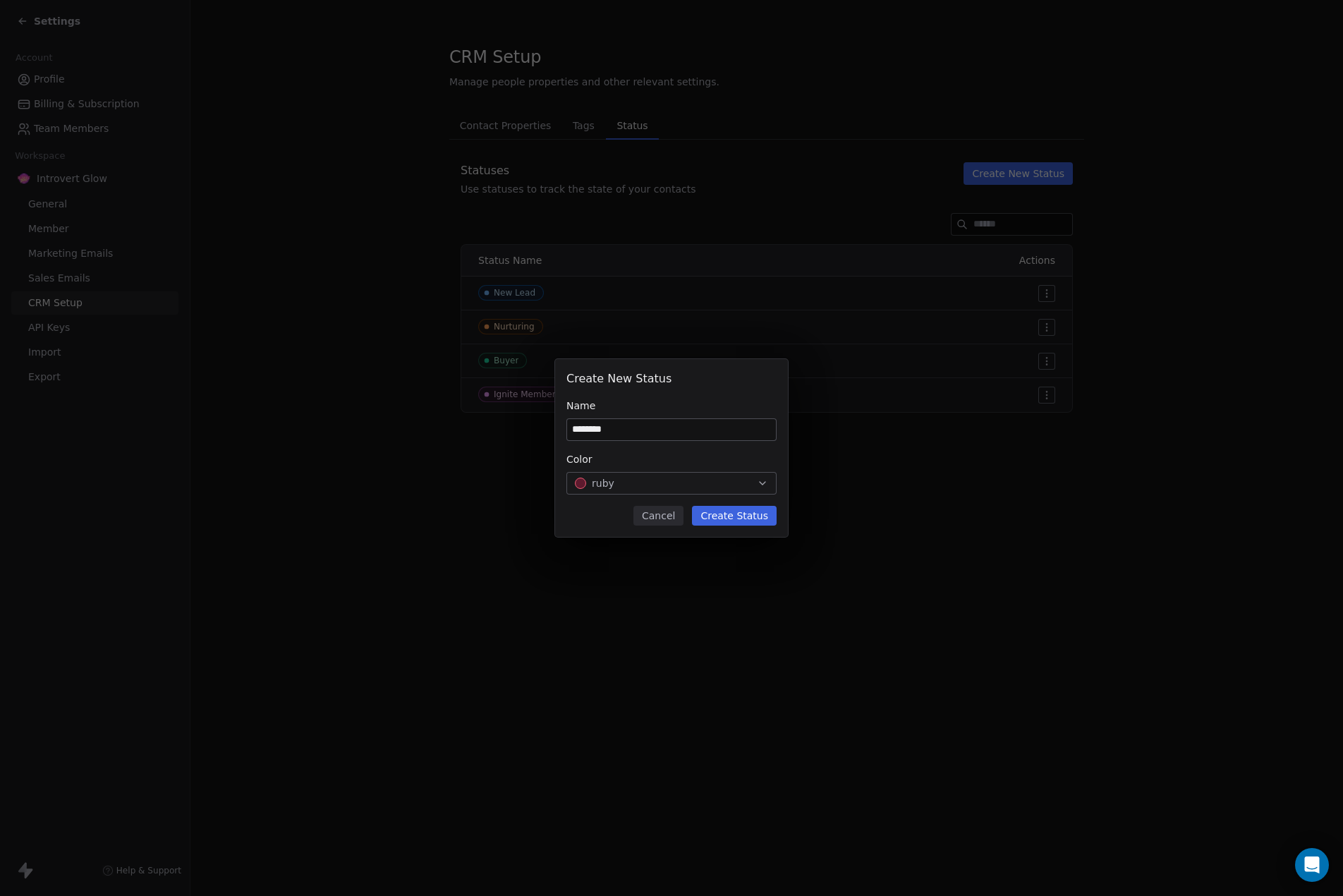
click at [758, 516] on button "Create Status" at bounding box center [734, 515] width 85 height 20
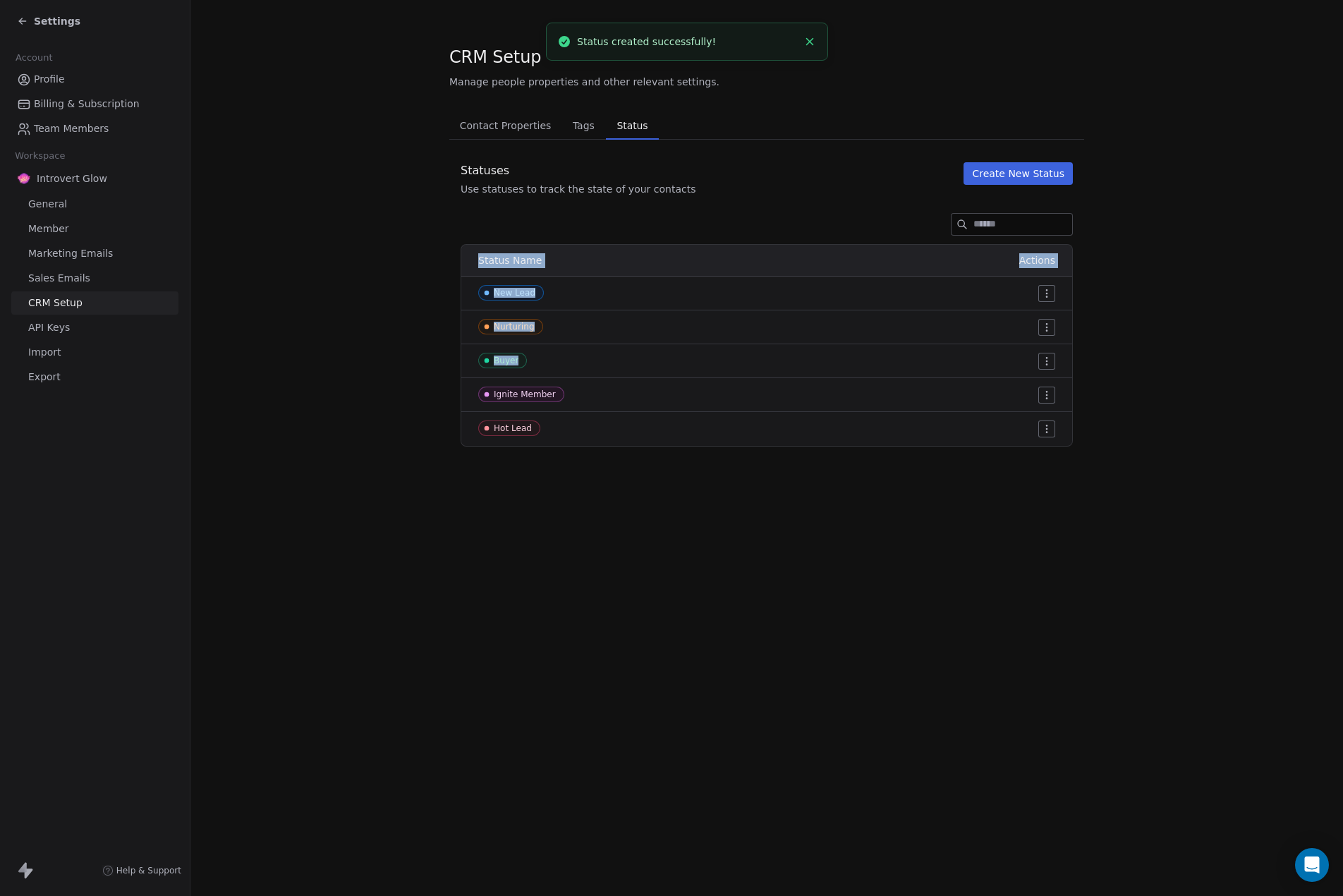
drag, startPoint x: 952, startPoint y: 432, endPoint x: 938, endPoint y: 359, distance: 74.3
click at [938, 359] on tbody "New Lead Nurturing Buyer Ignite Member Hot Lead" at bounding box center [766, 361] width 610 height 170
click at [927, 531] on div "CRM Setup Manage people properties and other relevant settings. Contact Propert…" at bounding box center [766, 448] width 1153 height 896
click at [1033, 178] on button "Create New Status" at bounding box center [1018, 173] width 109 height 23
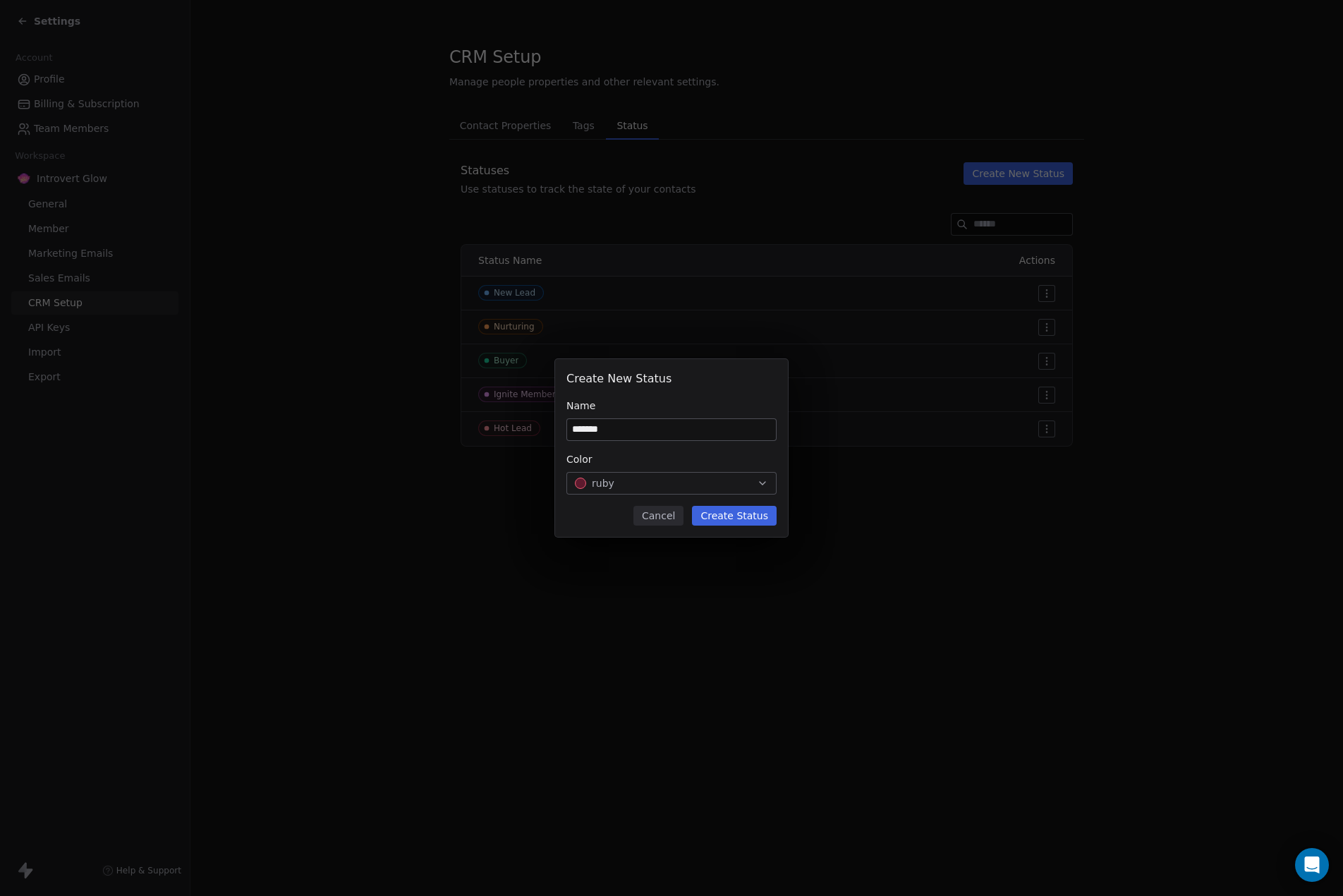
type input "*******"
click at [634, 478] on div "ruby" at bounding box center [671, 483] width 193 height 14
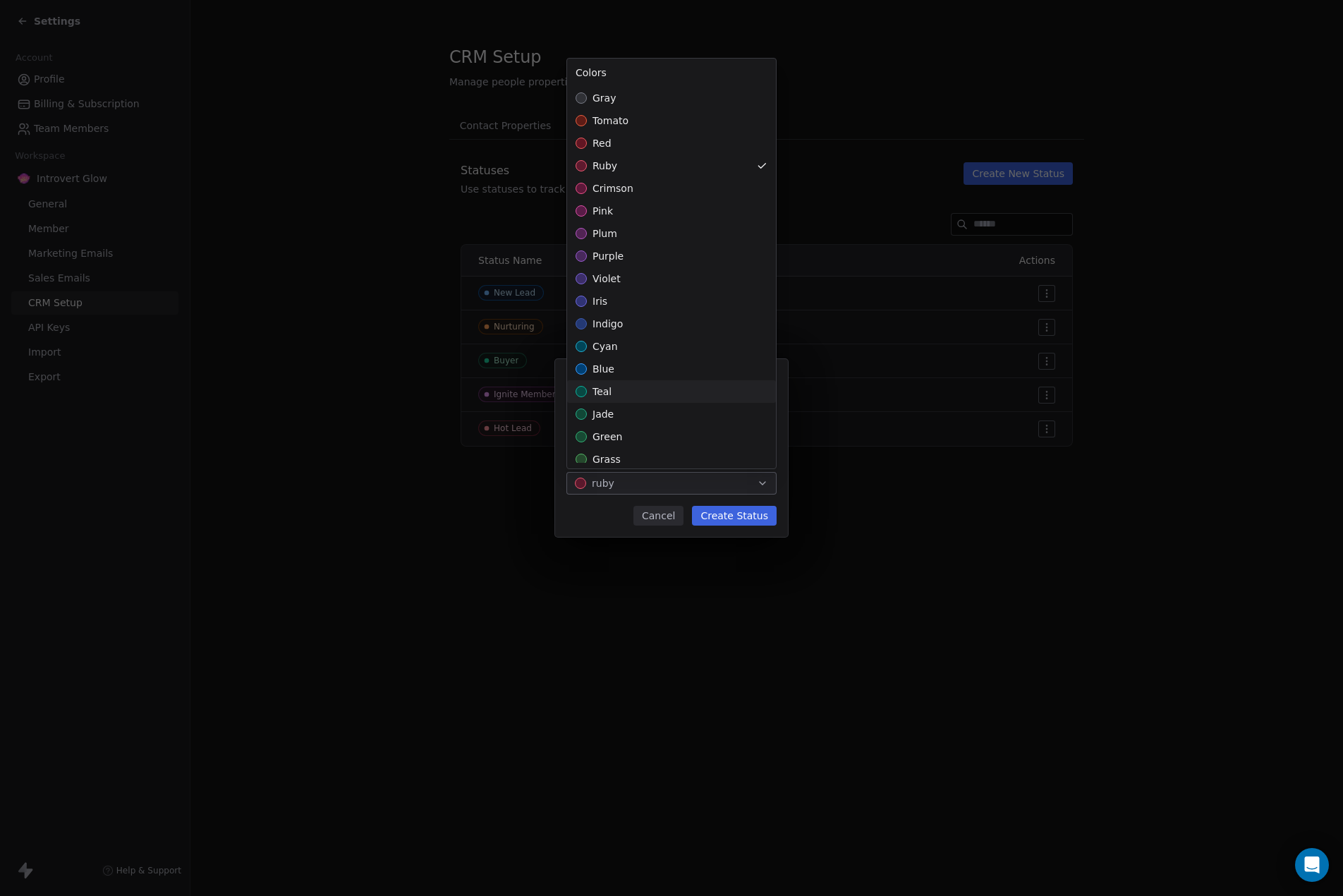
click at [607, 390] on span "teal" at bounding box center [602, 391] width 19 height 14
click at [608, 345] on span "cyan" at bounding box center [604, 346] width 25 height 14
click at [749, 508] on div "Create New Status Name ******* Color cyan Cancel Create Status" at bounding box center [671, 448] width 1343 height 177
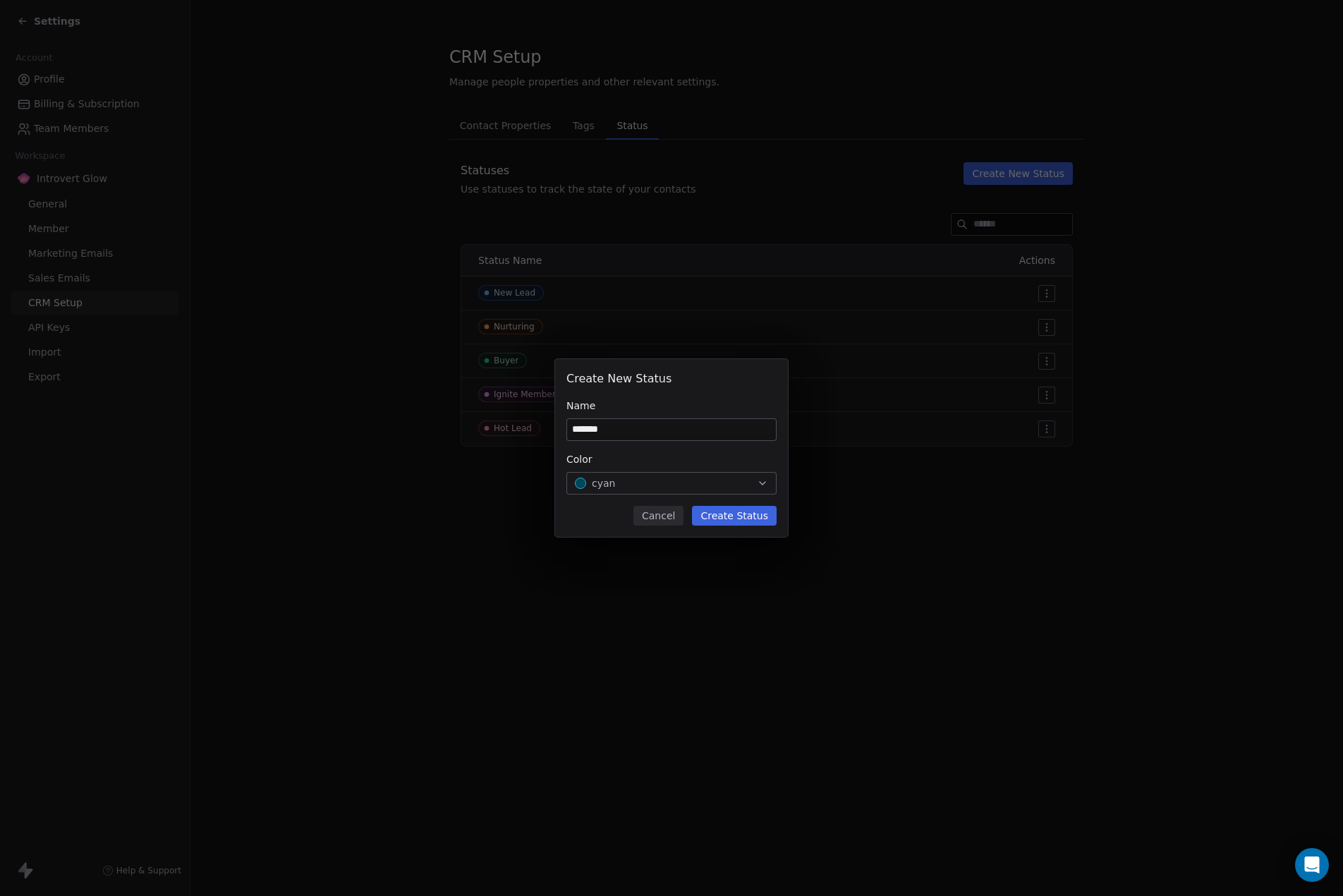
click at [743, 511] on button "Create Status" at bounding box center [734, 515] width 85 height 20
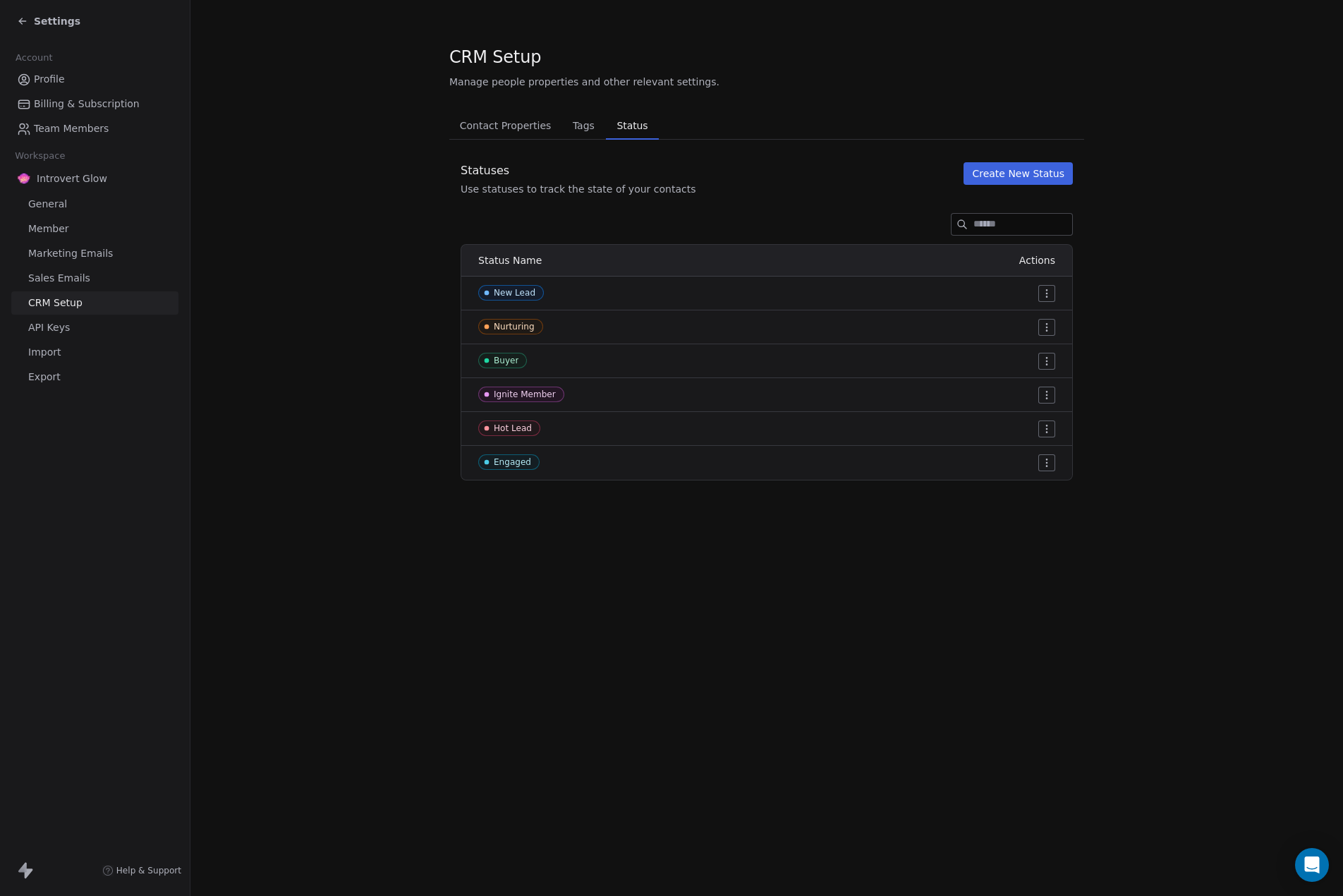
click at [1016, 178] on button "Create New Status" at bounding box center [1018, 173] width 109 height 23
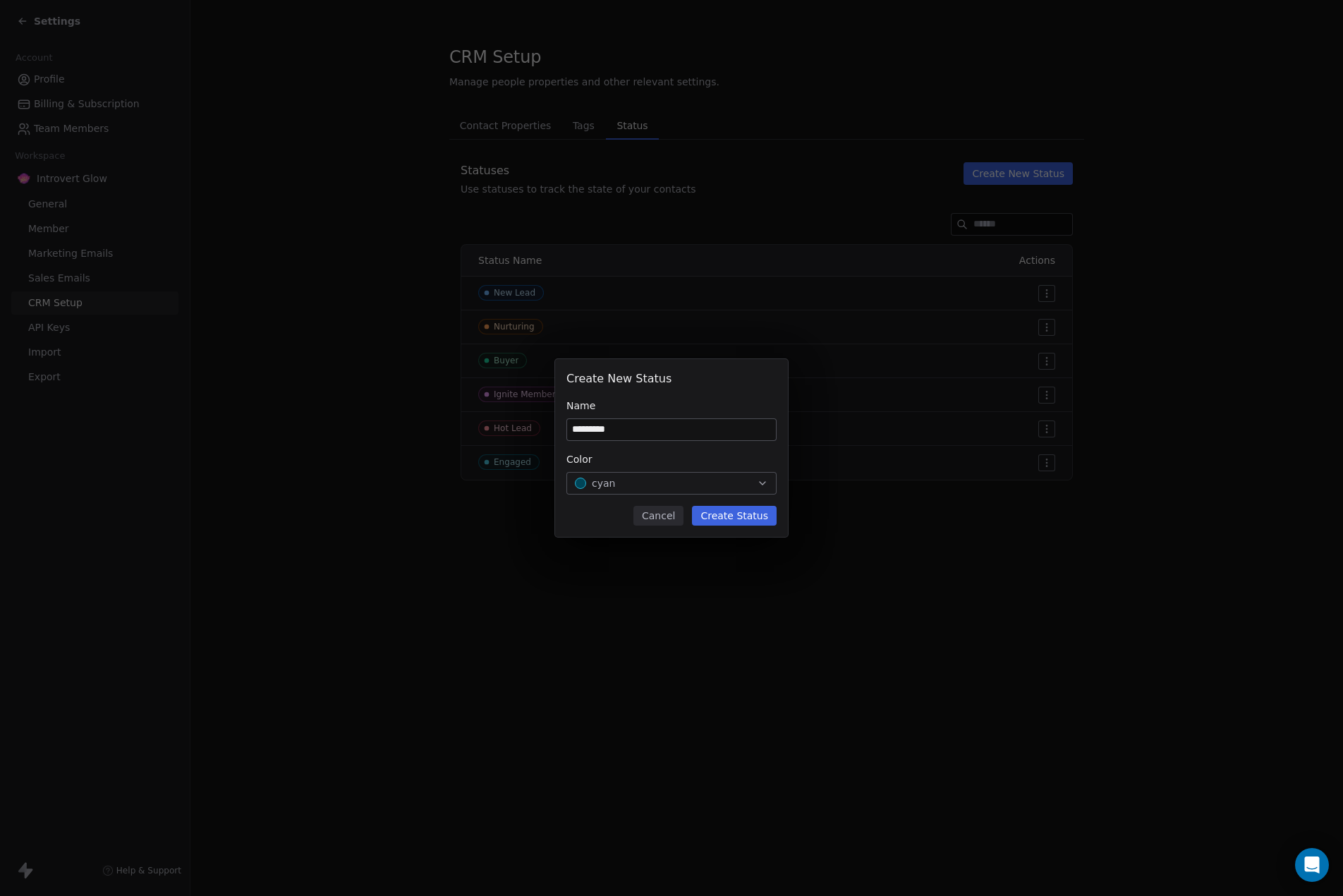
type input "*********"
click at [623, 480] on div "cyan" at bounding box center [671, 483] width 193 height 14
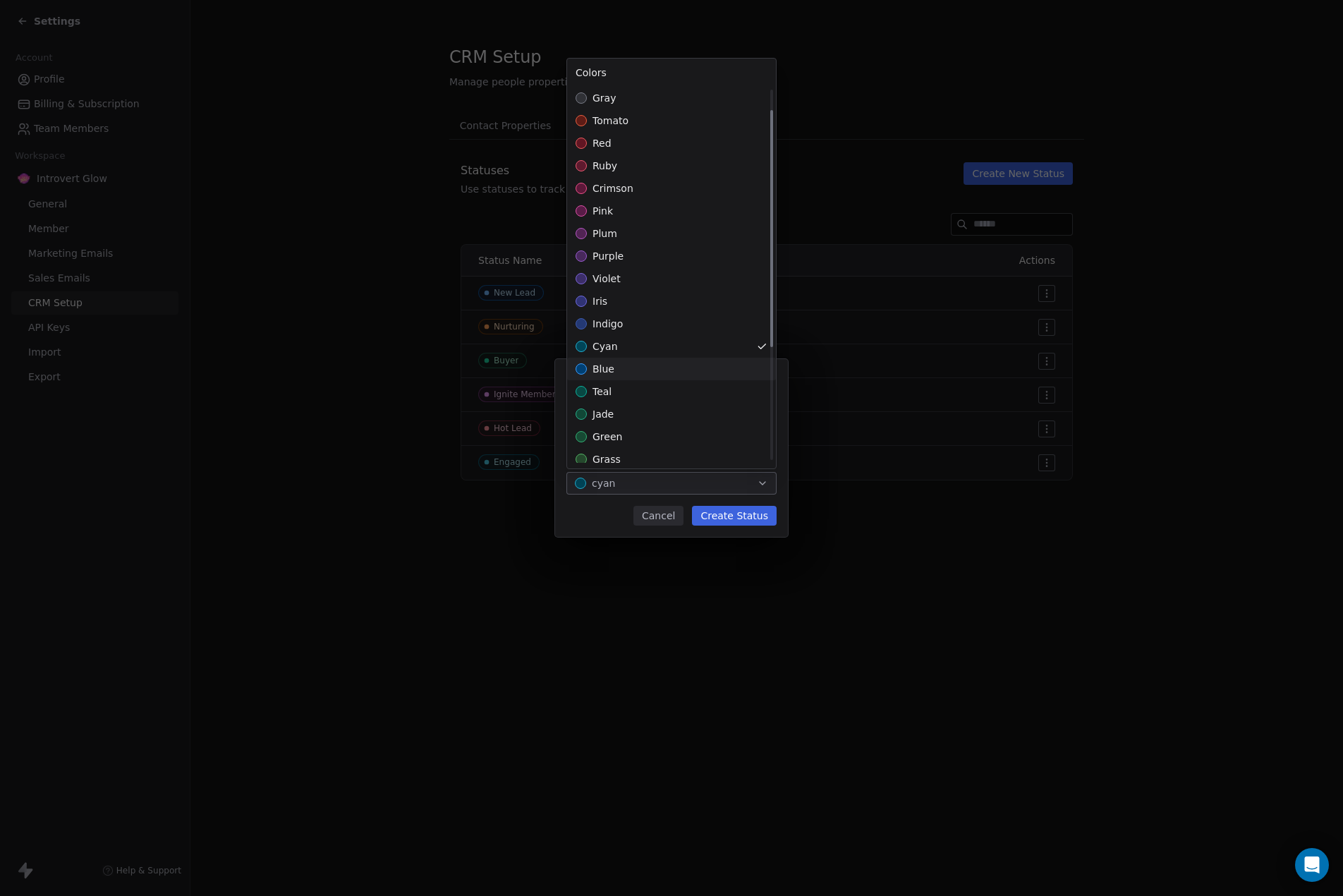
scroll to position [211, 0]
click at [598, 315] on span "brown" at bounding box center [608, 316] width 31 height 14
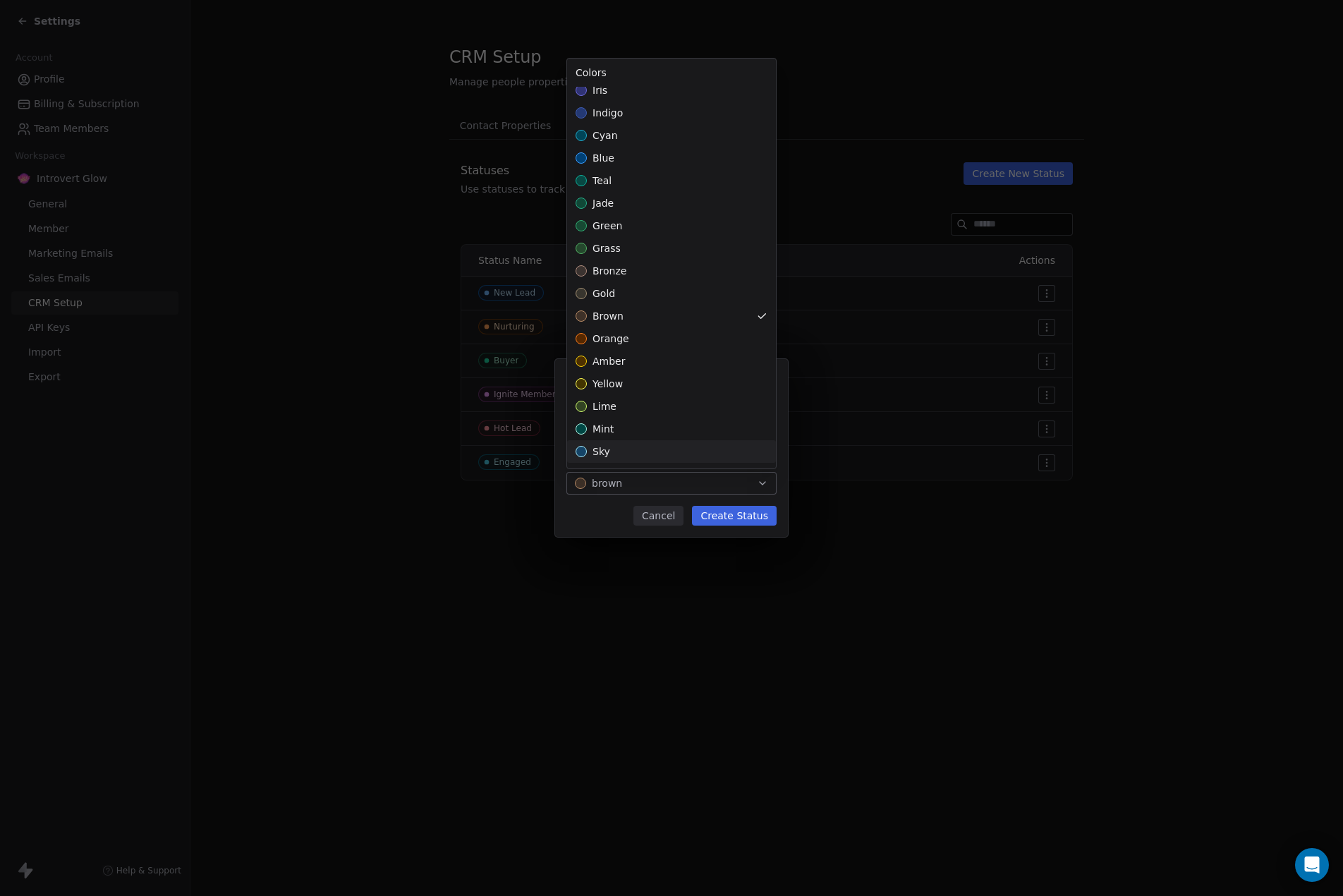
click at [751, 520] on div "Create New Status Name ********* Color brown Cancel Create Status" at bounding box center [671, 448] width 1343 height 177
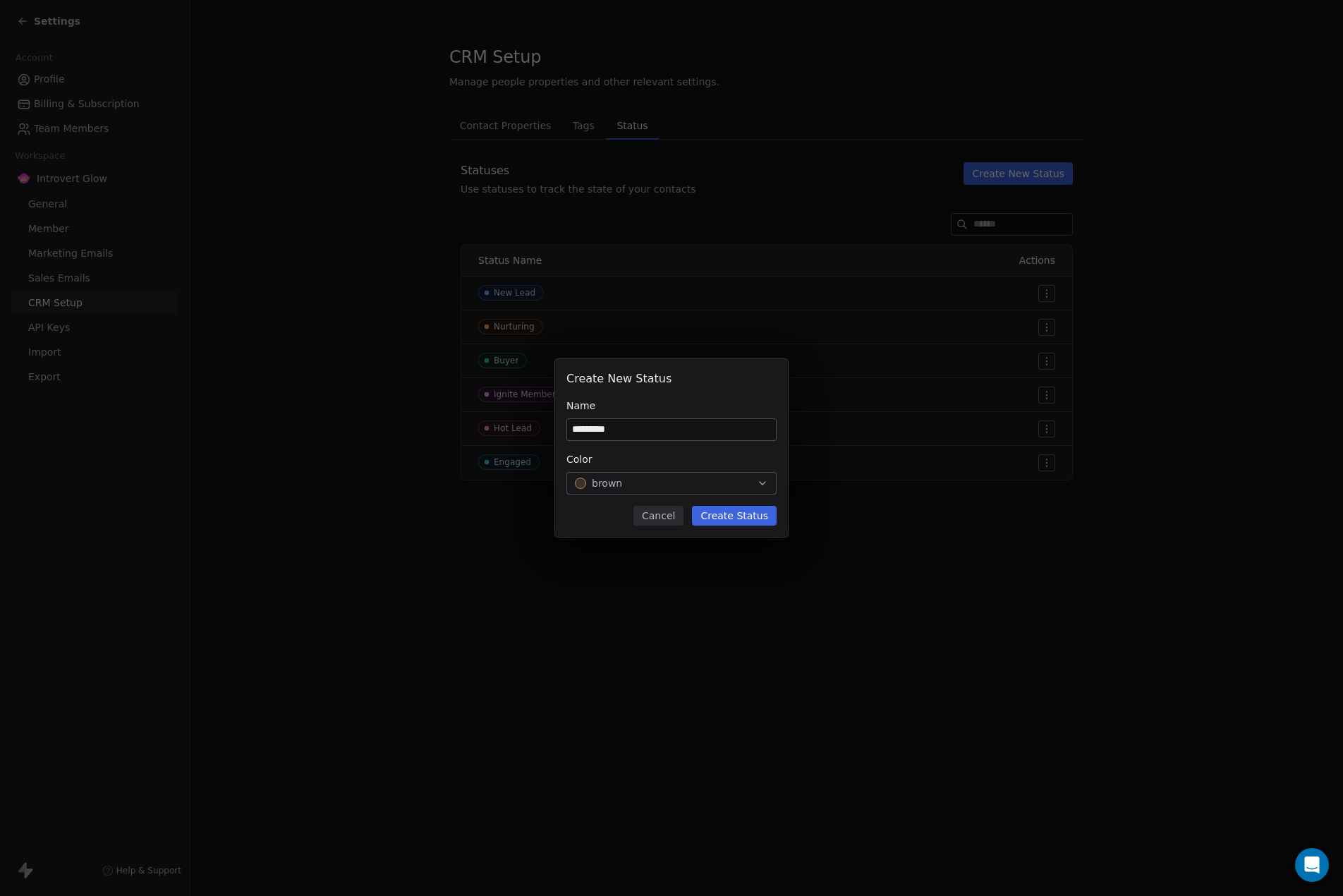
click at [742, 515] on button "Create Status" at bounding box center [734, 515] width 85 height 20
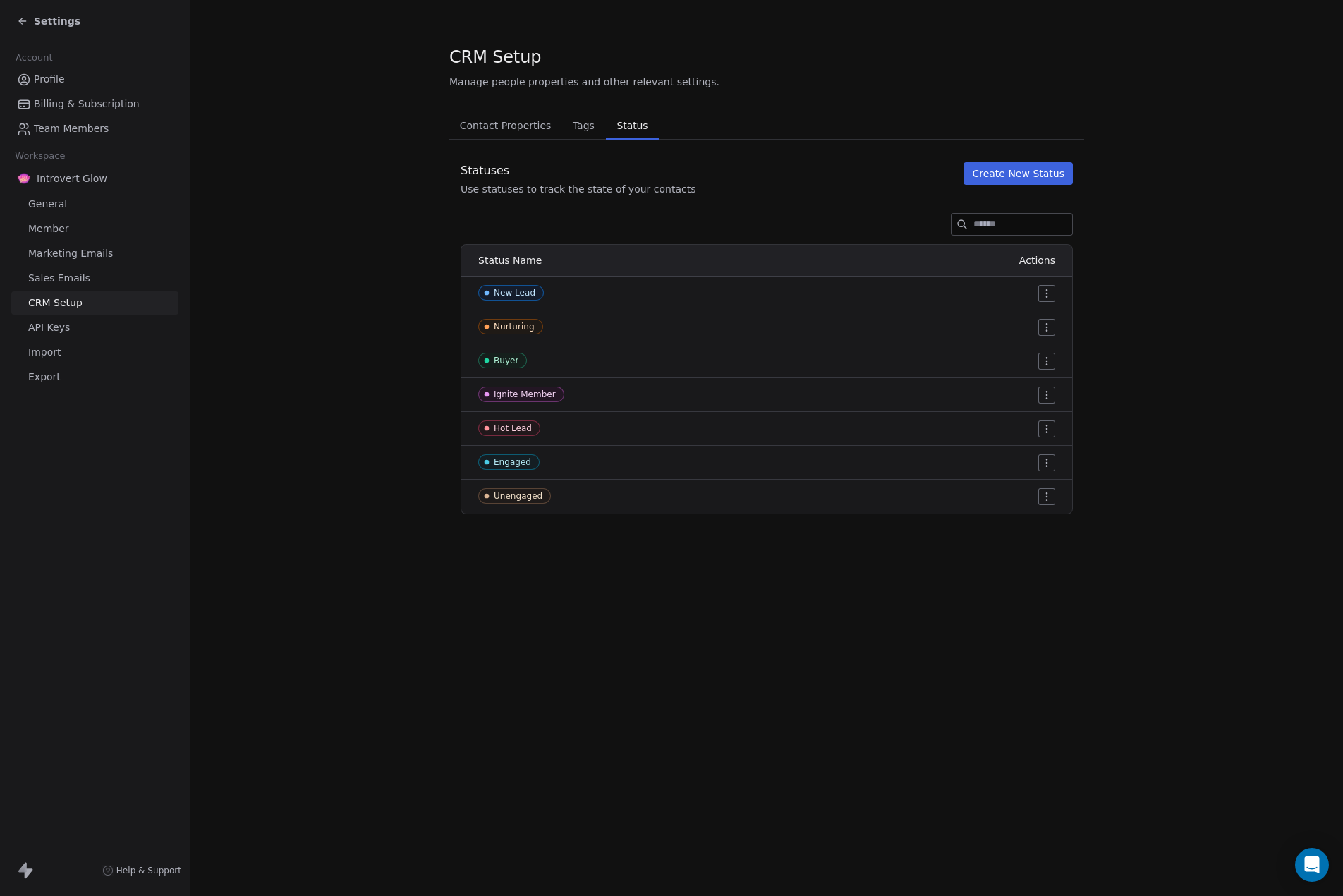
click at [1023, 171] on button "Create New Status" at bounding box center [1018, 173] width 109 height 23
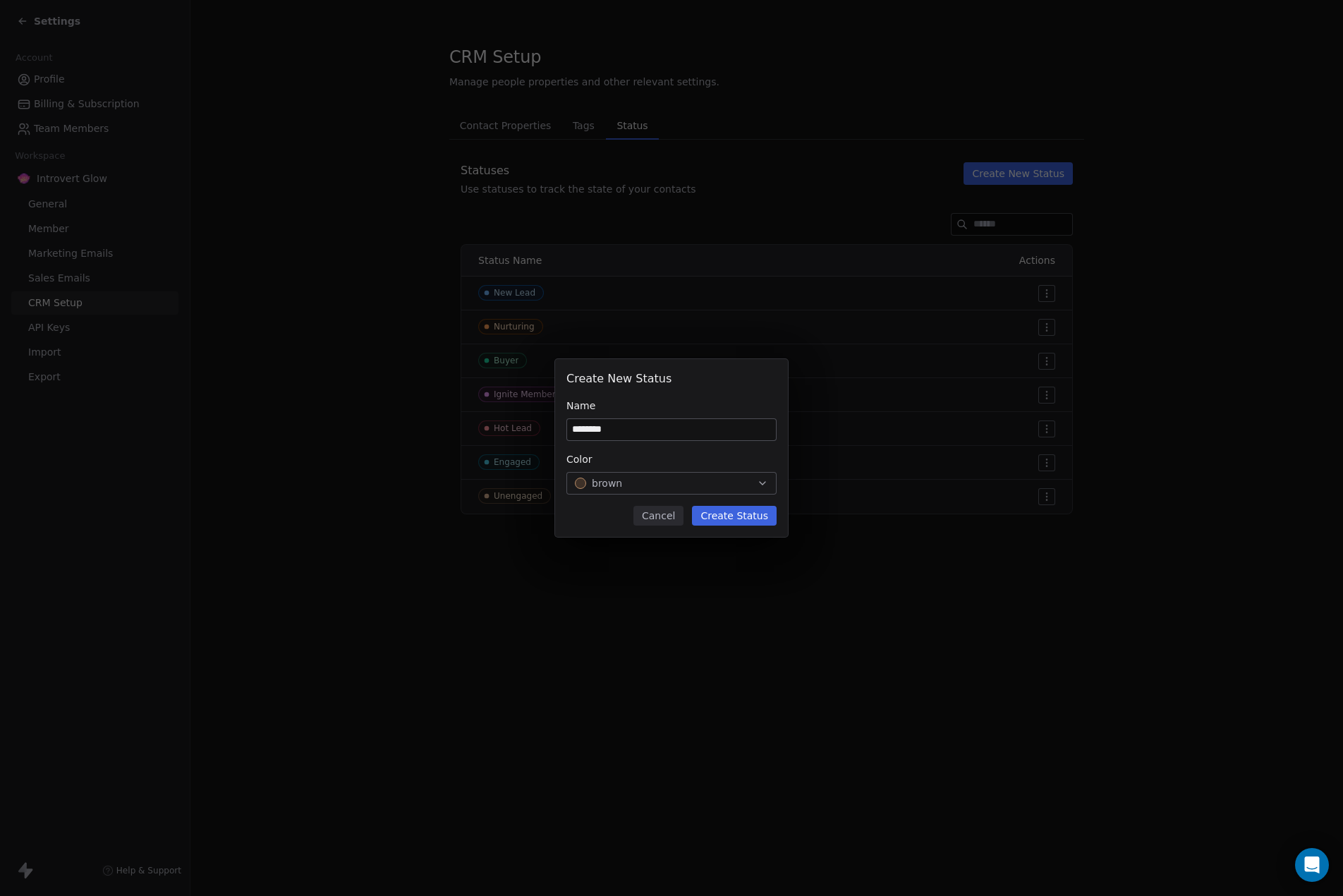
type input "********"
click at [648, 478] on div "brown" at bounding box center [671, 483] width 193 height 14
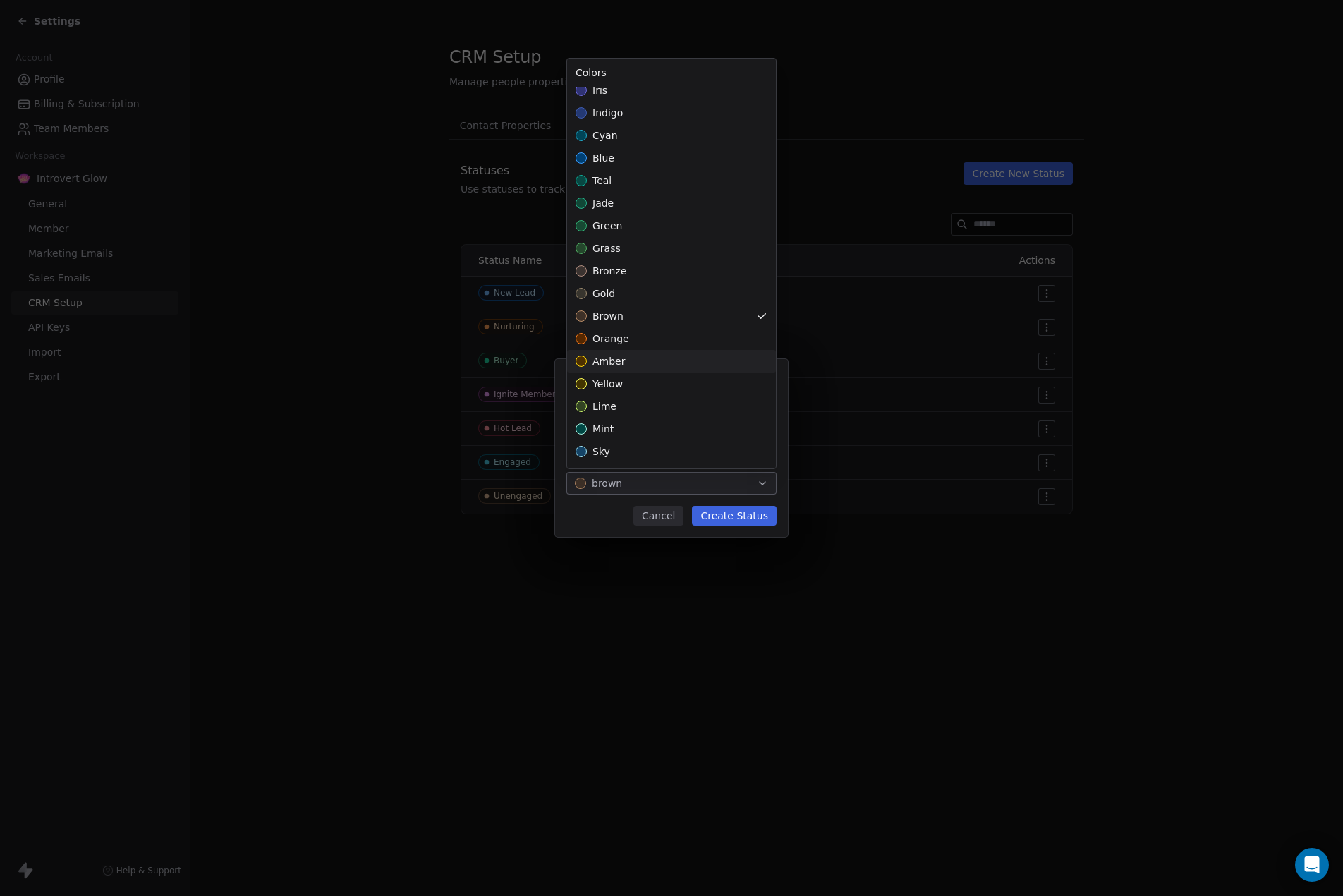
scroll to position [0, 0]
click at [588, 91] on div "gray" at bounding box center [671, 98] width 209 height 23
click at [738, 518] on div "Create New Status Name ******** Color gray Cancel Create Status" at bounding box center [671, 448] width 1343 height 177
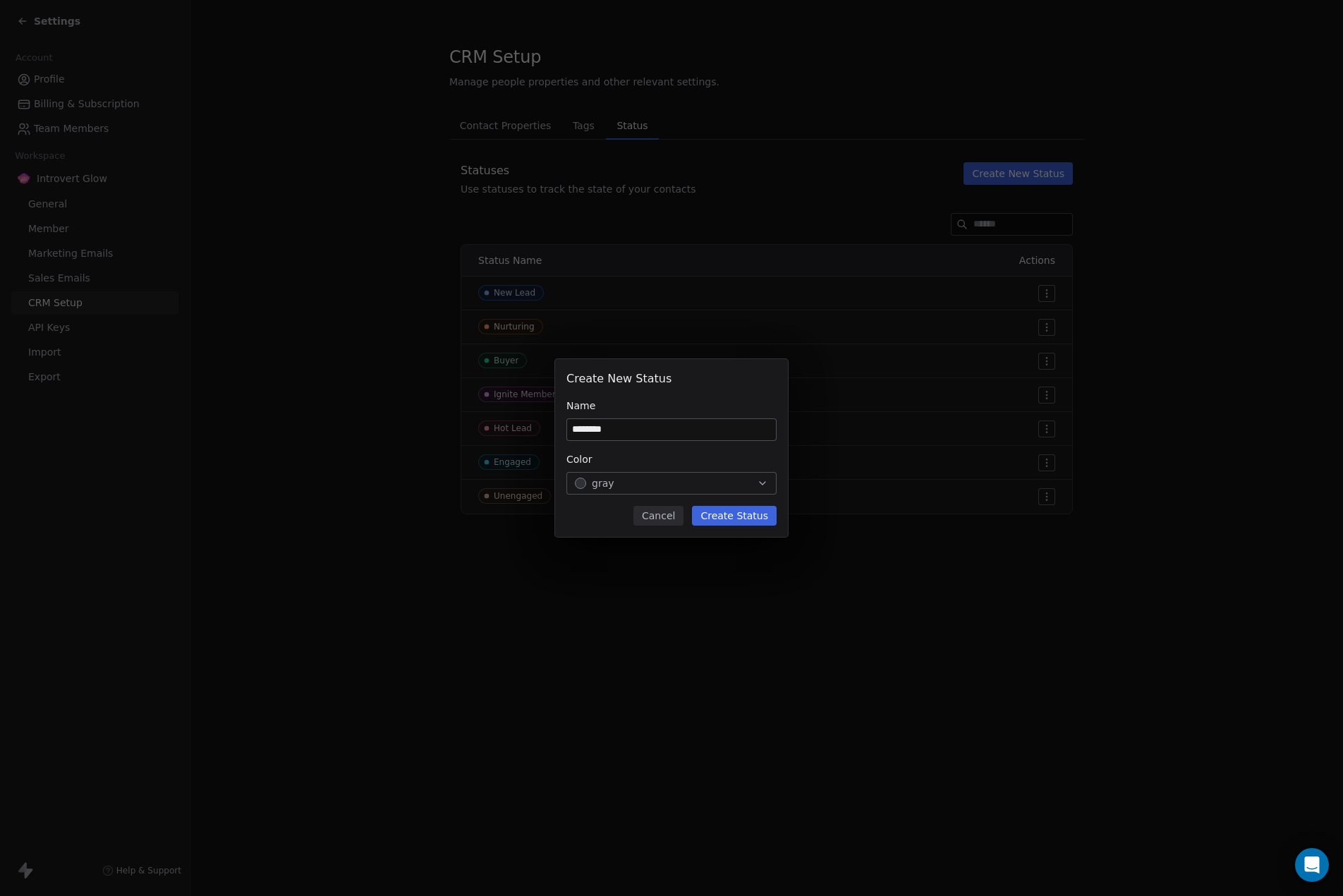
click at [738, 518] on button "Create Status" at bounding box center [734, 515] width 85 height 20
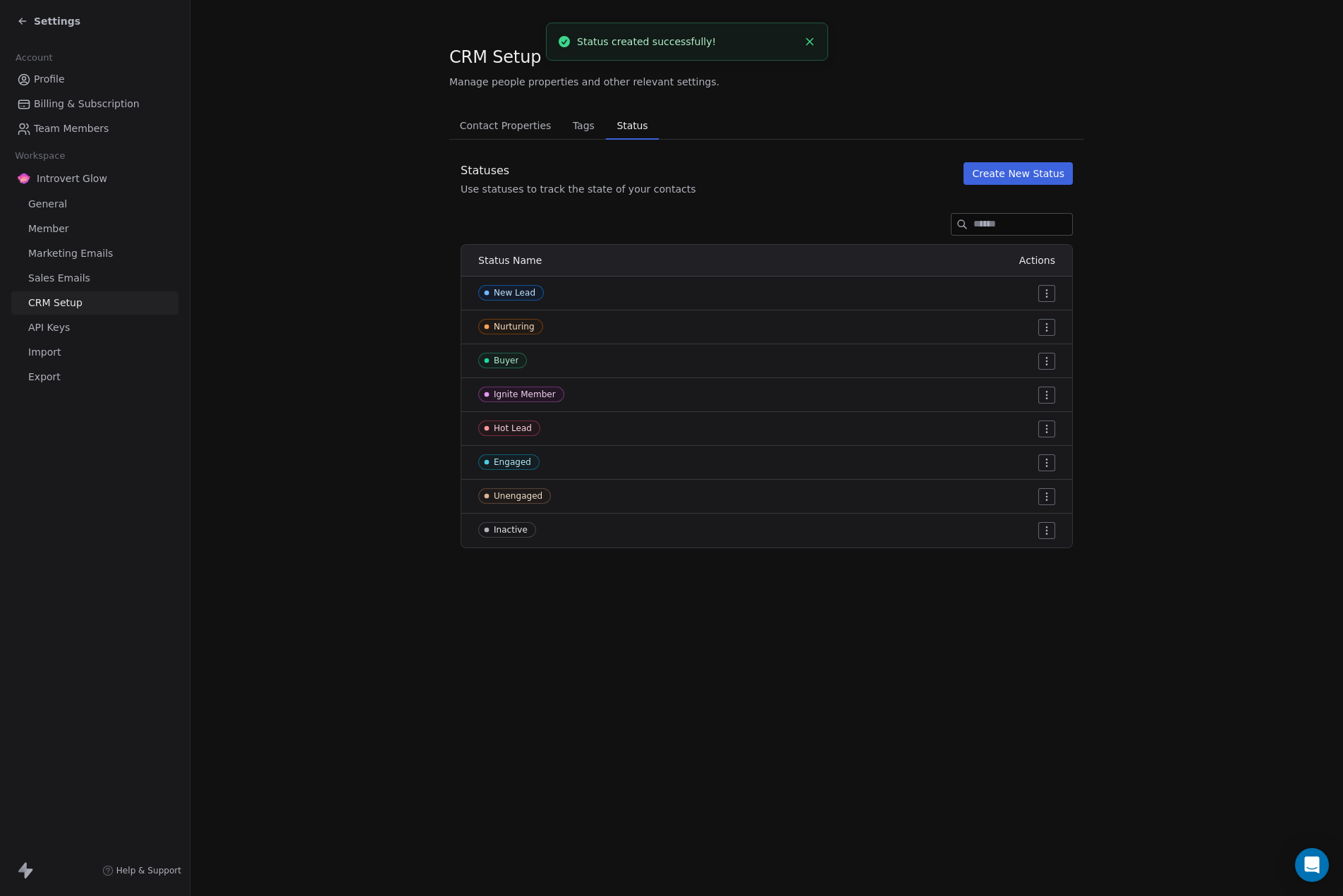
click at [645, 699] on div "CRM Setup Manage people properties and other relevant settings. Contact Propert…" at bounding box center [766, 448] width 1153 height 896
click at [326, 480] on section "CRM Setup Manage people properties and other relevant settings. Contact Propert…" at bounding box center [766, 296] width 1153 height 593
click at [53, 27] on span "Settings" at bounding box center [57, 21] width 47 height 14
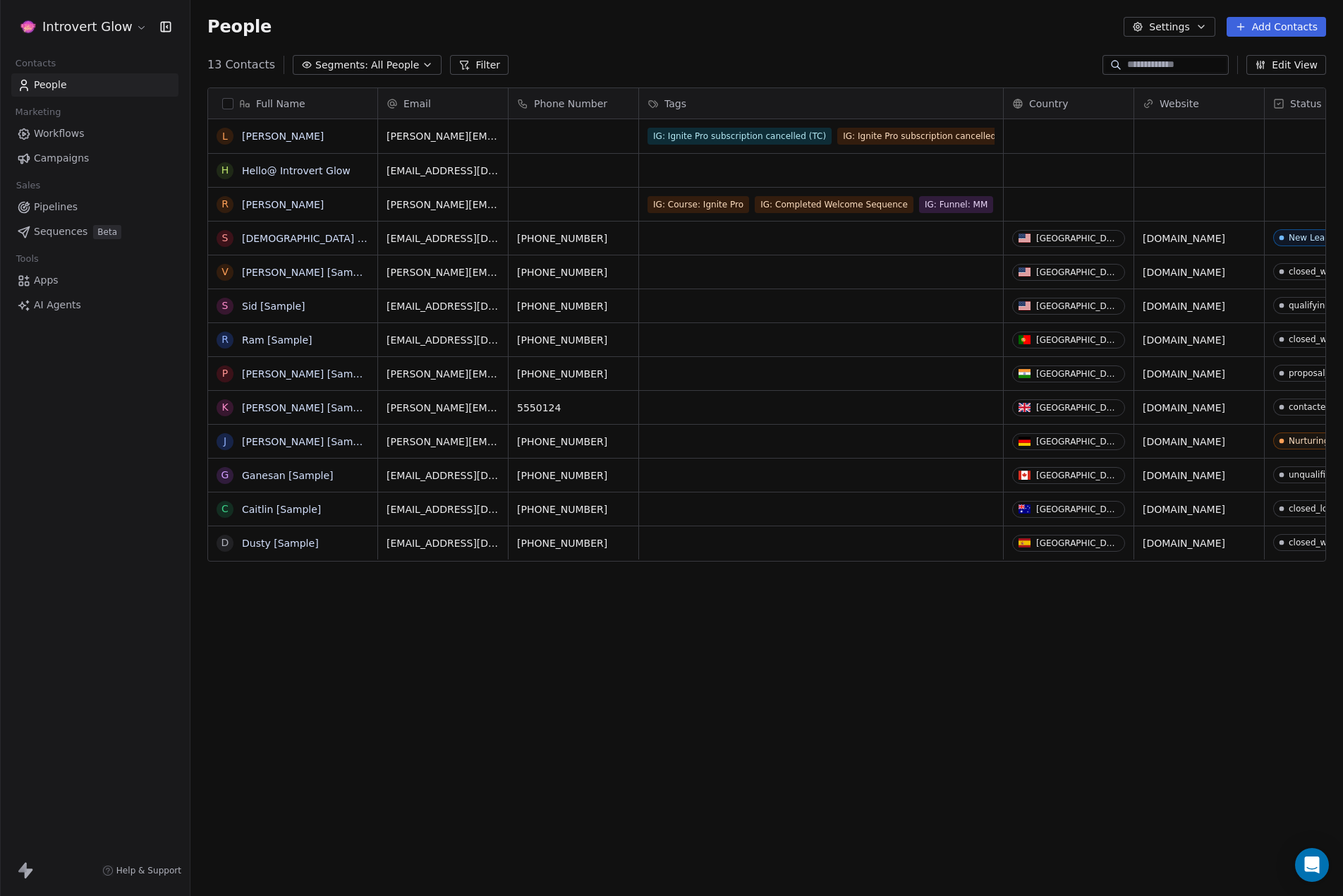
scroll to position [777, 1142]
click at [58, 132] on span "Workflows" at bounding box center [59, 133] width 51 height 15
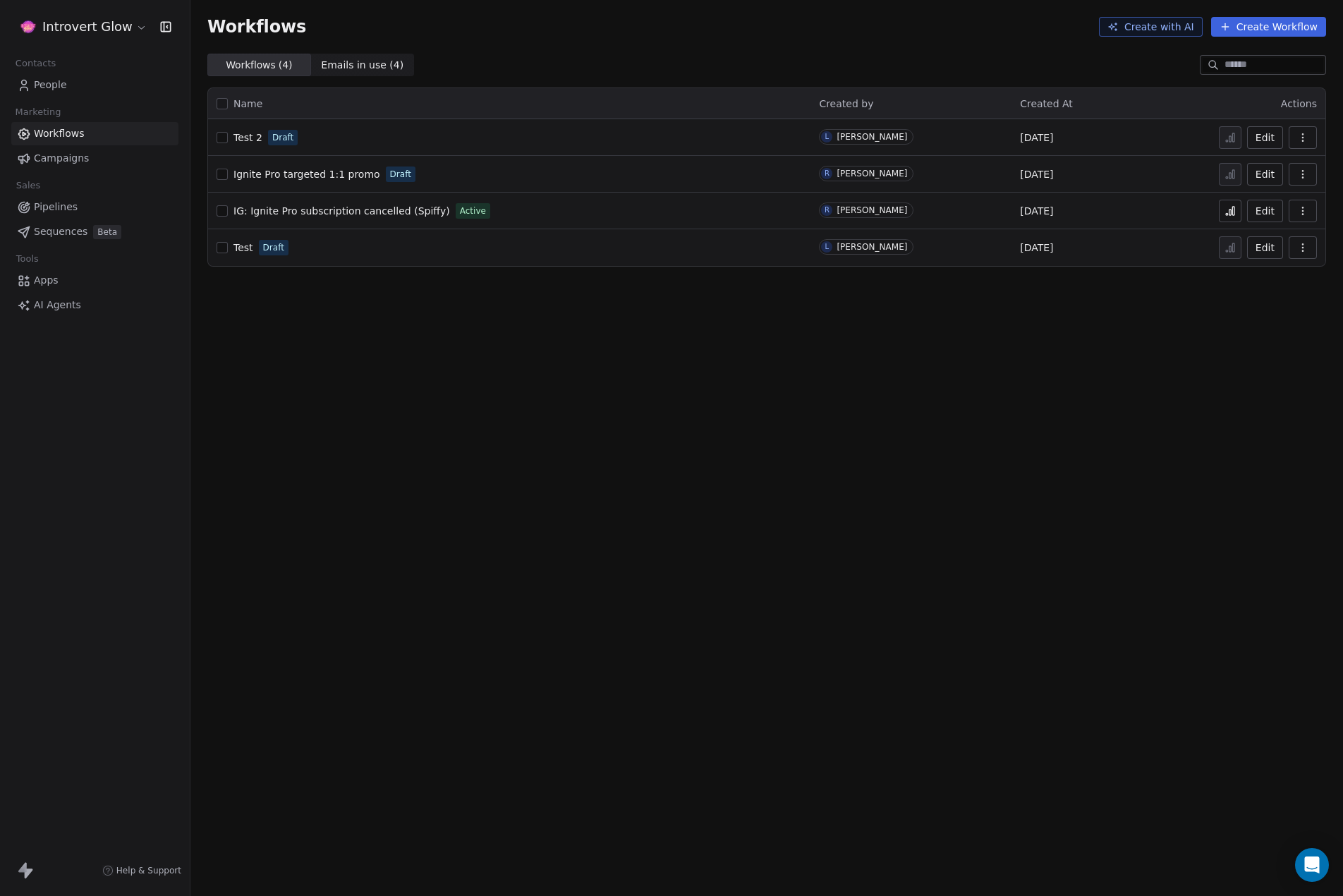
click at [245, 139] on span "Test 2" at bounding box center [248, 137] width 29 height 11
